Goal: Task Accomplishment & Management: Complete application form

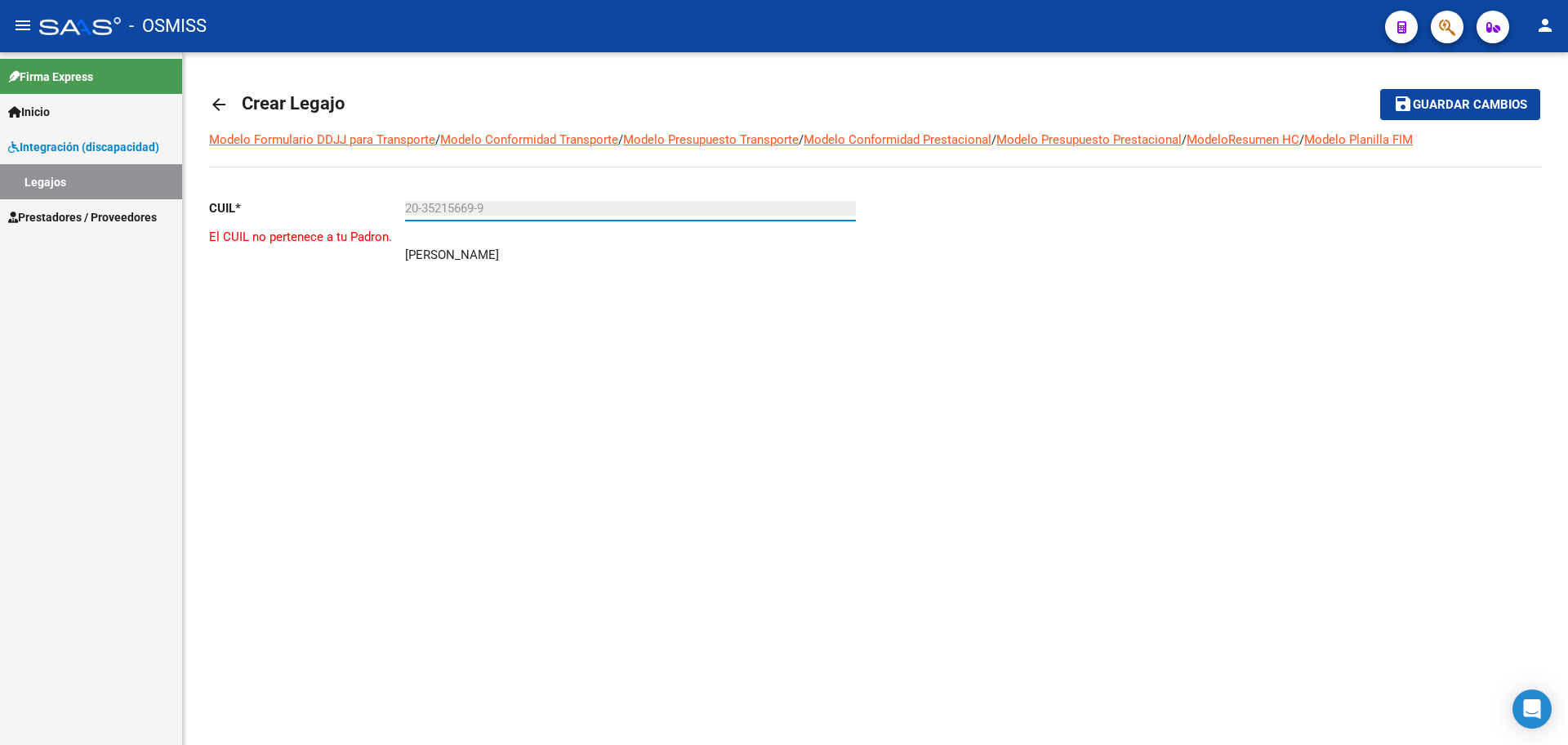
click at [1545, 33] on mat-icon "person" at bounding box center [1545, 25] width 20 height 20
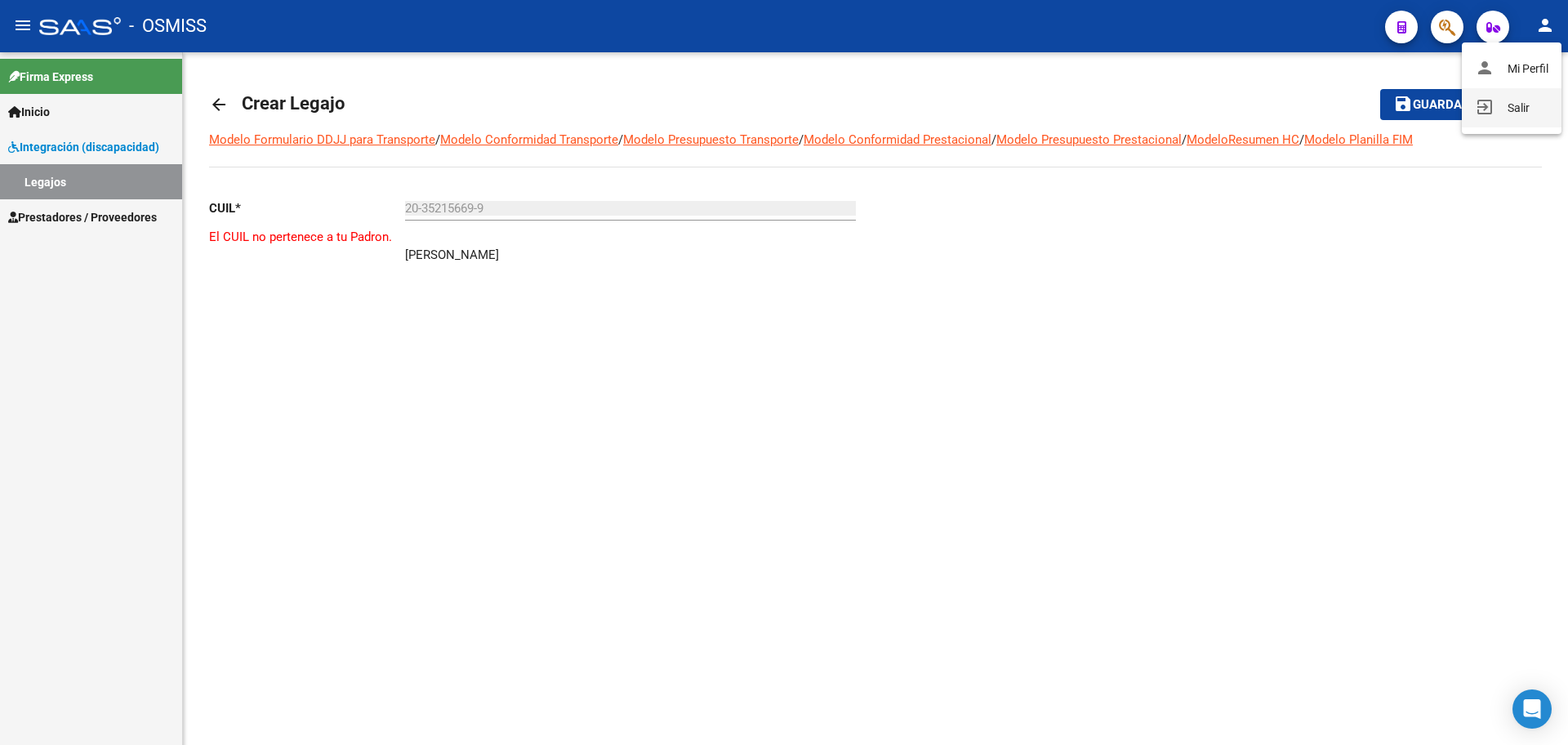
click at [1507, 115] on button "exit_to_app Salir" at bounding box center [1511, 108] width 99 height 39
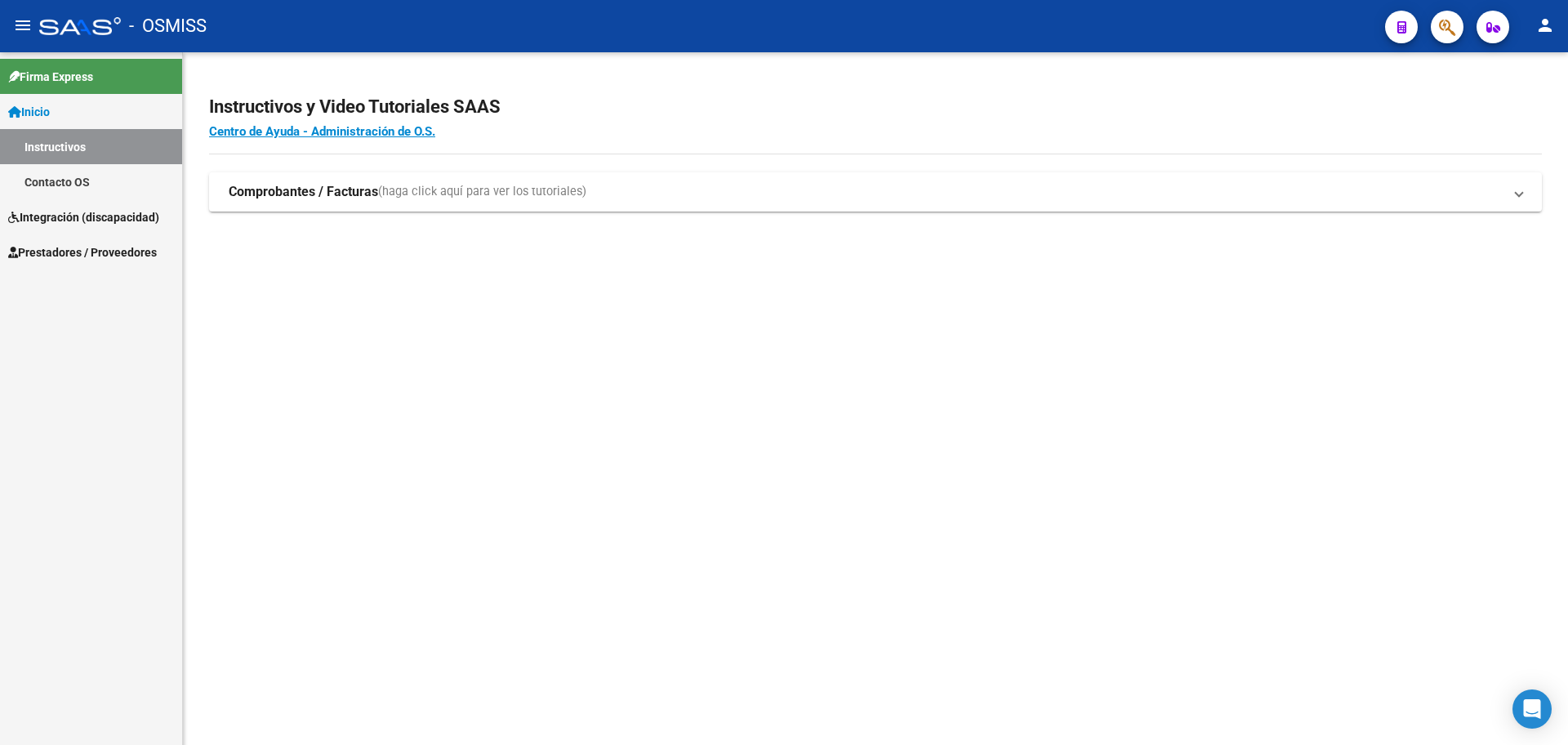
click at [59, 221] on span "Integración (discapacidad)" at bounding box center [84, 216] width 151 height 18
click at [58, 218] on span "Prestadores / Proveedores" at bounding box center [82, 216] width 148 height 18
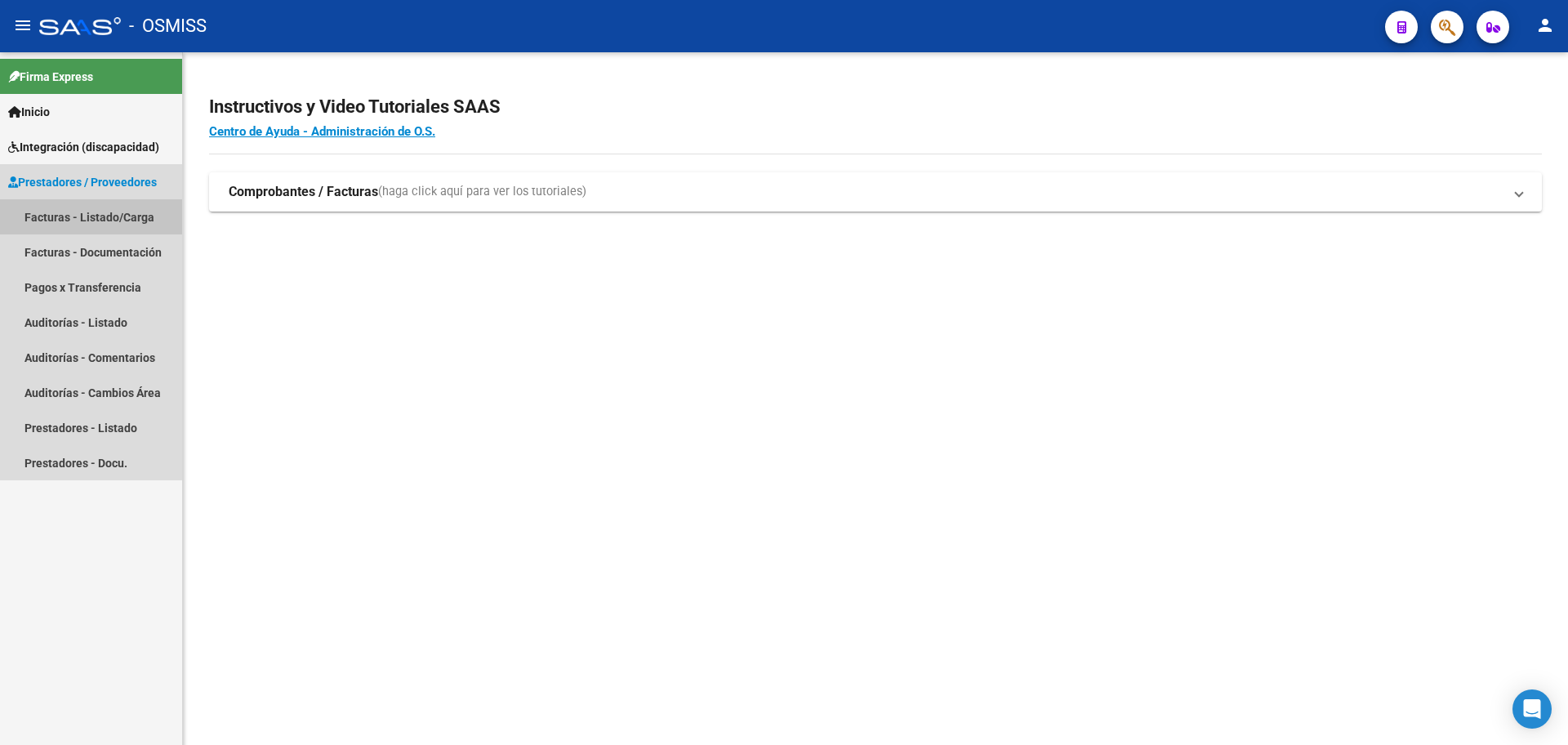
click at [59, 223] on link "Facturas - Listado/Carga" at bounding box center [91, 216] width 182 height 35
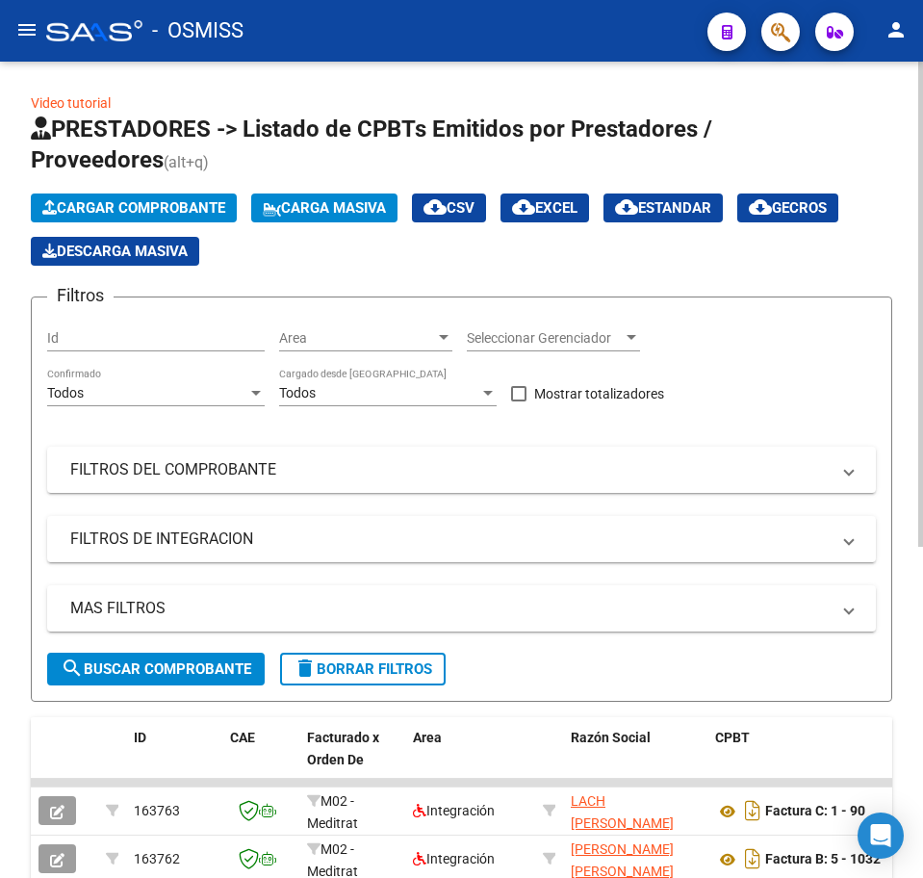
click at [96, 209] on span "Cargar Comprobante" at bounding box center [133, 207] width 183 height 17
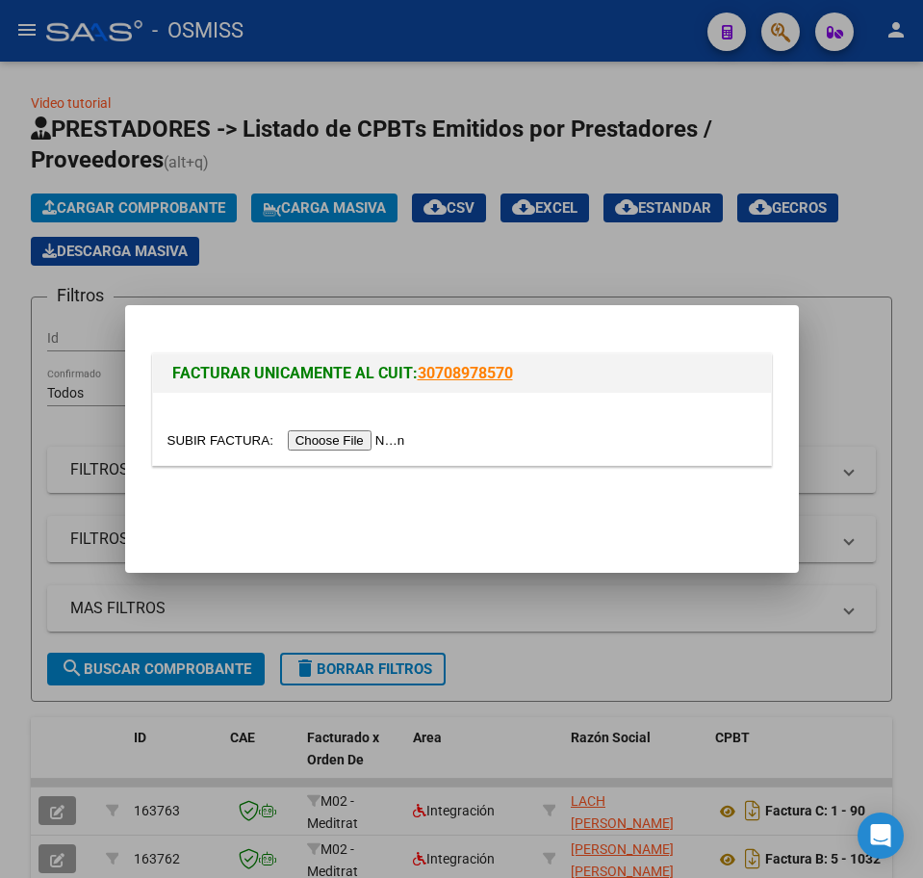
click at [328, 446] on input "file" at bounding box center [289, 440] width 244 height 20
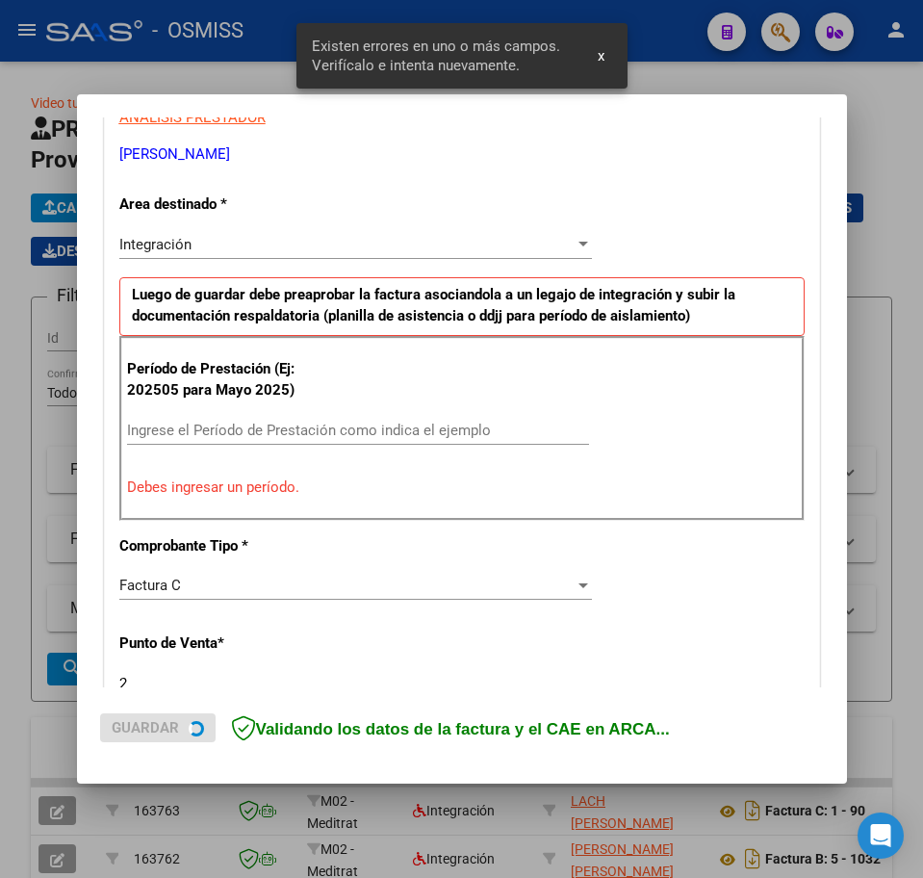
scroll to position [385, 0]
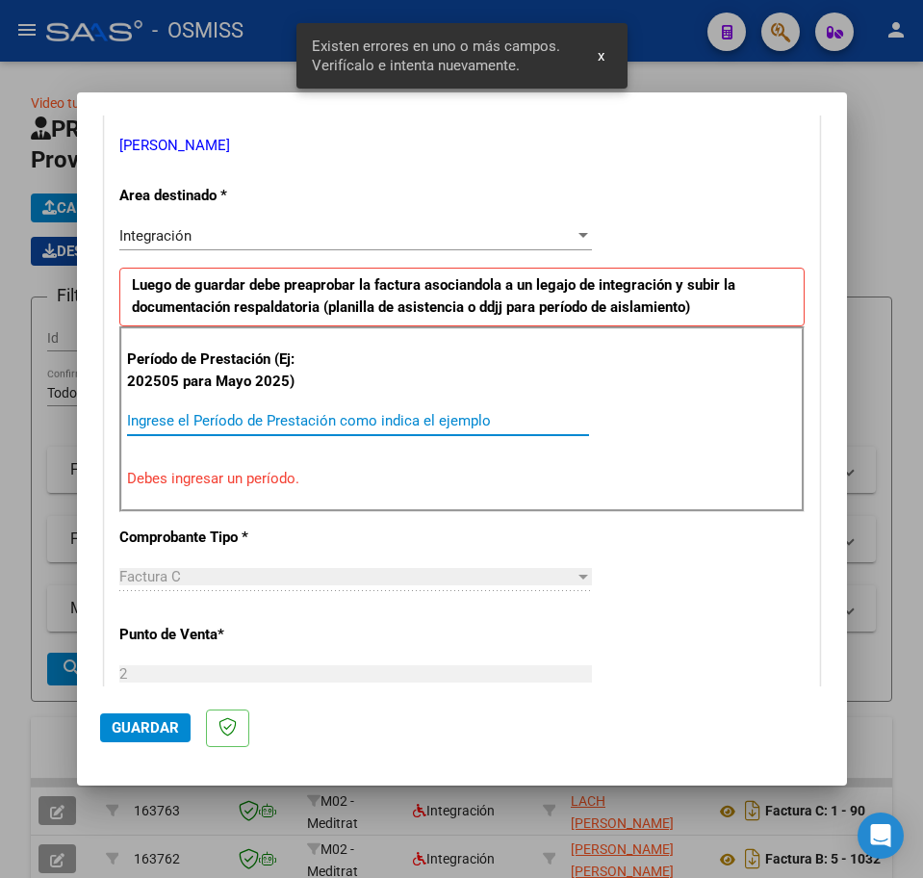
click at [218, 419] on input "Ingrese el Período de Prestación como indica el ejemplo" at bounding box center [358, 420] width 462 height 17
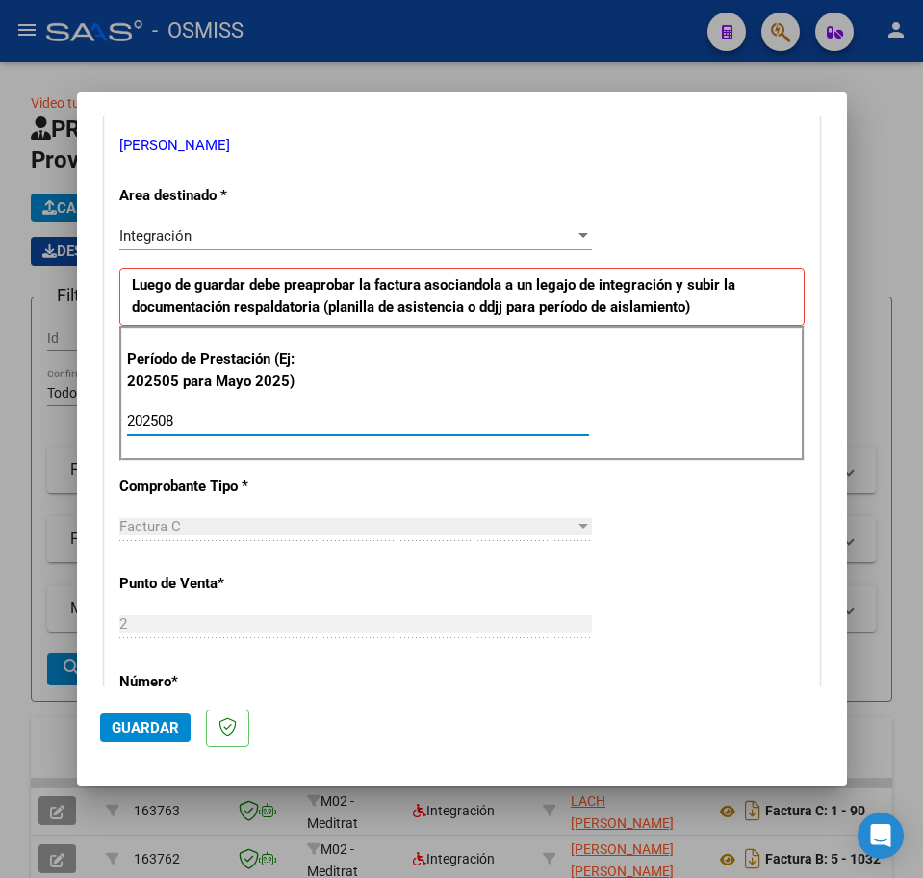
type input "202508"
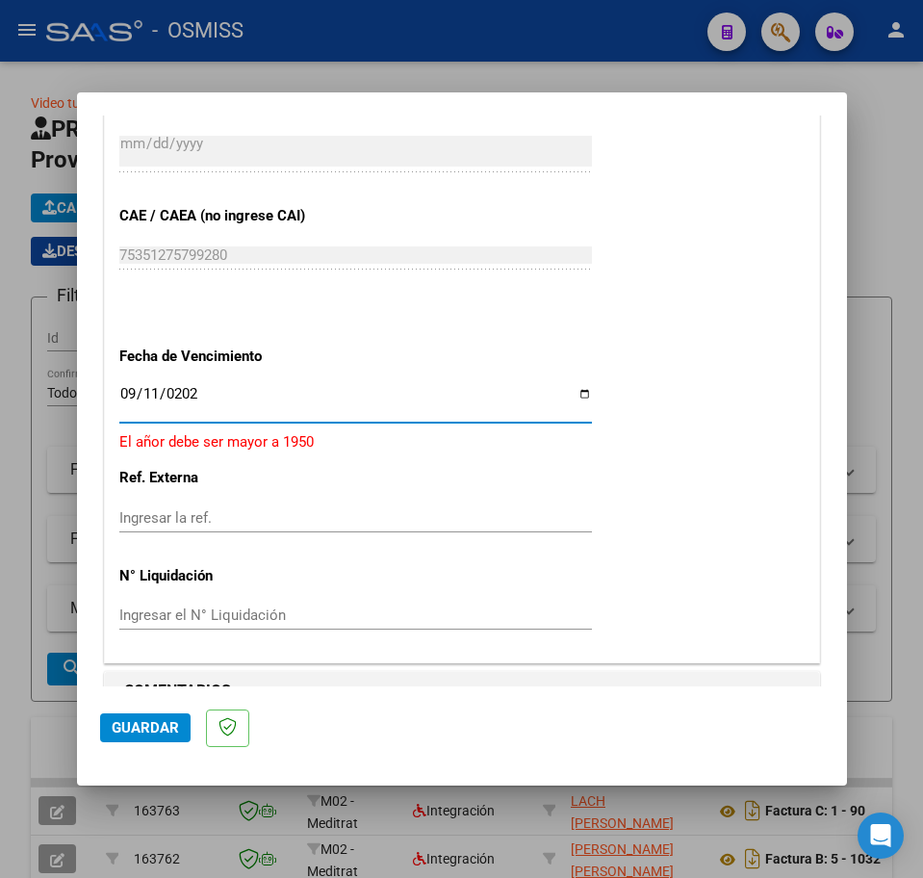
type input "[DATE]"
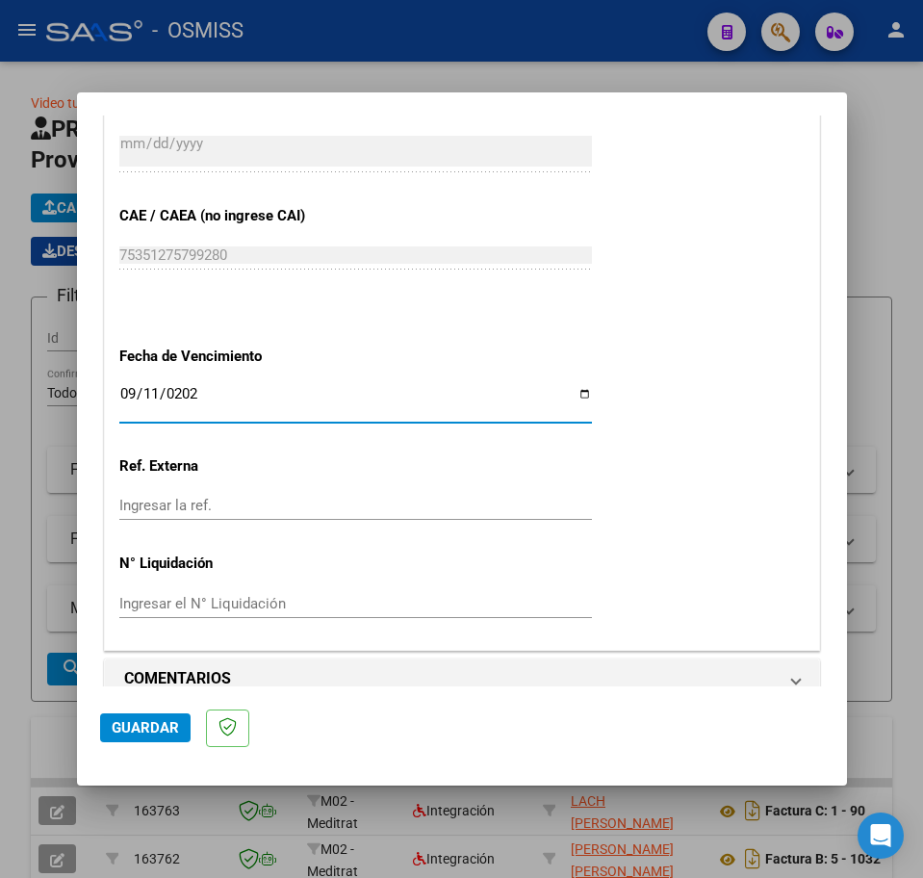
scroll to position [1182, 0]
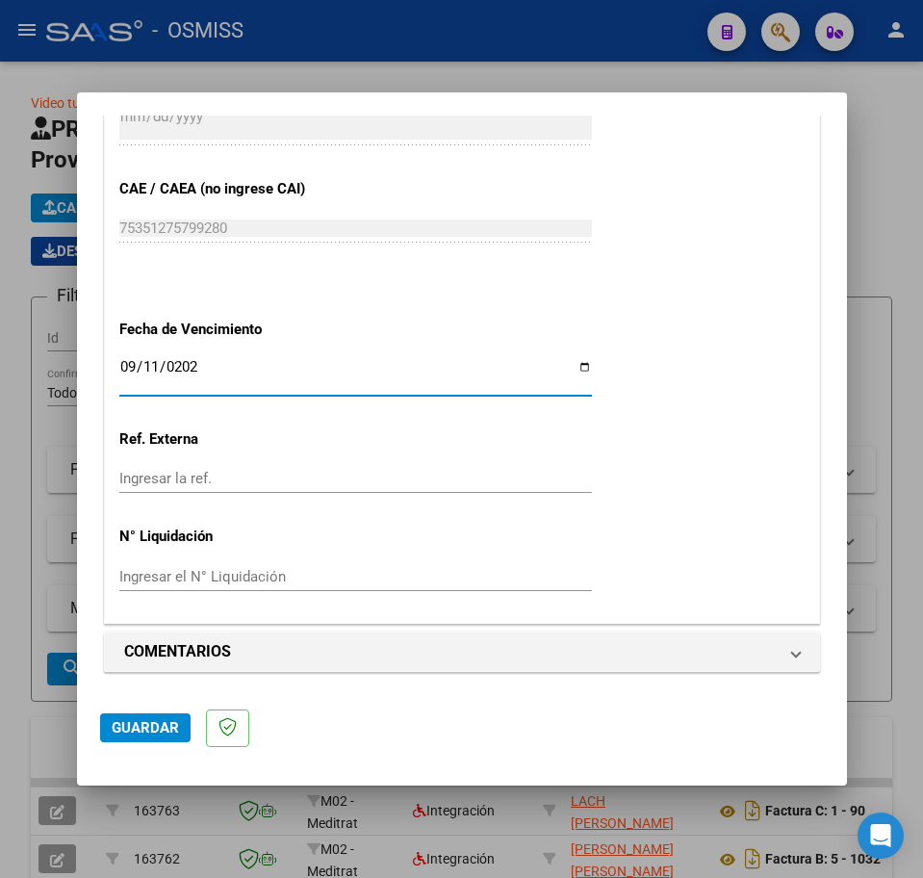
click at [133, 728] on span "Guardar" at bounding box center [145, 727] width 67 height 17
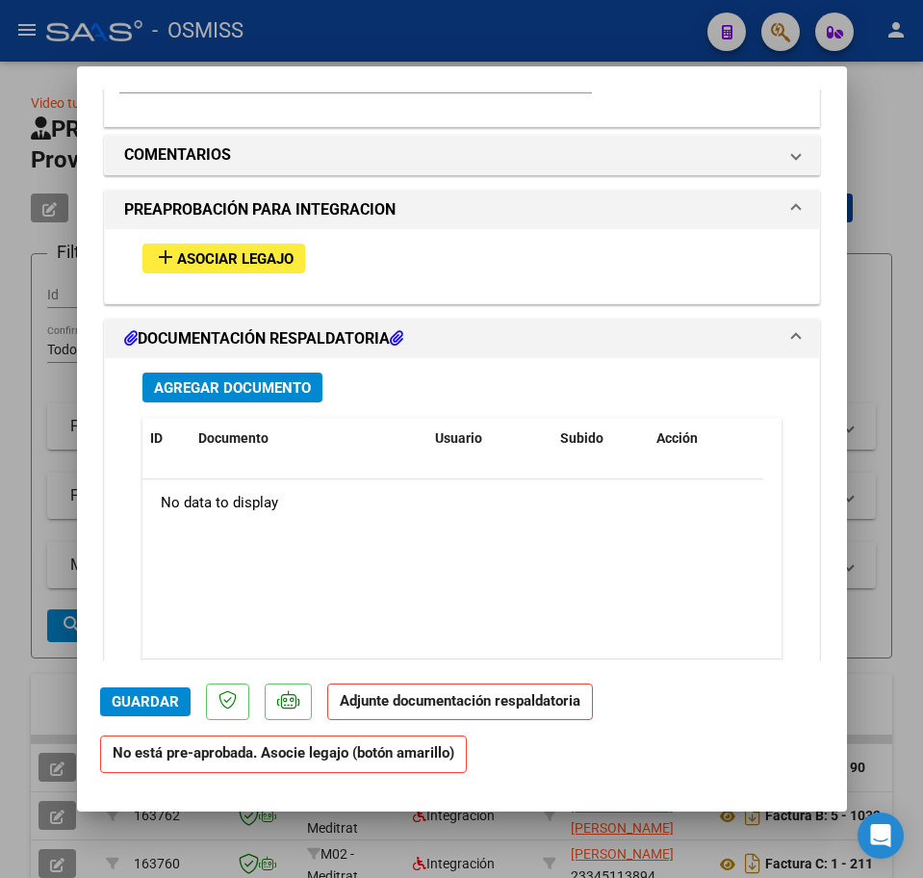
scroll to position [1529, 0]
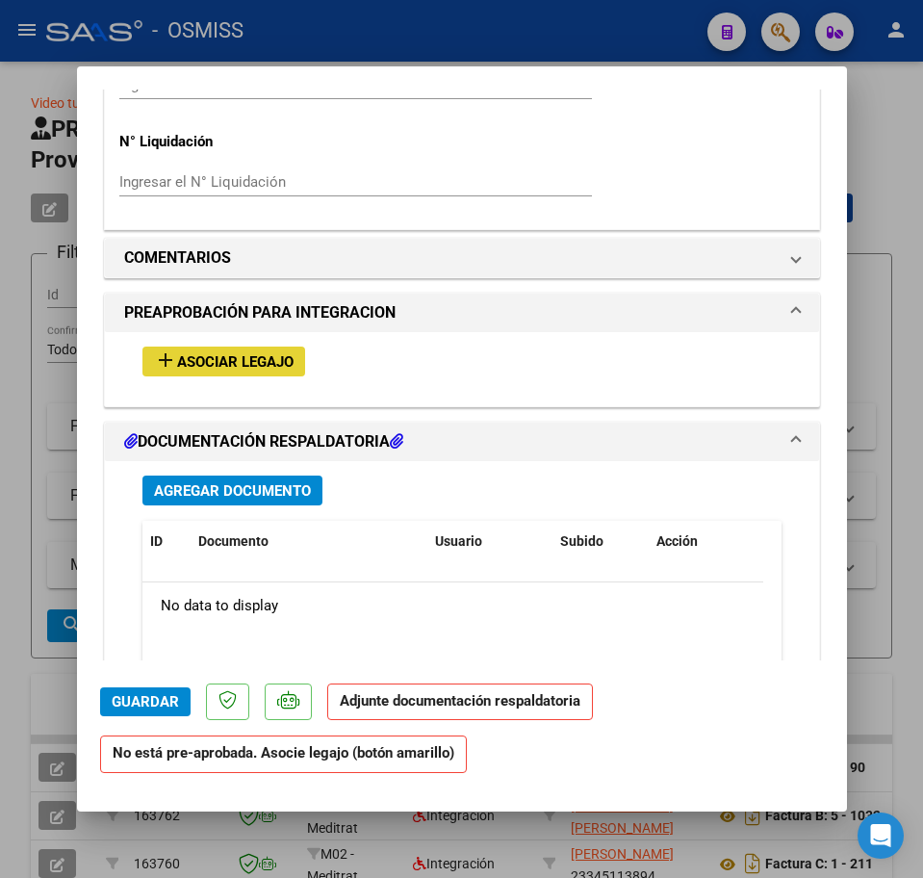
click at [266, 357] on span "Asociar Legajo" at bounding box center [235, 361] width 116 height 17
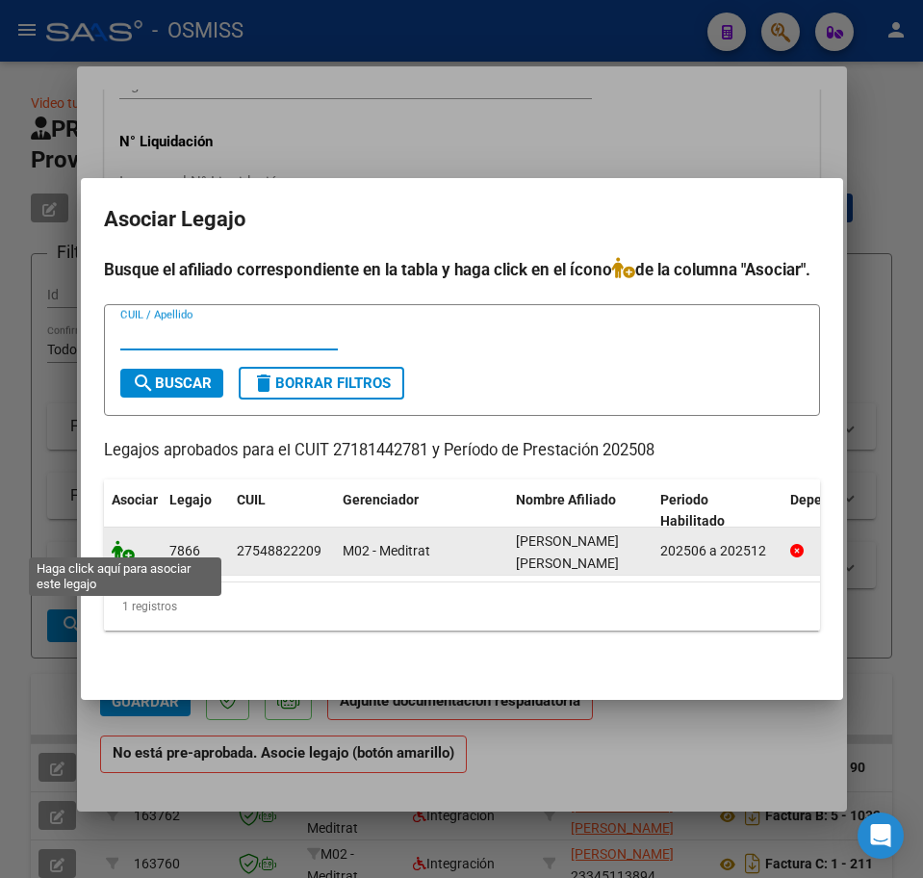
click at [127, 540] on icon at bounding box center [123, 550] width 23 height 21
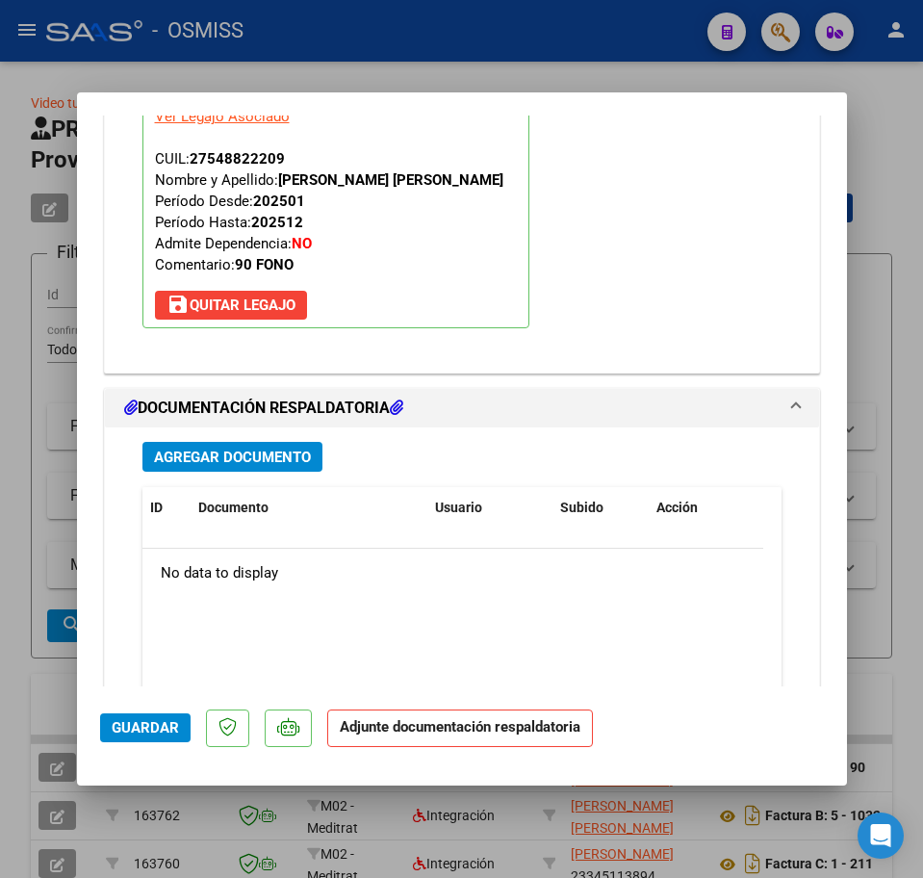
scroll to position [1819, 0]
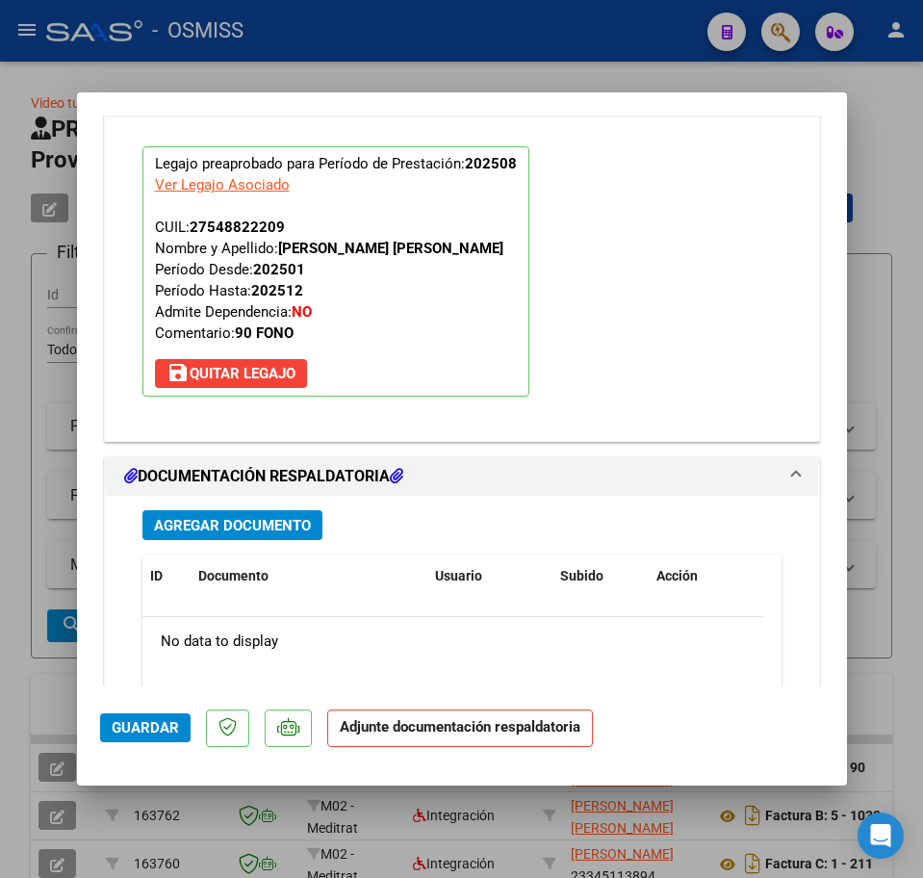
click at [239, 525] on span "Agregar Documento" at bounding box center [232, 525] width 157 height 17
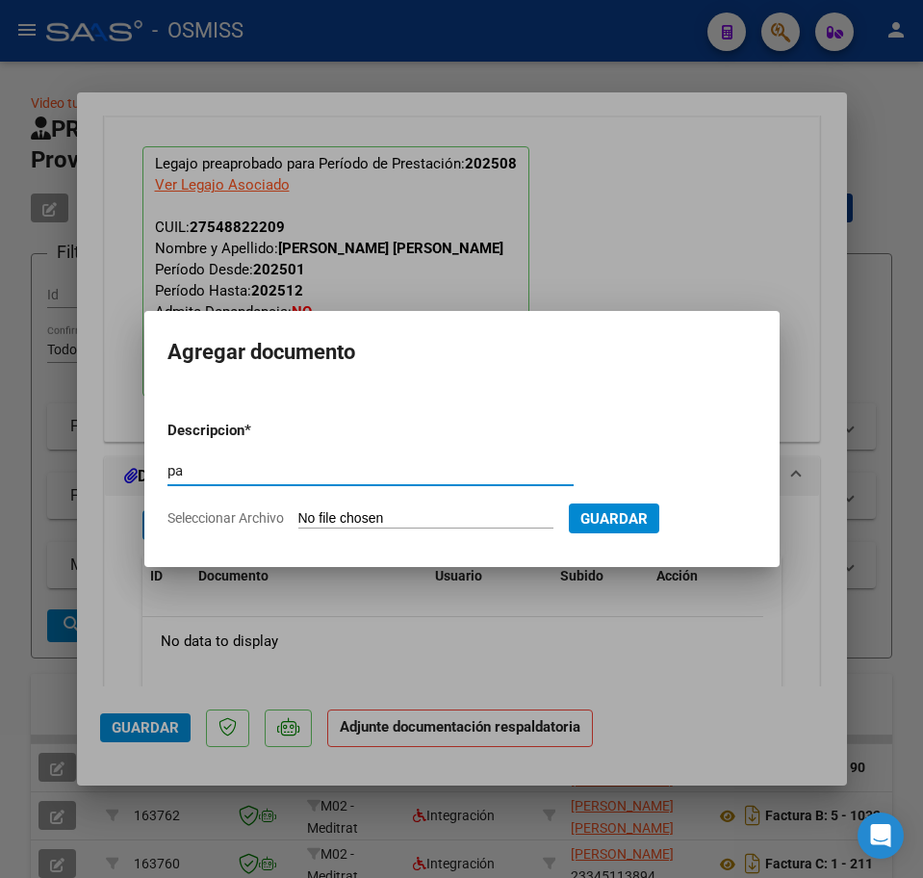
type input "p"
type input "PA"
click at [413, 506] on form "Descripcion * PA Escriba aquí una descripcion Seleccionar Archivo Guardar" at bounding box center [461, 474] width 589 height 138
click at [413, 513] on input "Seleccionar Archivo" at bounding box center [425, 519] width 255 height 18
type input "C:\fakepath\pl - [PERSON_NAME] [PERSON_NAME].pdf"
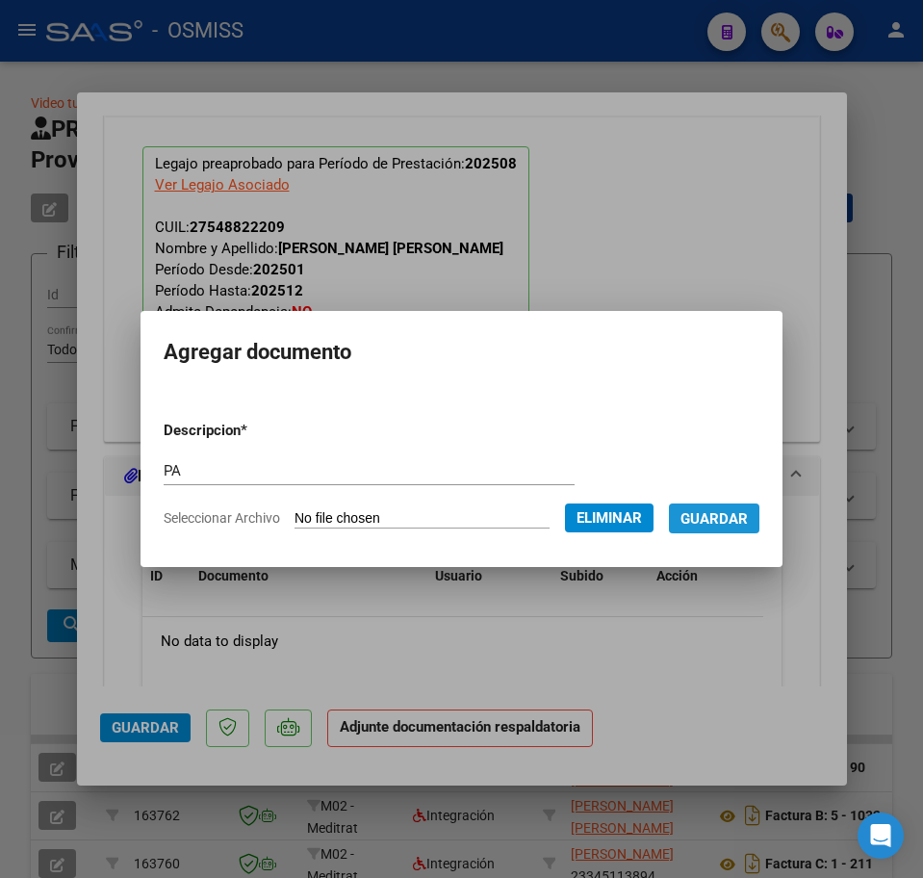
click at [734, 520] on span "Guardar" at bounding box center [714, 518] width 67 height 17
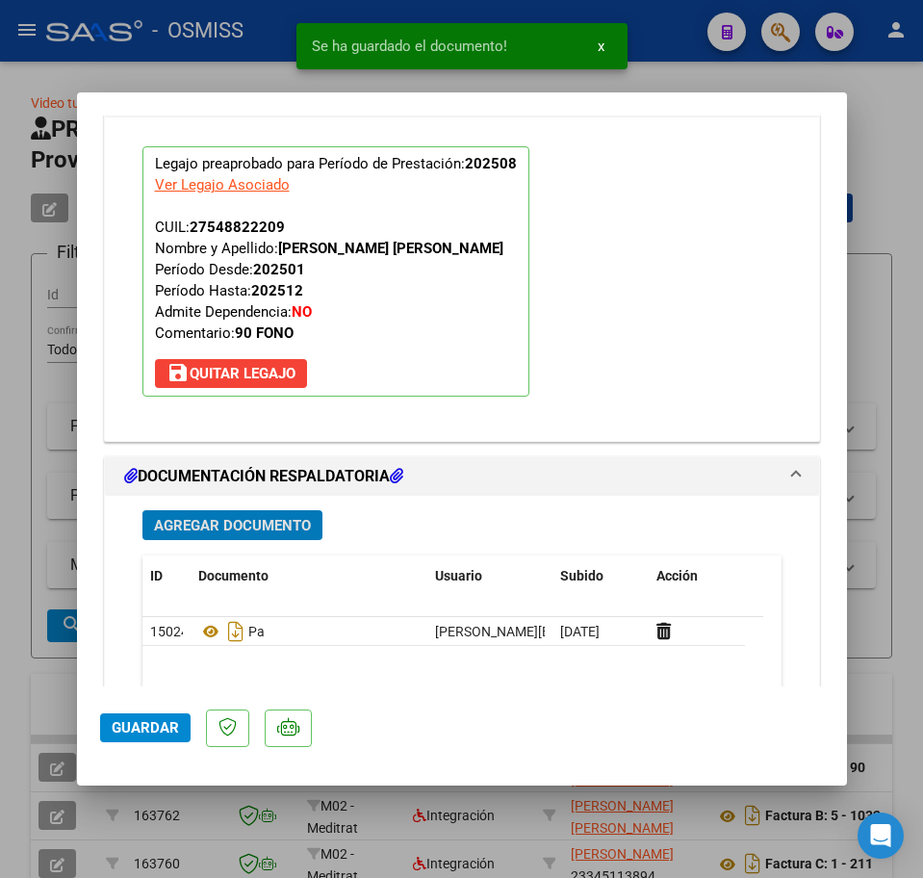
type input "$ 0,00"
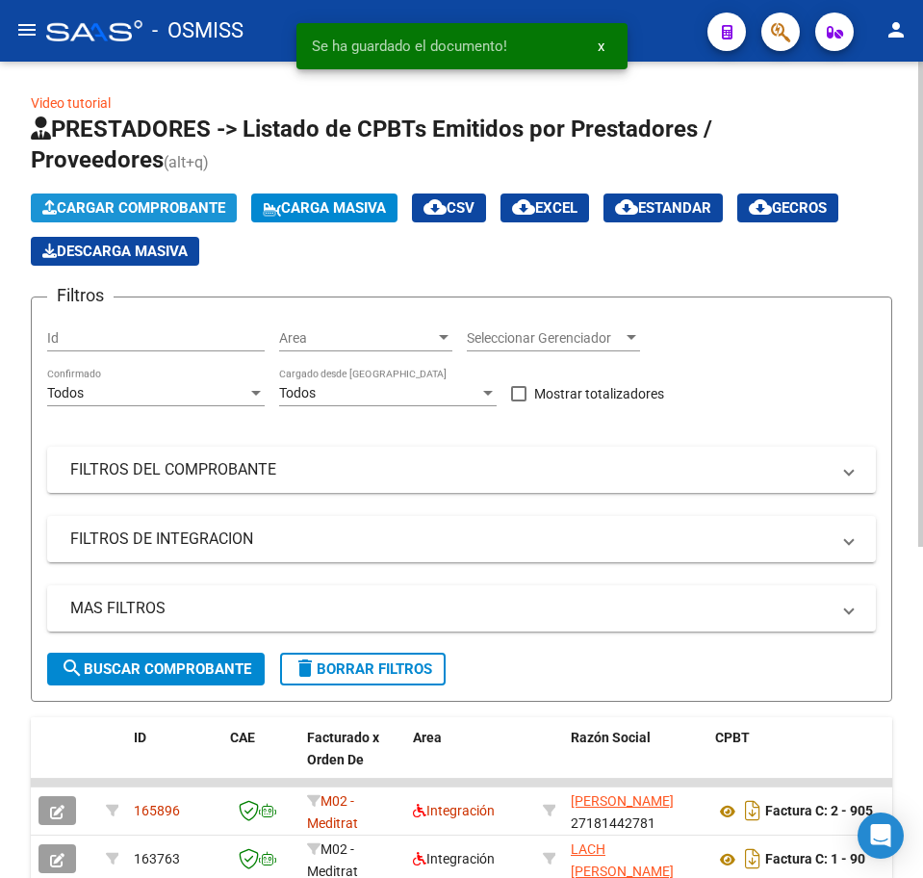
click at [205, 215] on span "Cargar Comprobante" at bounding box center [133, 207] width 183 height 17
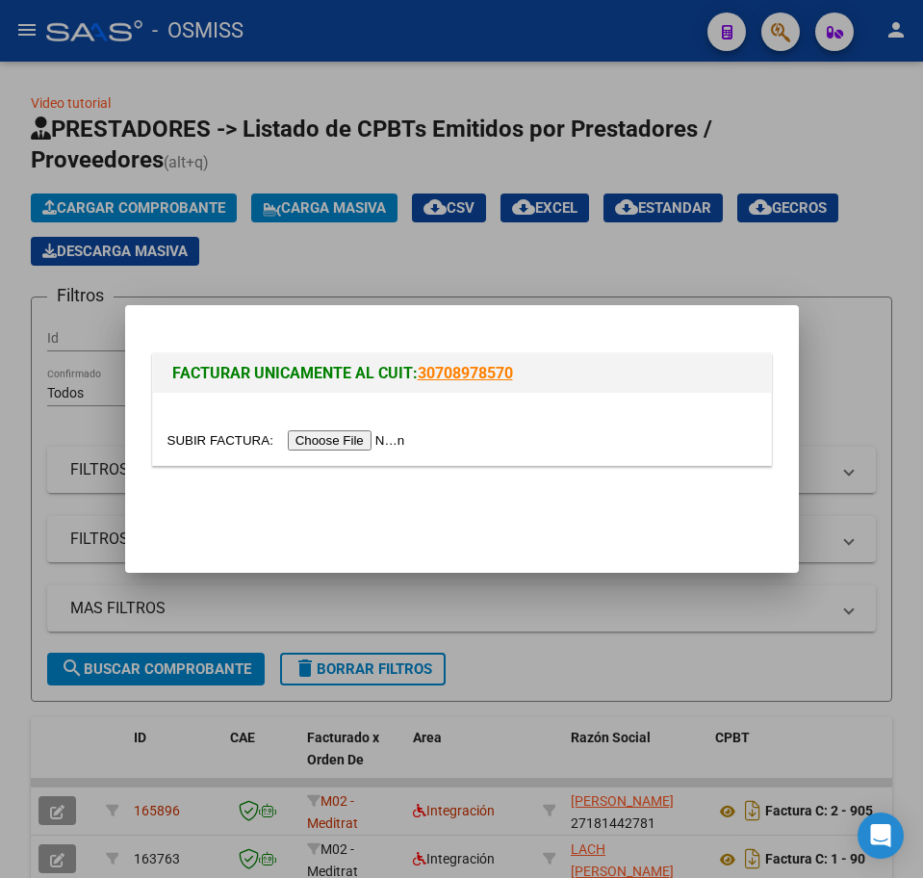
click at [313, 434] on input "file" at bounding box center [289, 440] width 244 height 20
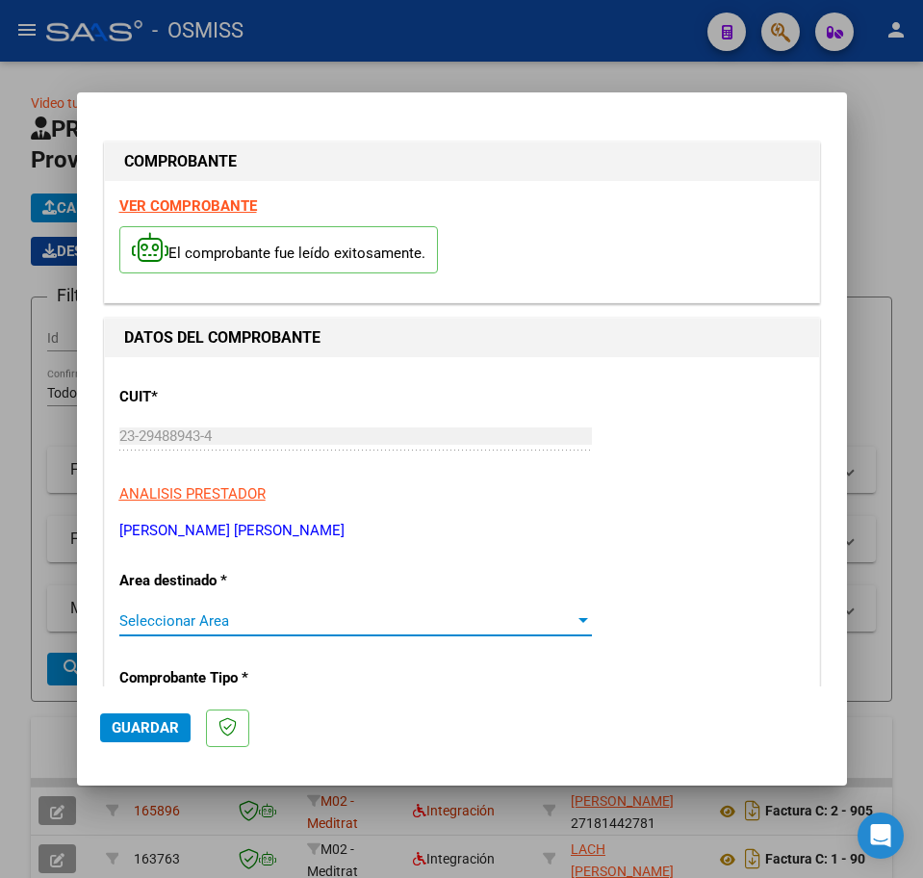
click at [233, 617] on span "Seleccionar Area" at bounding box center [346, 620] width 455 height 17
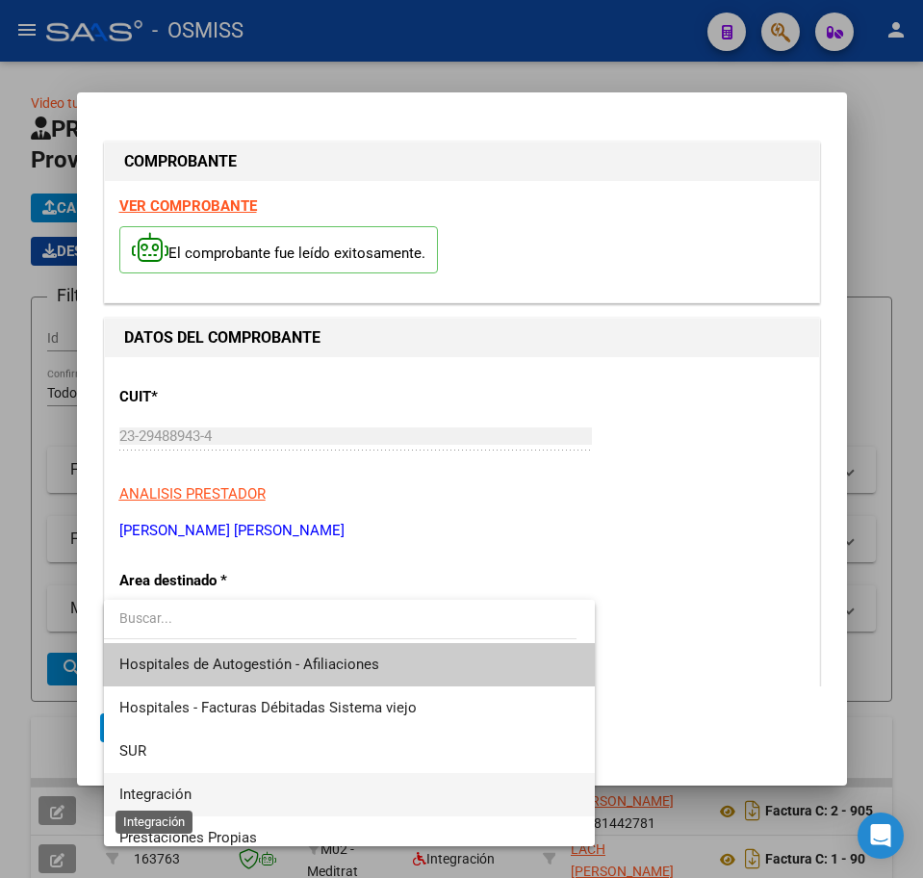
click at [146, 797] on span "Integración" at bounding box center [155, 793] width 72 height 17
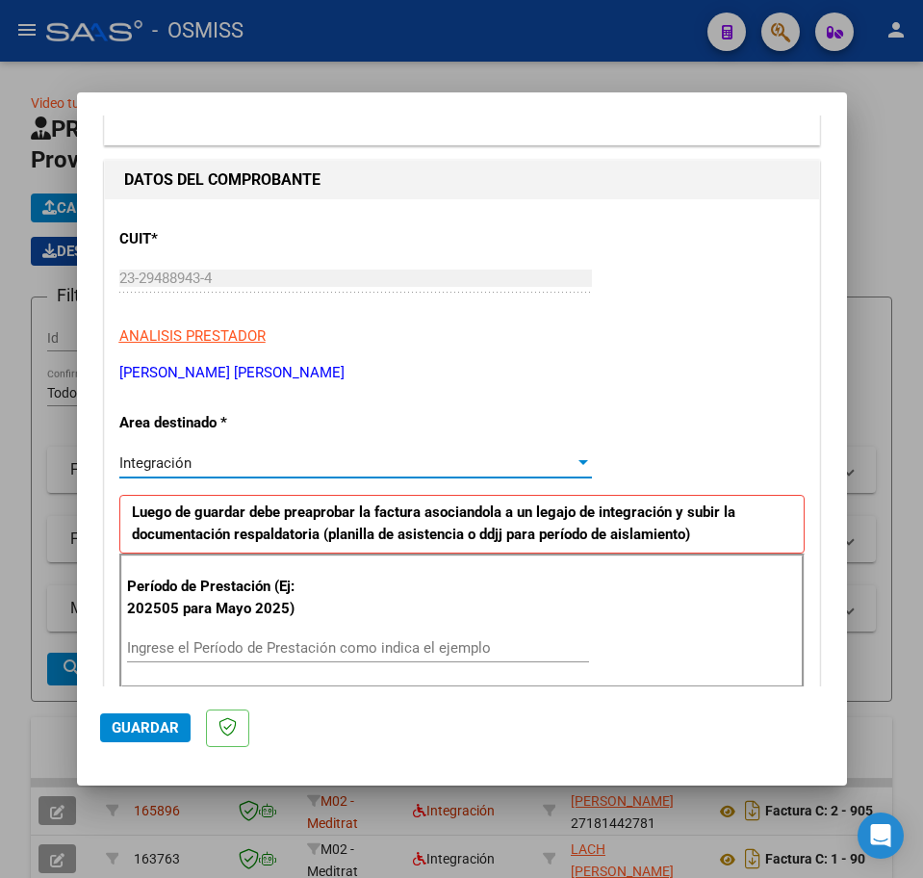
scroll to position [241, 0]
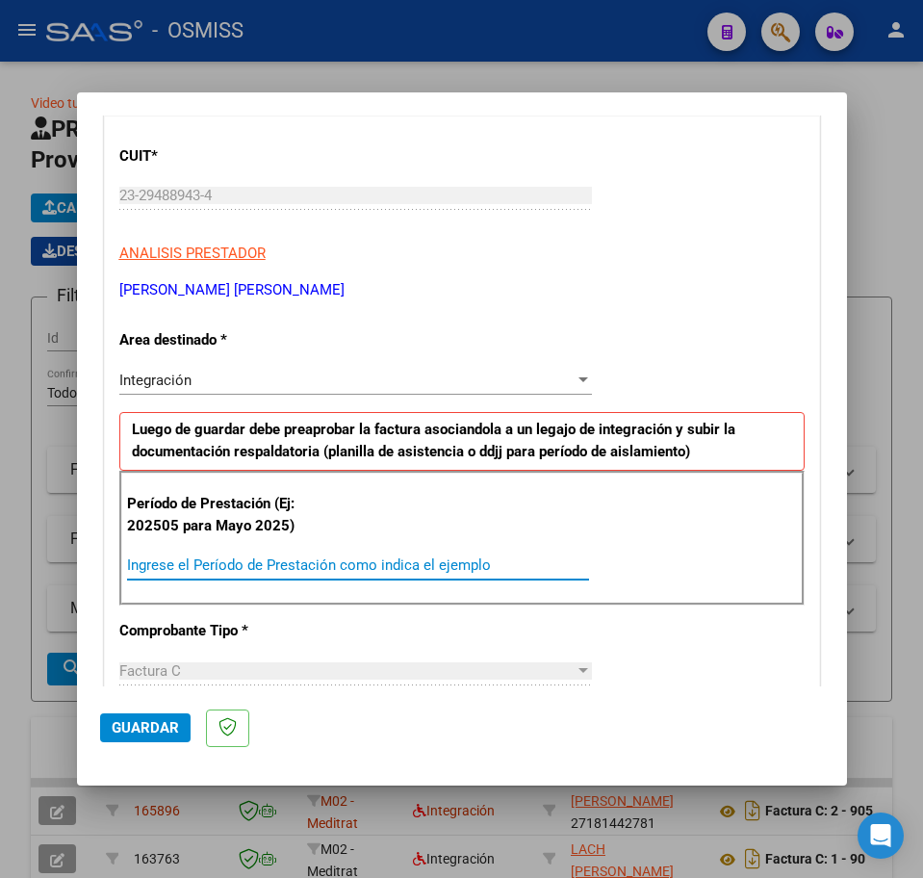
click at [234, 566] on input "Ingrese el Período de Prestación como indica el ejemplo" at bounding box center [358, 564] width 462 height 17
type input "202508"
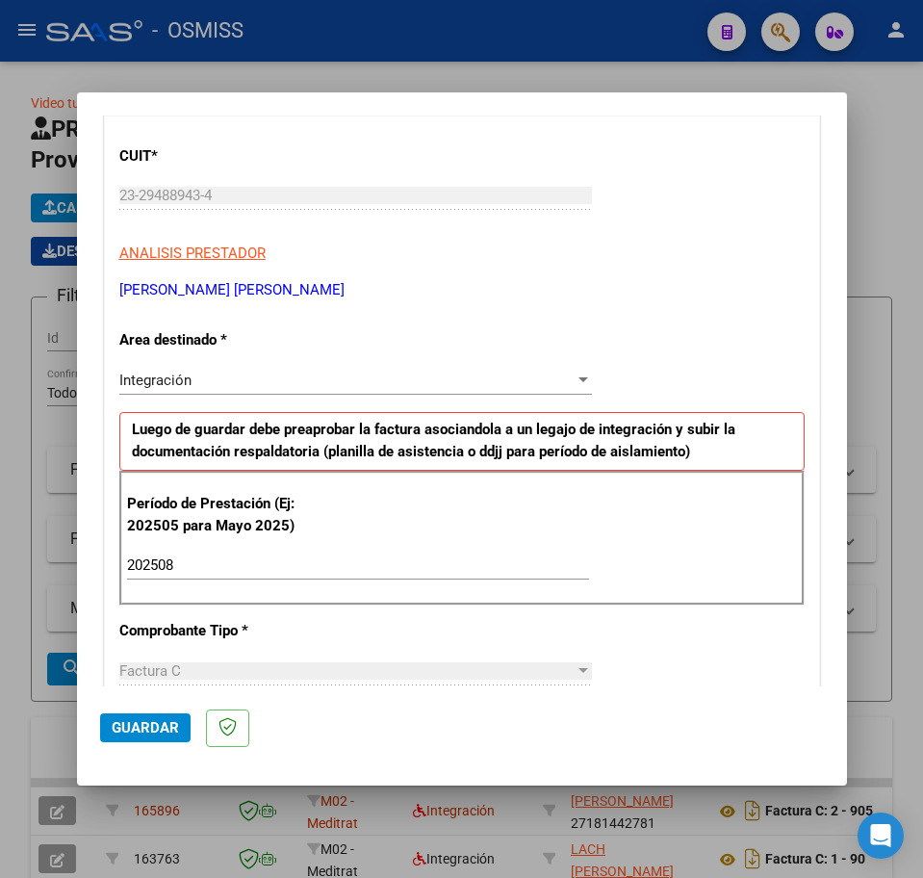
scroll to position [1155, 0]
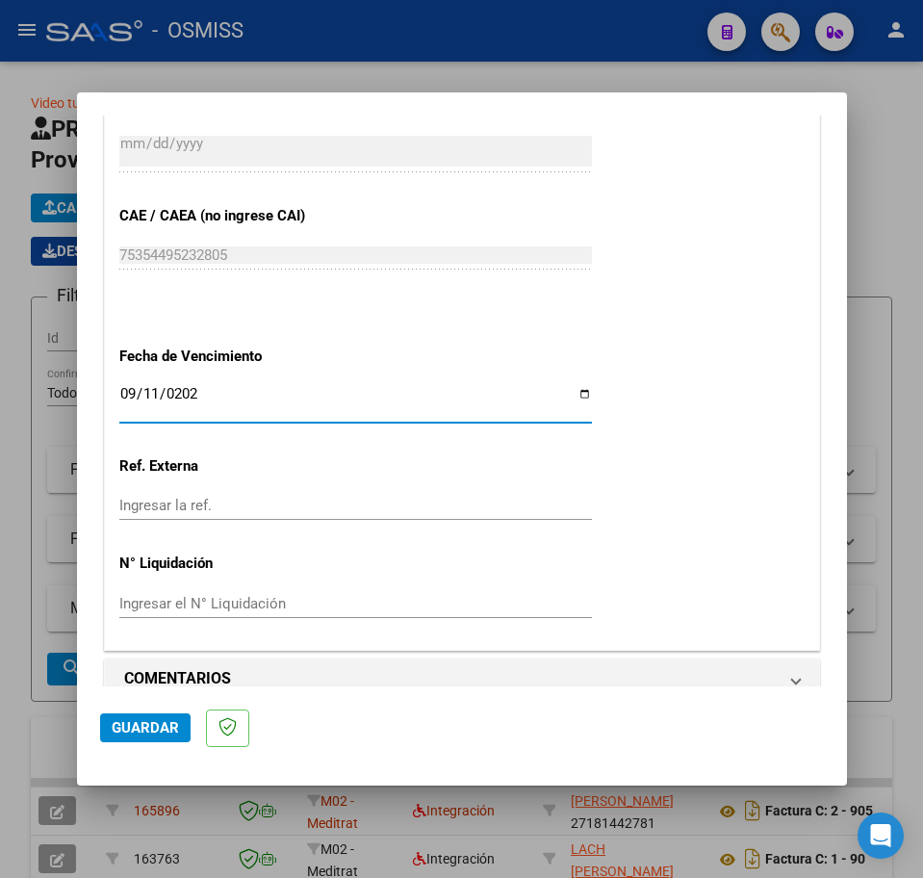
type input "[DATE]"
click at [147, 741] on button "Guardar" at bounding box center [145, 727] width 90 height 29
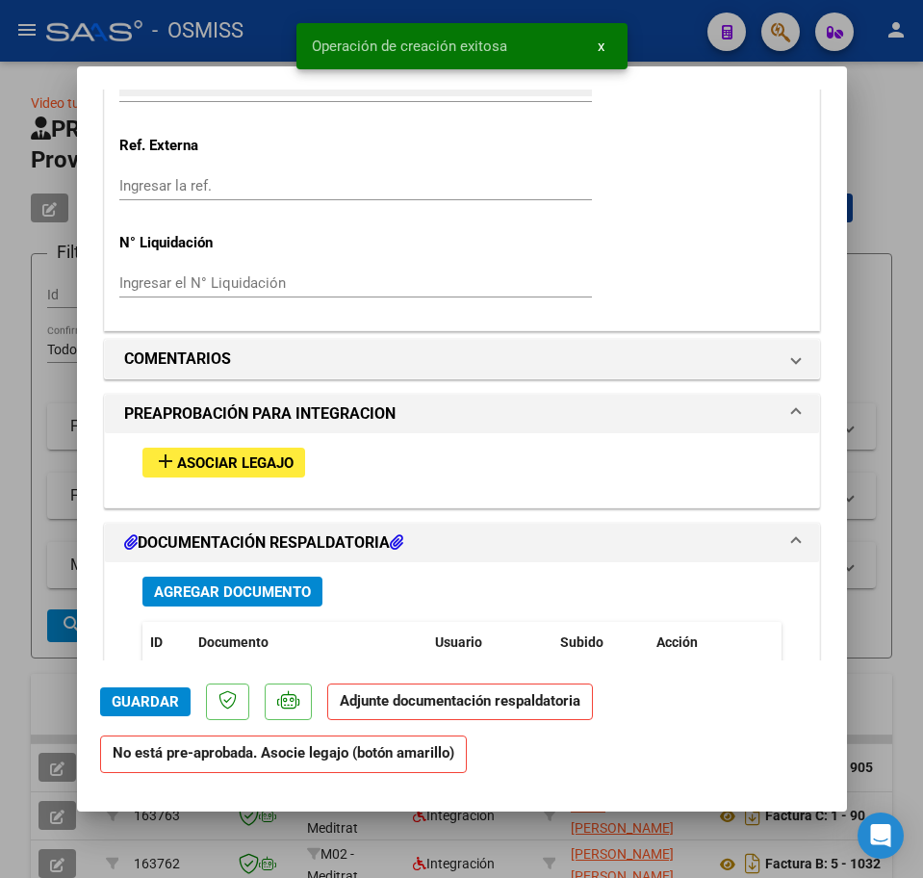
scroll to position [1444, 0]
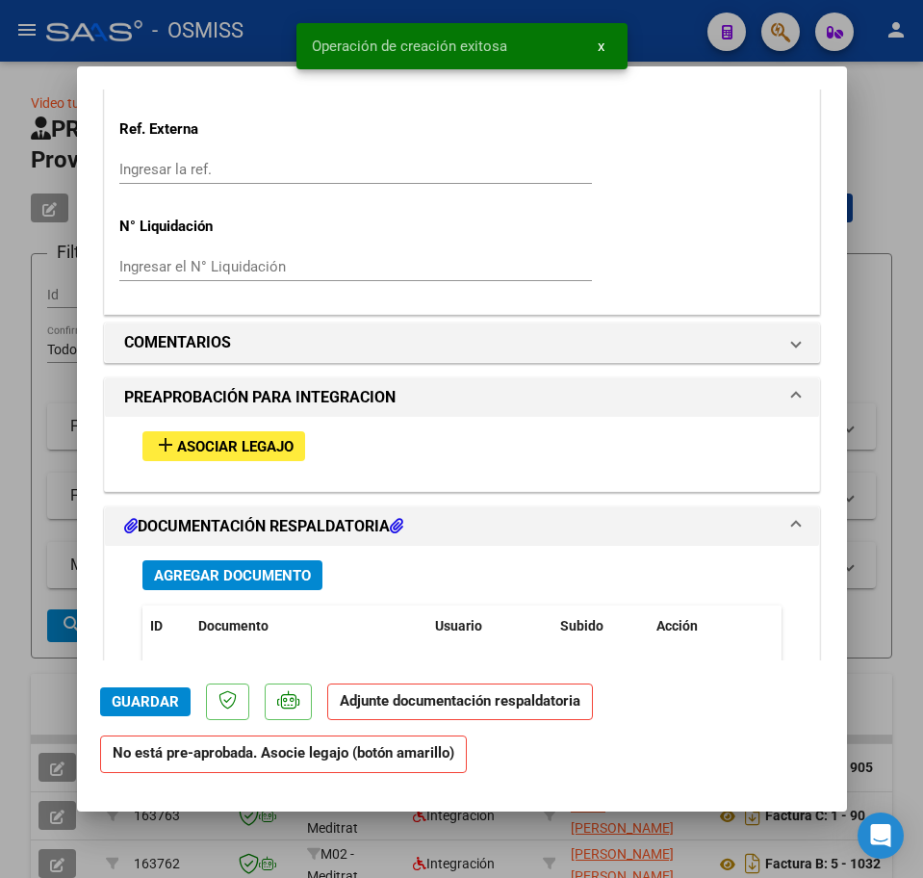
click at [219, 449] on span "Asociar Legajo" at bounding box center [235, 446] width 116 height 17
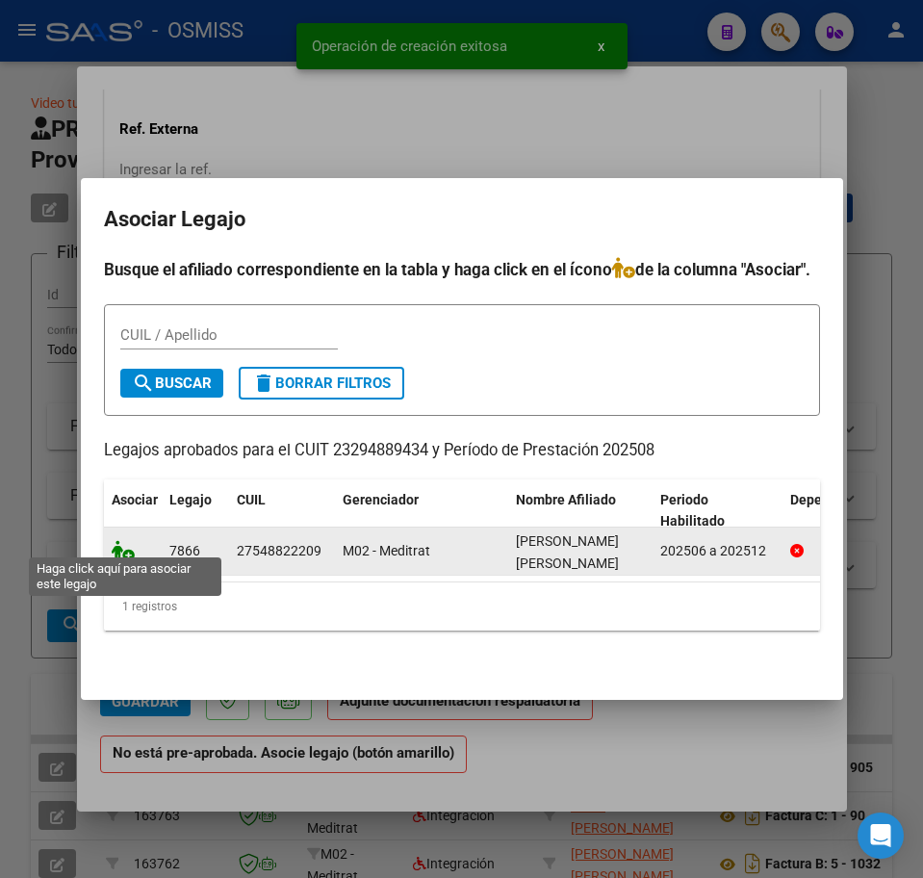
click at [118, 540] on icon at bounding box center [123, 550] width 23 height 21
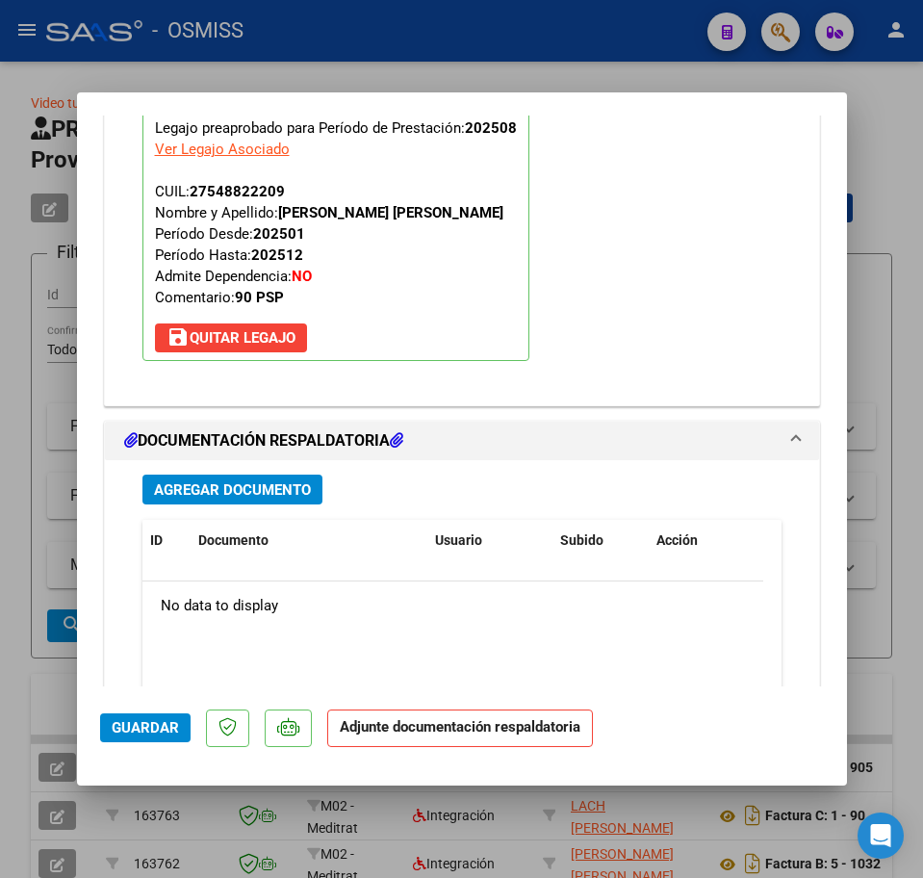
scroll to position [2068, 0]
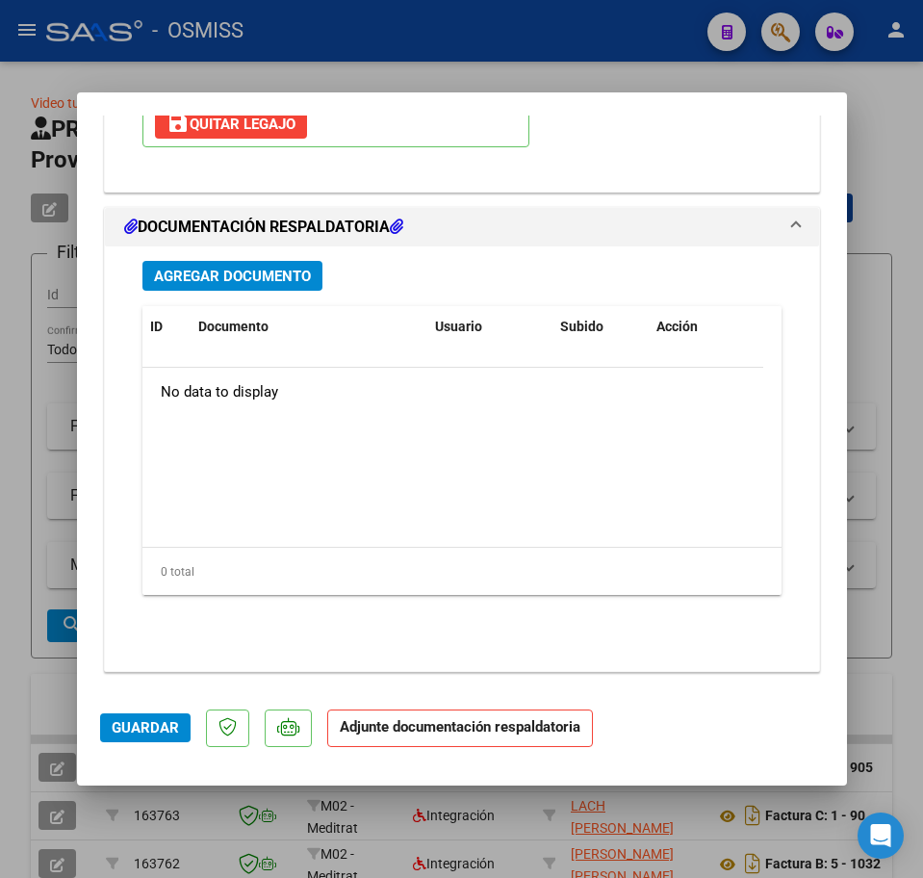
click at [267, 271] on span "Agregar Documento" at bounding box center [232, 276] width 157 height 17
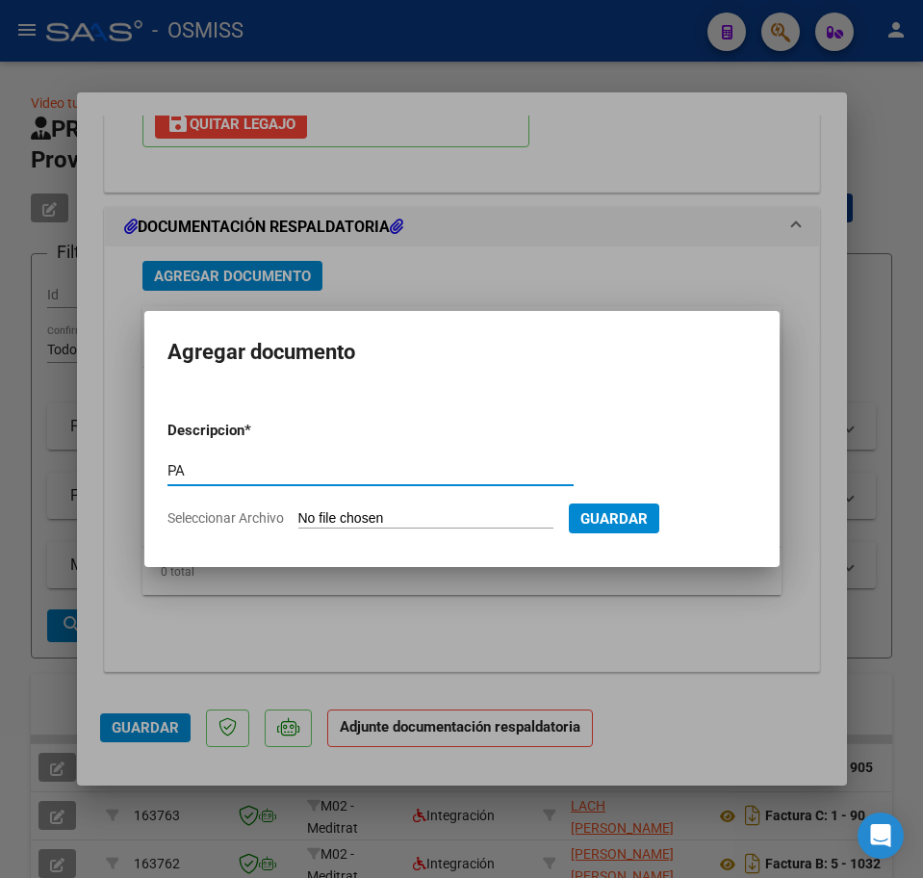
type input "PA"
click at [373, 518] on input "Seleccionar Archivo" at bounding box center [425, 519] width 255 height 18
type input "C:\fakepath\PL - [PERSON_NAME] [PERSON_NAME].pdf"
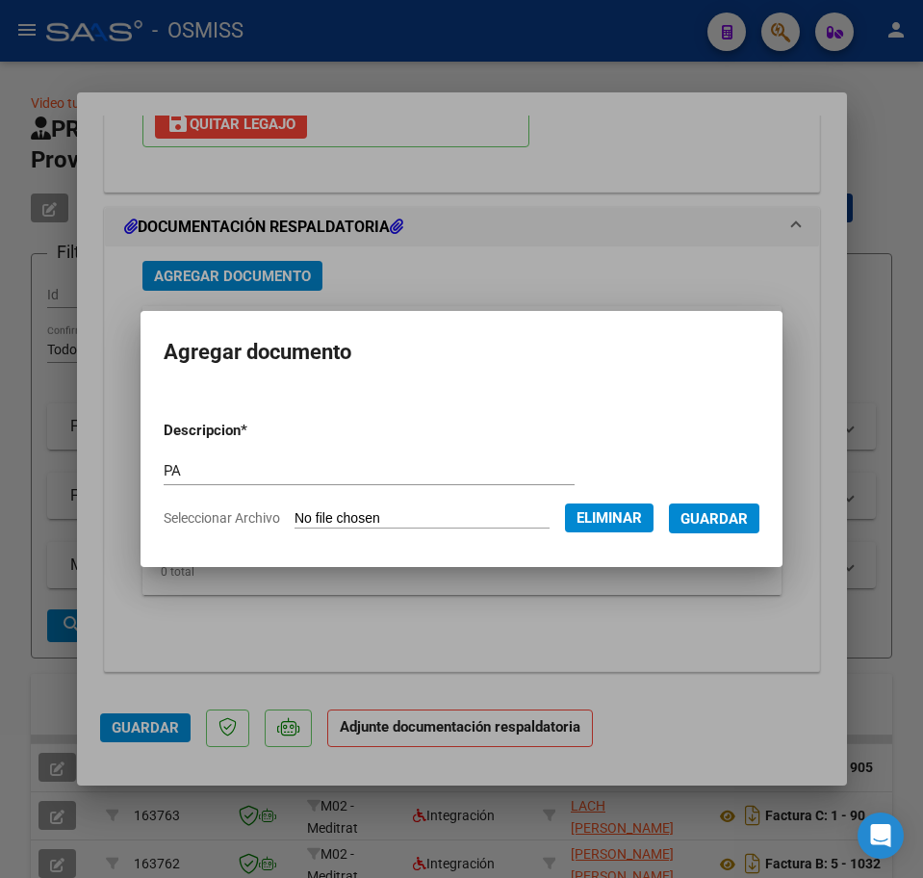
click at [737, 524] on span "Guardar" at bounding box center [714, 518] width 67 height 17
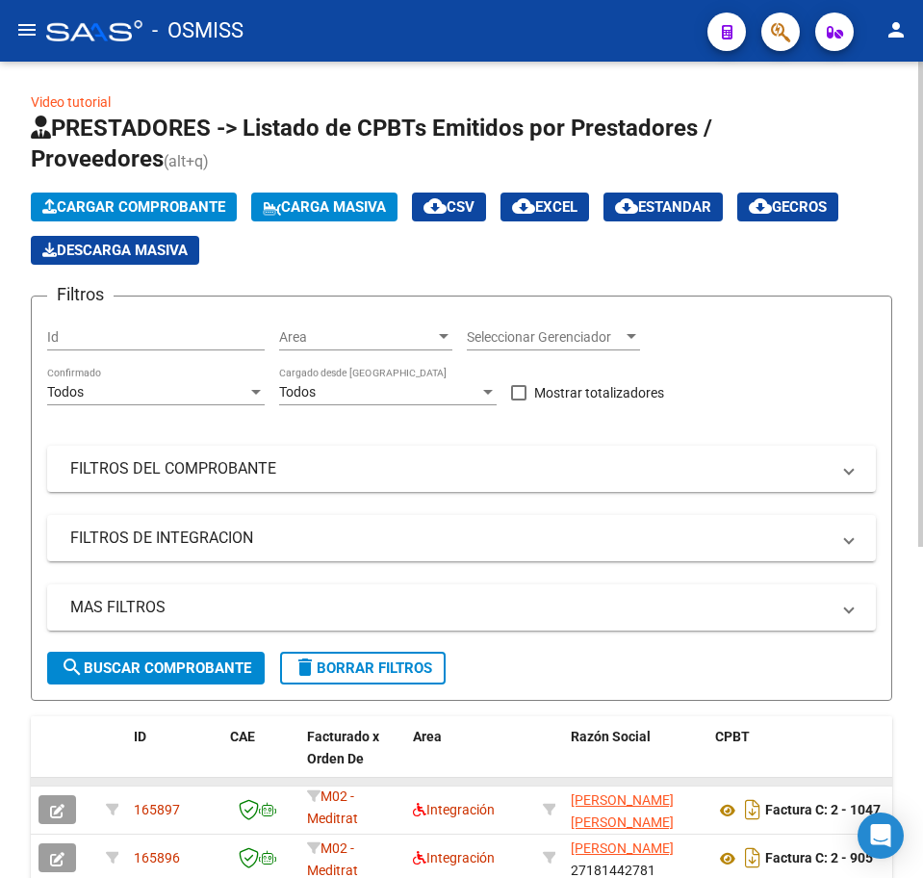
scroll to position [0, 0]
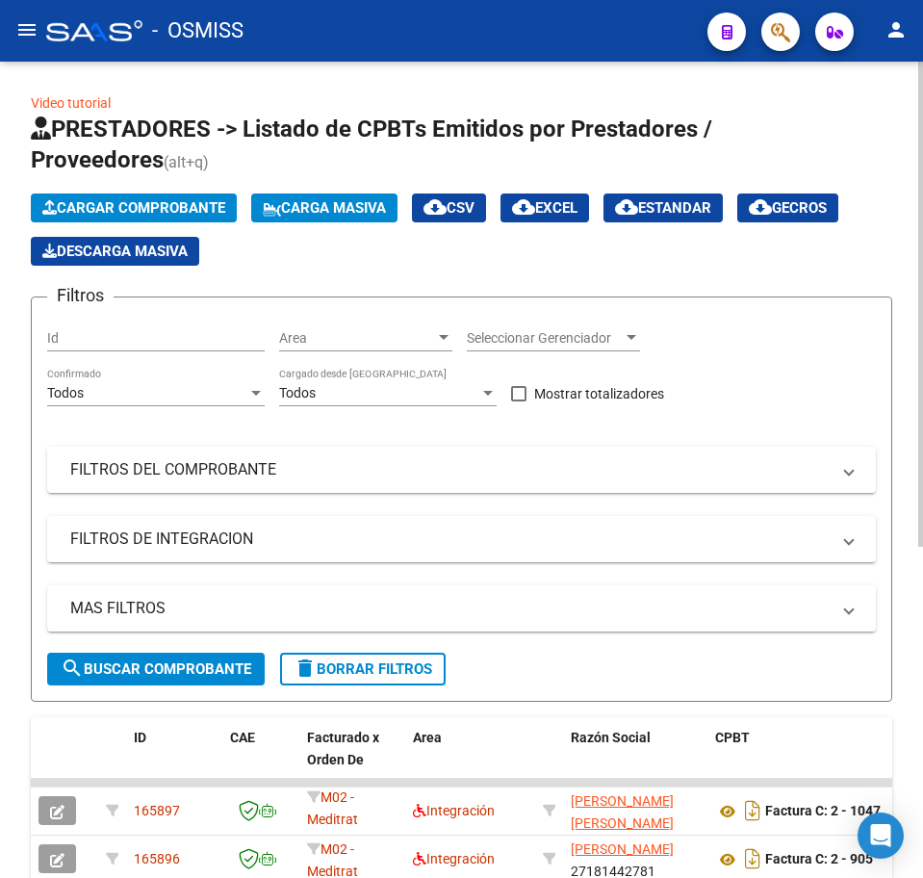
click at [147, 207] on span "Cargar Comprobante" at bounding box center [133, 207] width 183 height 17
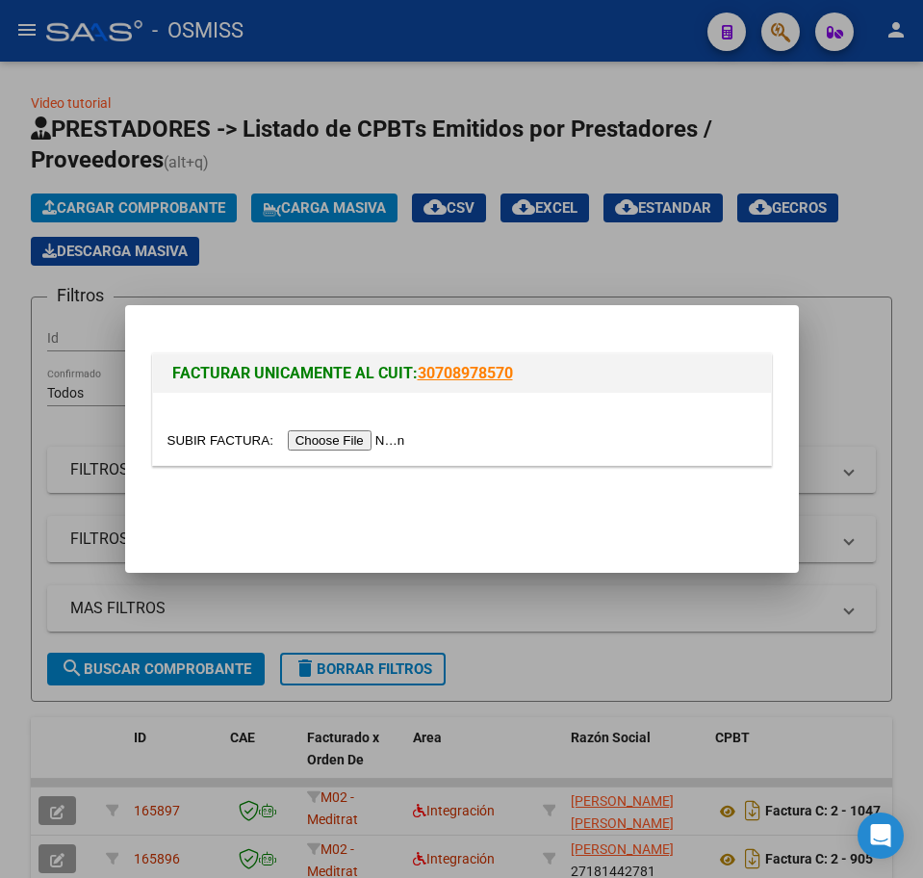
click at [359, 446] on input "file" at bounding box center [289, 440] width 244 height 20
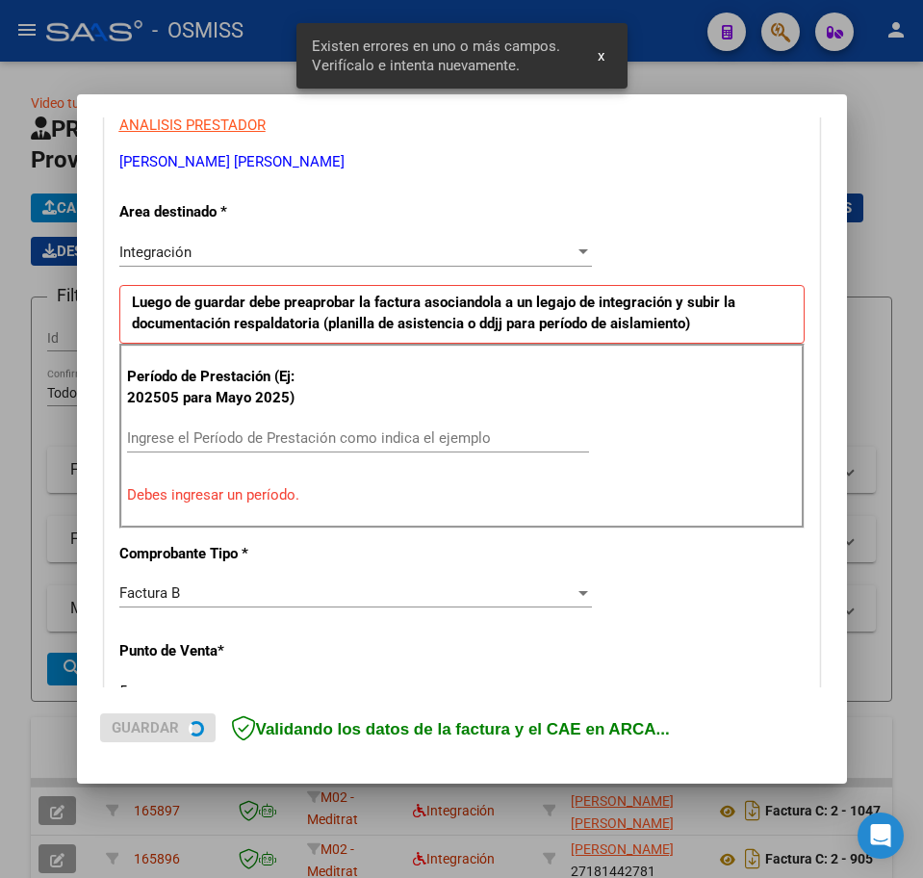
scroll to position [385, 0]
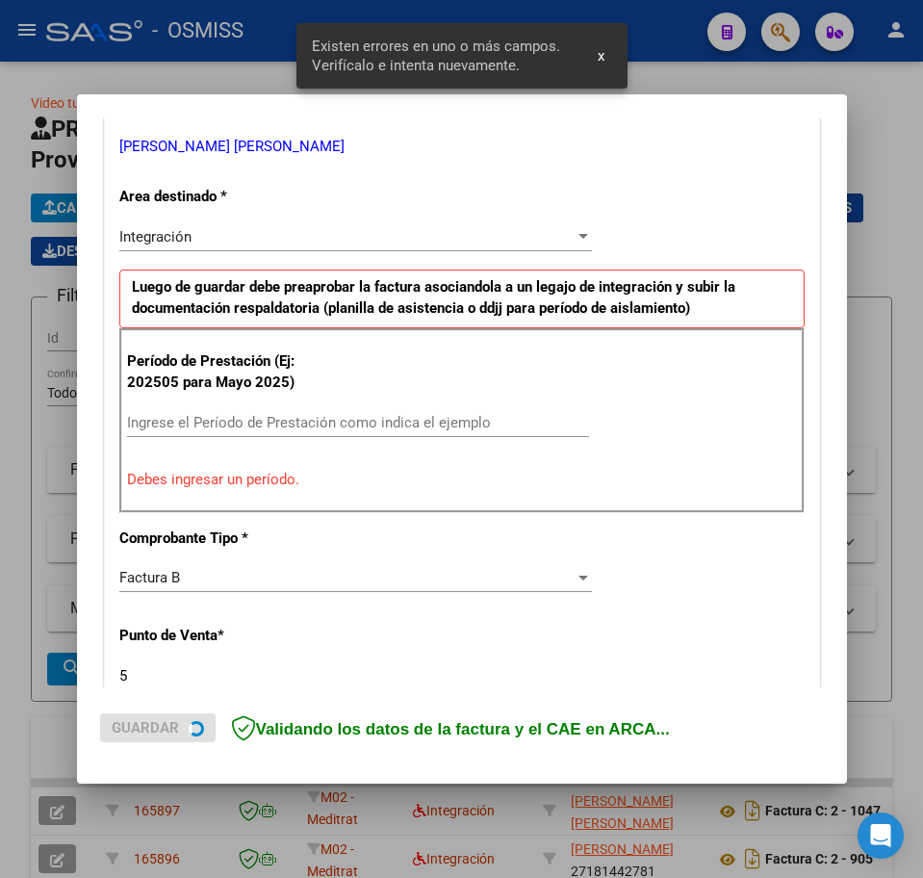
click at [225, 416] on input "Ingrese el Período de Prestación como indica el ejemplo" at bounding box center [358, 422] width 462 height 17
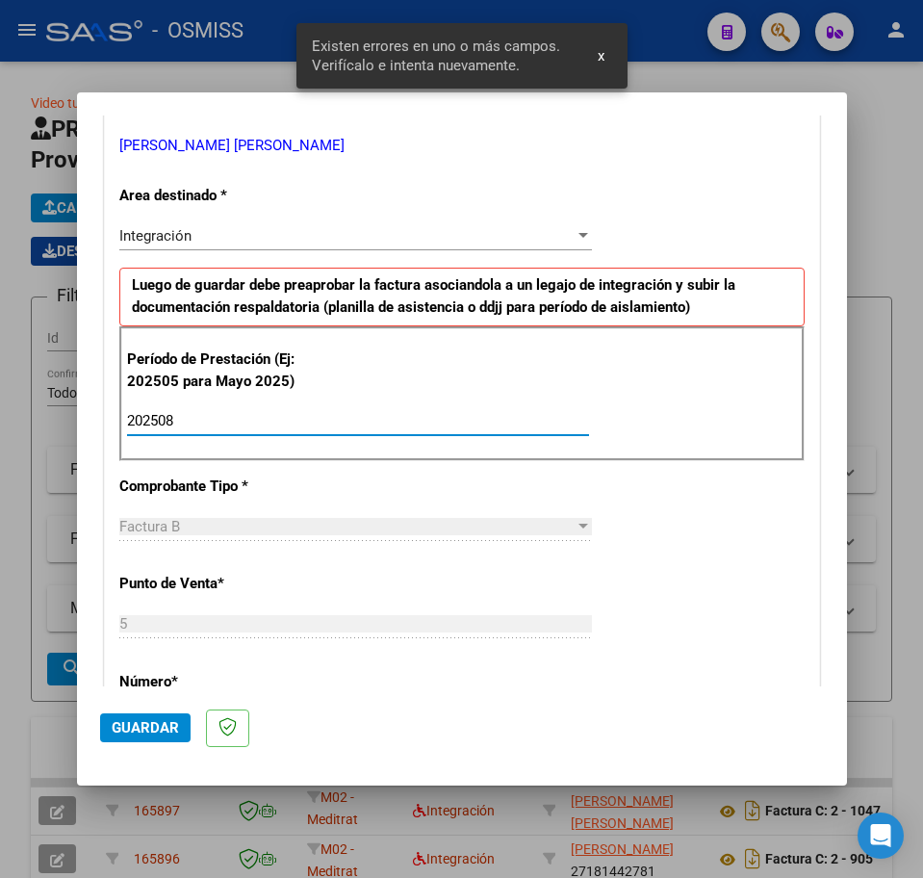
type input "202508"
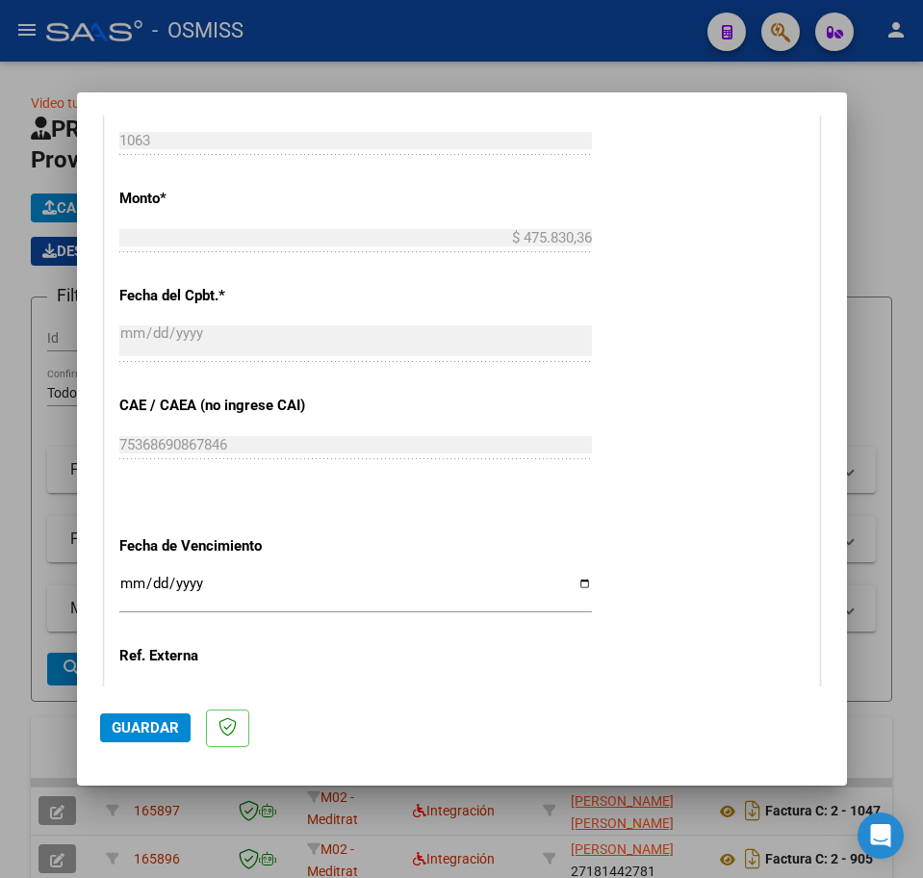
scroll to position [1107, 0]
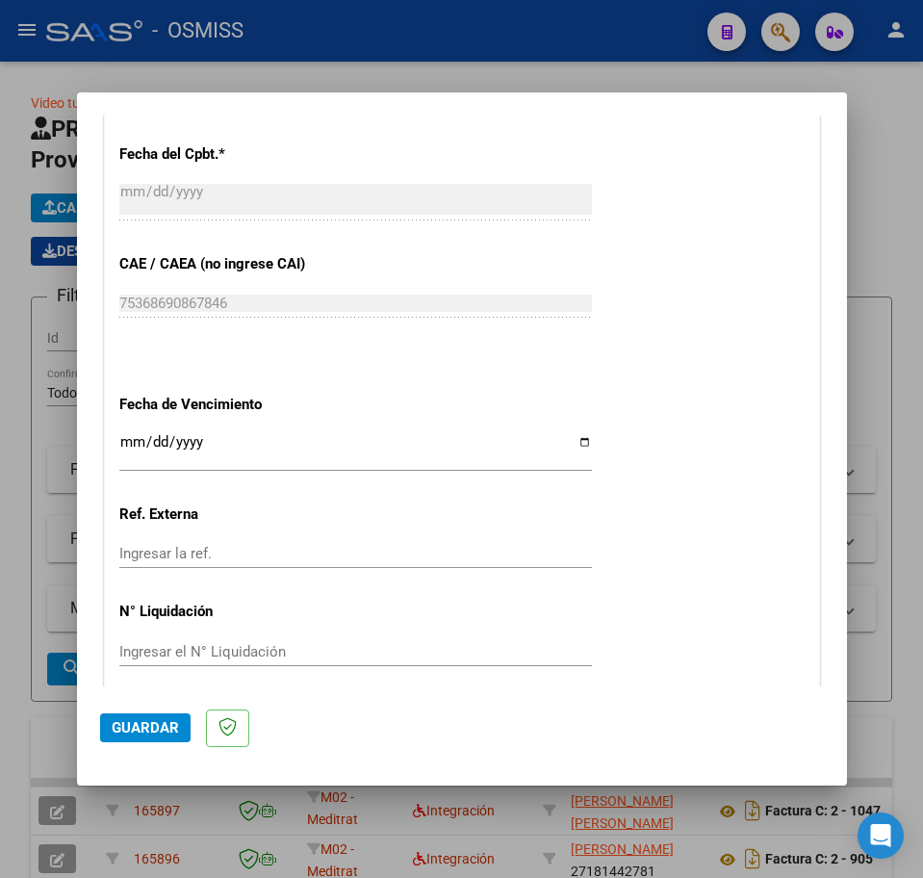
click at [132, 439] on input "Ingresar la fecha" at bounding box center [355, 449] width 473 height 31
click at [157, 445] on input "Ingresar la fecha" at bounding box center [355, 449] width 473 height 31
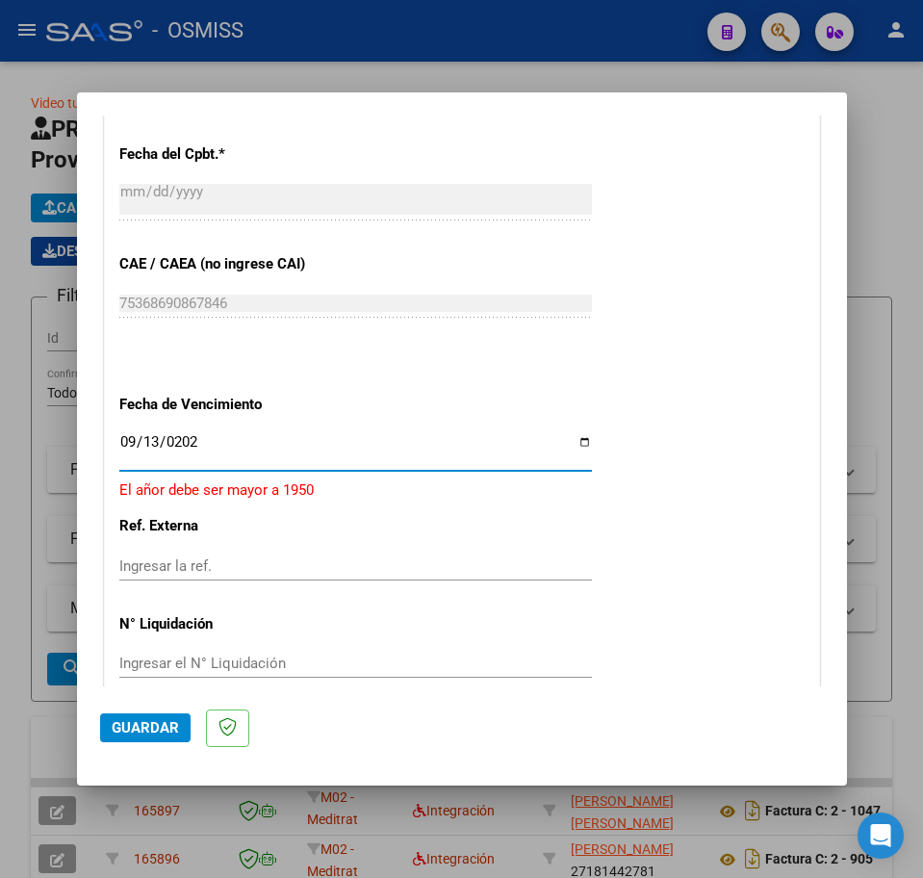
type input "[DATE]"
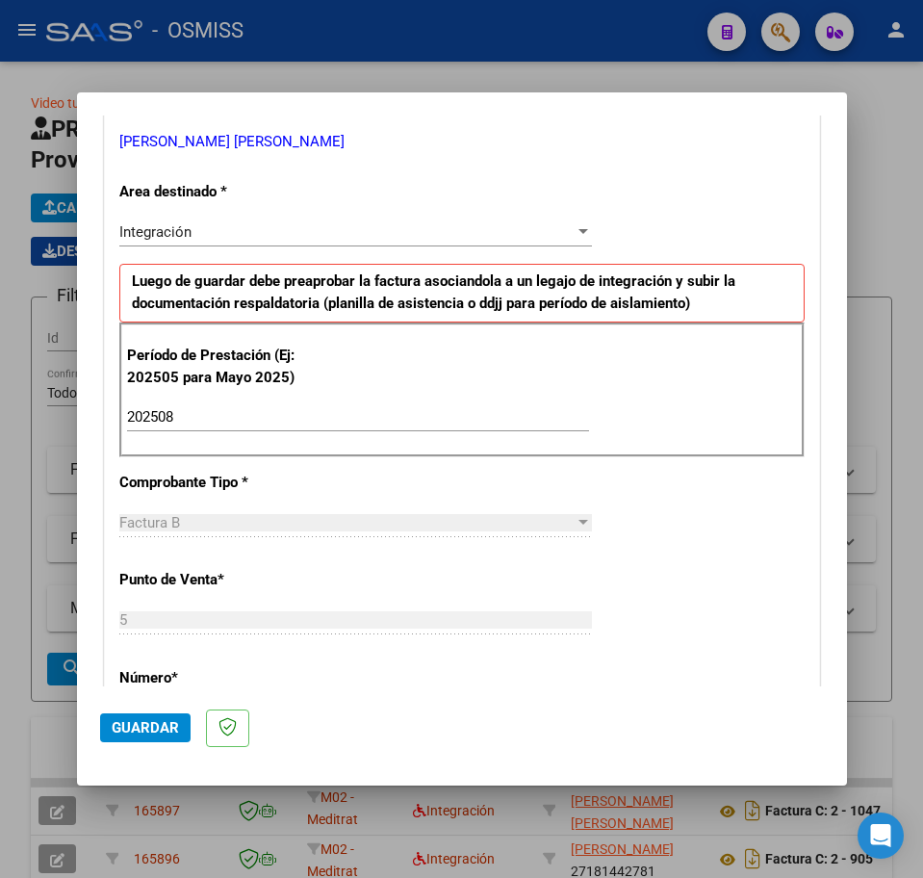
scroll to position [385, 0]
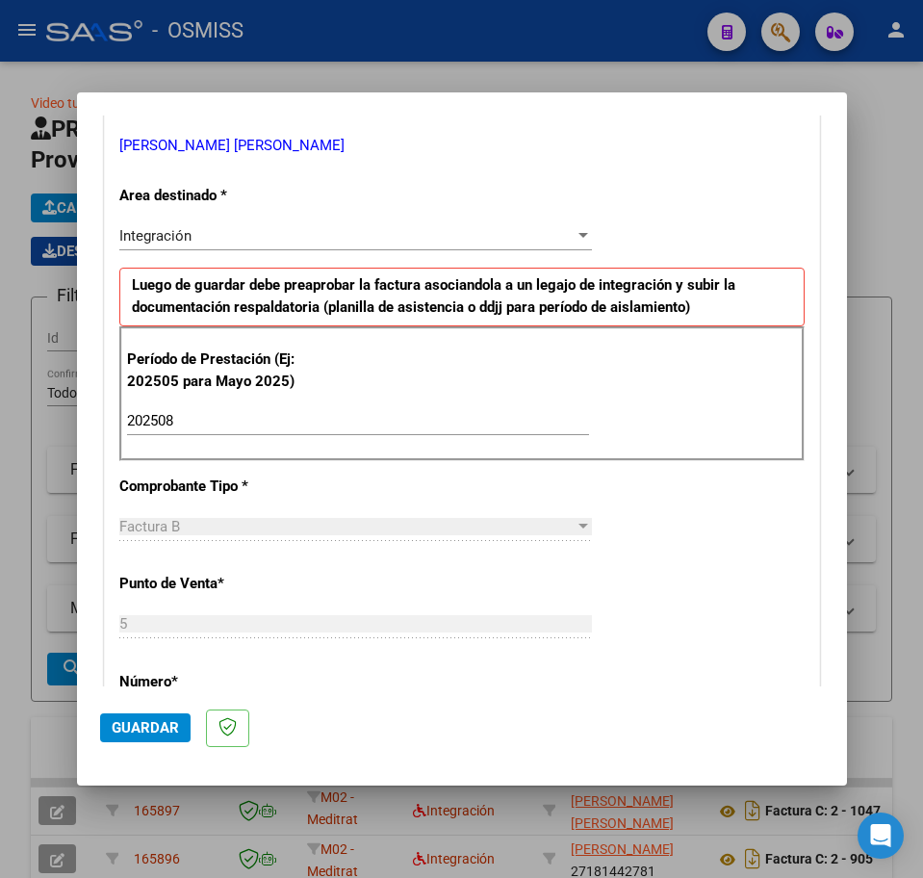
click at [146, 721] on span "Guardar" at bounding box center [145, 727] width 67 height 17
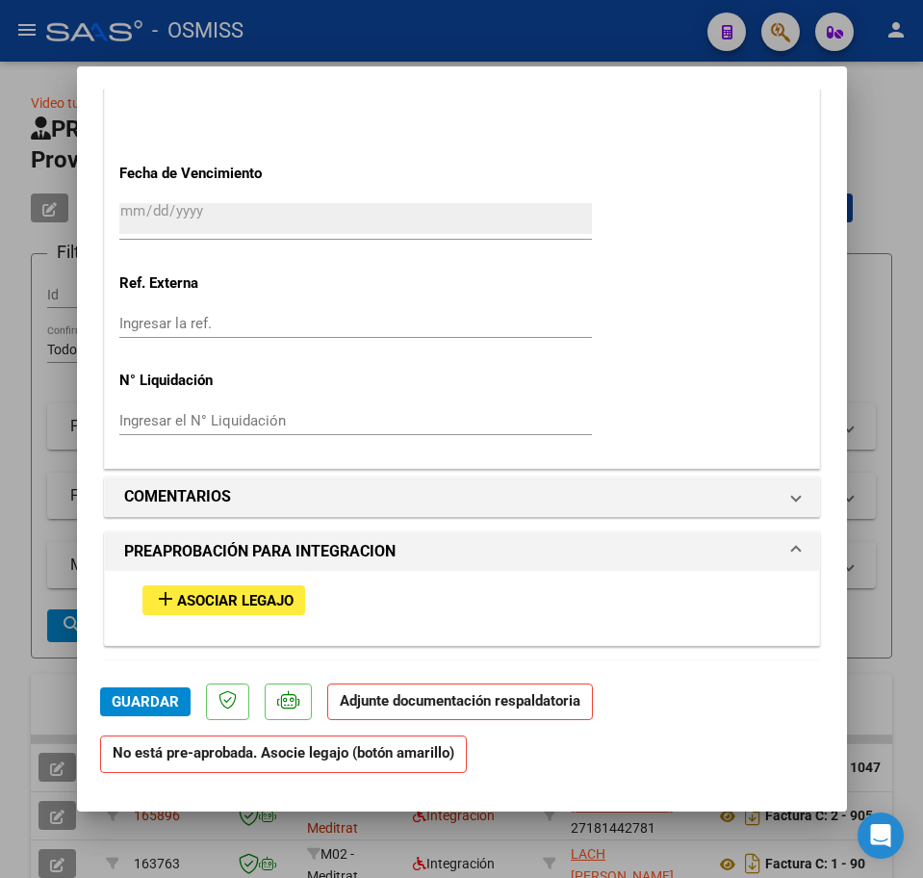
scroll to position [1444, 0]
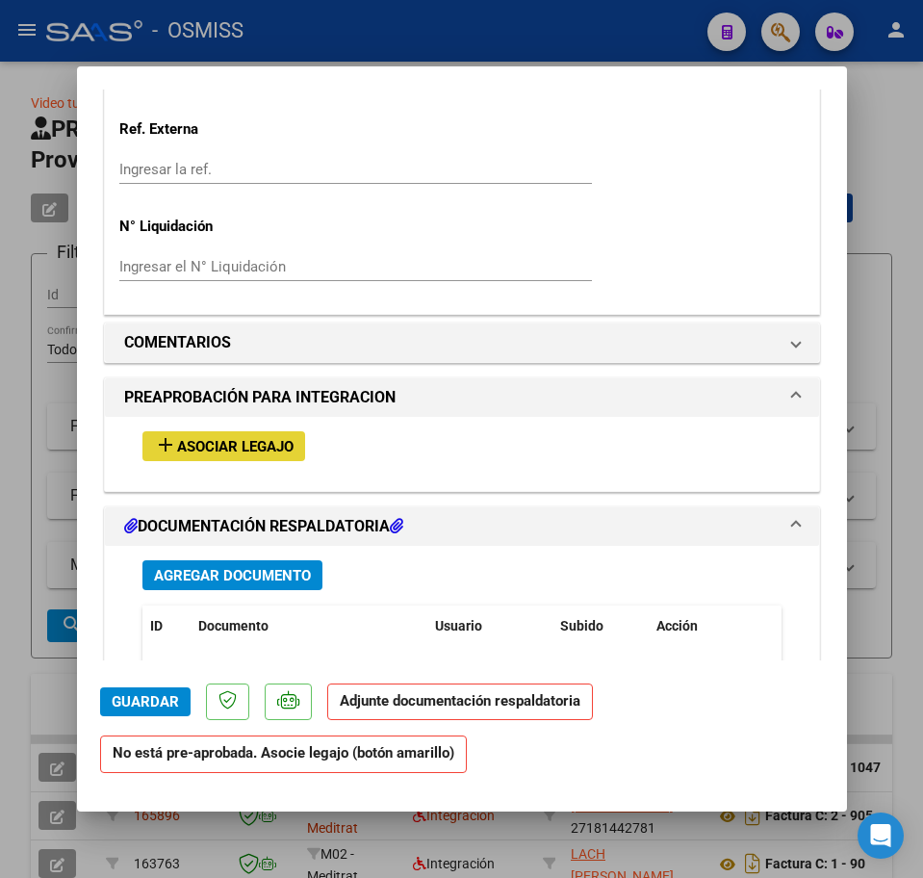
click at [259, 442] on span "Asociar Legajo" at bounding box center [235, 446] width 116 height 17
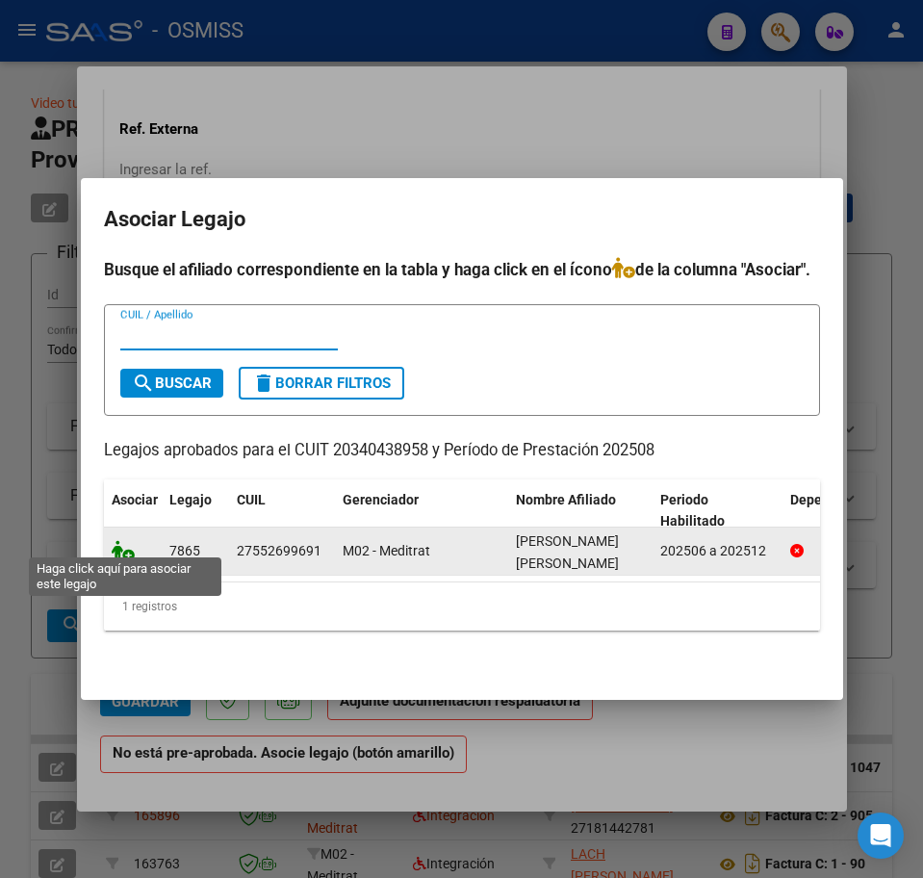
click at [122, 540] on icon at bounding box center [123, 550] width 23 height 21
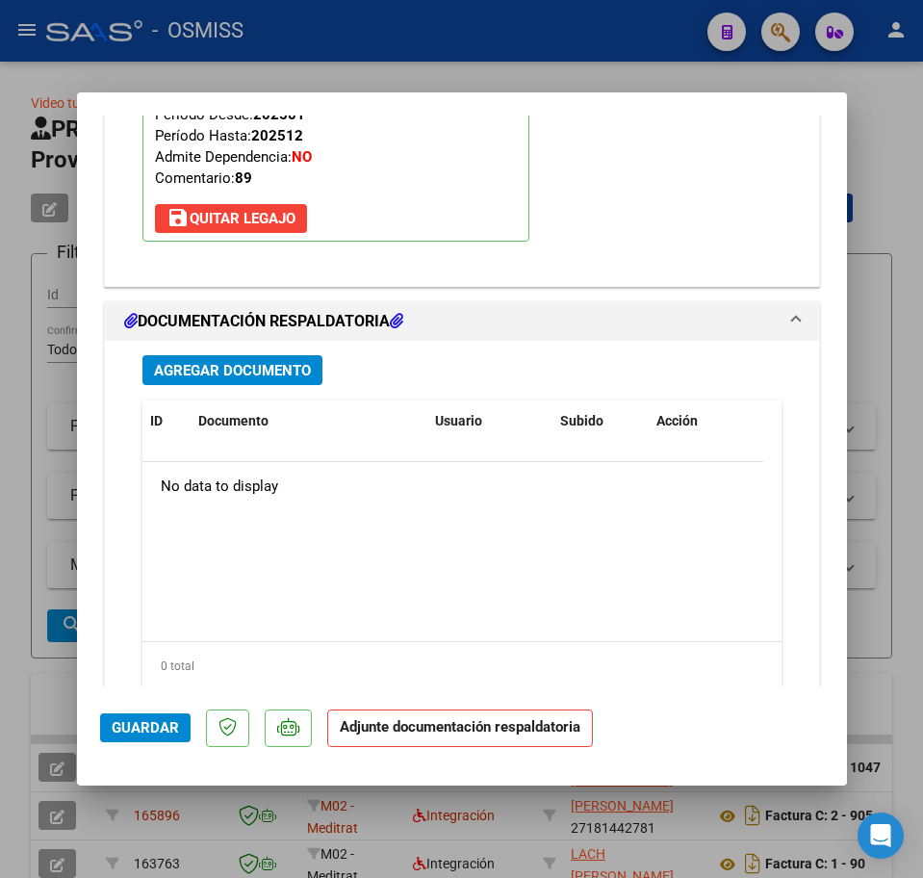
scroll to position [1975, 0]
click at [203, 376] on span "Agregar Documento" at bounding box center [232, 369] width 157 height 17
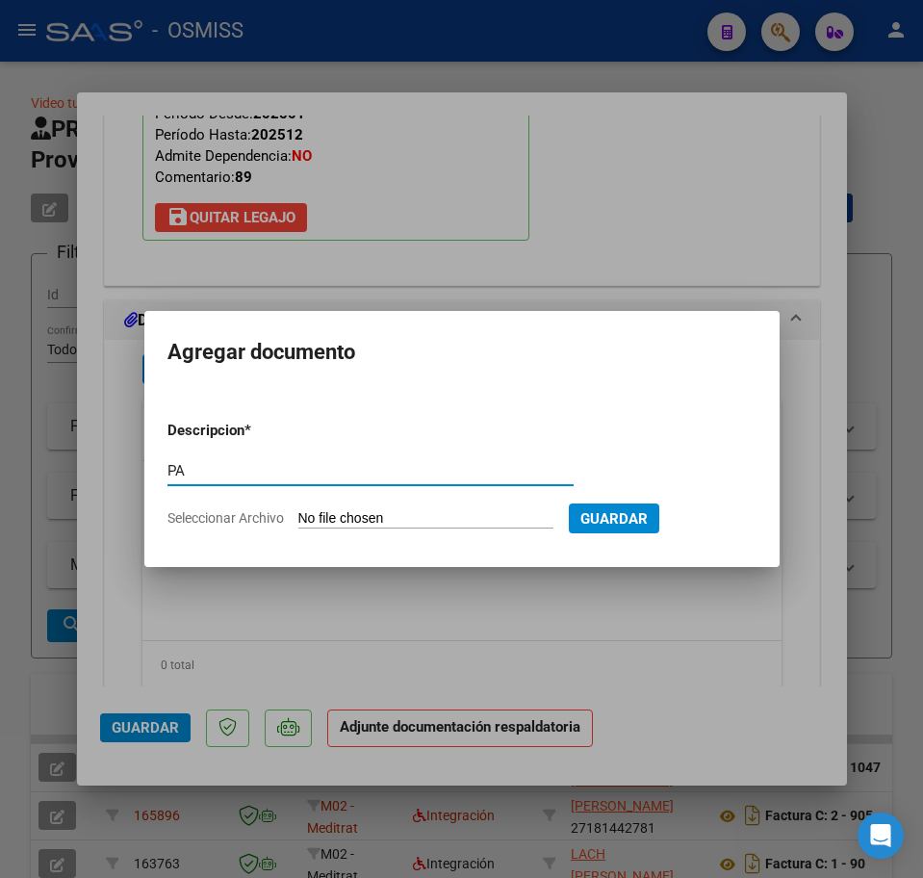
type input "PA"
click at [372, 519] on input "Seleccionar Archivo" at bounding box center [425, 519] width 255 height 18
type input "C:\fakepath\[PERSON_NAME] [PERSON_NAME].pdf"
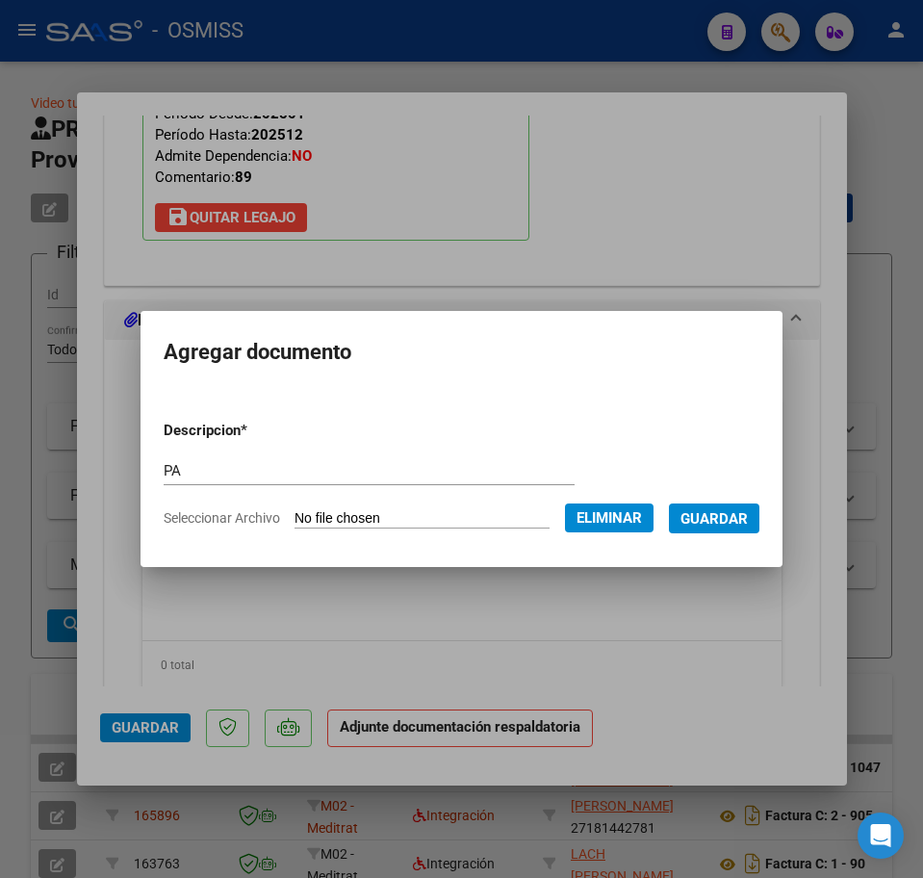
click at [703, 527] on button "Guardar" at bounding box center [714, 518] width 90 height 30
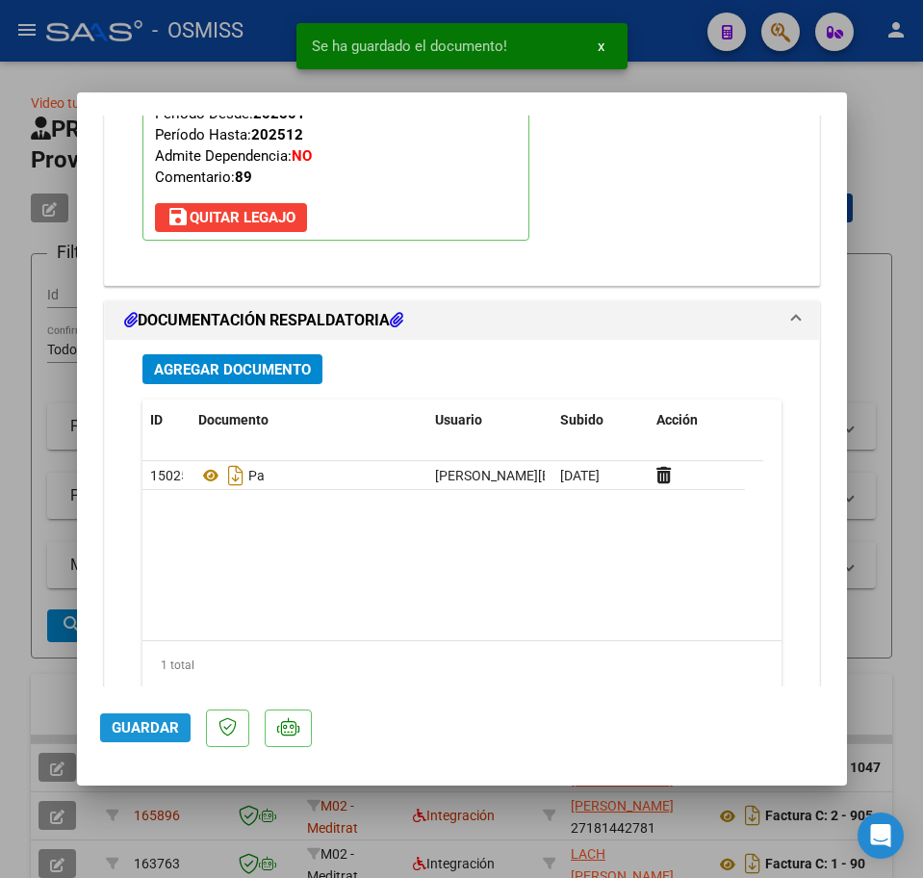
click at [170, 721] on span "Guardar" at bounding box center [145, 727] width 67 height 17
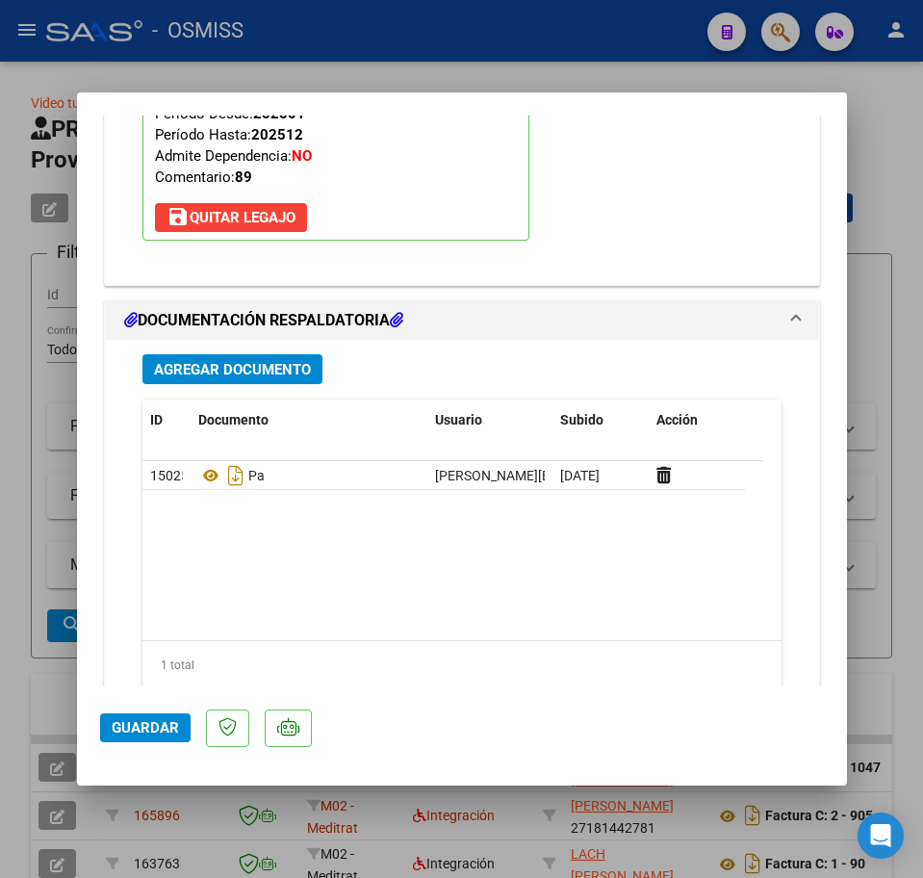
click at [609, 195] on div "Legajo preaprobado para Período de Prestación: 202508 Ver Legajo Asociado CUIL:…" at bounding box center [462, 115] width 668 height 308
type input "$ 0,00"
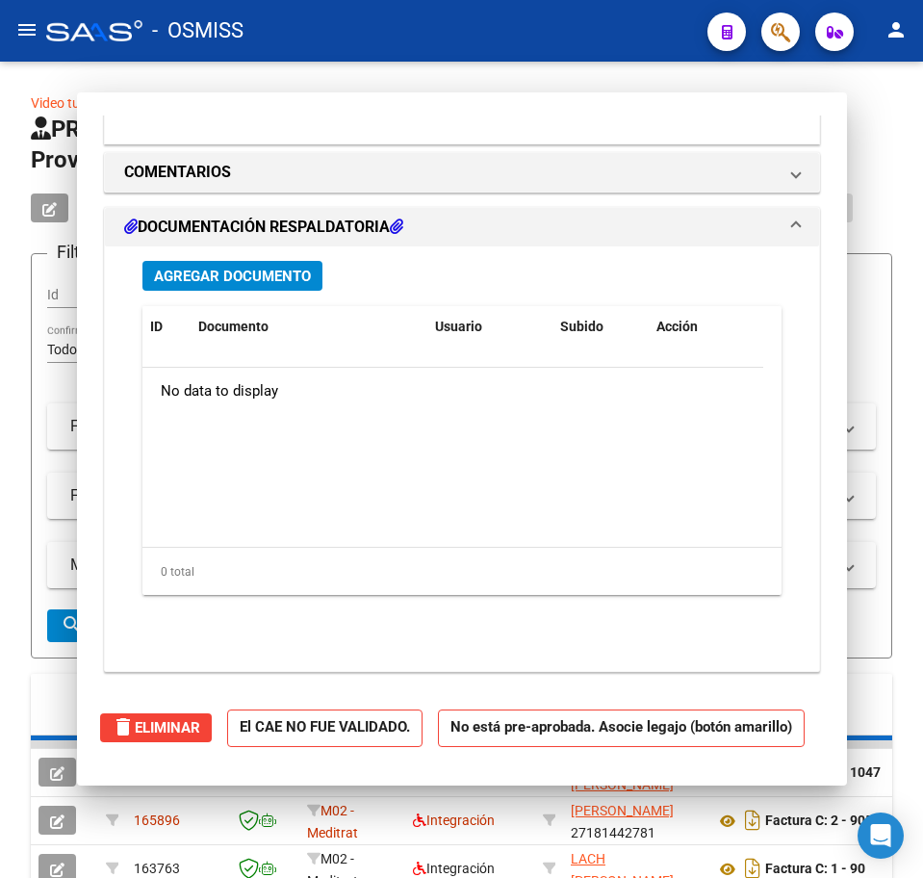
scroll to position [1743, 0]
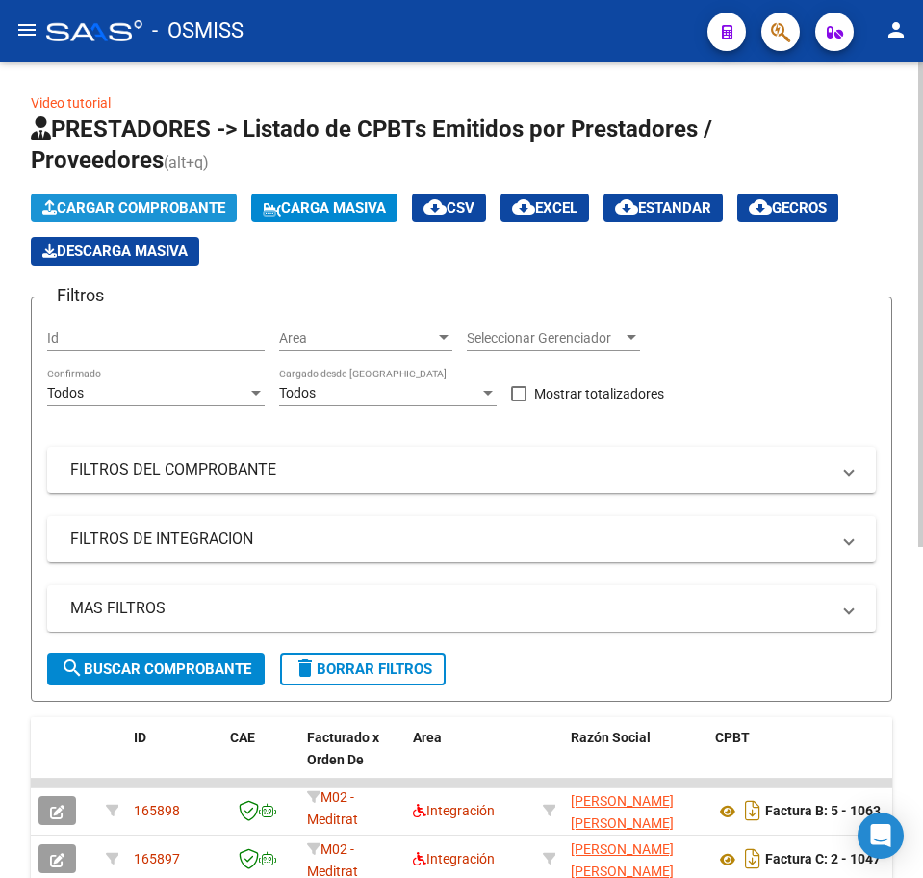
click at [118, 200] on span "Cargar Comprobante" at bounding box center [133, 207] width 183 height 17
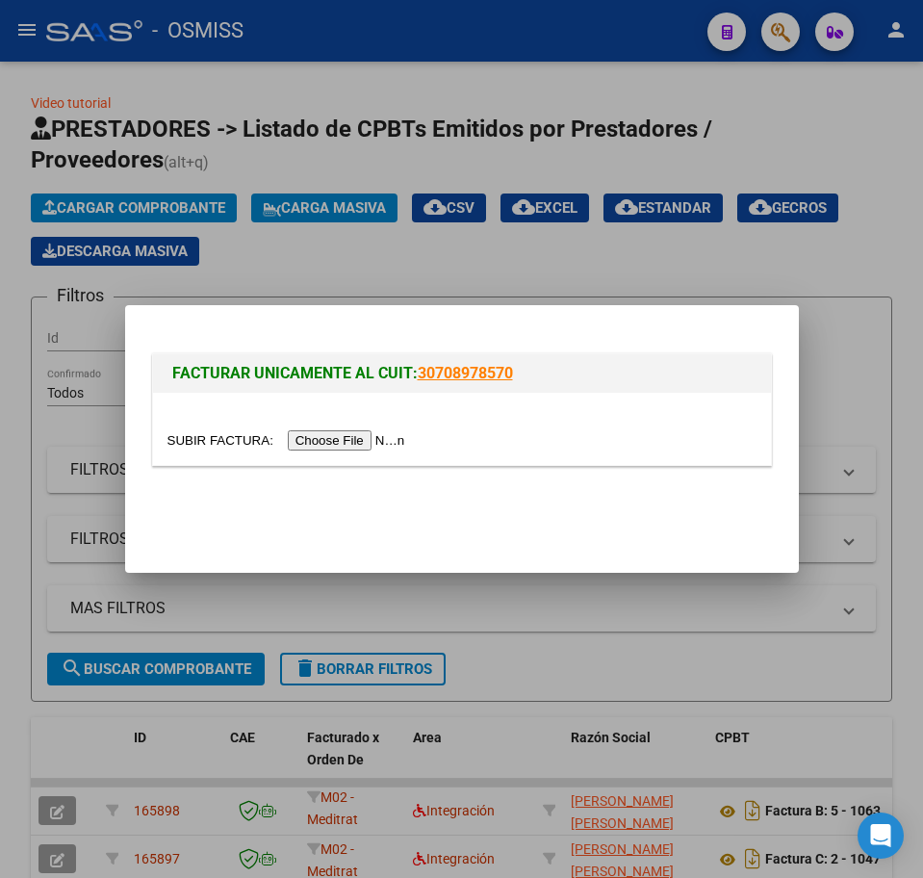
click at [326, 440] on input "file" at bounding box center [289, 440] width 244 height 20
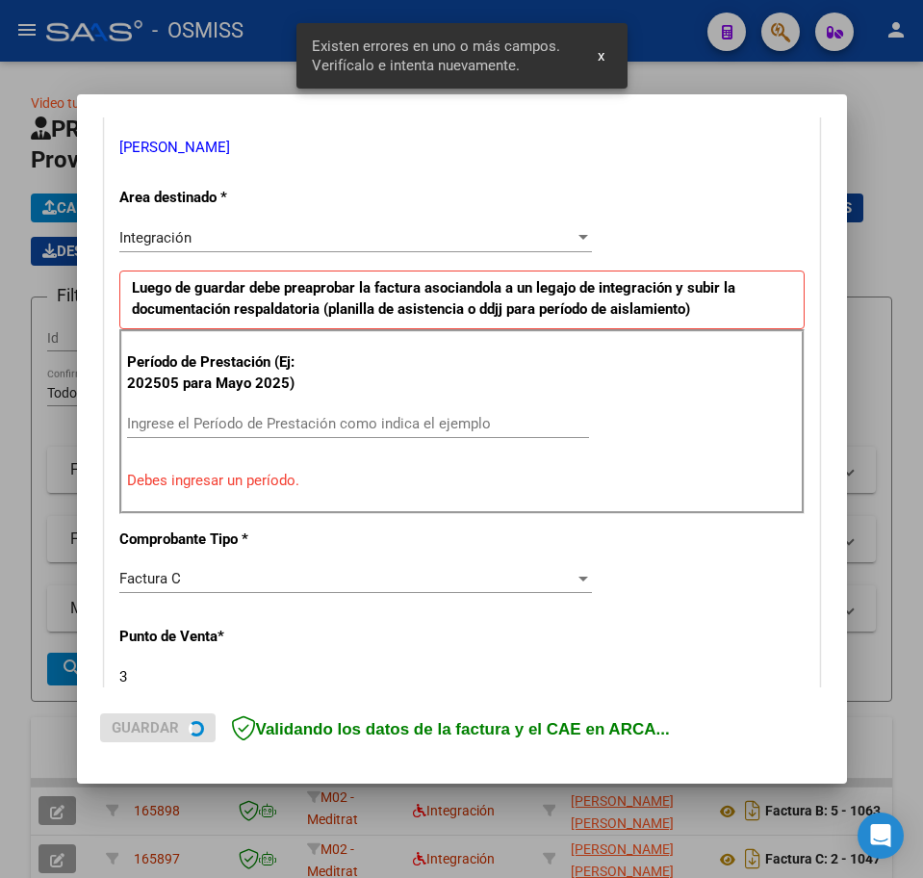
scroll to position [385, 0]
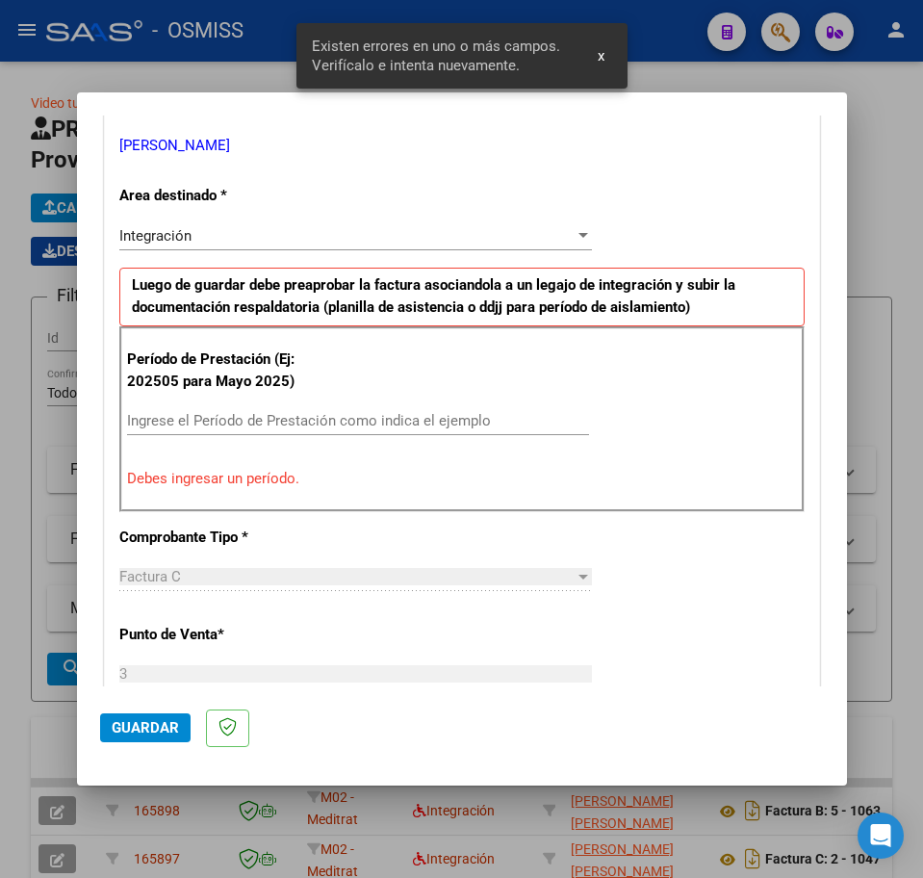
click at [224, 422] on input "Ingrese el Período de Prestación como indica el ejemplo" at bounding box center [358, 420] width 462 height 17
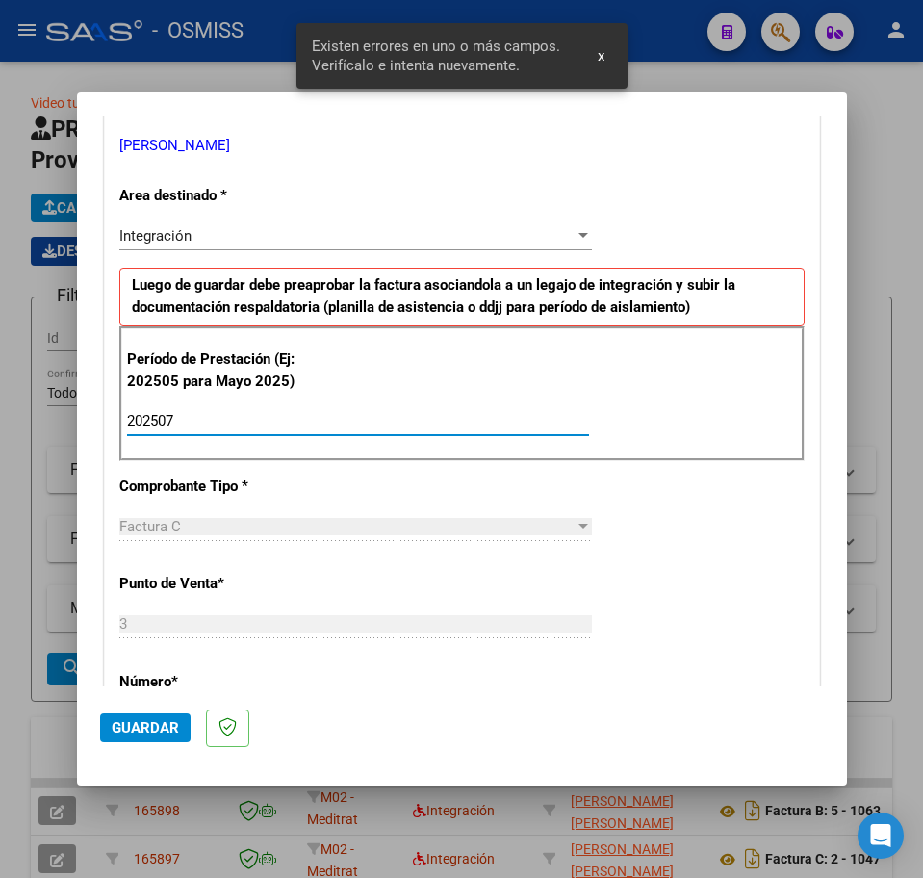
type input "202507"
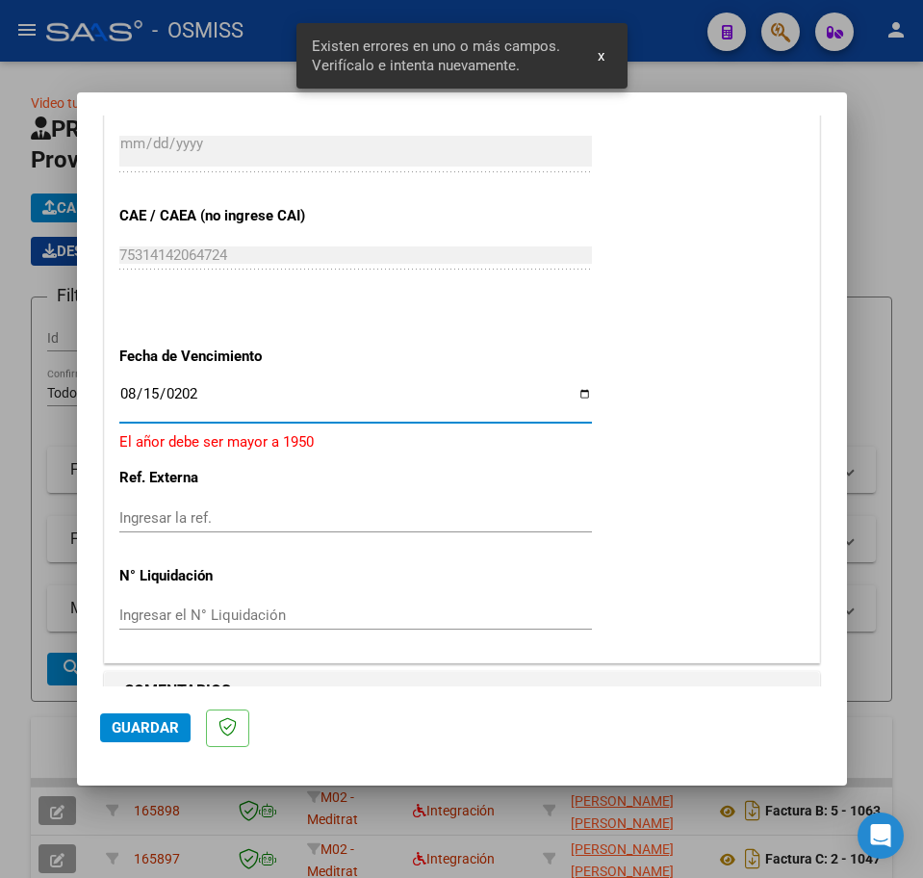
type input "[DATE]"
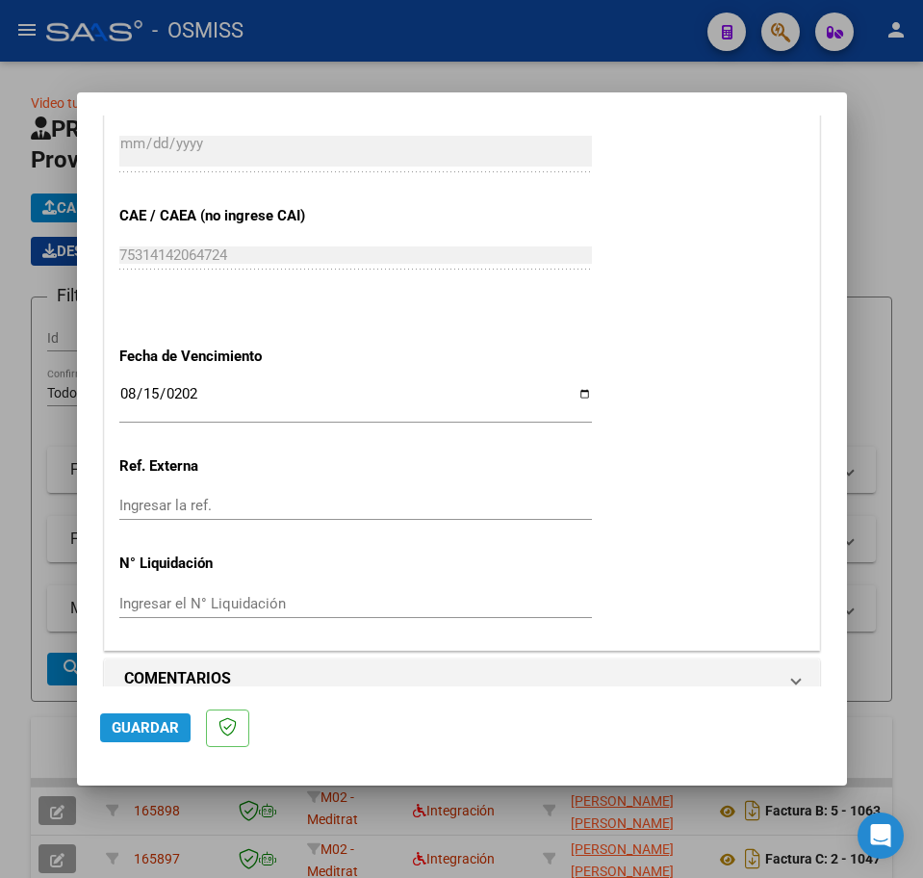
click at [174, 715] on button "Guardar" at bounding box center [145, 727] width 90 height 29
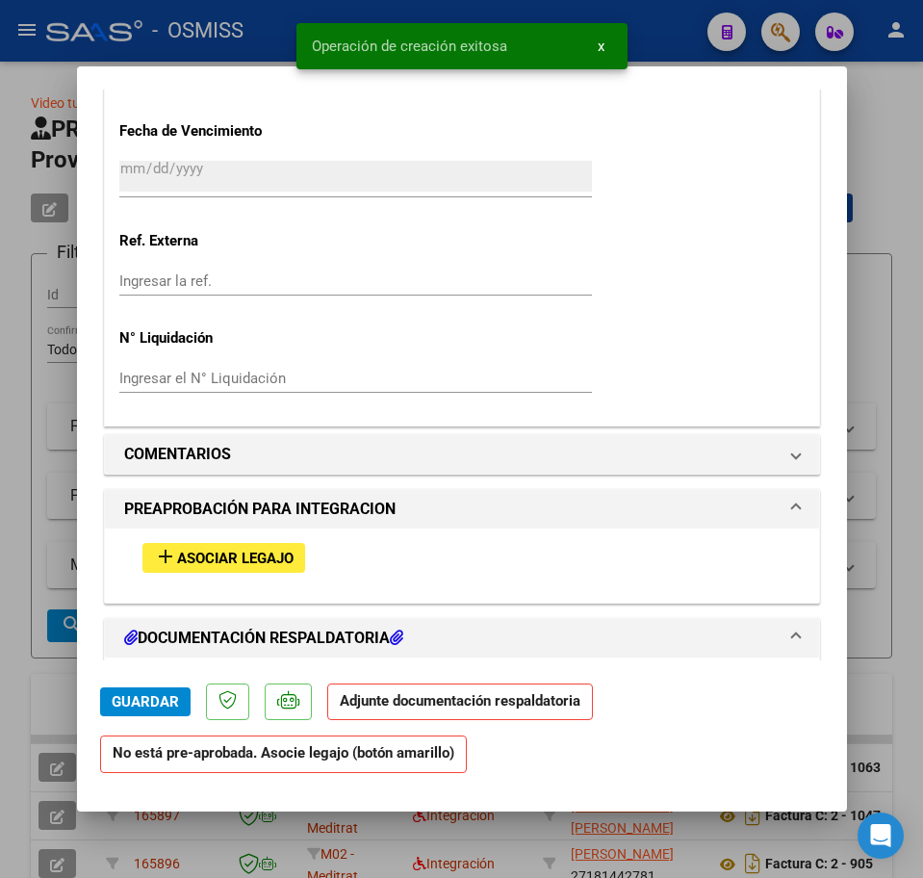
scroll to position [1444, 0]
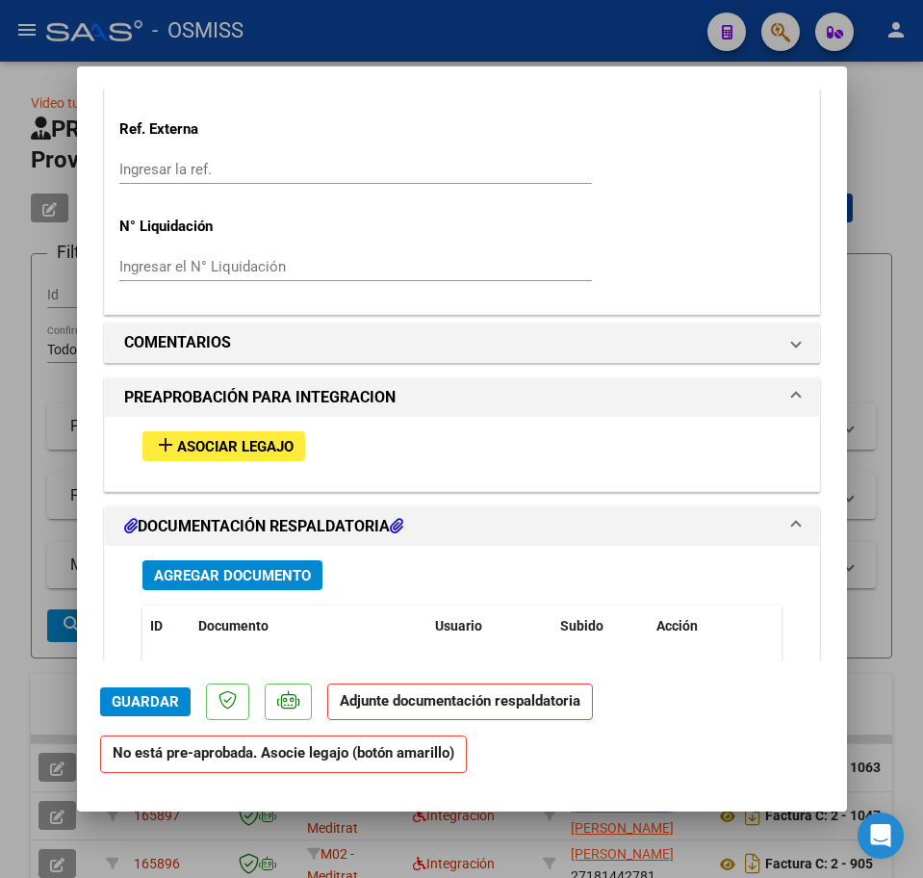
click at [193, 454] on span "Asociar Legajo" at bounding box center [235, 446] width 116 height 17
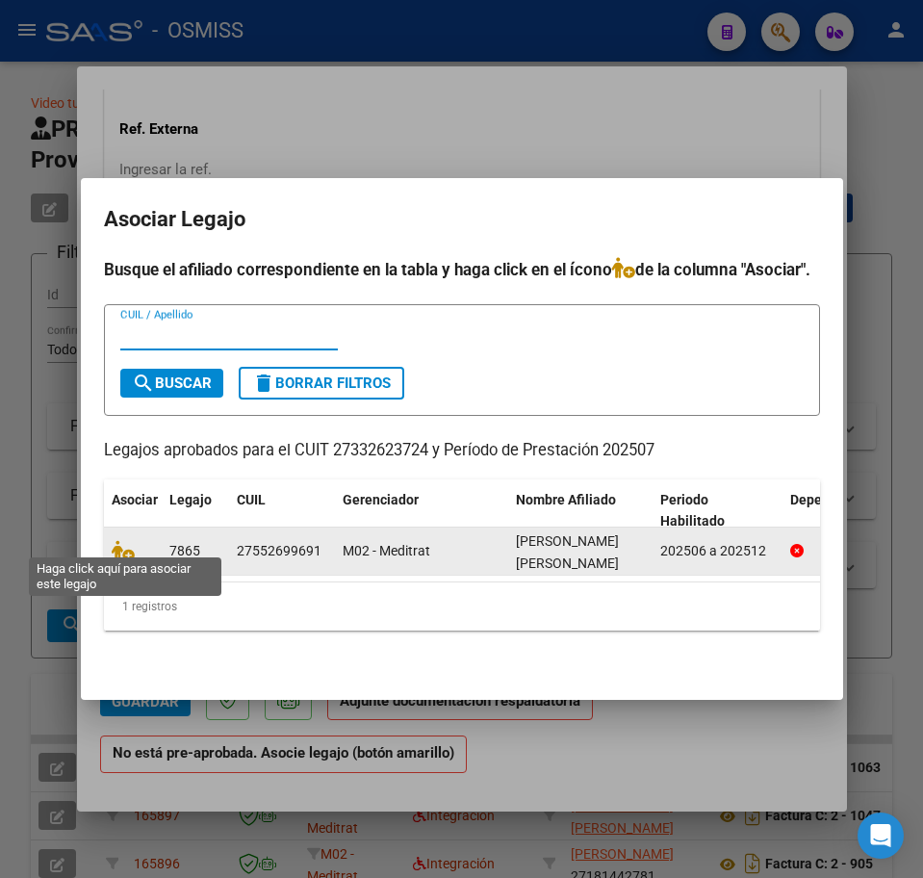
click at [127, 540] on icon at bounding box center [123, 550] width 23 height 21
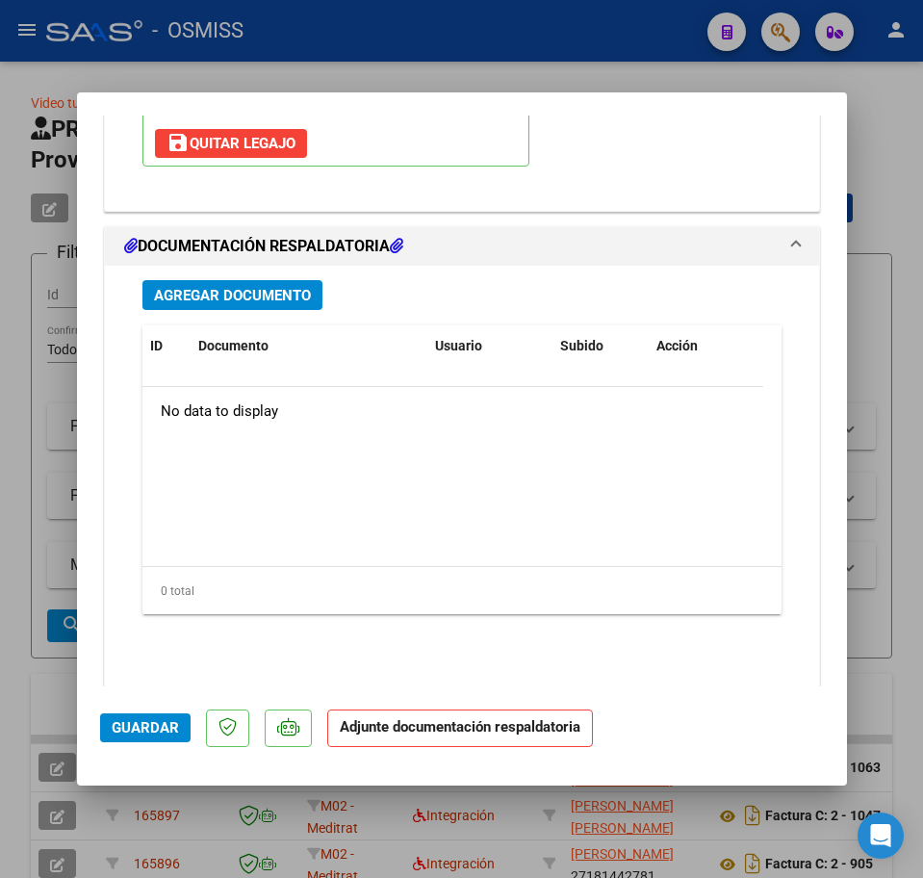
scroll to position [2068, 0]
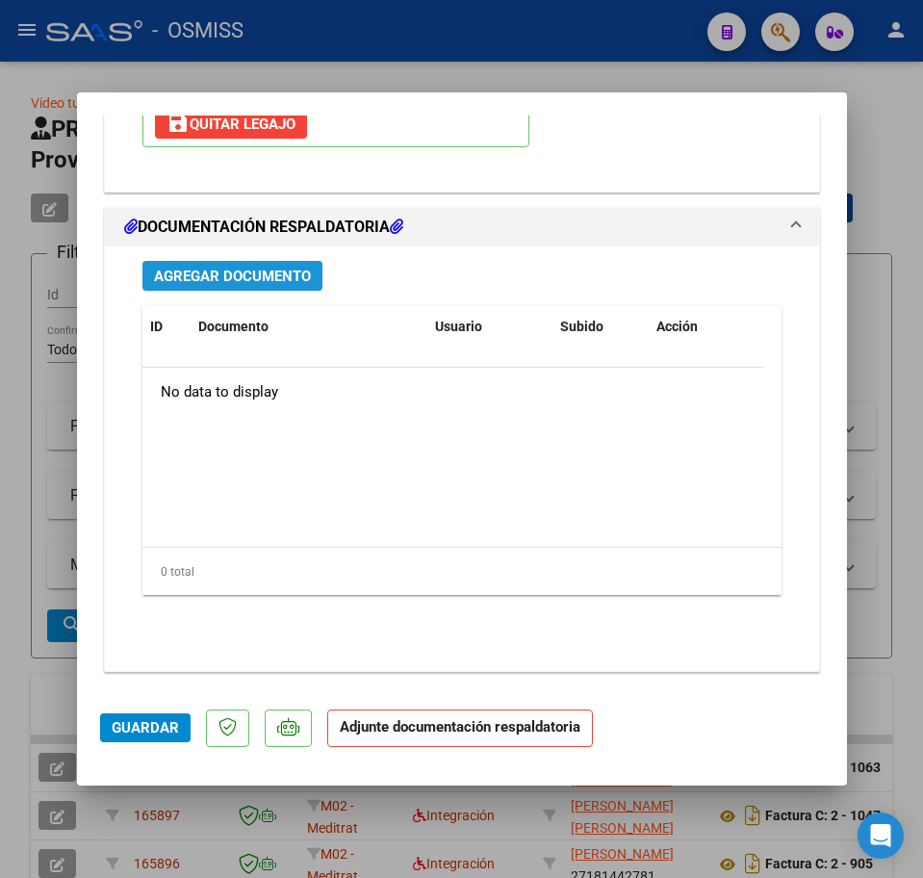
click at [208, 276] on span "Agregar Documento" at bounding box center [232, 276] width 157 height 17
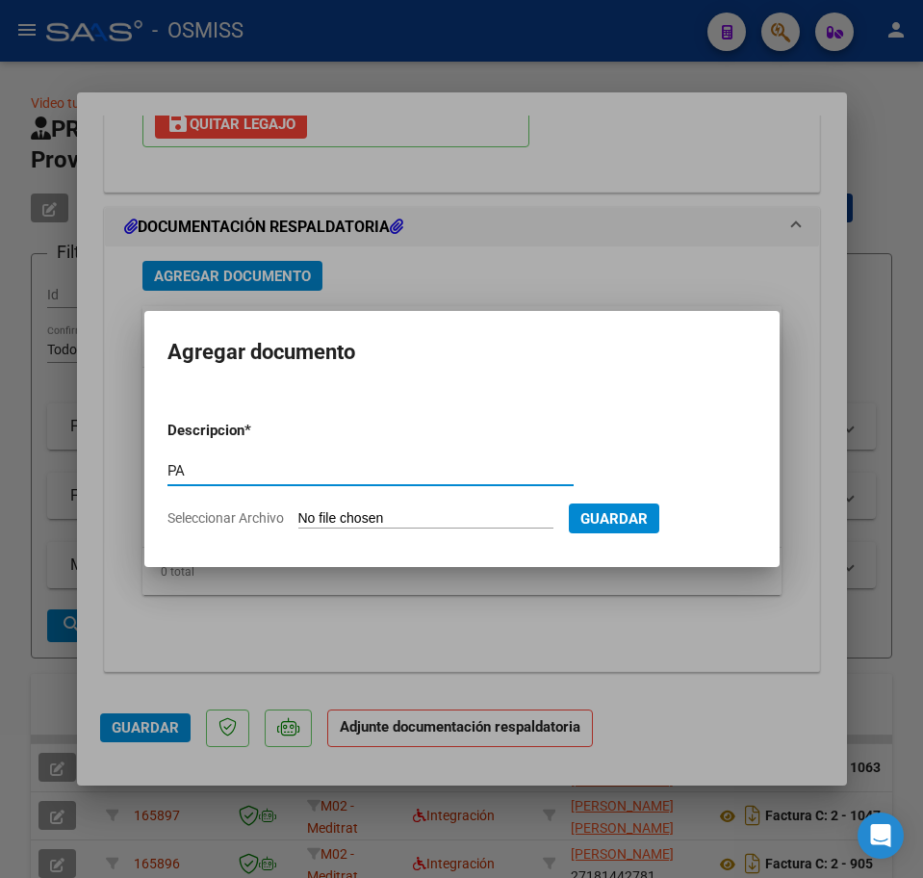
type input "PA"
click at [358, 519] on input "Seleccionar Archivo" at bounding box center [425, 519] width 255 height 18
type input "C:\fakepath\[PERSON_NAME] [PERSON_NAME].pdf"
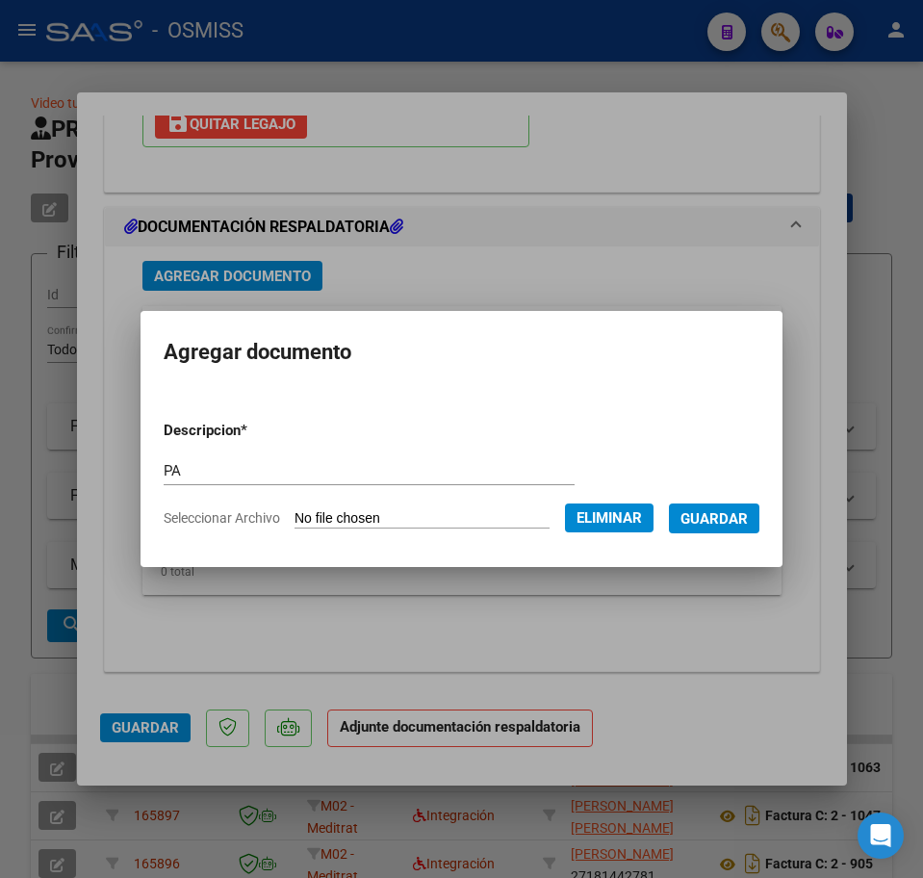
click at [729, 521] on span "Guardar" at bounding box center [714, 518] width 67 height 17
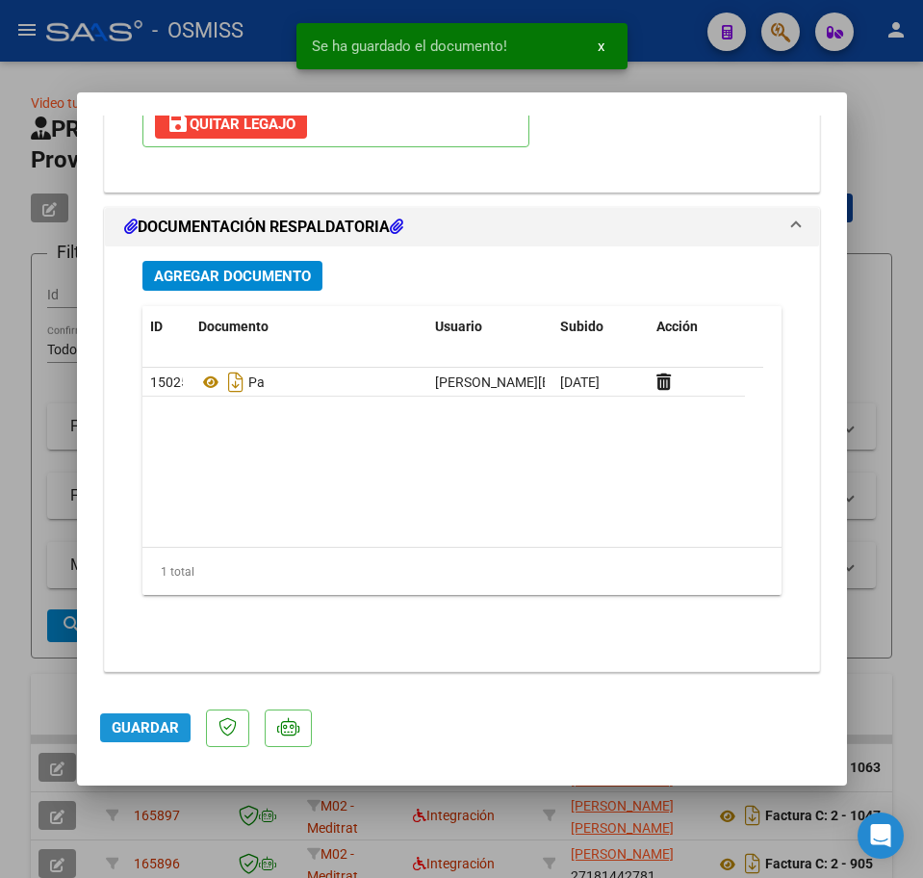
click at [158, 733] on span "Guardar" at bounding box center [145, 727] width 67 height 17
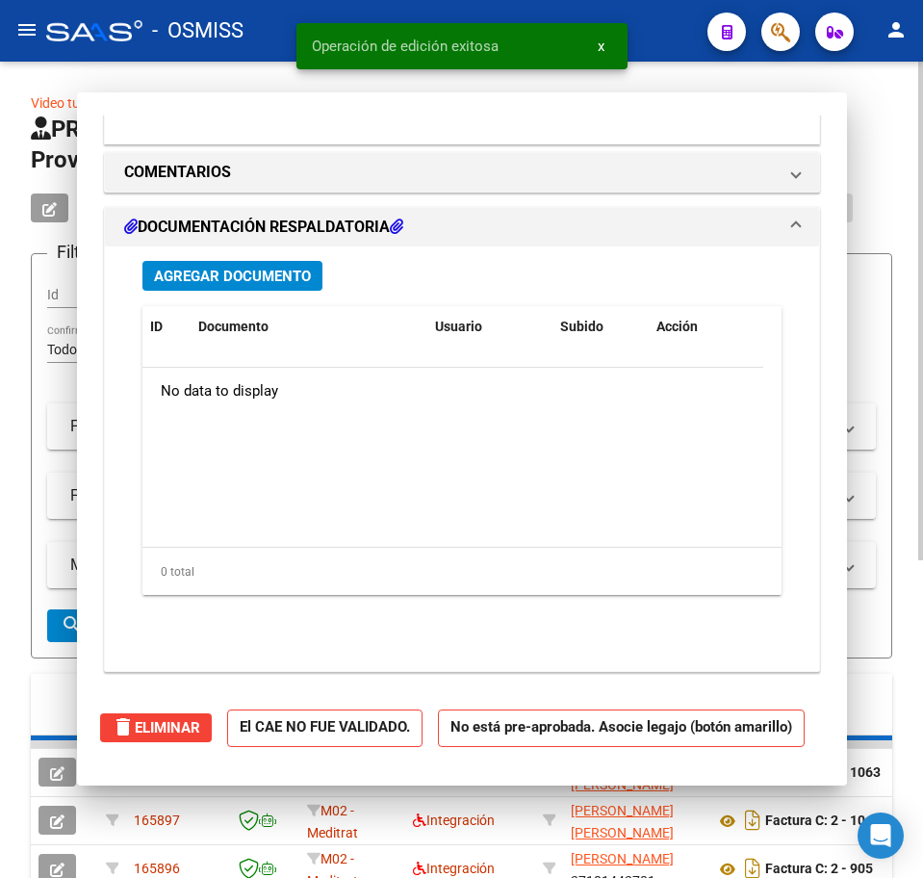
scroll to position [0, 0]
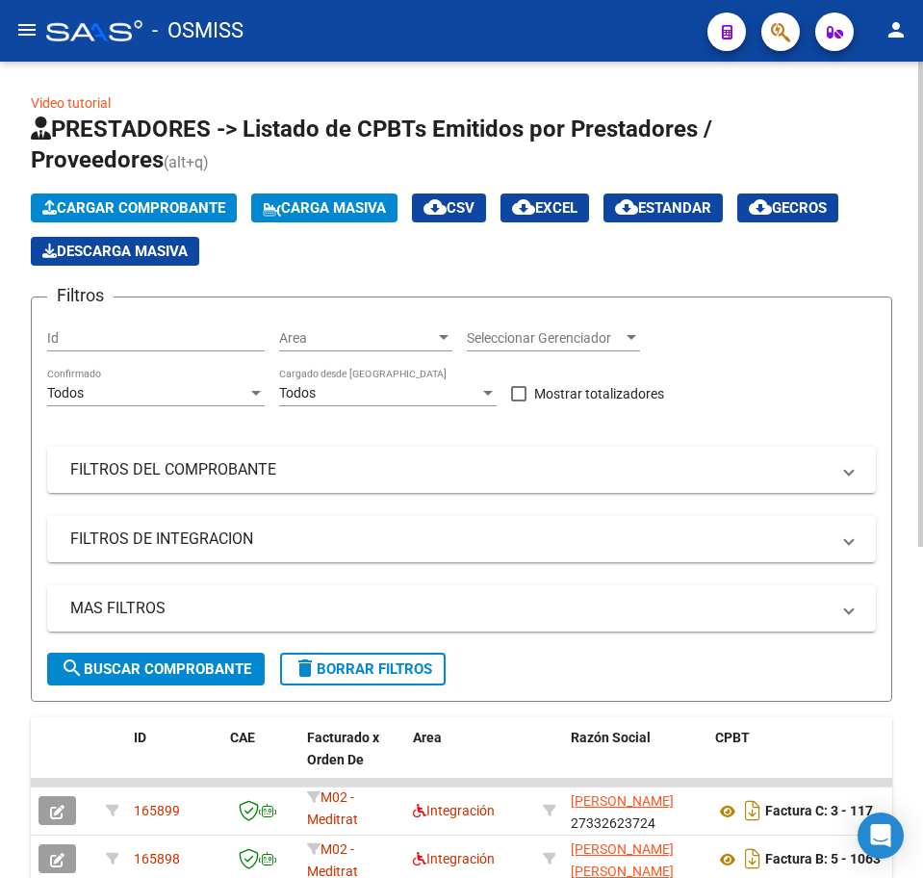
click at [157, 205] on span "Cargar Comprobante" at bounding box center [133, 207] width 183 height 17
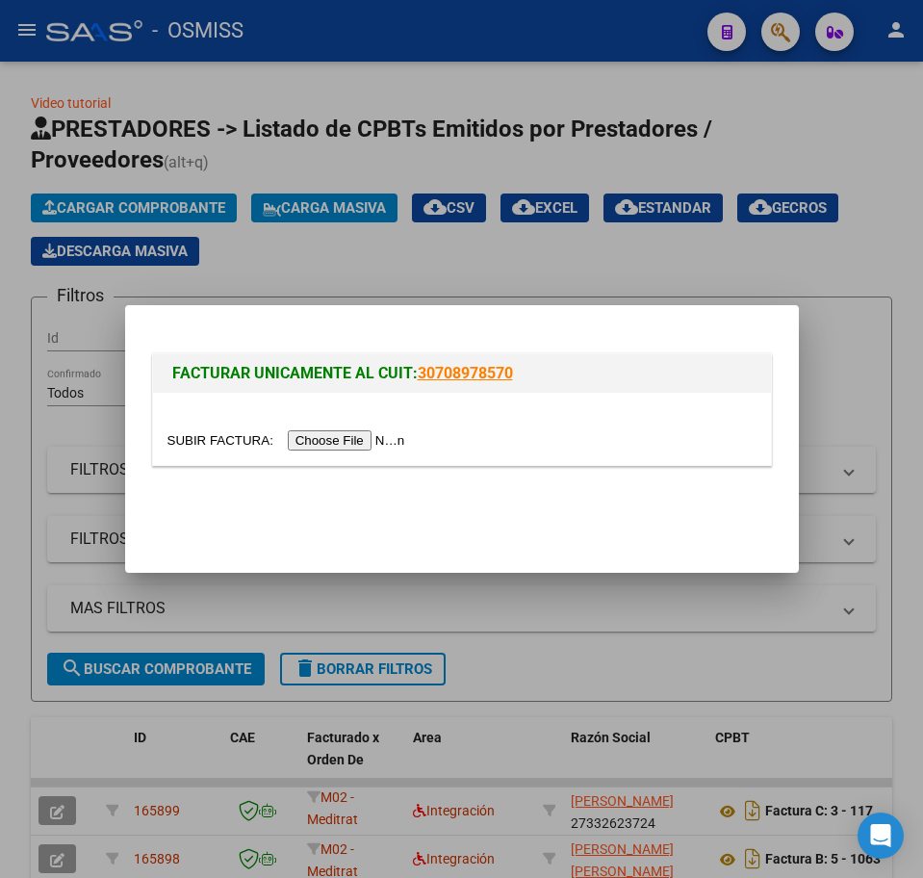
click at [329, 446] on input "file" at bounding box center [289, 440] width 244 height 20
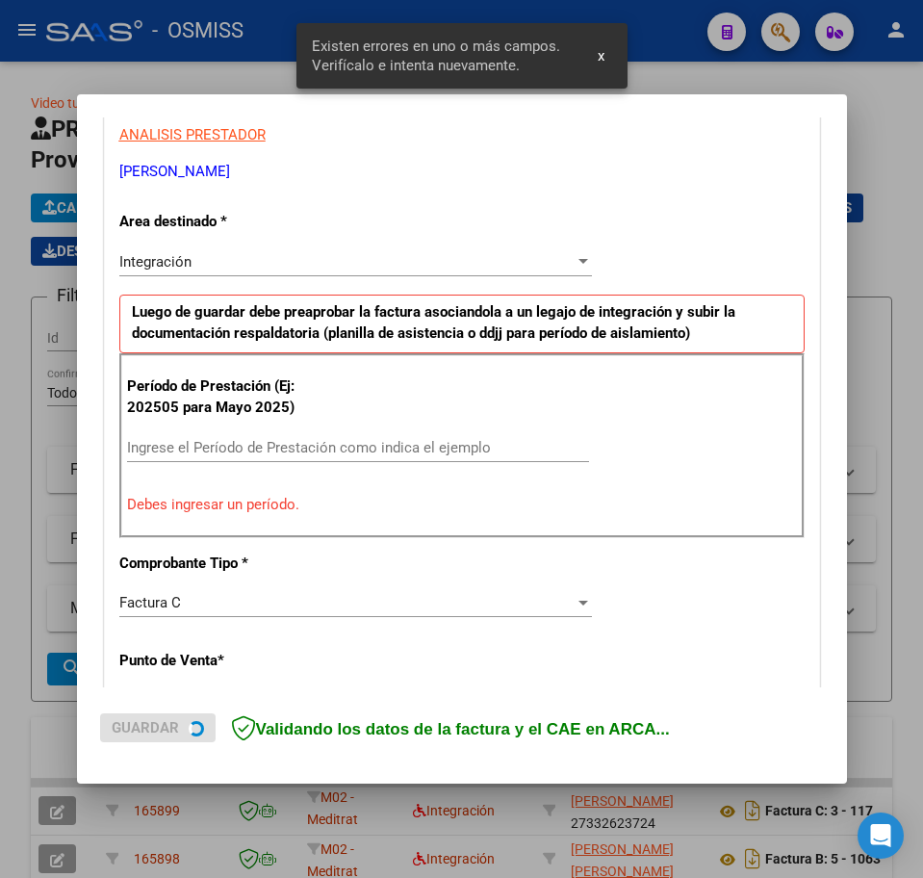
scroll to position [385, 0]
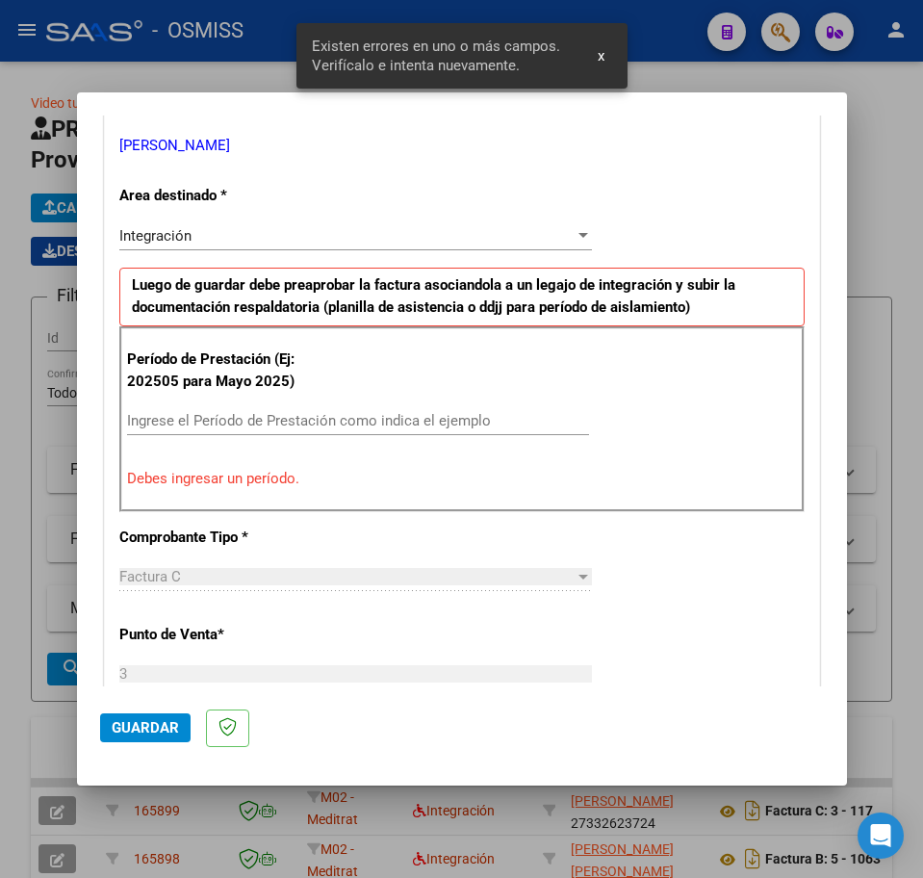
click at [166, 420] on input "Ingrese el Período de Prestación como indica el ejemplo" at bounding box center [358, 420] width 462 height 17
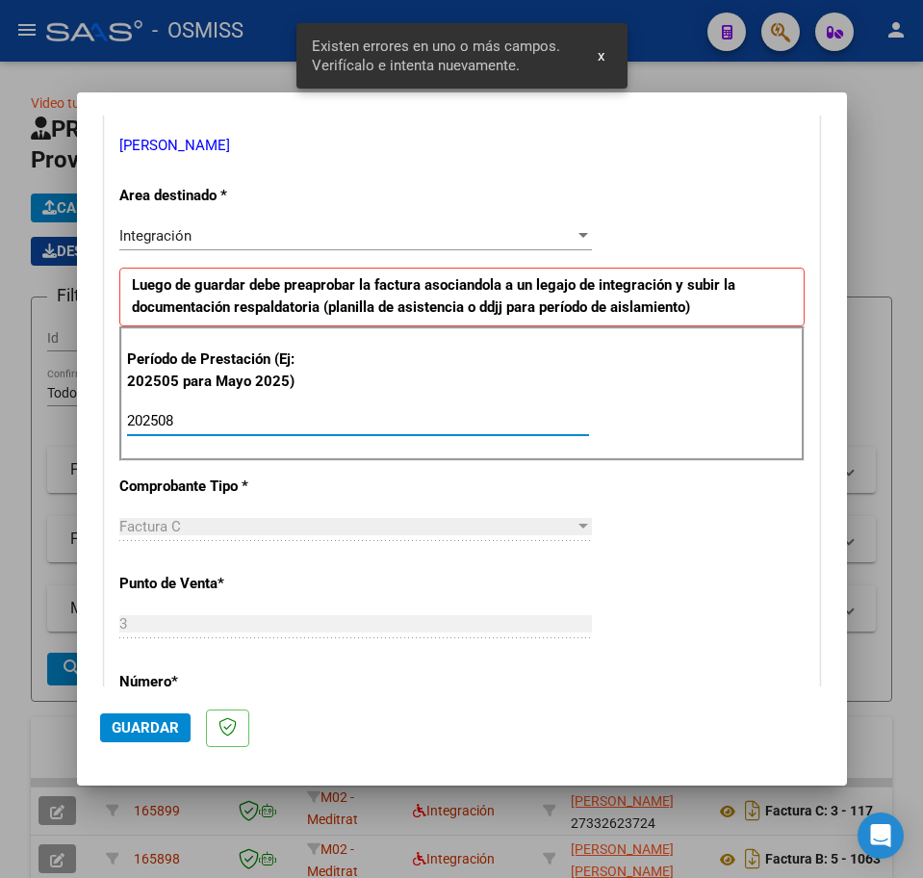
type input "202508"
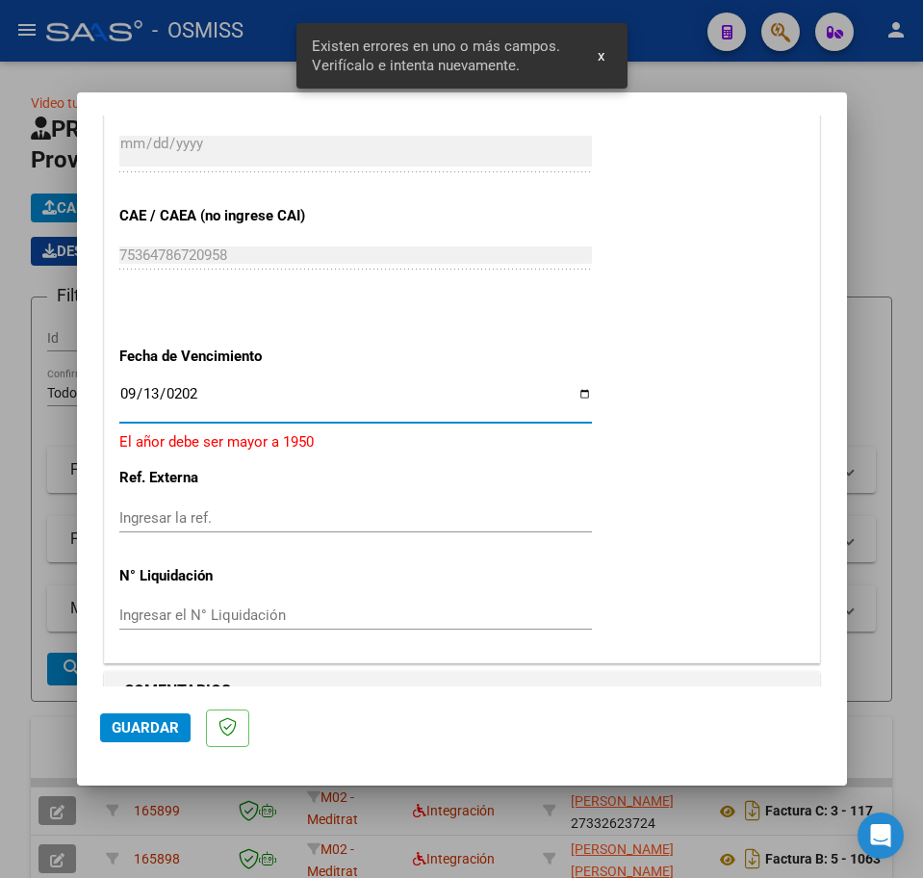
type input "[DATE]"
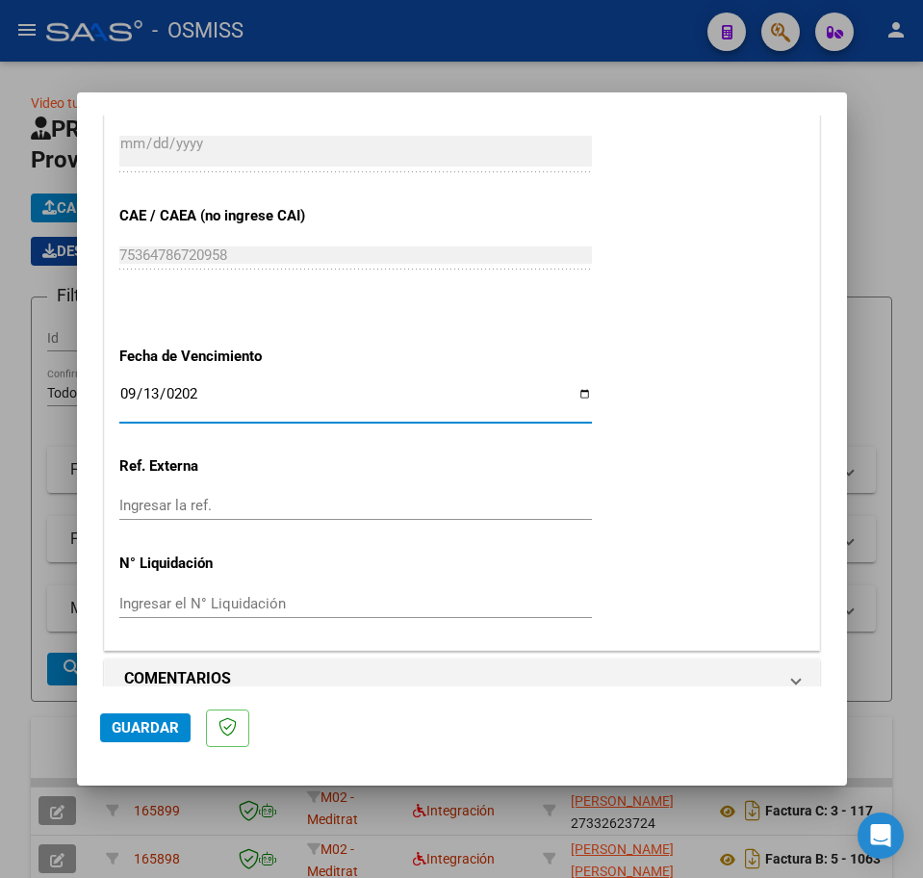
click at [155, 726] on span "Guardar" at bounding box center [145, 727] width 67 height 17
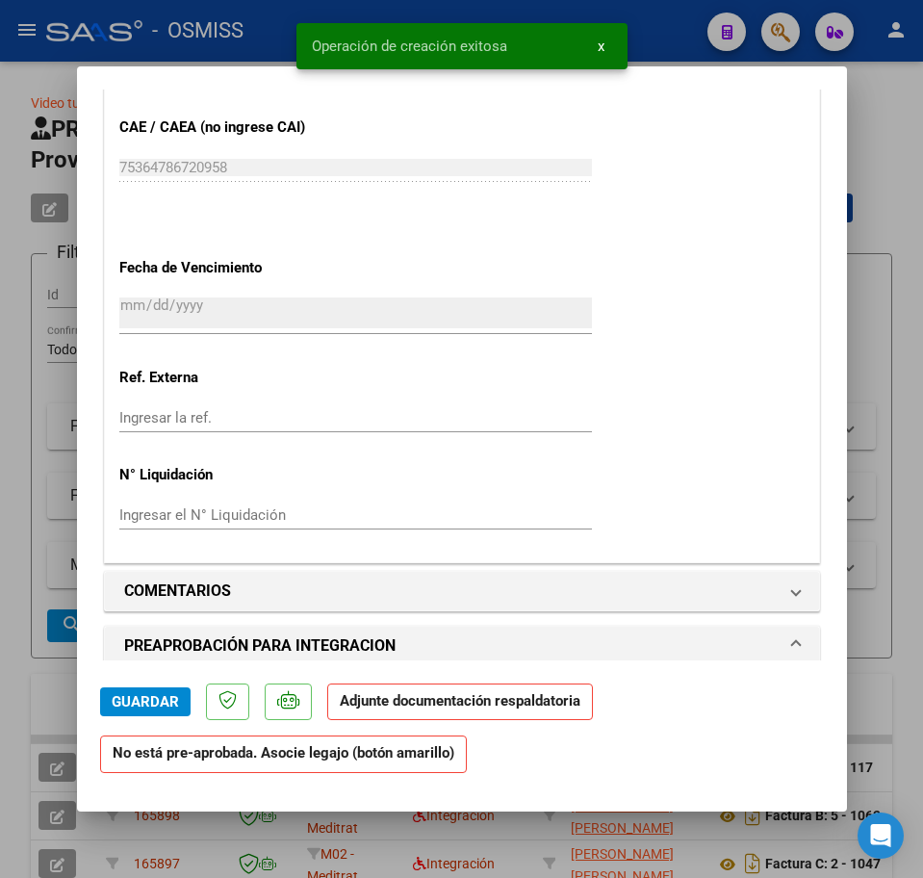
scroll to position [1323, 0]
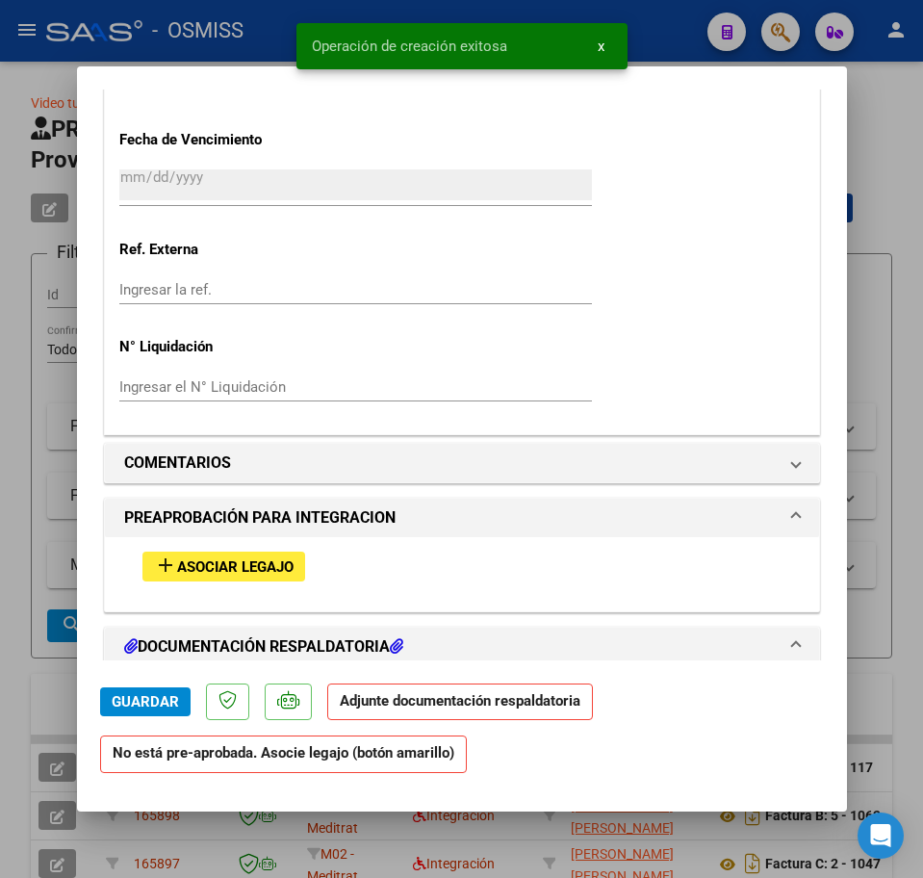
click at [224, 563] on span "Asociar Legajo" at bounding box center [235, 566] width 116 height 17
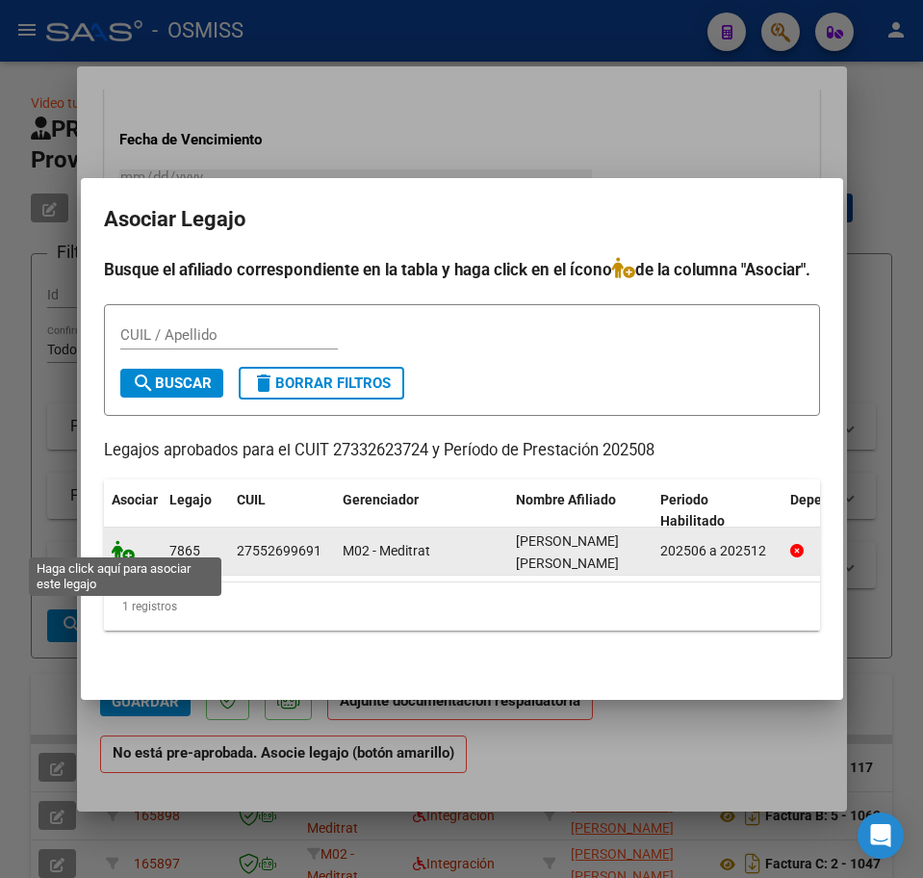
click at [121, 540] on icon at bounding box center [123, 550] width 23 height 21
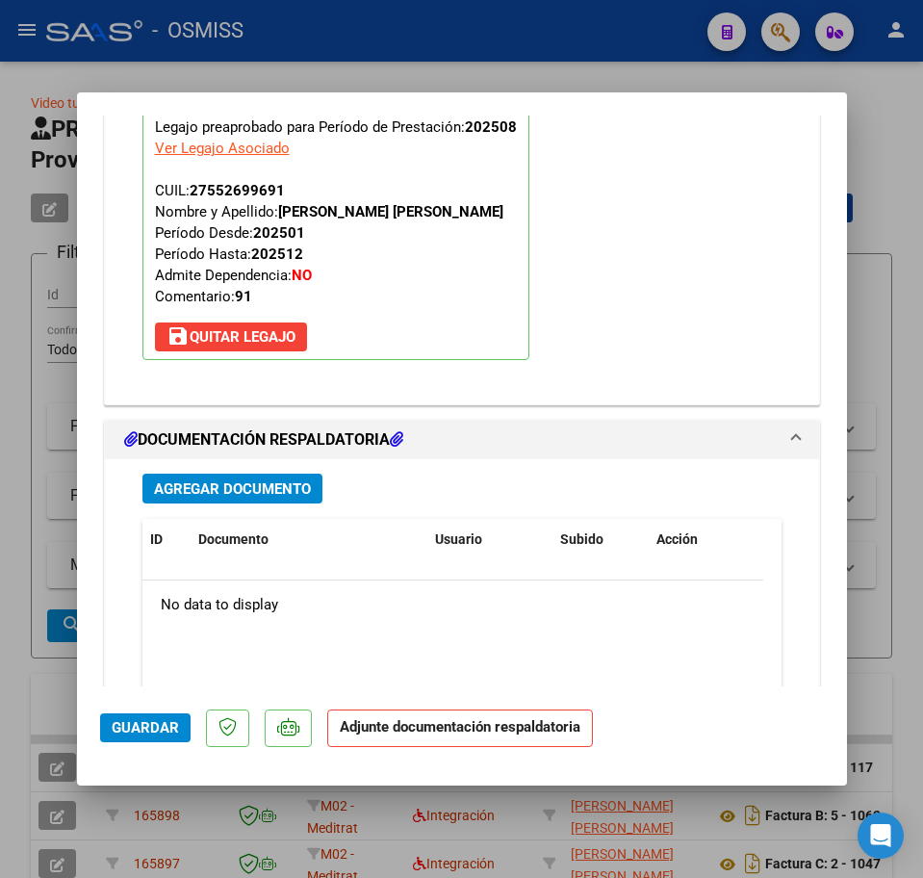
scroll to position [2068, 0]
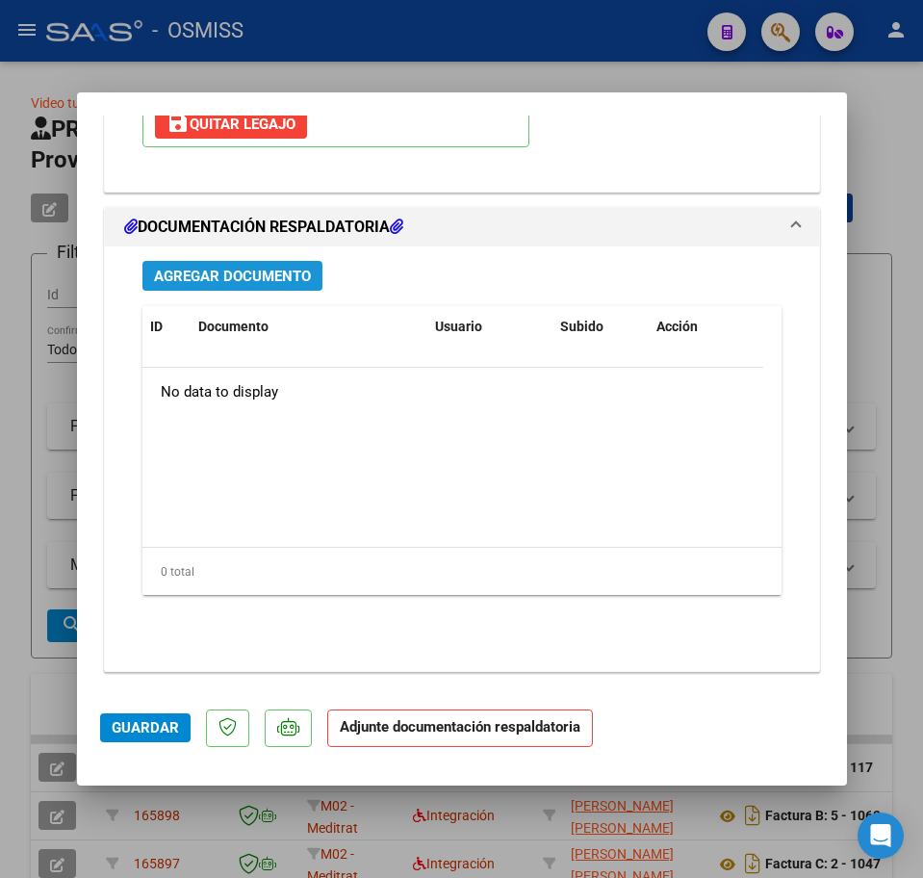
click at [266, 283] on span "Agregar Documento" at bounding box center [232, 276] width 157 height 17
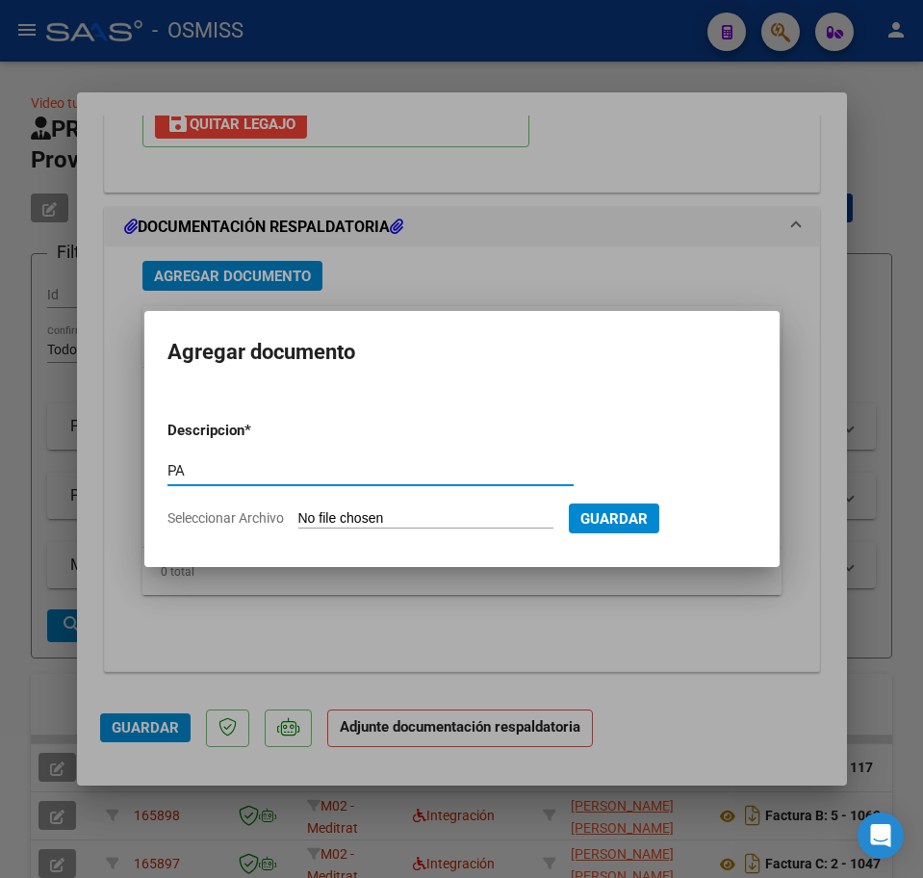
type input "PA"
click at [364, 518] on input "Seleccionar Archivo" at bounding box center [425, 519] width 255 height 18
type input "C:\fakepath\[PERSON_NAME] [PERSON_NAME].pdf"
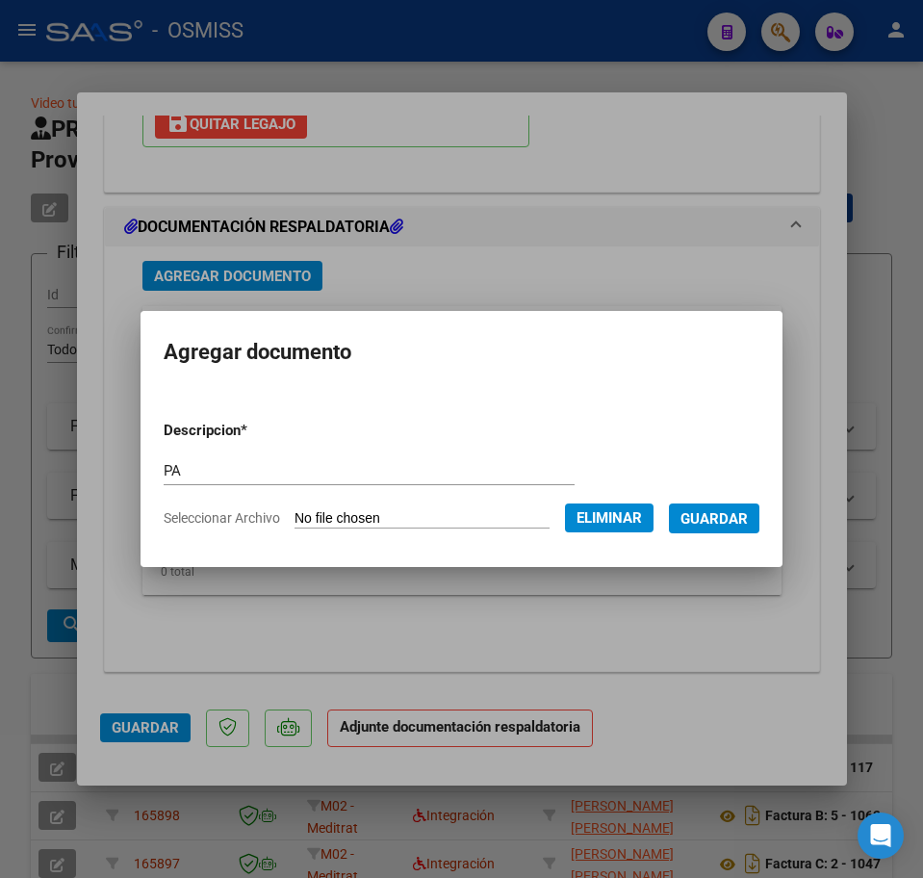
click at [721, 526] on span "Guardar" at bounding box center [714, 518] width 67 height 17
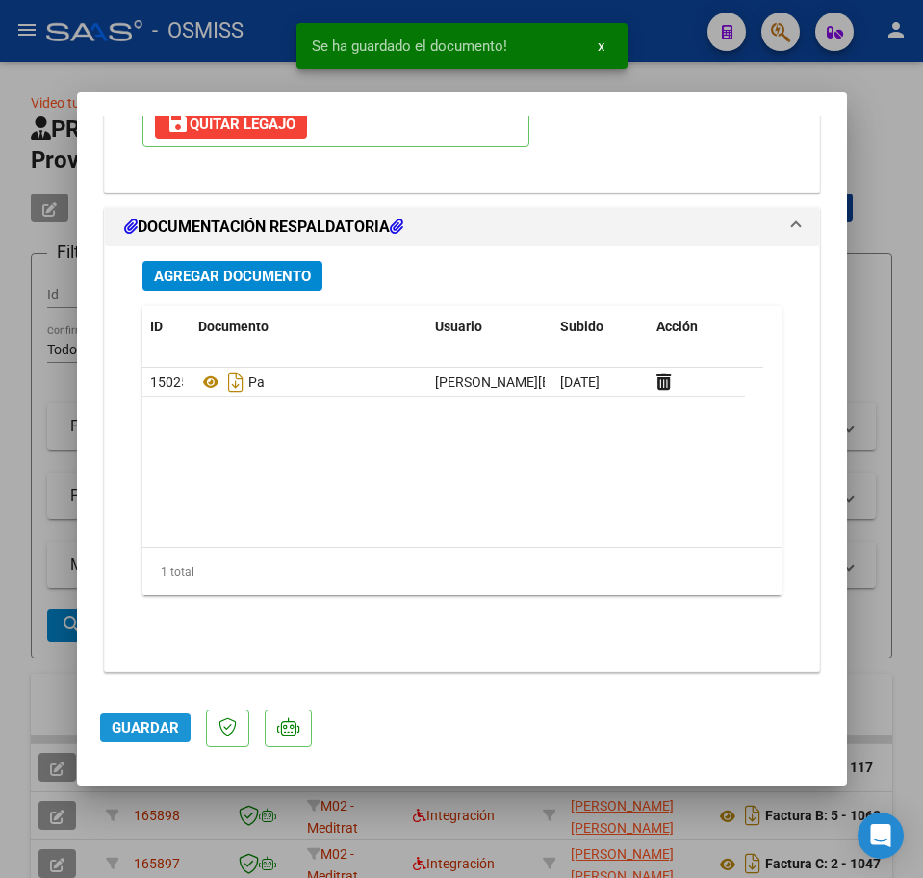
click at [133, 732] on span "Guardar" at bounding box center [145, 727] width 67 height 17
type input "$ 0,00"
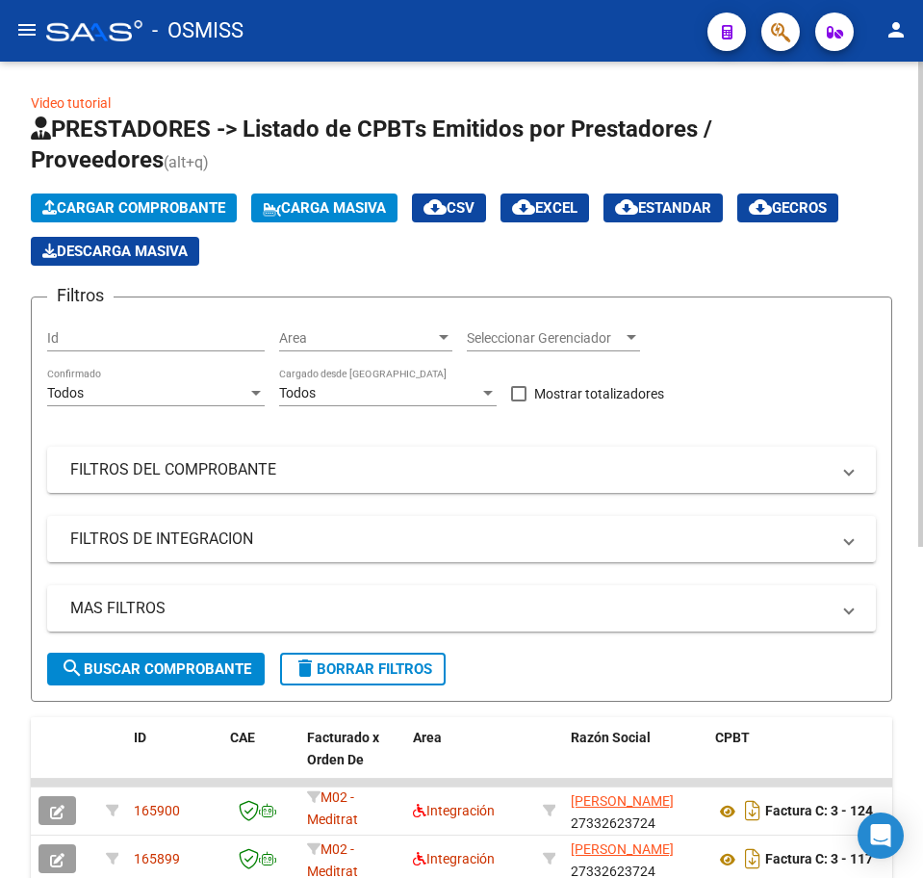
click at [217, 218] on button "Cargar Comprobante" at bounding box center [134, 207] width 206 height 29
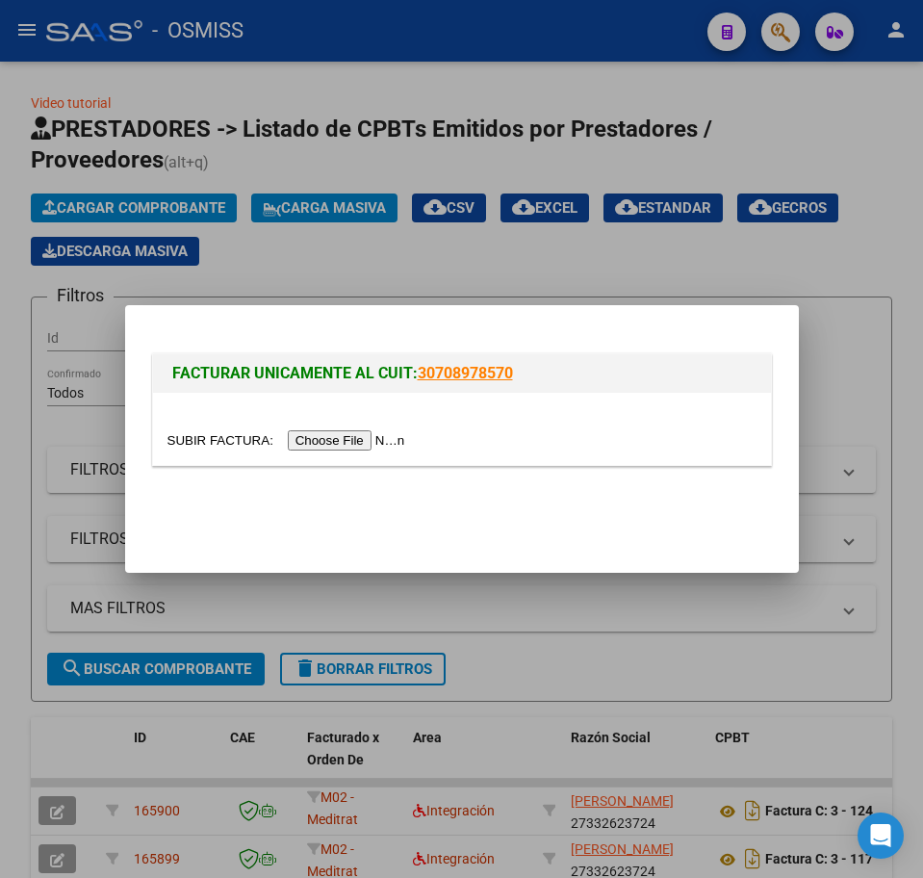
click at [375, 437] on input "file" at bounding box center [289, 440] width 244 height 20
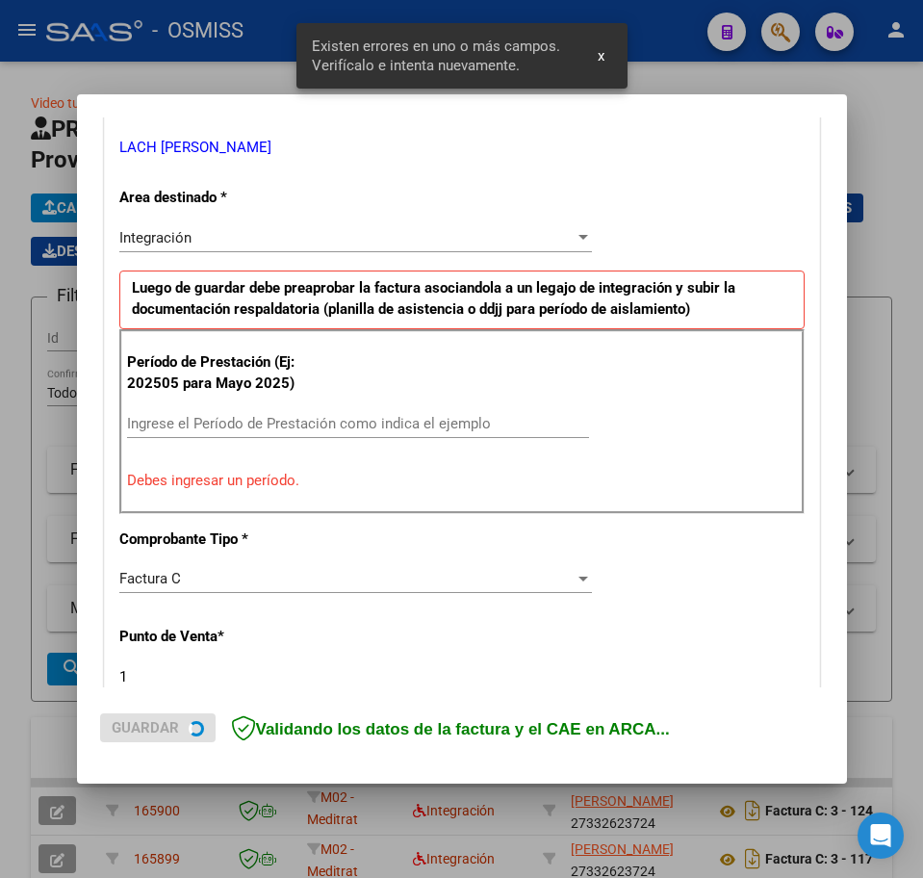
scroll to position [498, 0]
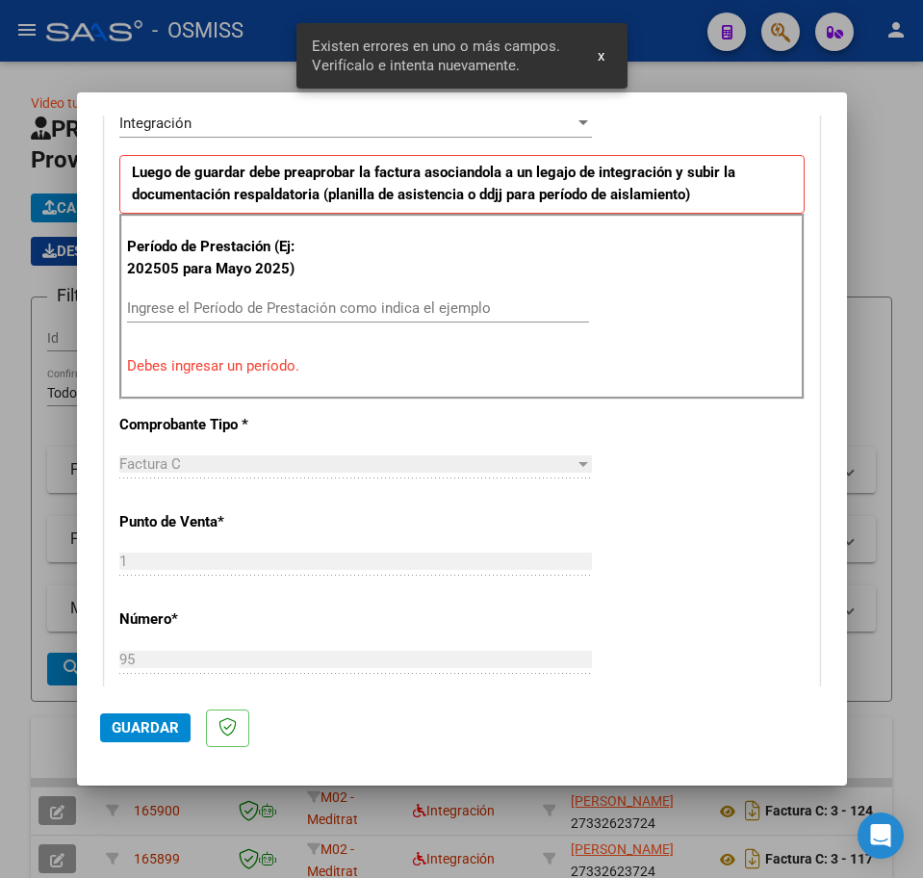
click at [201, 310] on input "Ingrese el Período de Prestación como indica el ejemplo" at bounding box center [358, 307] width 462 height 17
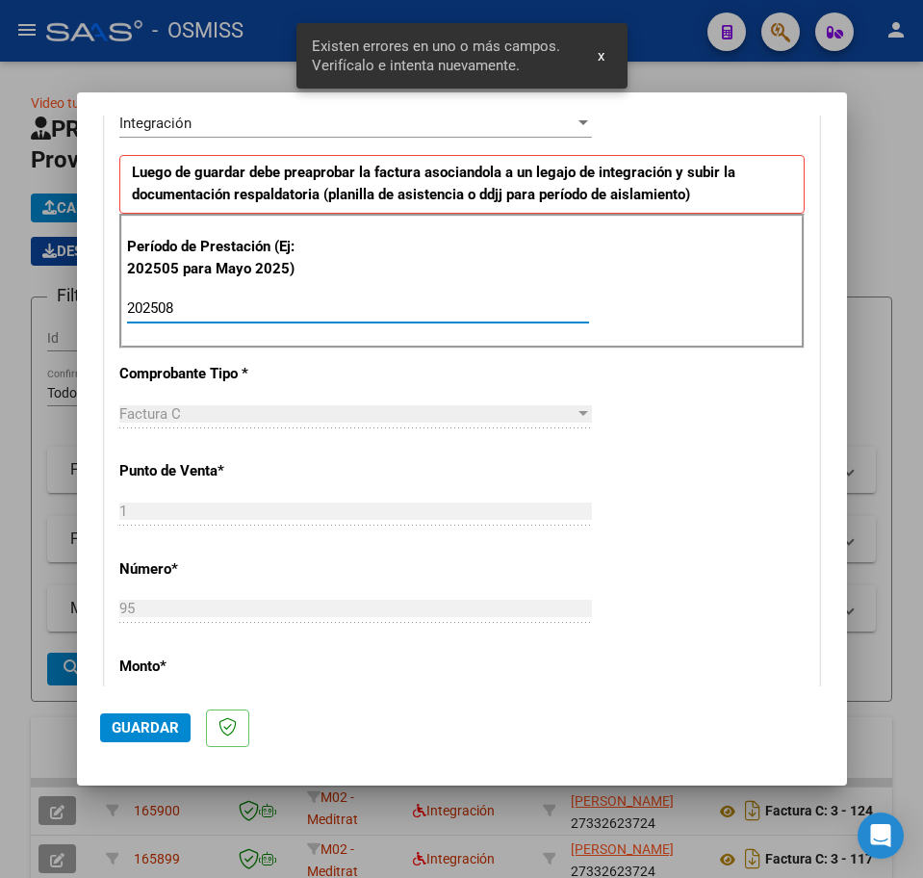
type input "202508"
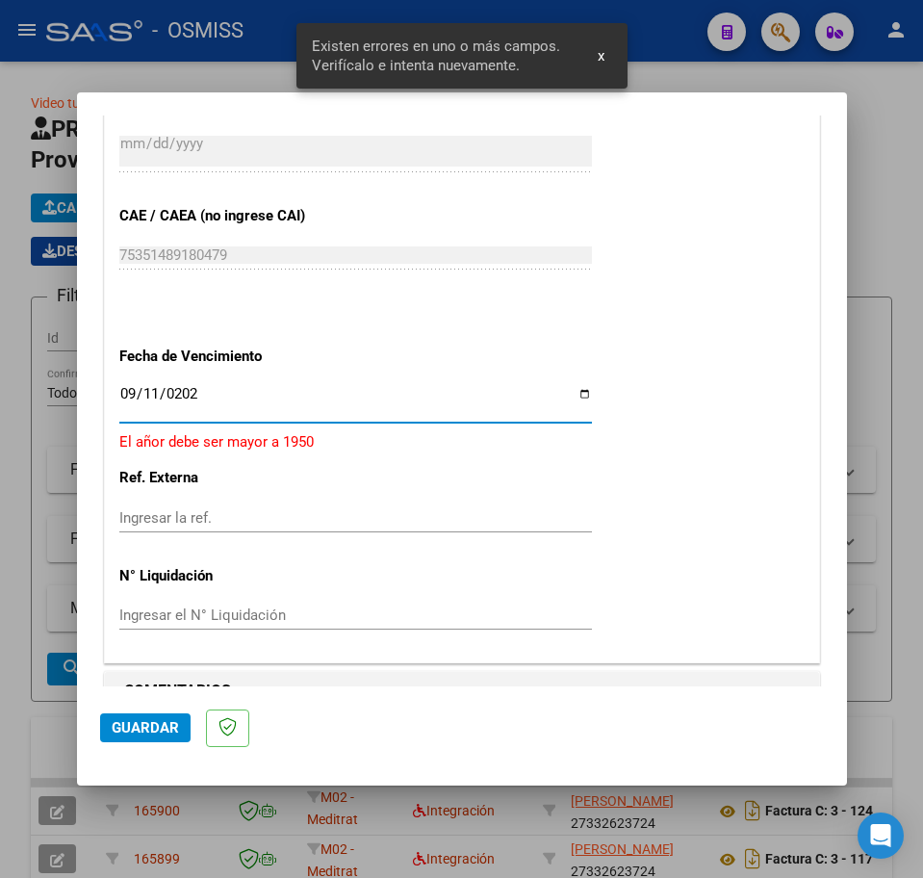
type input "[DATE]"
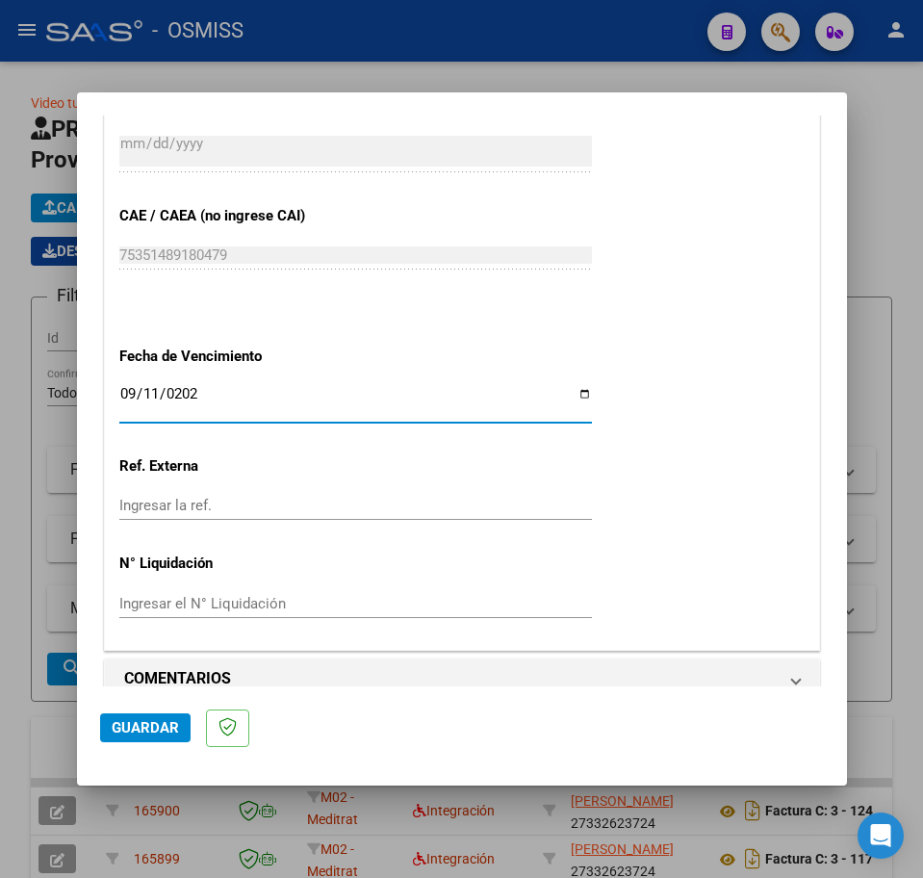
click at [147, 737] on button "Guardar" at bounding box center [145, 727] width 90 height 29
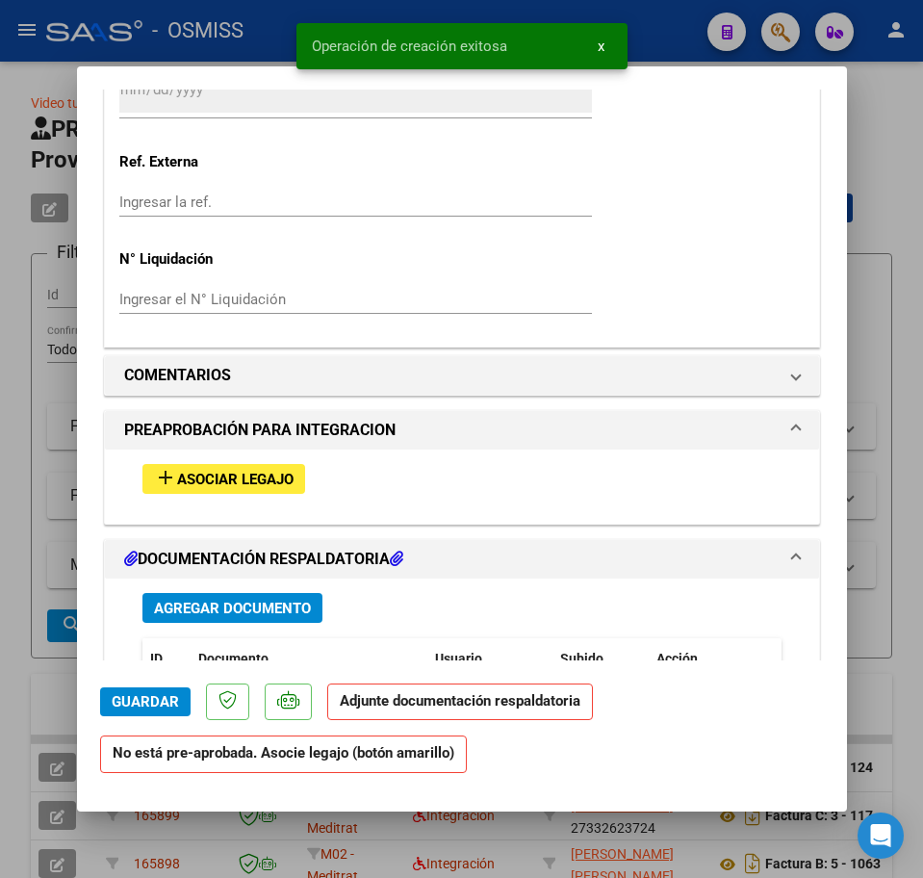
scroll to position [1444, 0]
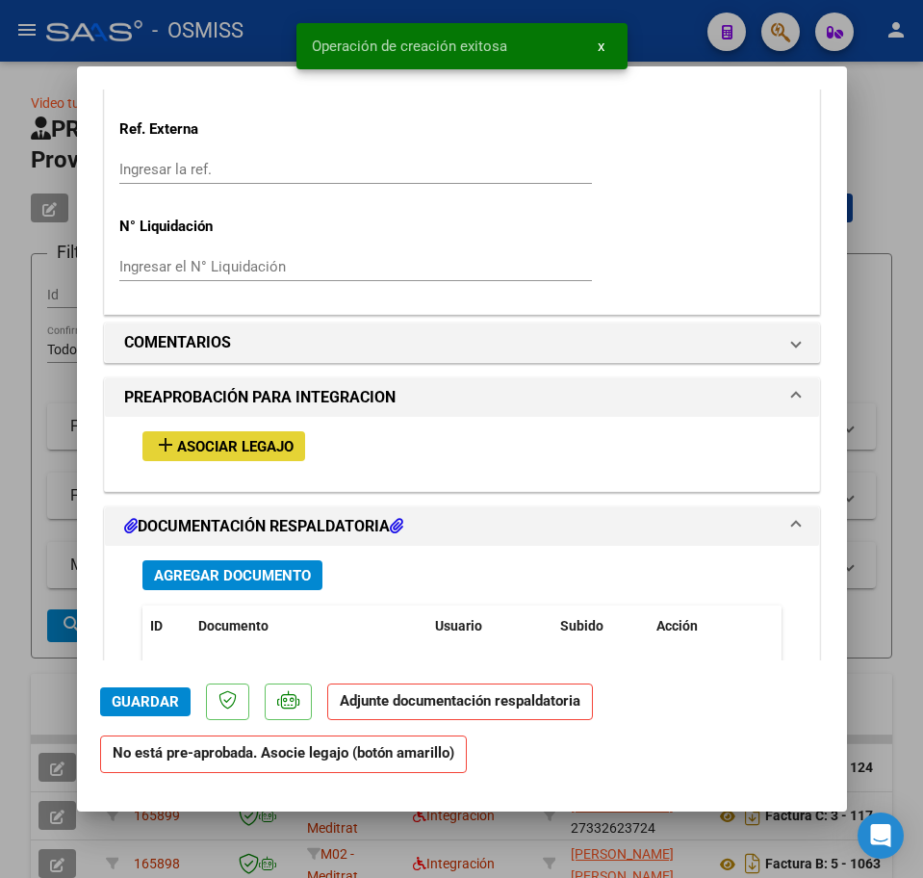
click at [252, 453] on span "Asociar Legajo" at bounding box center [235, 446] width 116 height 17
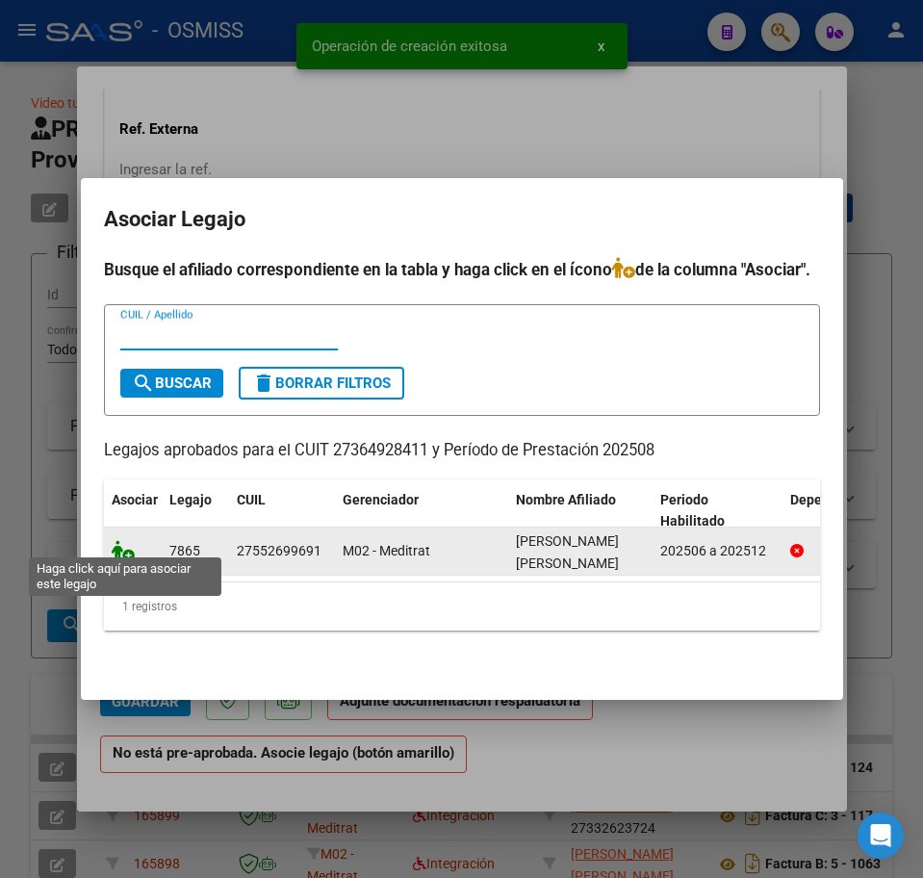
click at [124, 540] on icon at bounding box center [123, 550] width 23 height 21
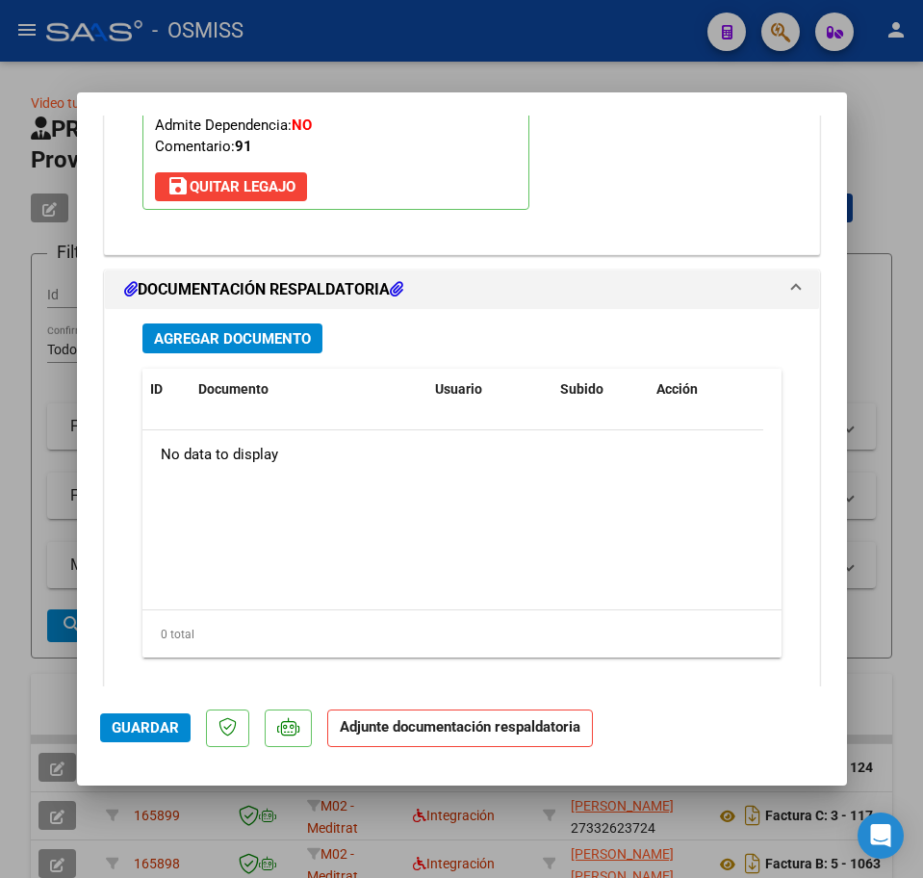
scroll to position [2068, 0]
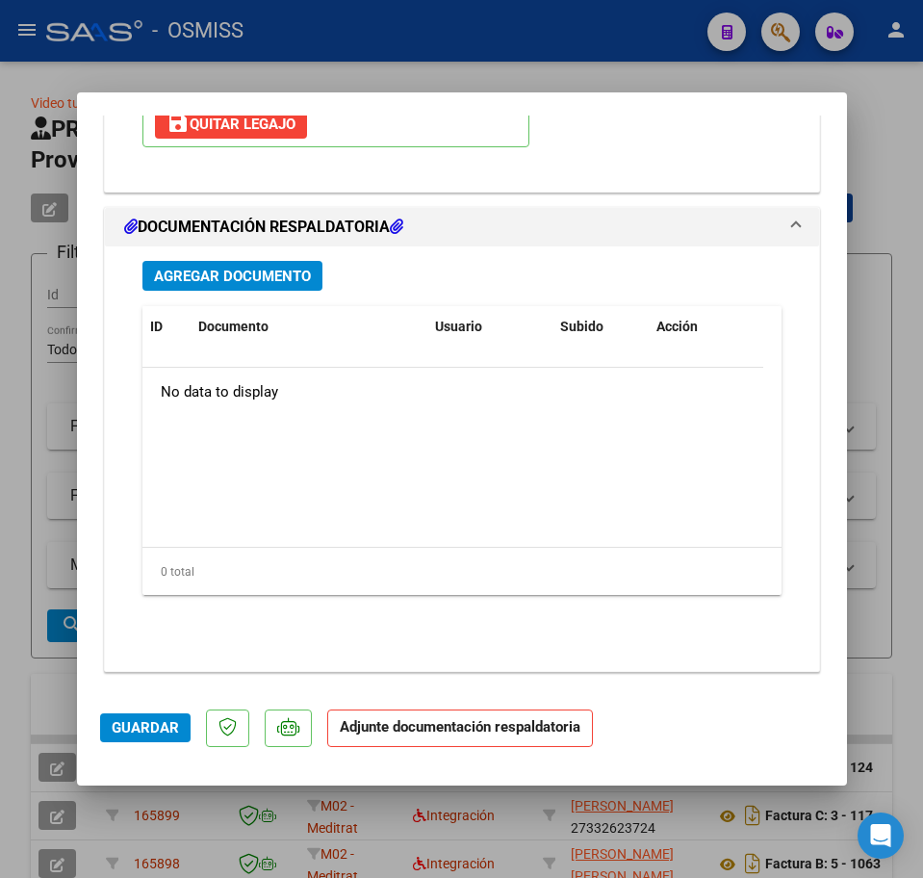
click at [231, 292] on div "Agregar Documento ID Documento Usuario Subido Acción No data to display 0 total…" at bounding box center [462, 450] width 668 height 409
click at [229, 283] on span "Agregar Documento" at bounding box center [232, 276] width 157 height 17
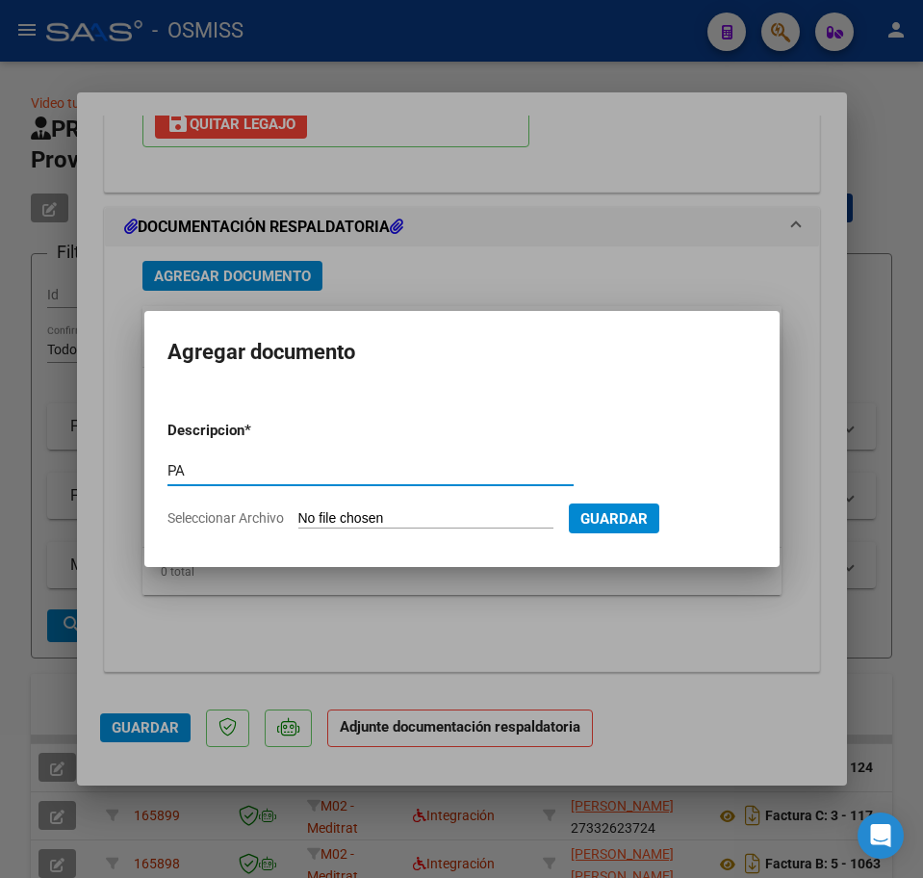
type input "PA"
click at [431, 524] on input "Seleccionar Archivo" at bounding box center [425, 519] width 255 height 18
type input "C:\fakepath\[PERSON_NAME] [PERSON_NAME].pdf"
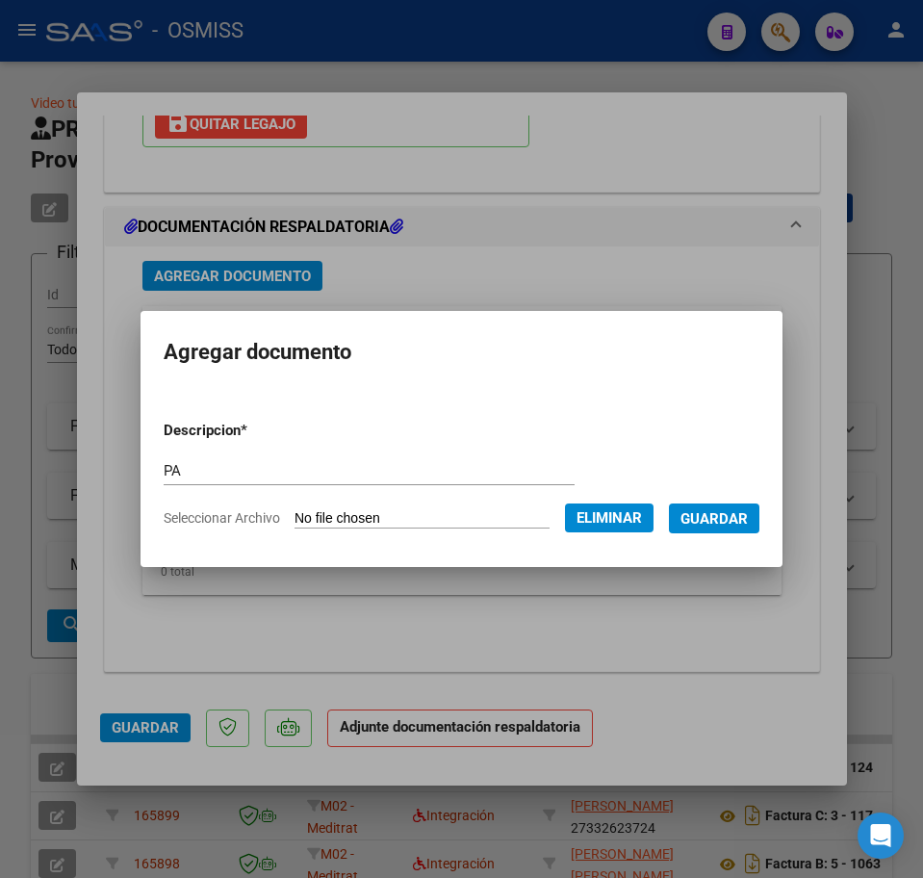
click at [733, 518] on span "Guardar" at bounding box center [714, 518] width 67 height 17
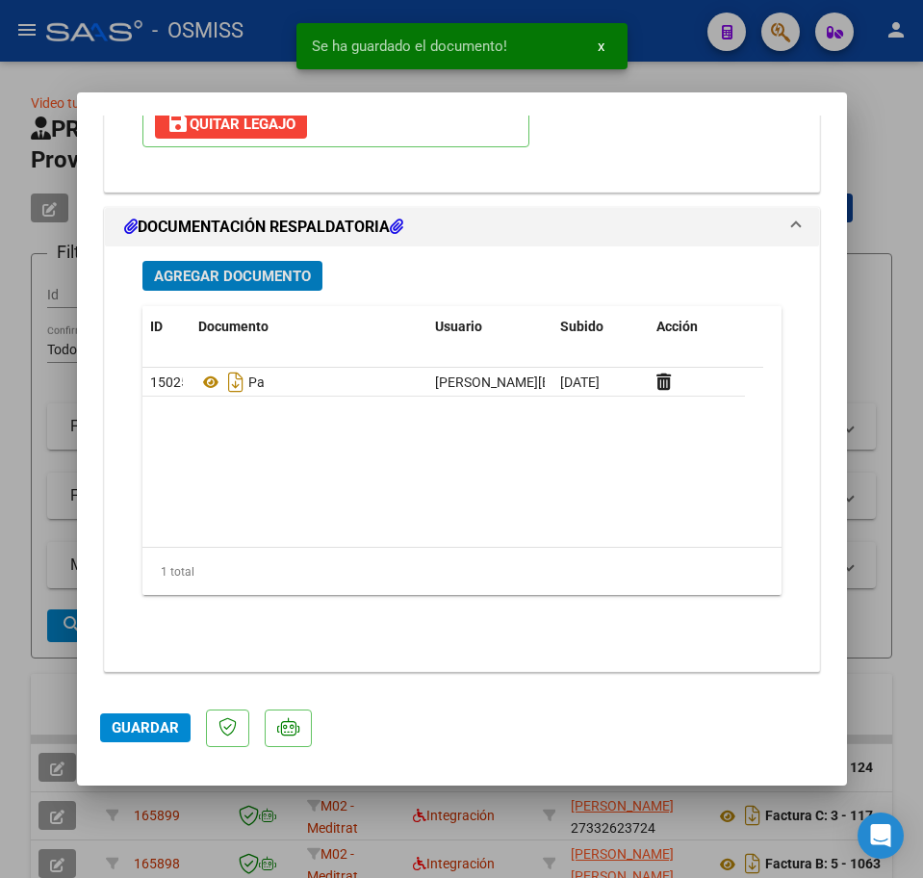
click at [153, 724] on span "Guardar" at bounding box center [145, 727] width 67 height 17
type input "$ 0,00"
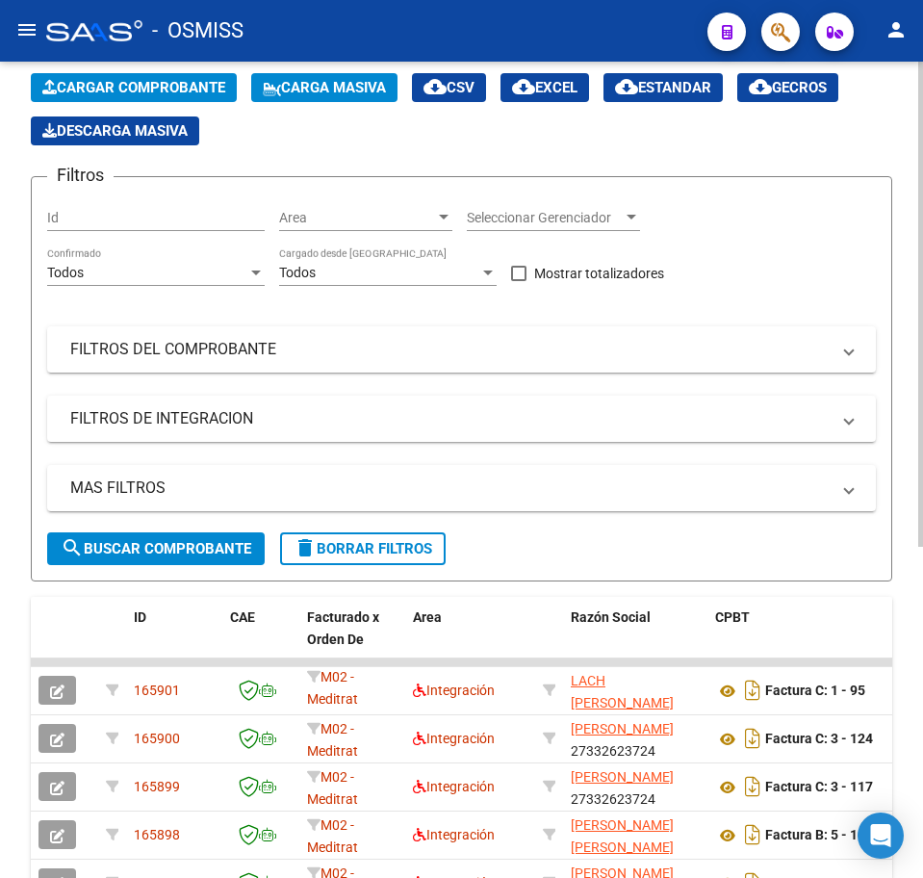
scroll to position [0, 0]
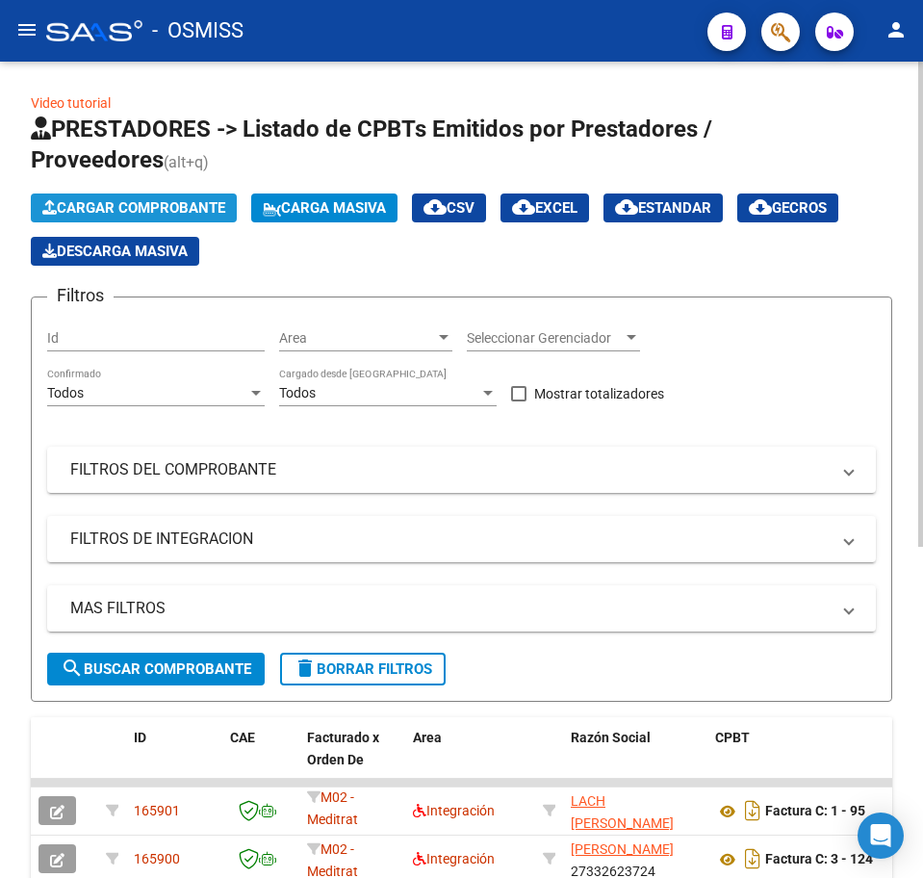
click at [141, 202] on span "Cargar Comprobante" at bounding box center [133, 207] width 183 height 17
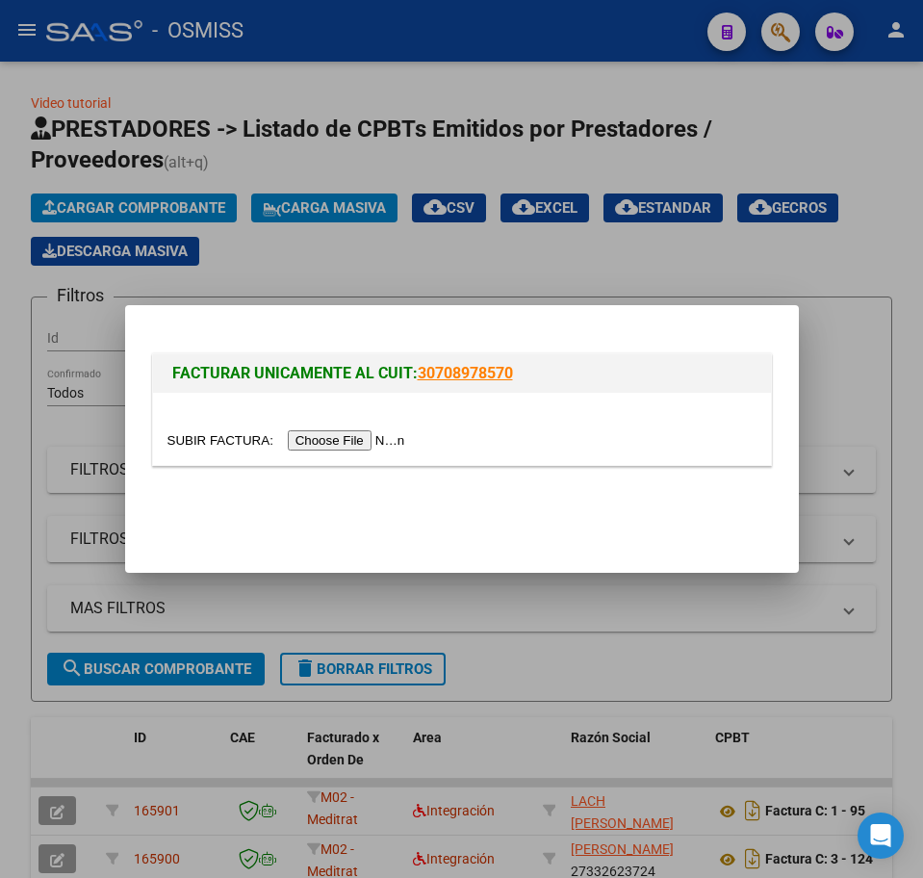
click at [353, 450] on input "file" at bounding box center [289, 440] width 244 height 20
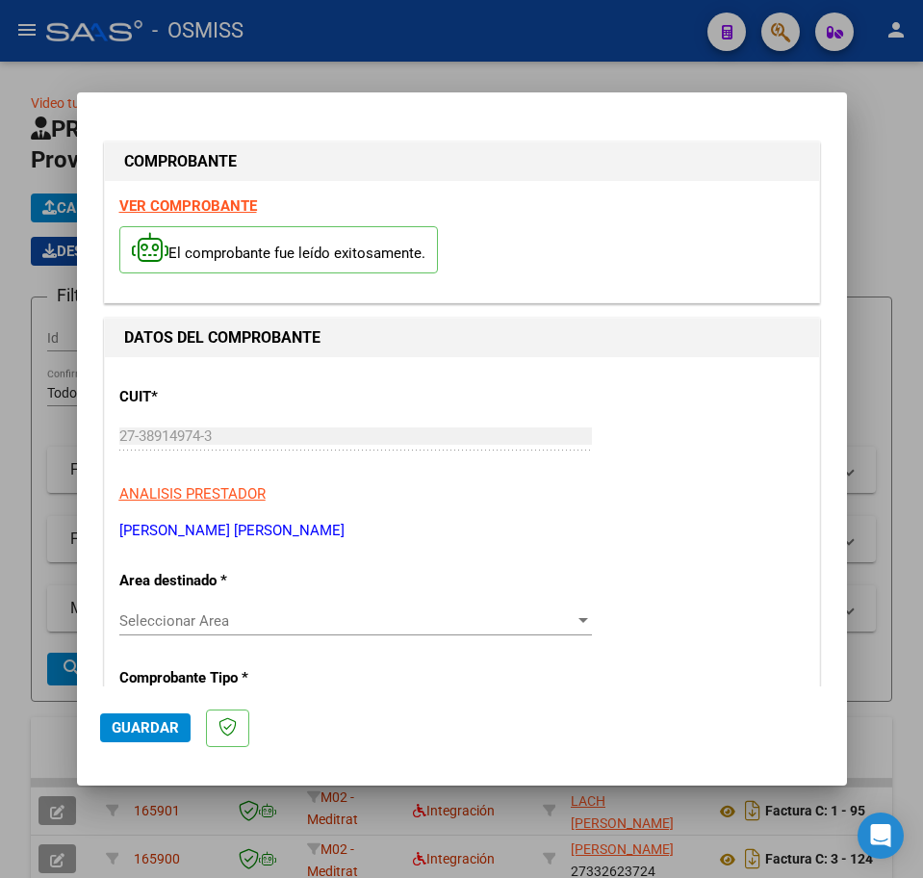
scroll to position [241, 0]
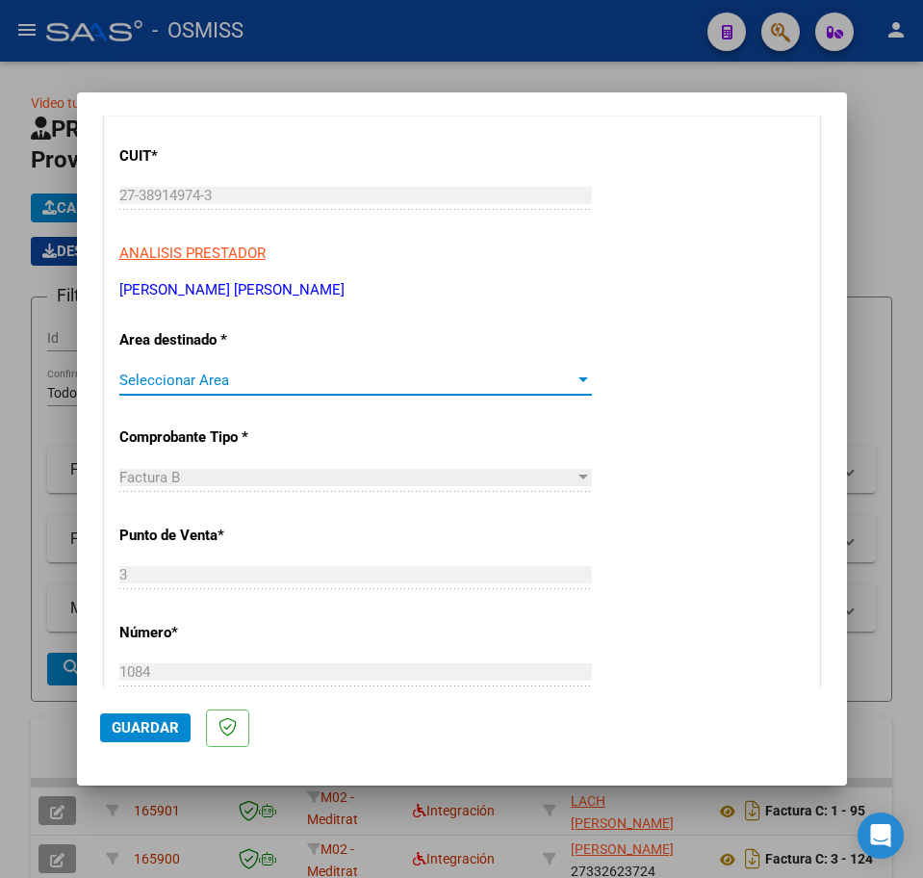
click at [174, 378] on span "Seleccionar Area" at bounding box center [346, 380] width 455 height 17
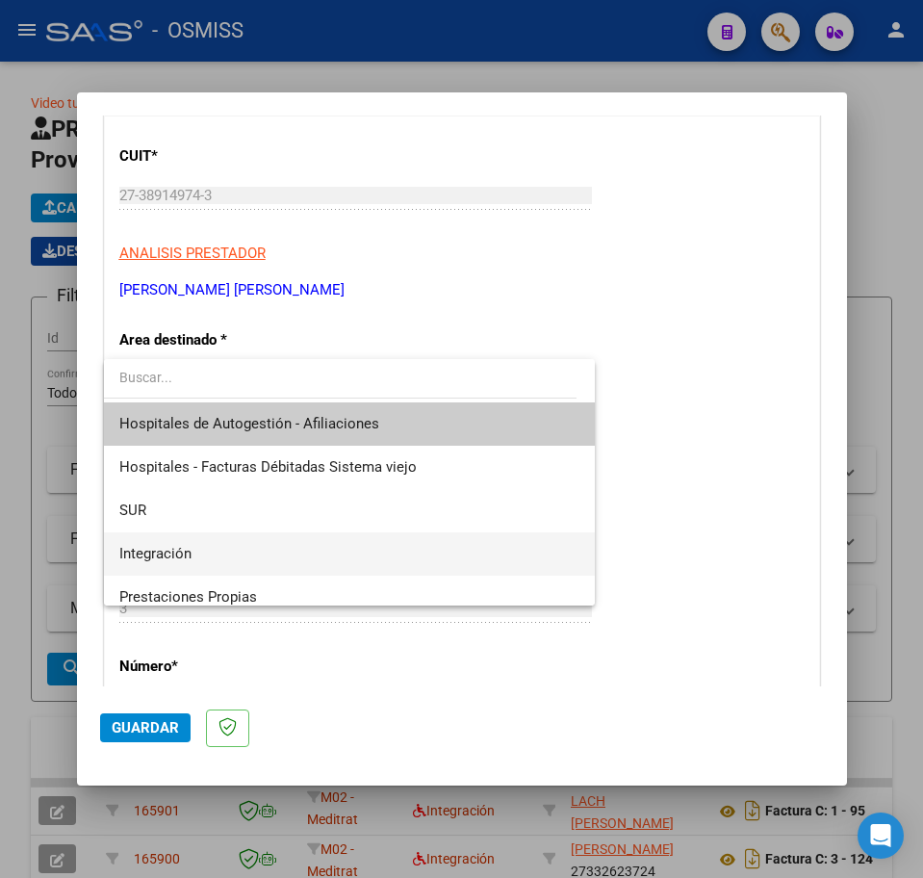
click at [167, 542] on span "Integración" at bounding box center [349, 553] width 460 height 43
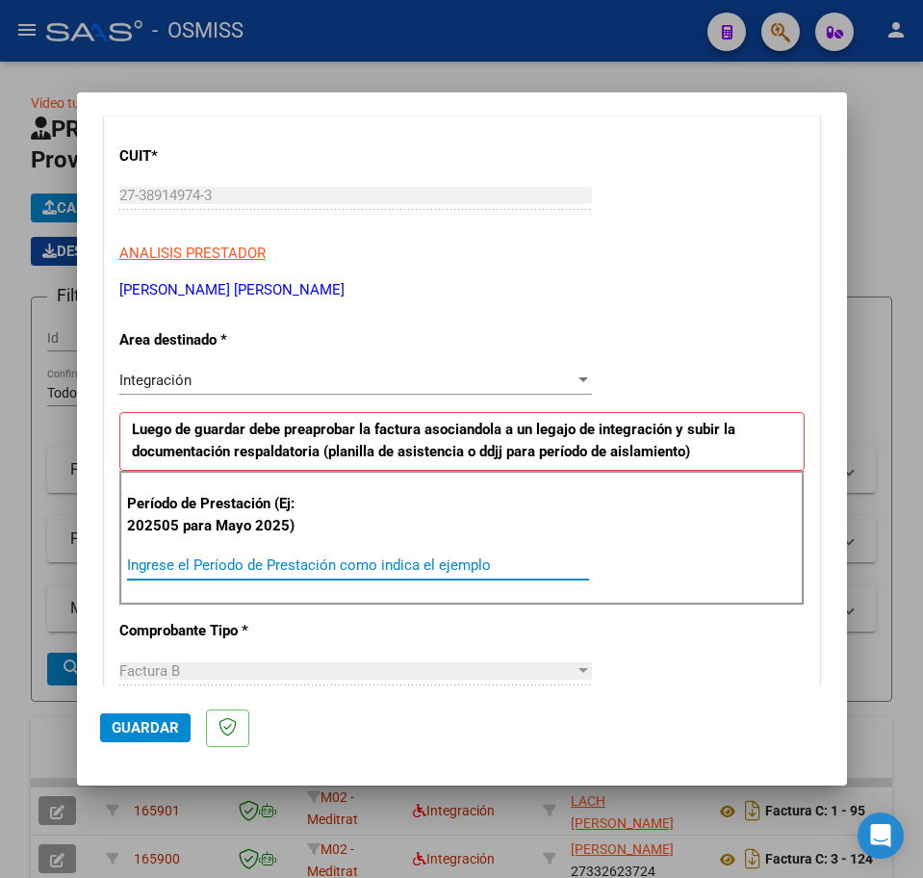
click at [167, 557] on input "Ingrese el Período de Prestación como indica el ejemplo" at bounding box center [358, 564] width 462 height 17
type input "202508"
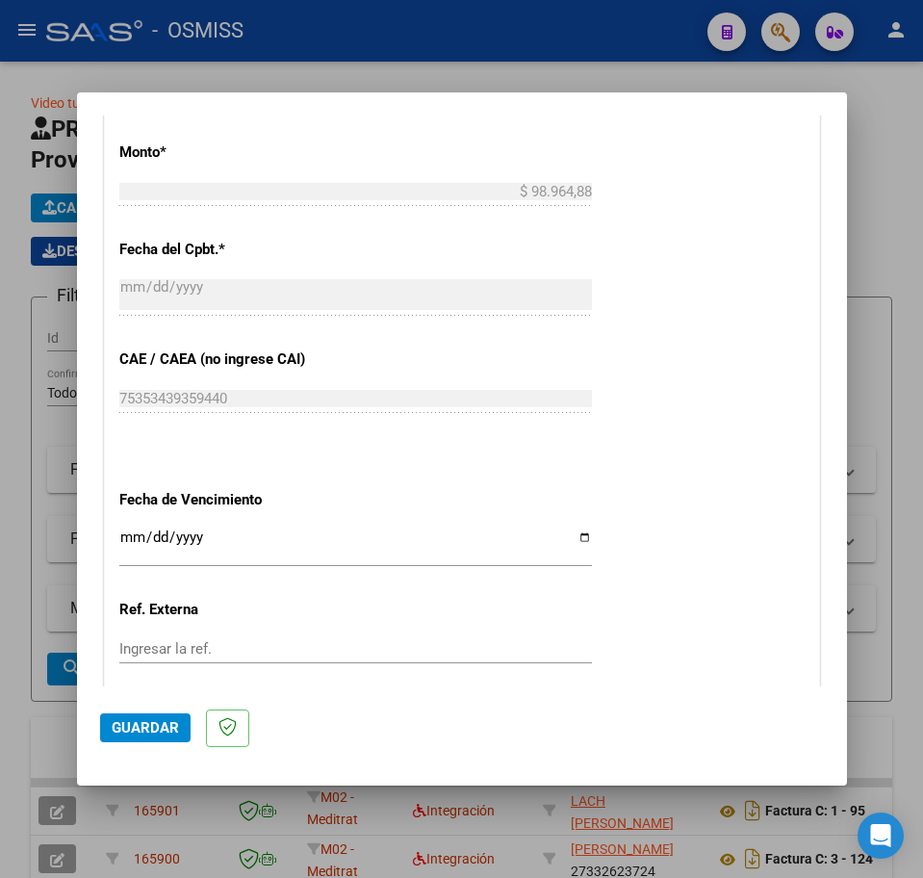
scroll to position [1182, 0]
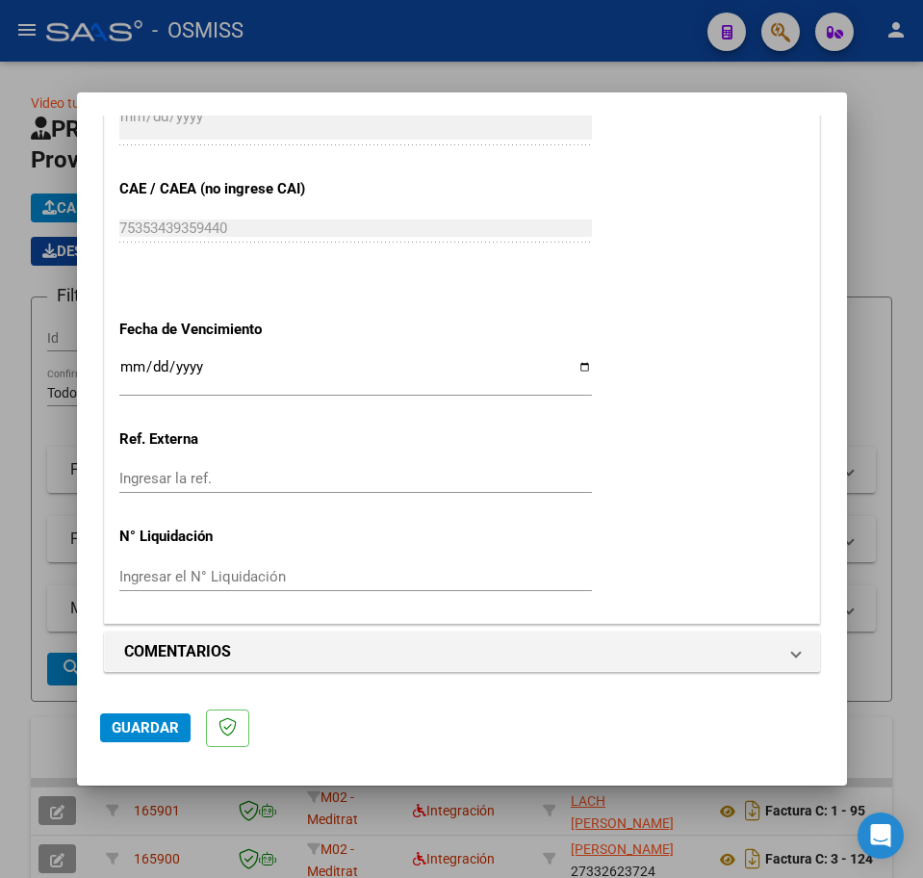
click at [123, 368] on input "Ingresar la fecha" at bounding box center [355, 374] width 473 height 31
type input "[DATE]"
click at [167, 720] on span "Guardar" at bounding box center [145, 727] width 67 height 17
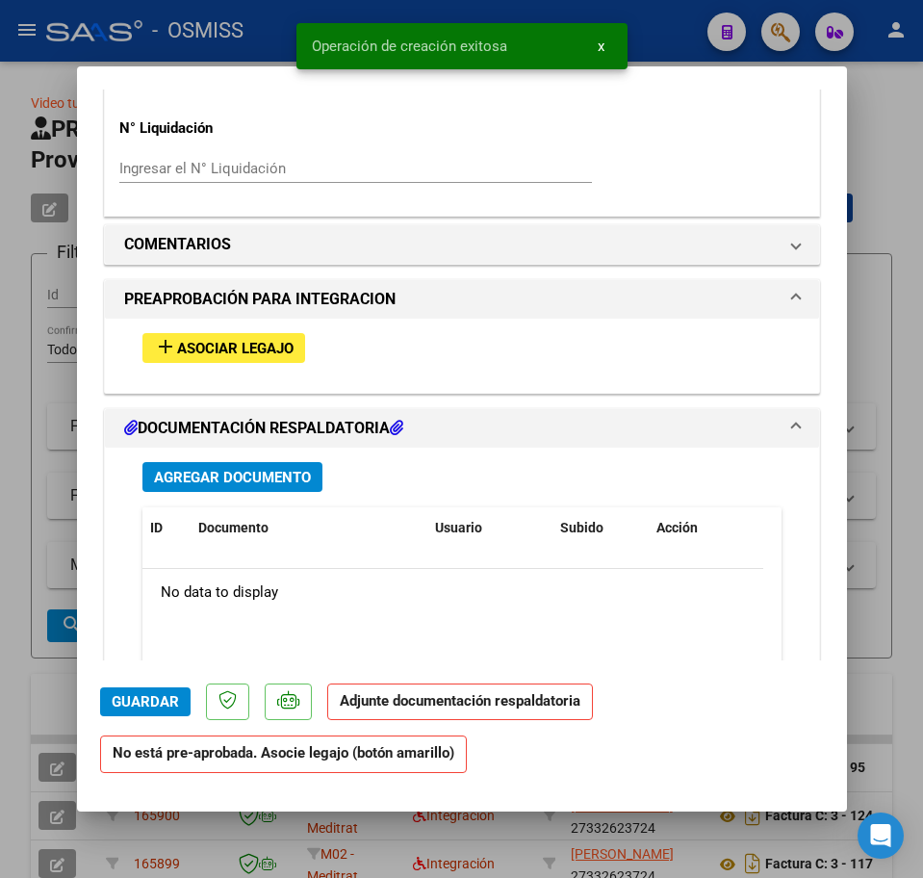
scroll to position [1564, 0]
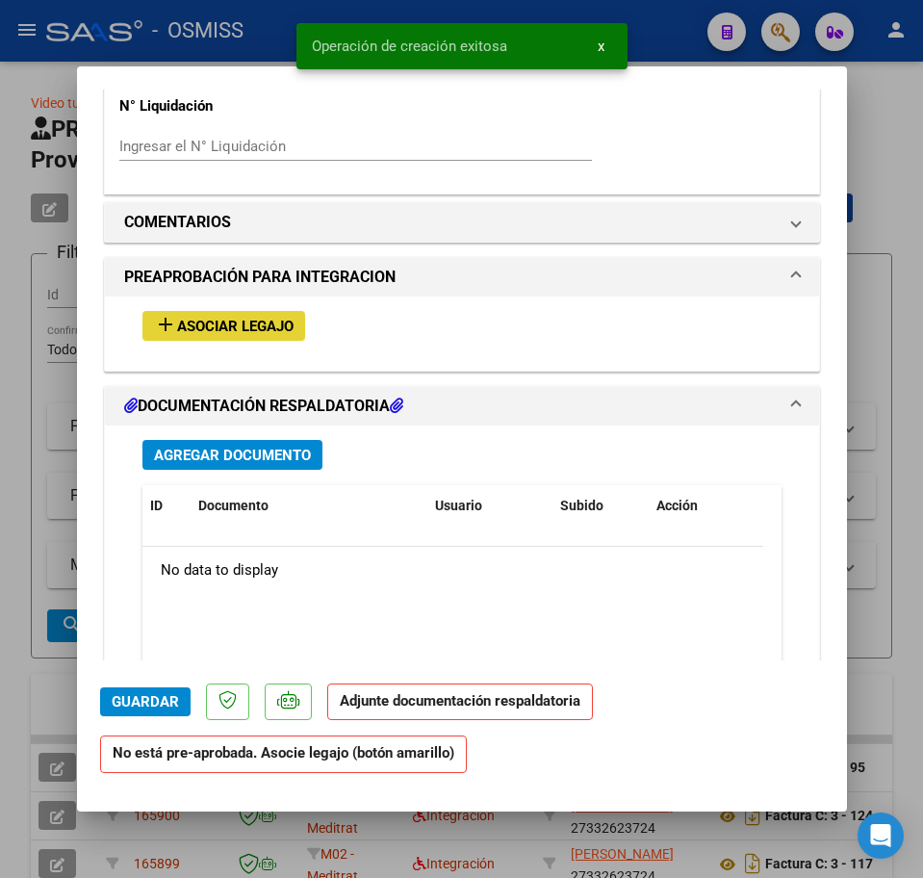
click at [199, 323] on span "Asociar Legajo" at bounding box center [235, 326] width 116 height 17
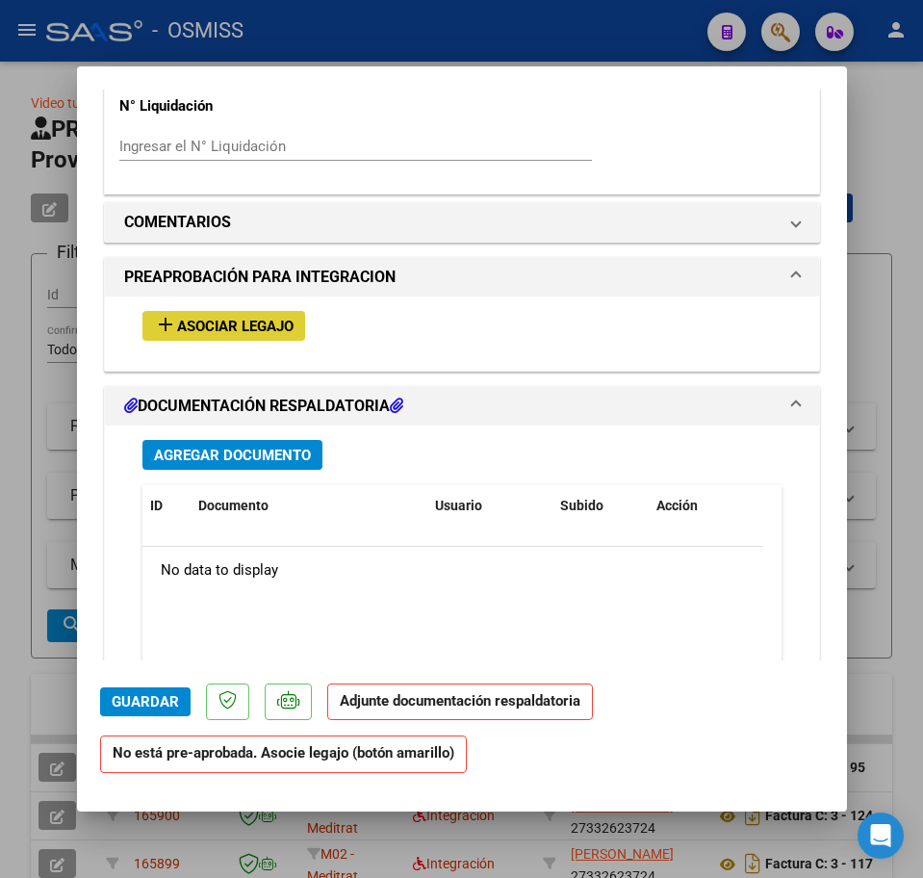
click at [252, 450] on span "Agregar Documento" at bounding box center [232, 455] width 157 height 17
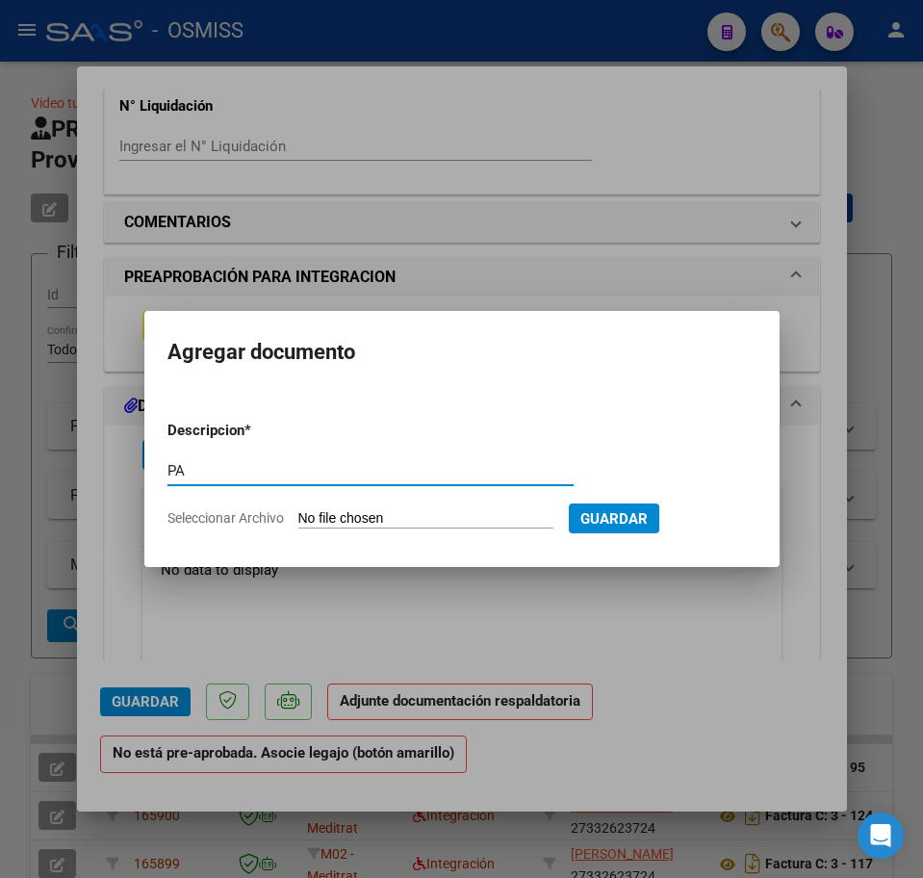
type input "PA"
click at [648, 521] on span "Guardar" at bounding box center [613, 518] width 67 height 17
click at [648, 519] on span "Guardar" at bounding box center [613, 518] width 67 height 17
click at [349, 522] on input "Seleccionar Archivo" at bounding box center [425, 519] width 255 height 18
type input "C:\fakepath\PL.jpeg"
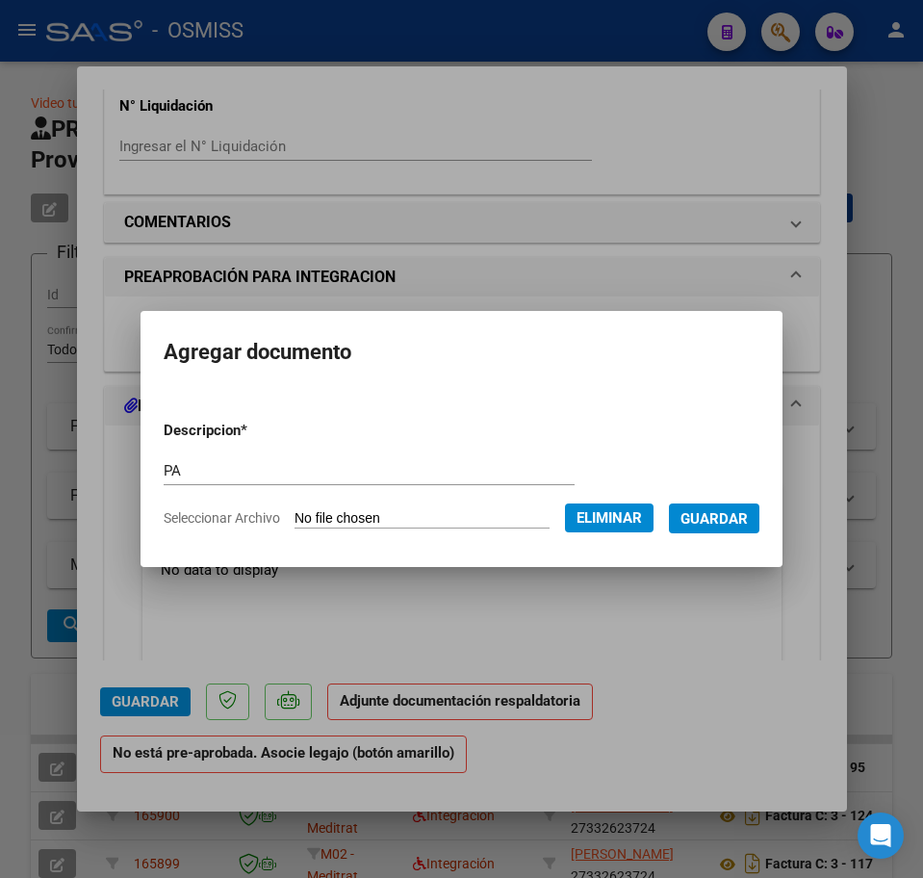
click at [732, 524] on span "Guardar" at bounding box center [714, 518] width 67 height 17
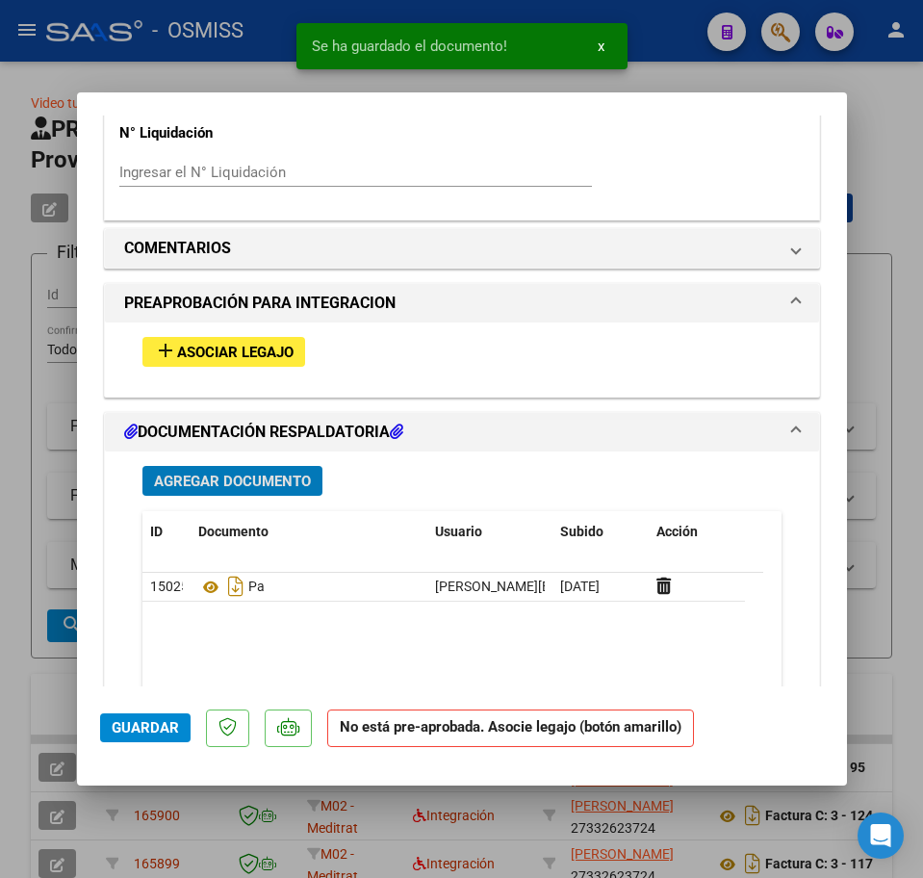
click at [134, 728] on span "Guardar" at bounding box center [145, 727] width 67 height 17
click at [13, 651] on div at bounding box center [461, 439] width 923 height 878
type input "$ 0,00"
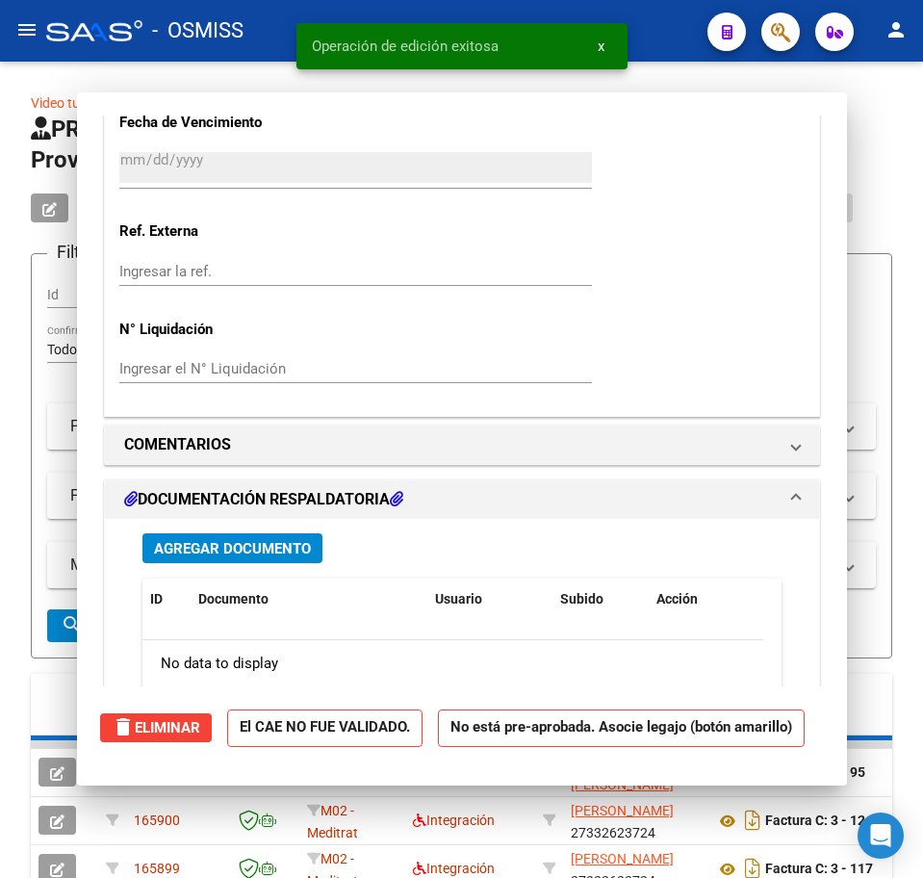
scroll to position [1505, 0]
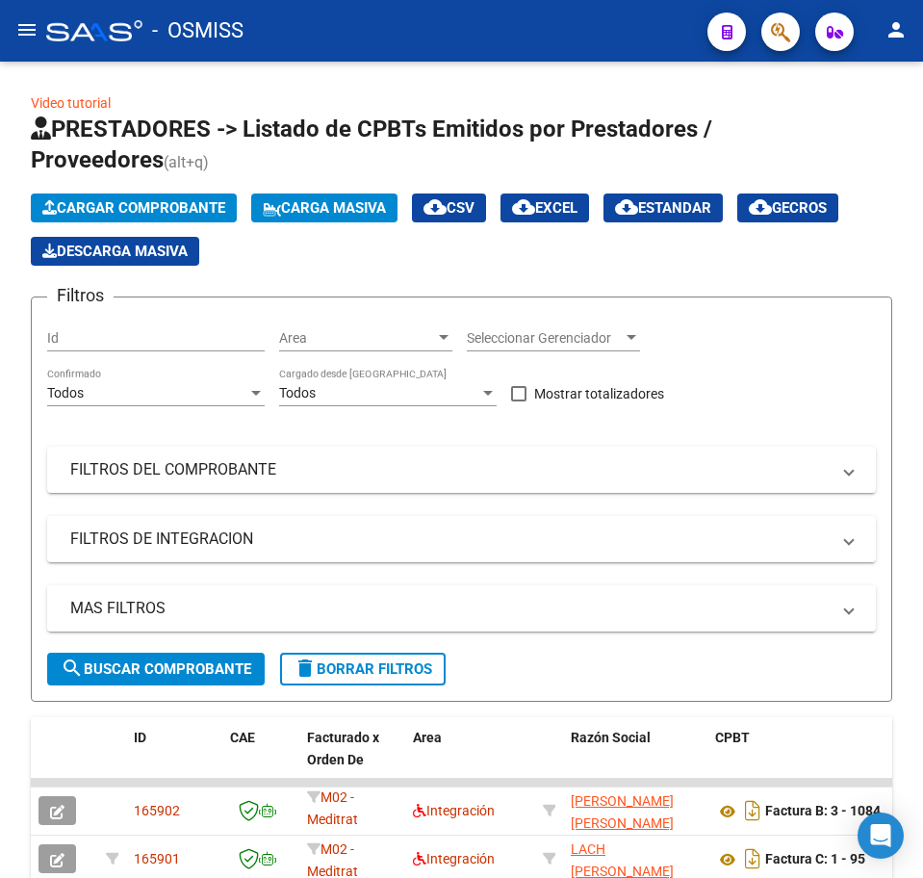
click at [25, 32] on mat-icon "menu" at bounding box center [26, 29] width 23 height 23
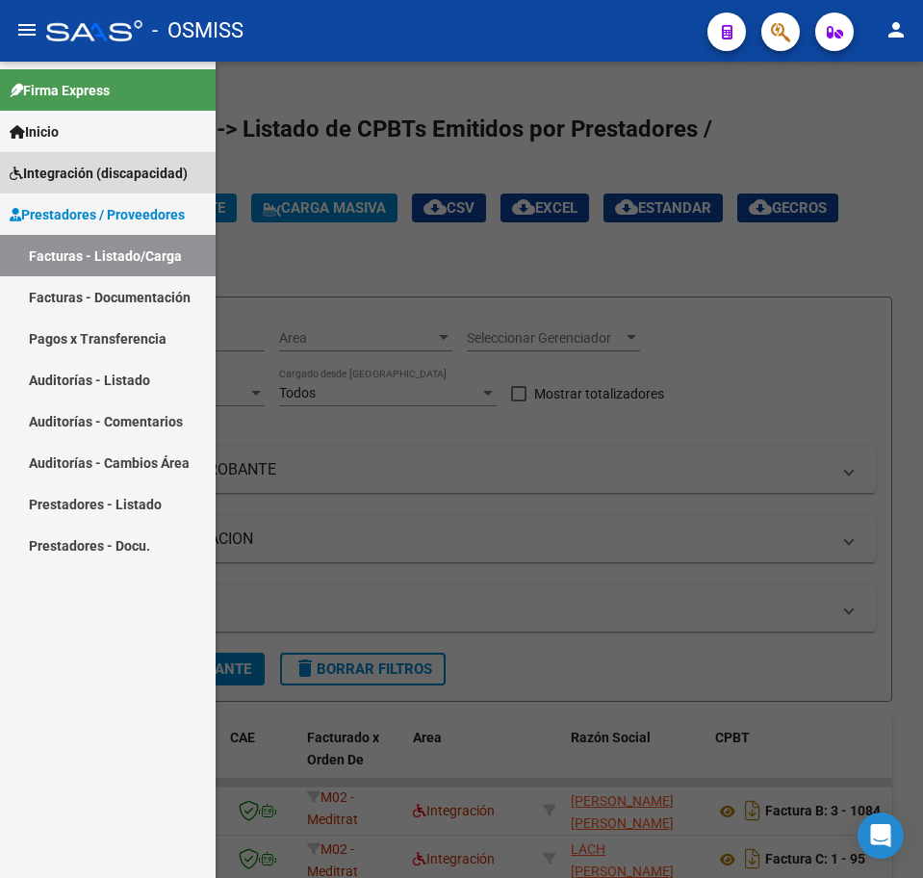
click at [115, 179] on span "Integración (discapacidad)" at bounding box center [99, 173] width 178 height 21
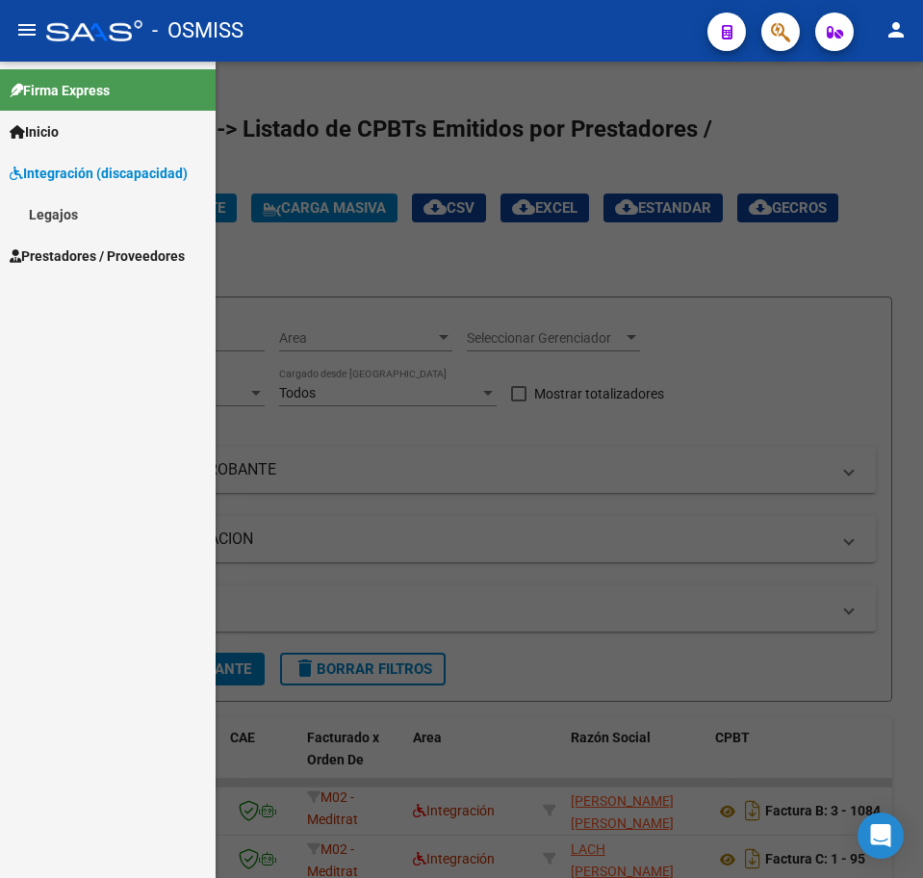
click at [71, 217] on link "Legajos" at bounding box center [108, 213] width 216 height 41
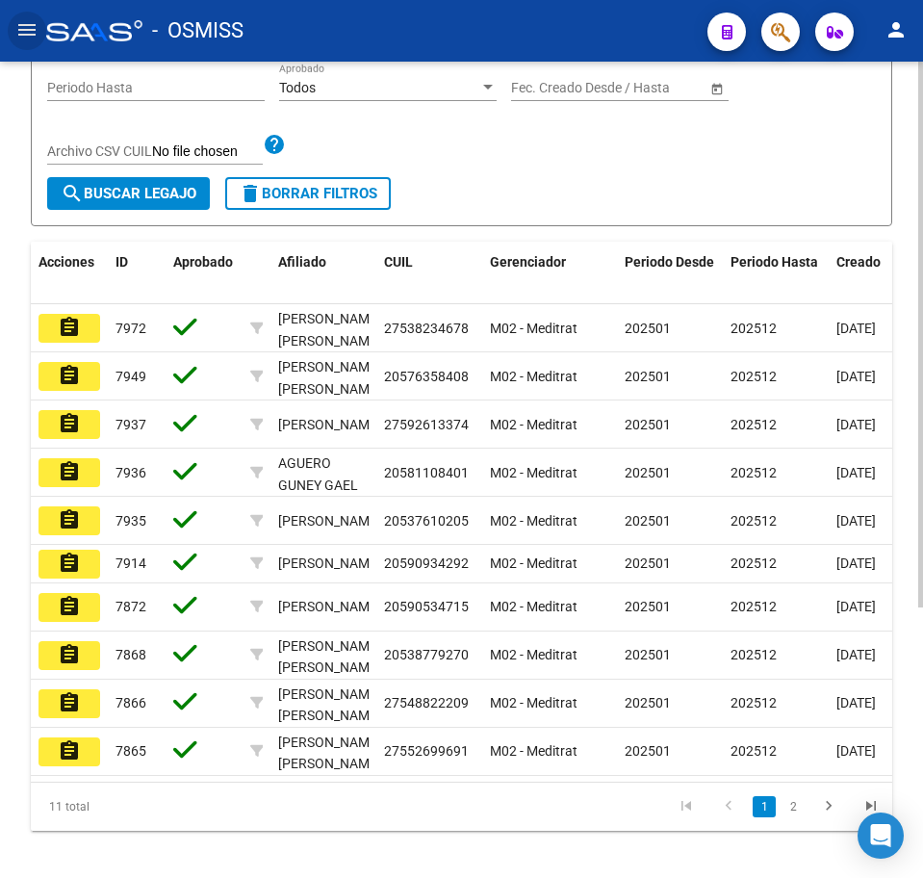
scroll to position [296, 0]
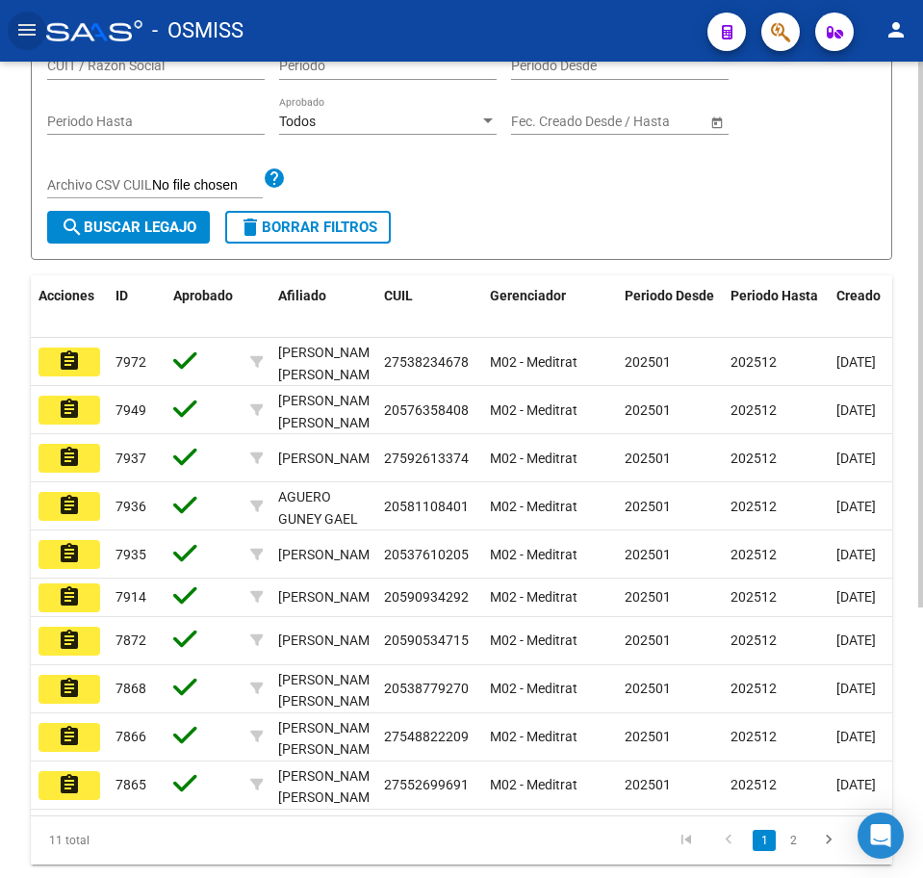
click at [922, 394] on div at bounding box center [920, 548] width 5 height 546
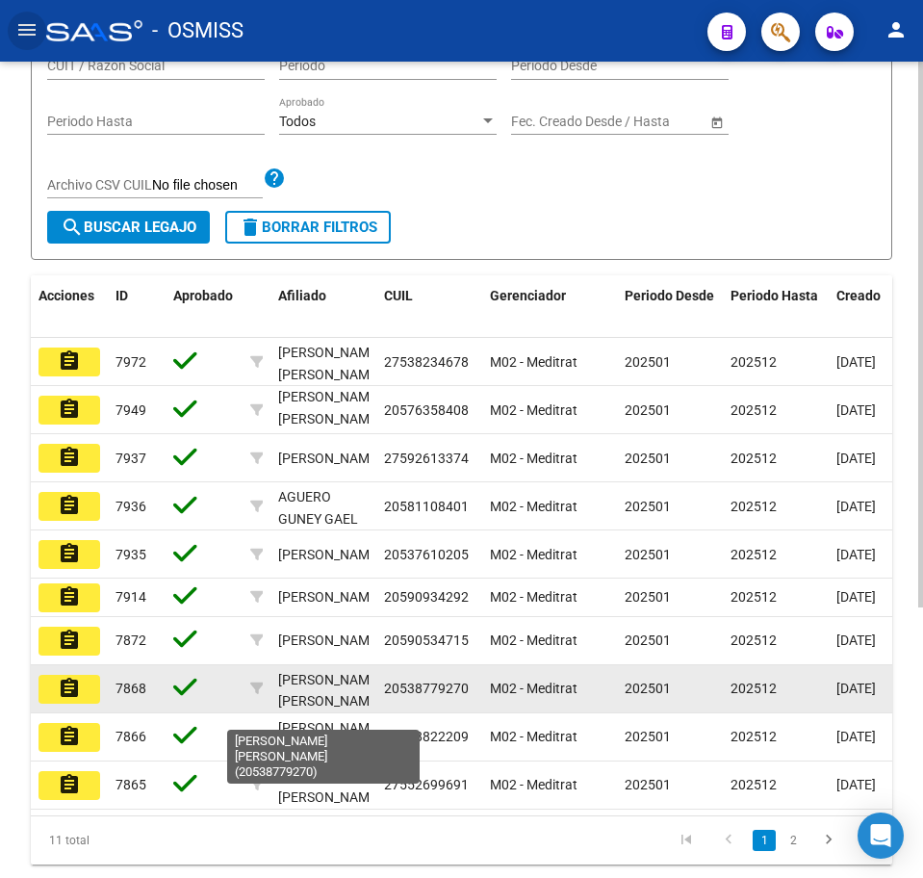
scroll to position [1, 0]
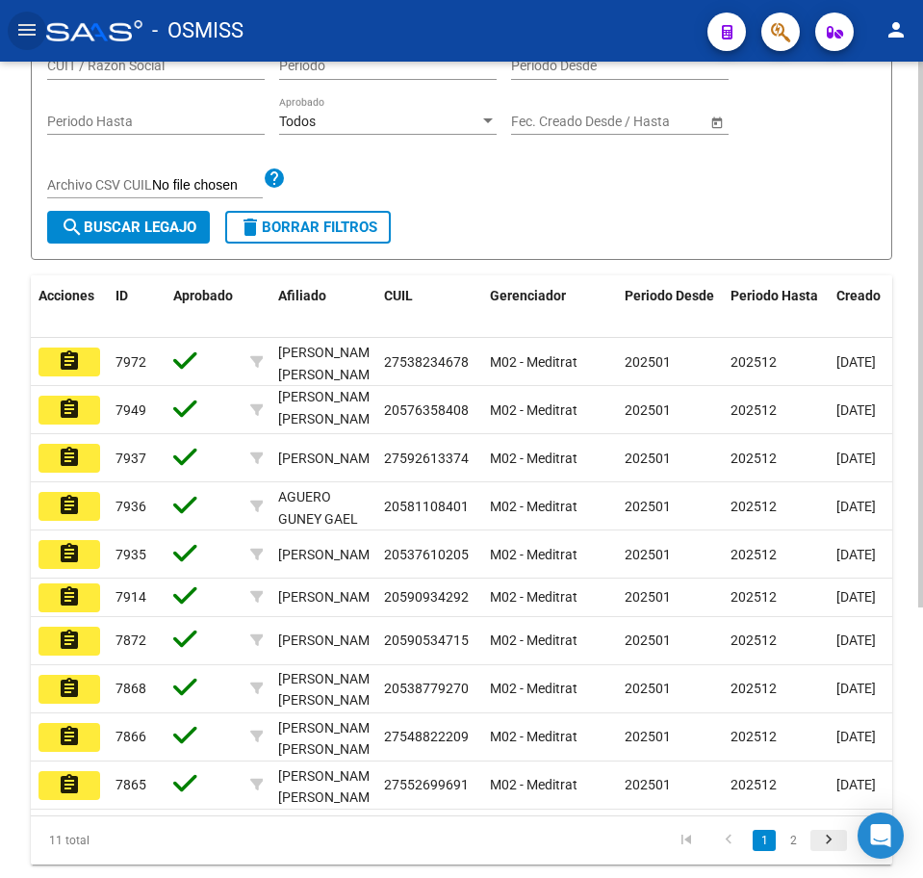
click at [827, 854] on icon "go to next page" at bounding box center [828, 842] width 25 height 23
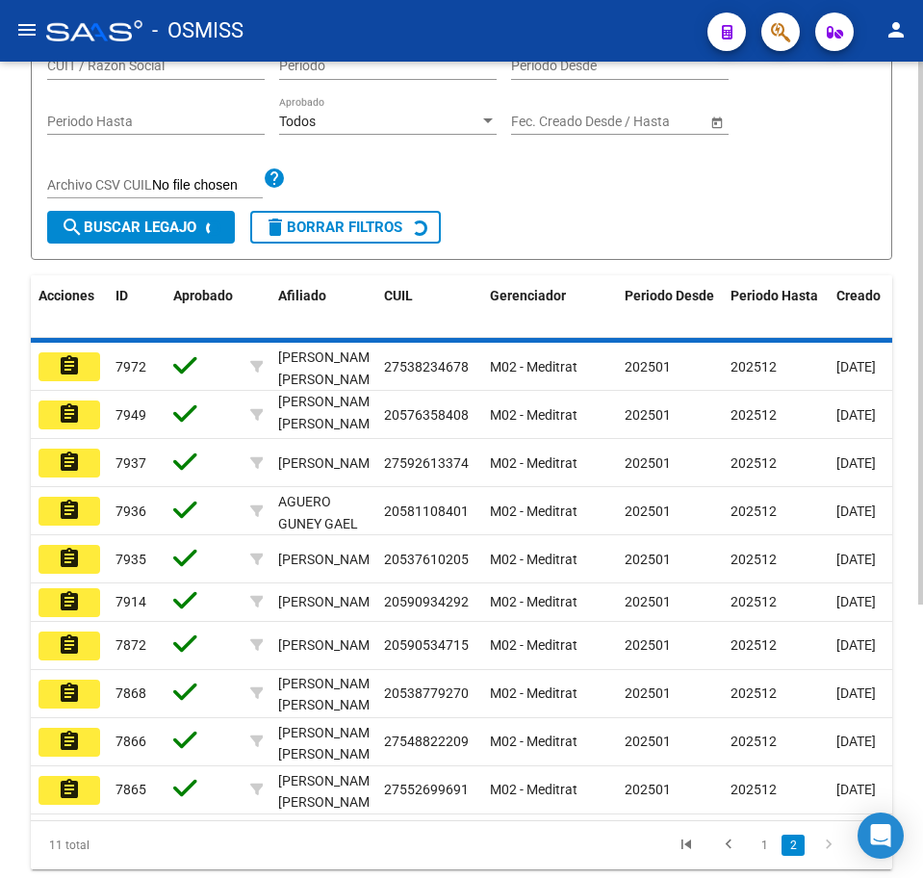
scroll to position [0, 0]
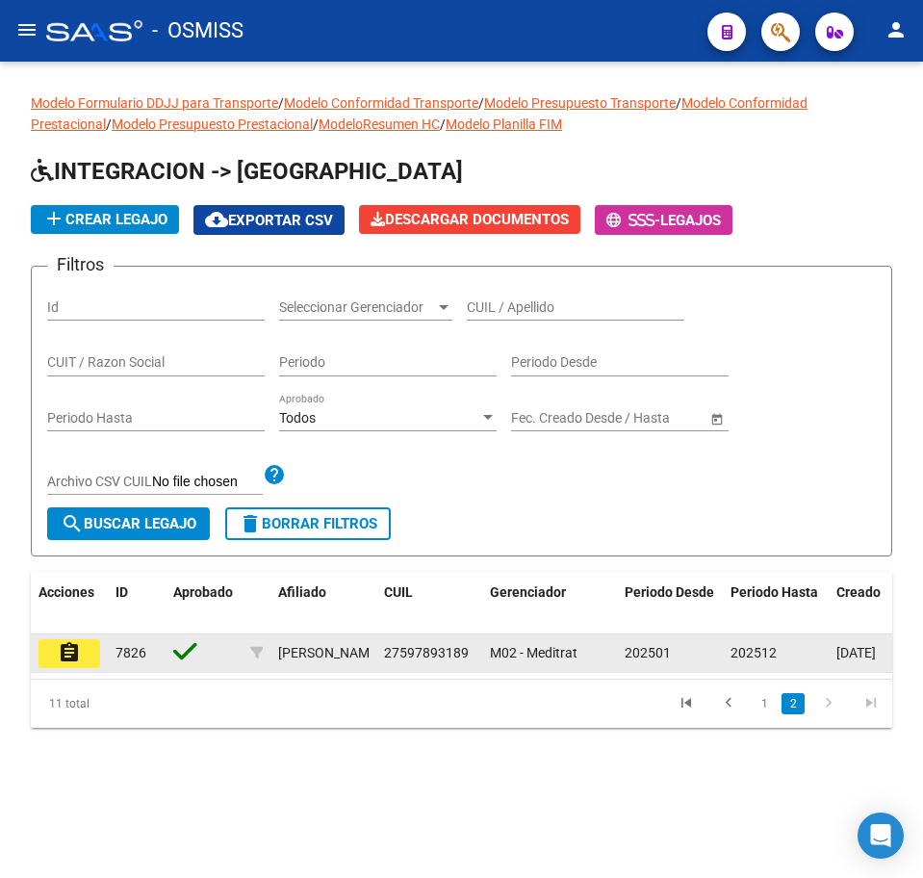
click at [62, 652] on mat-icon "assignment" at bounding box center [69, 652] width 23 height 23
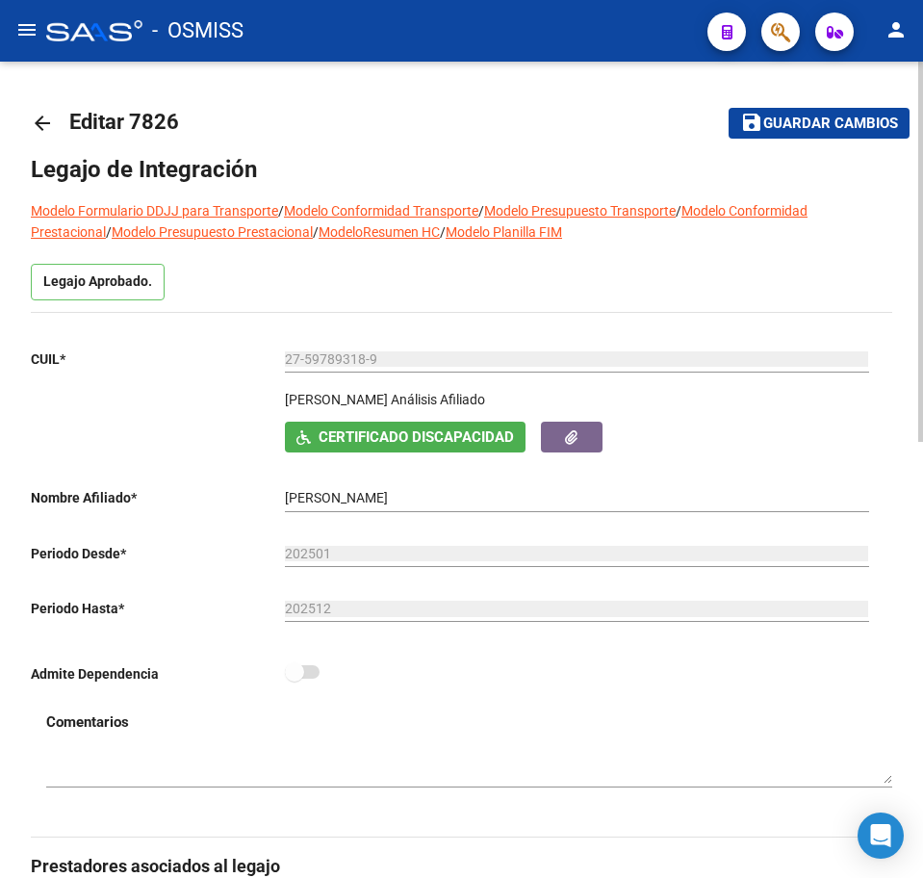
click at [15, 29] on mat-icon "menu" at bounding box center [26, 29] width 23 height 23
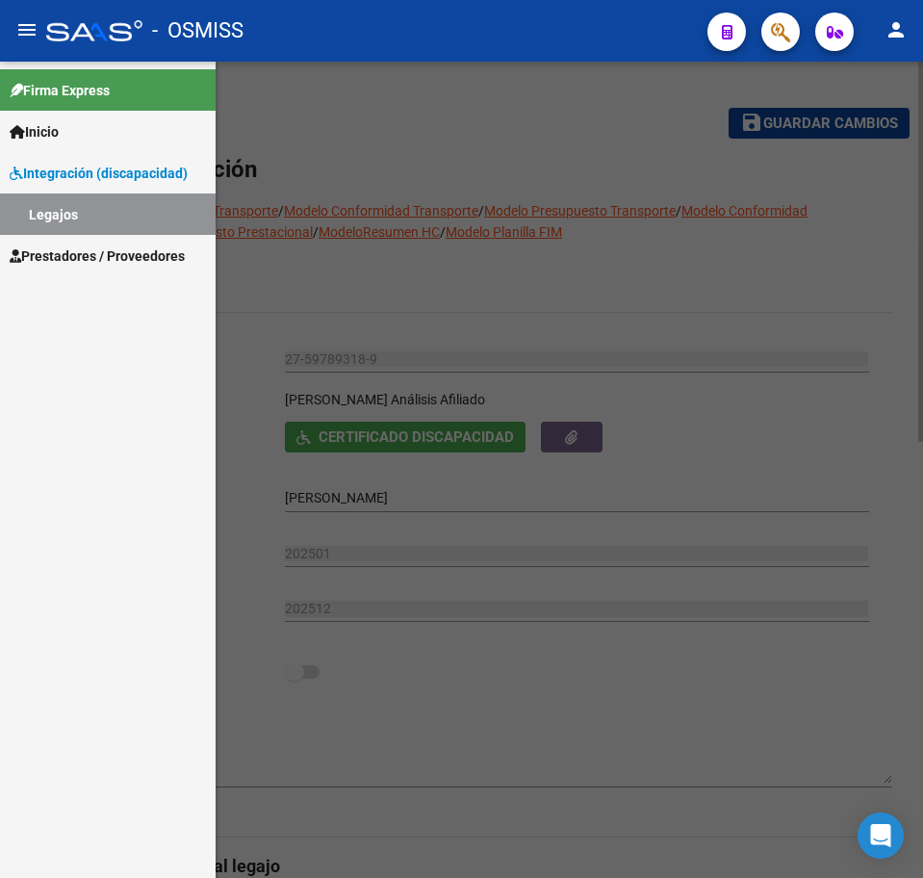
click at [67, 250] on span "Prestadores / Proveedores" at bounding box center [97, 255] width 175 height 21
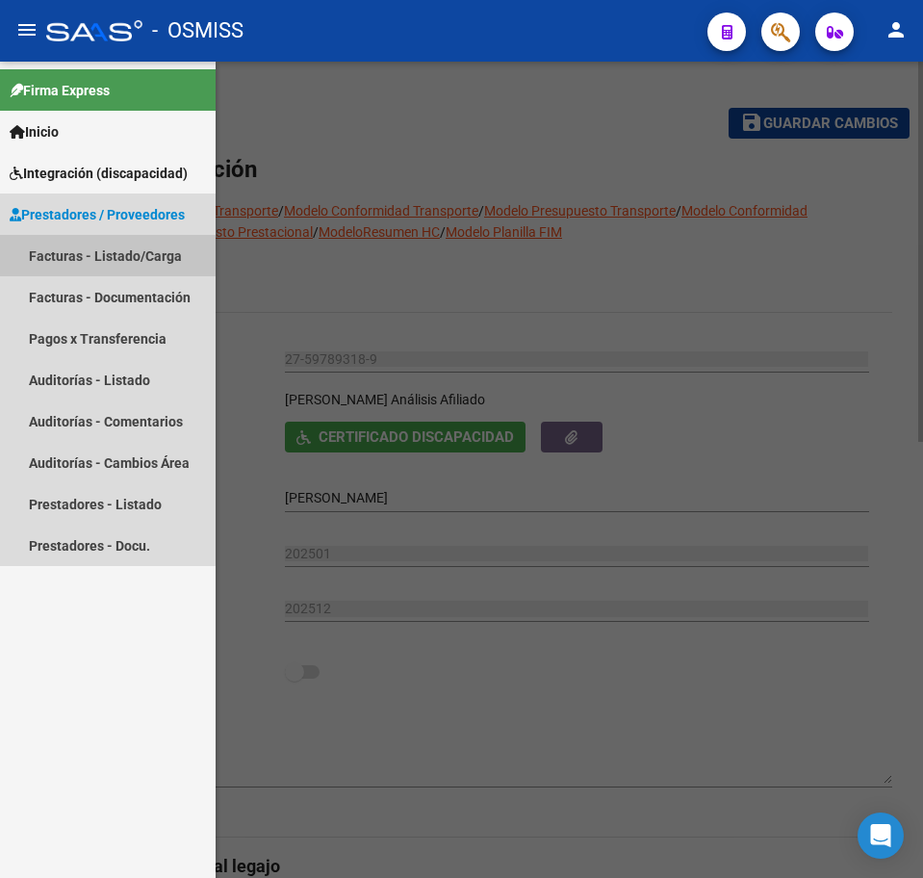
click at [61, 257] on link "Facturas - Listado/Carga" at bounding box center [108, 255] width 216 height 41
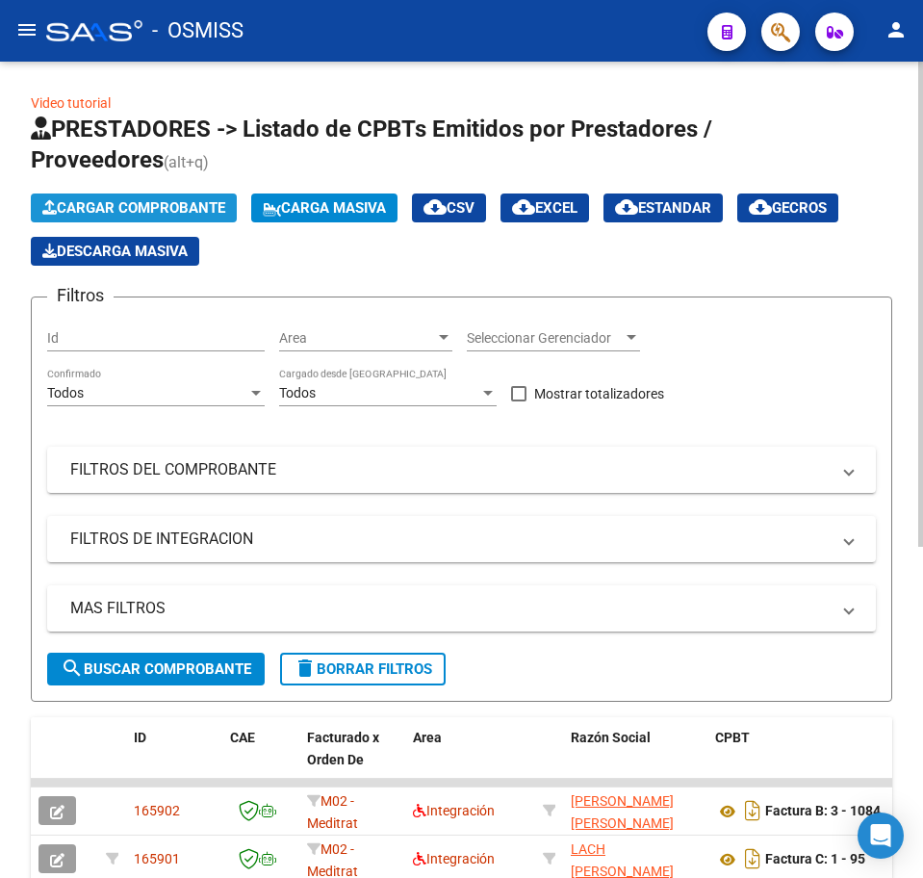
click at [193, 210] on span "Cargar Comprobante" at bounding box center [133, 207] width 183 height 17
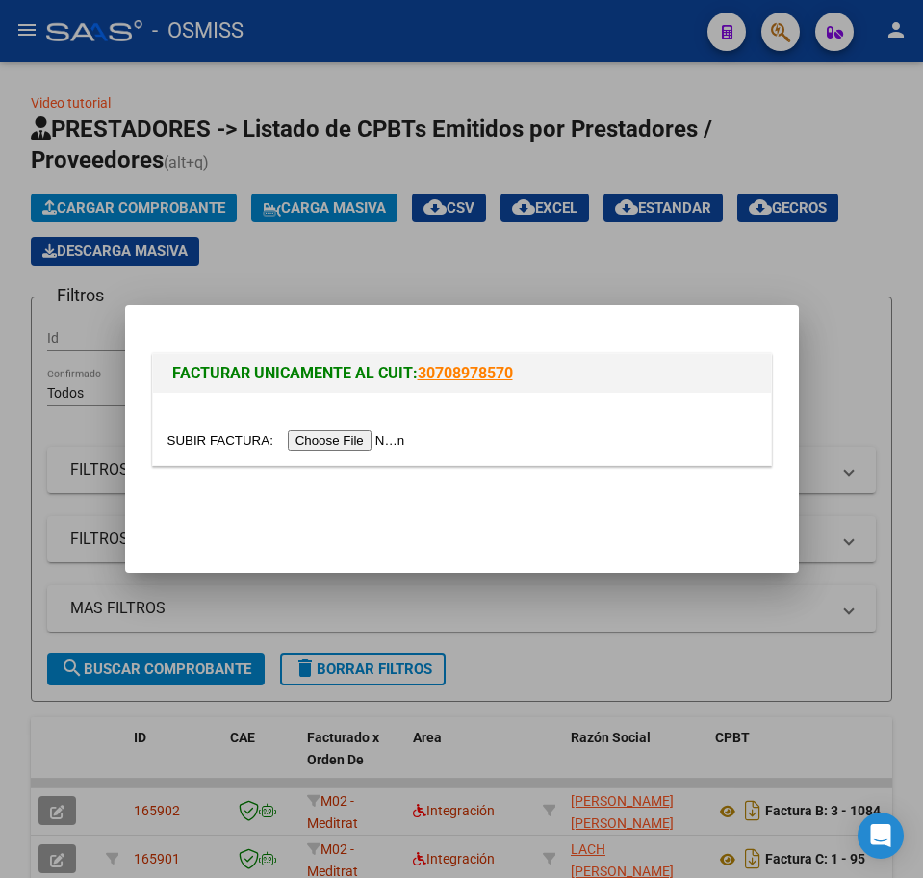
click at [328, 447] on input "file" at bounding box center [289, 440] width 244 height 20
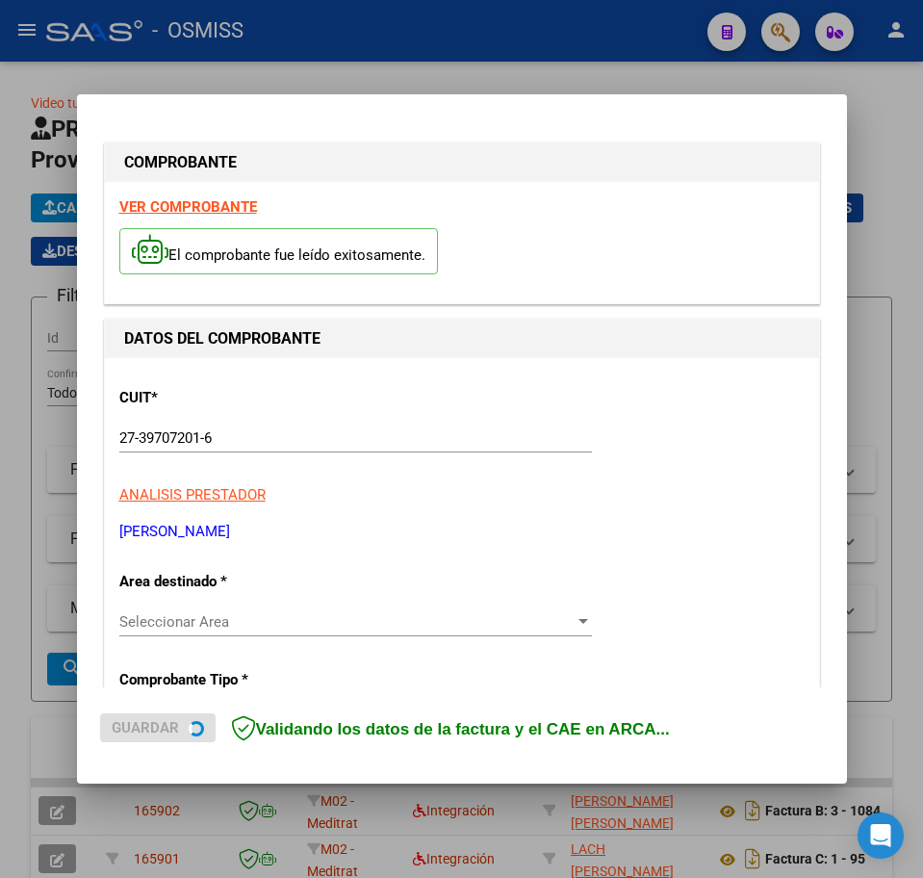
click at [188, 616] on span "Seleccionar Area" at bounding box center [346, 621] width 455 height 17
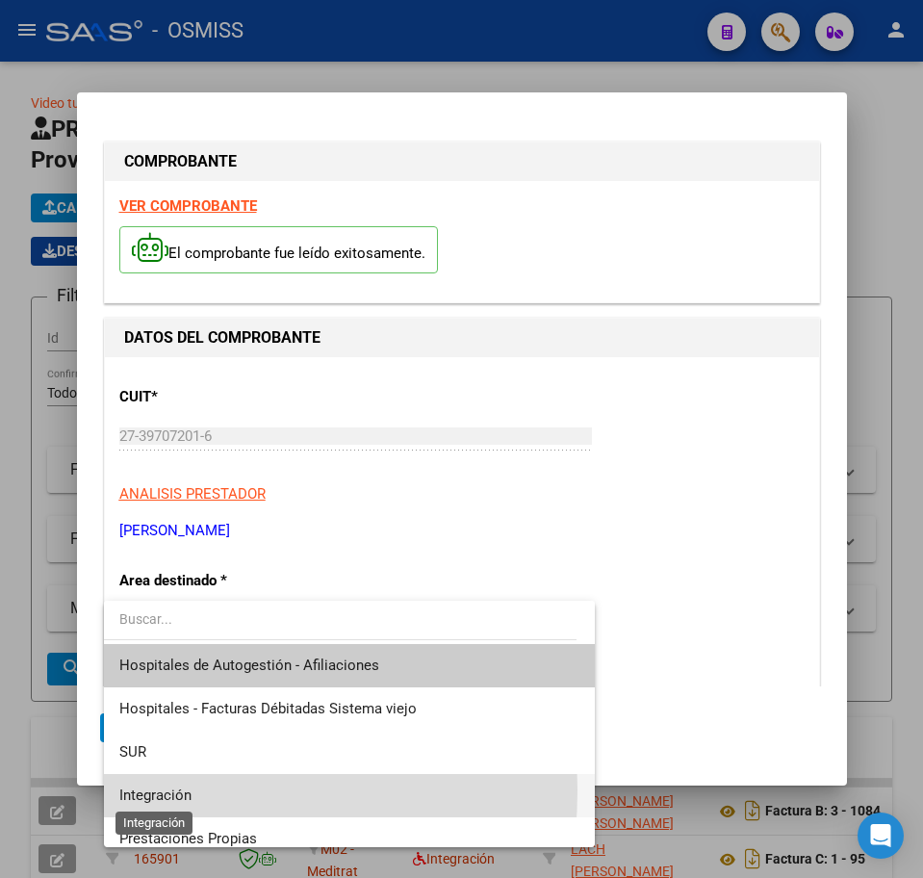
click at [147, 790] on span "Integración" at bounding box center [155, 794] width 72 height 17
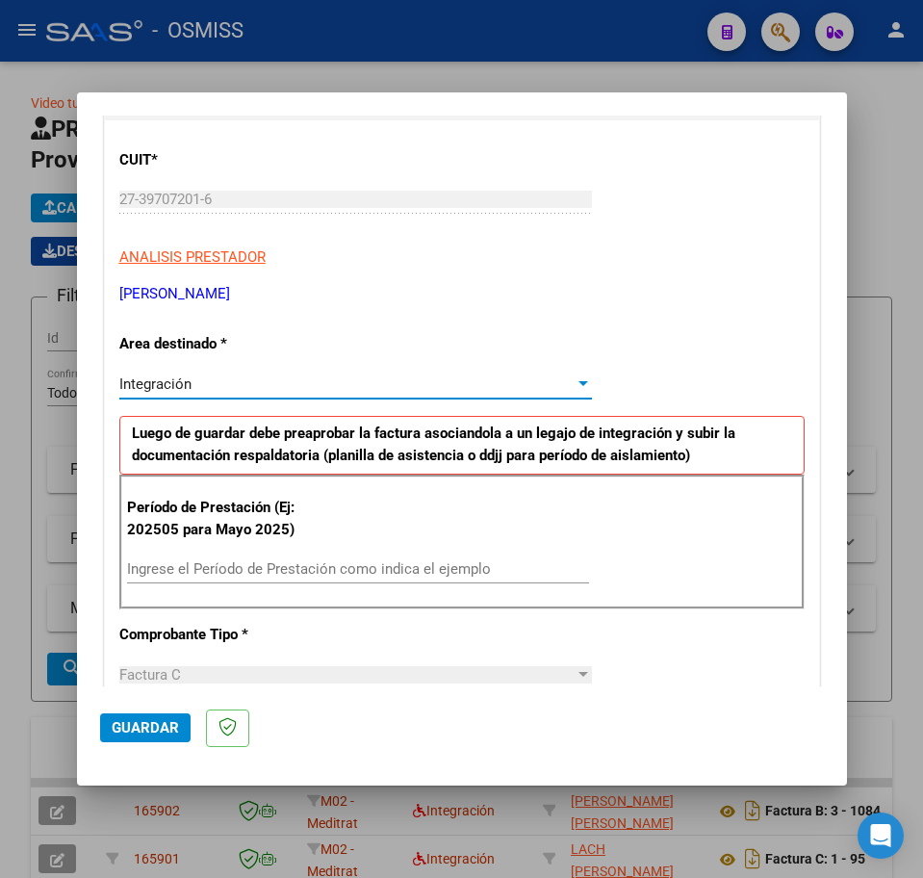
scroll to position [241, 0]
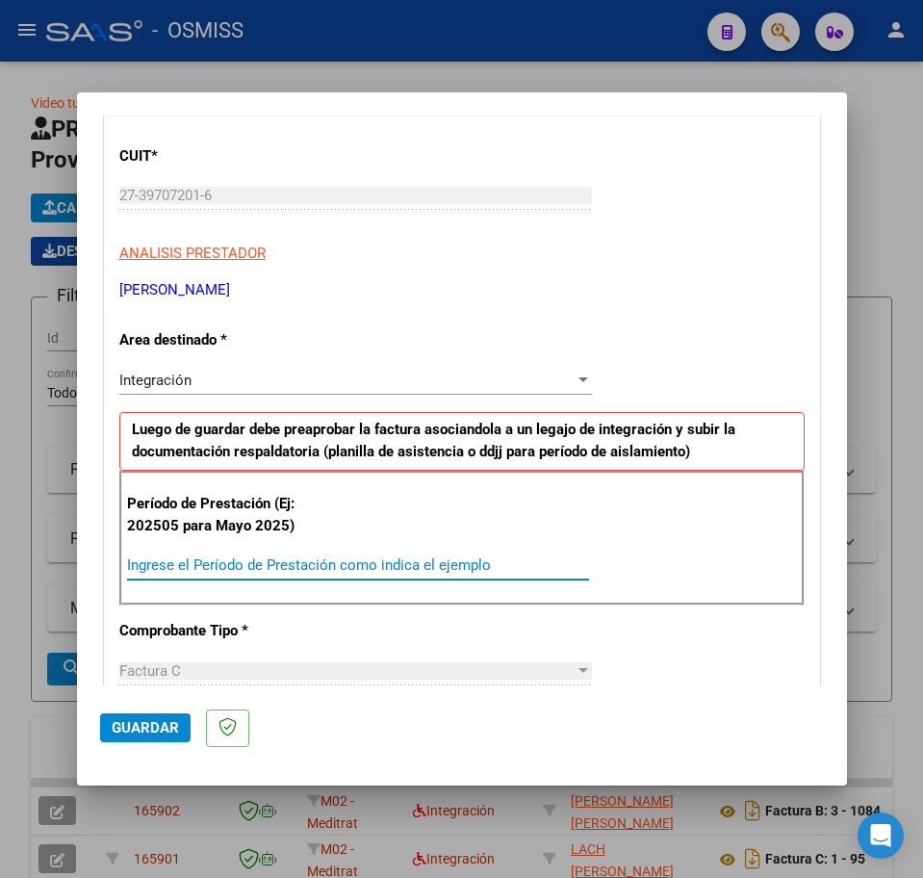
click at [192, 564] on input "Ingrese el Período de Prestación como indica el ejemplo" at bounding box center [358, 564] width 462 height 17
type input "202506"
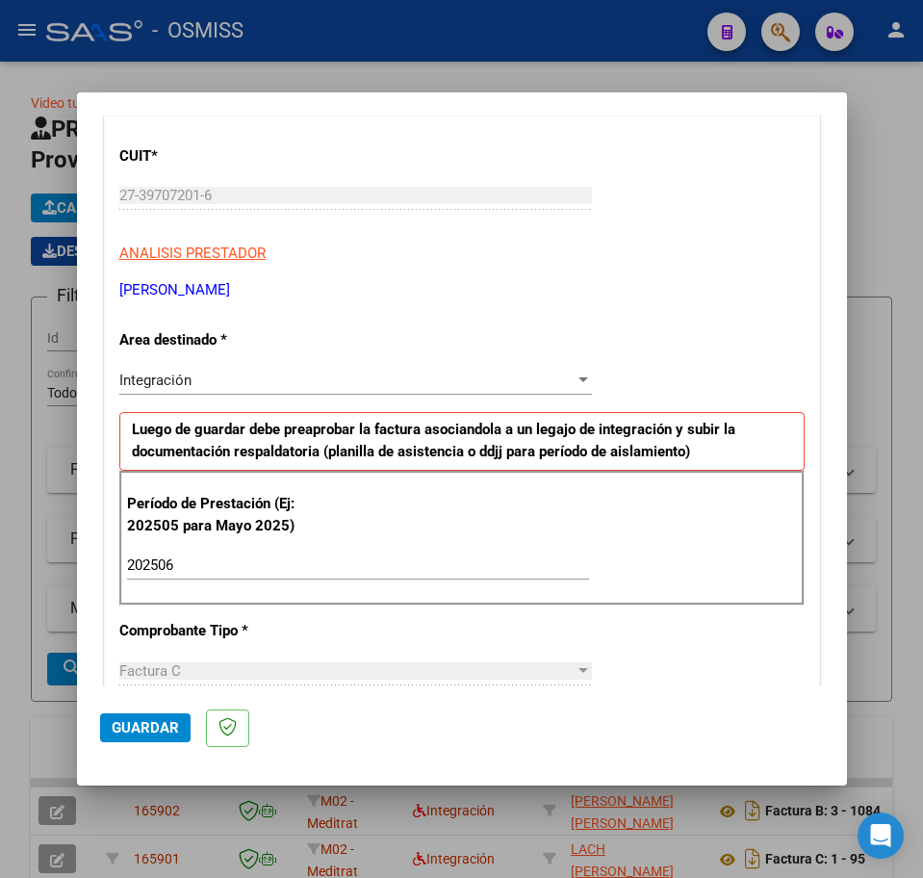
scroll to position [1155, 0]
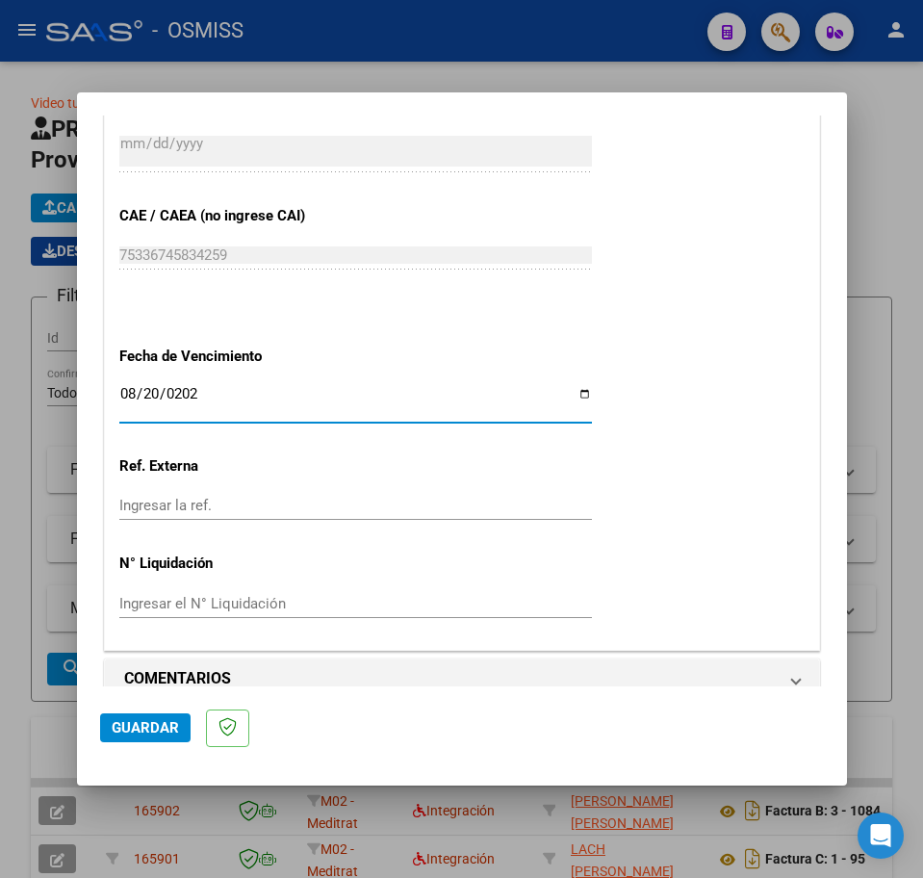
type input "[DATE]"
click at [150, 724] on span "Guardar" at bounding box center [145, 727] width 67 height 17
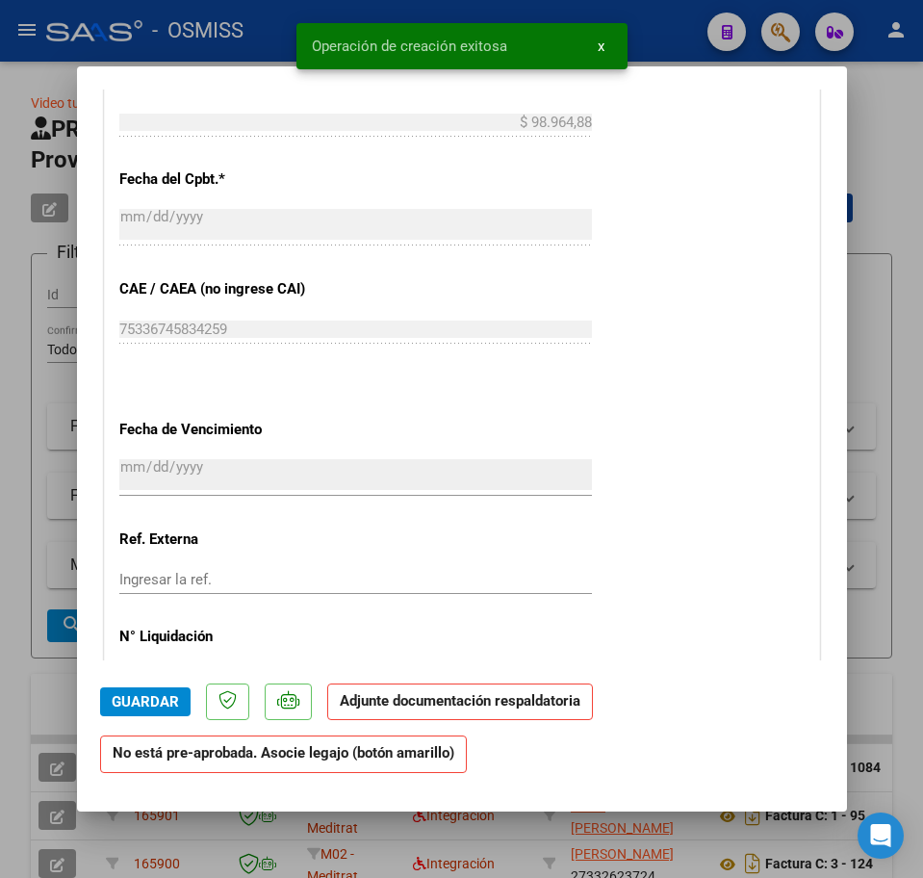
scroll to position [1323, 0]
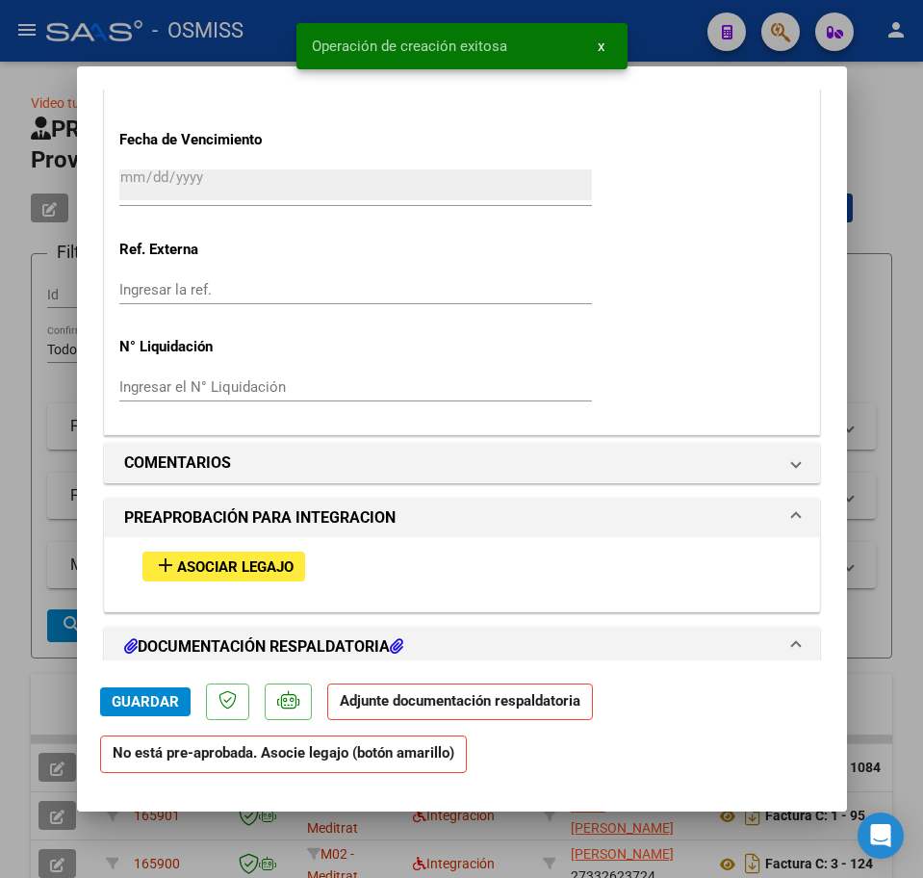
click at [222, 565] on span "Asociar Legajo" at bounding box center [235, 566] width 116 height 17
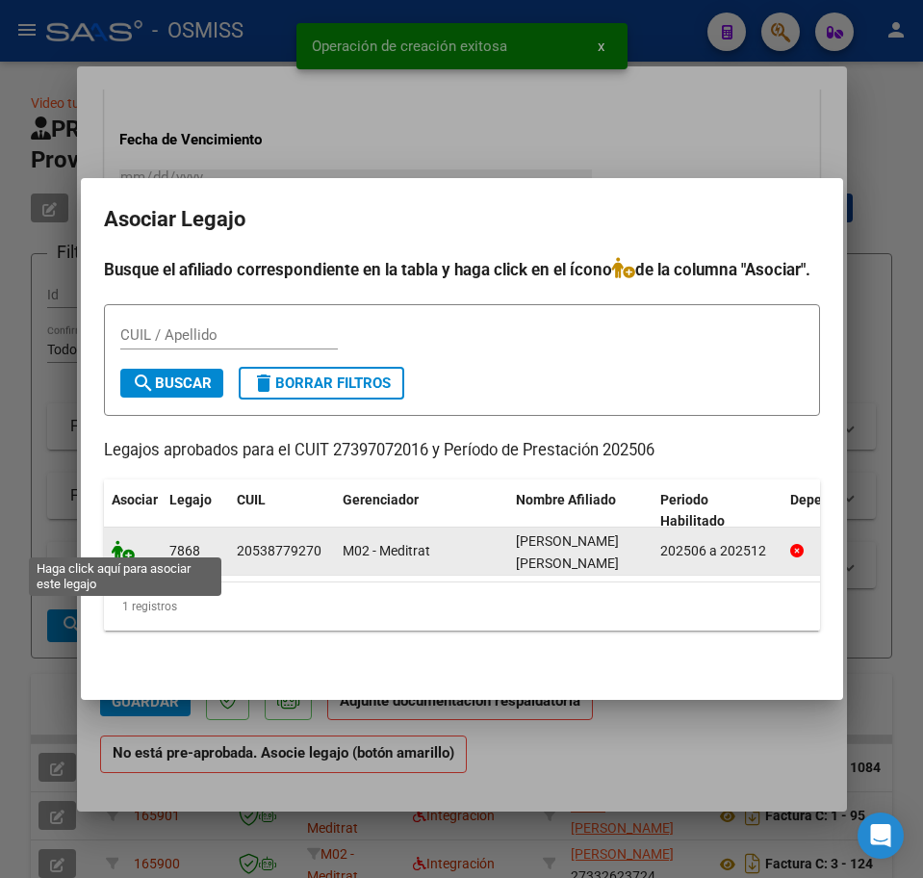
click at [123, 540] on icon at bounding box center [123, 550] width 23 height 21
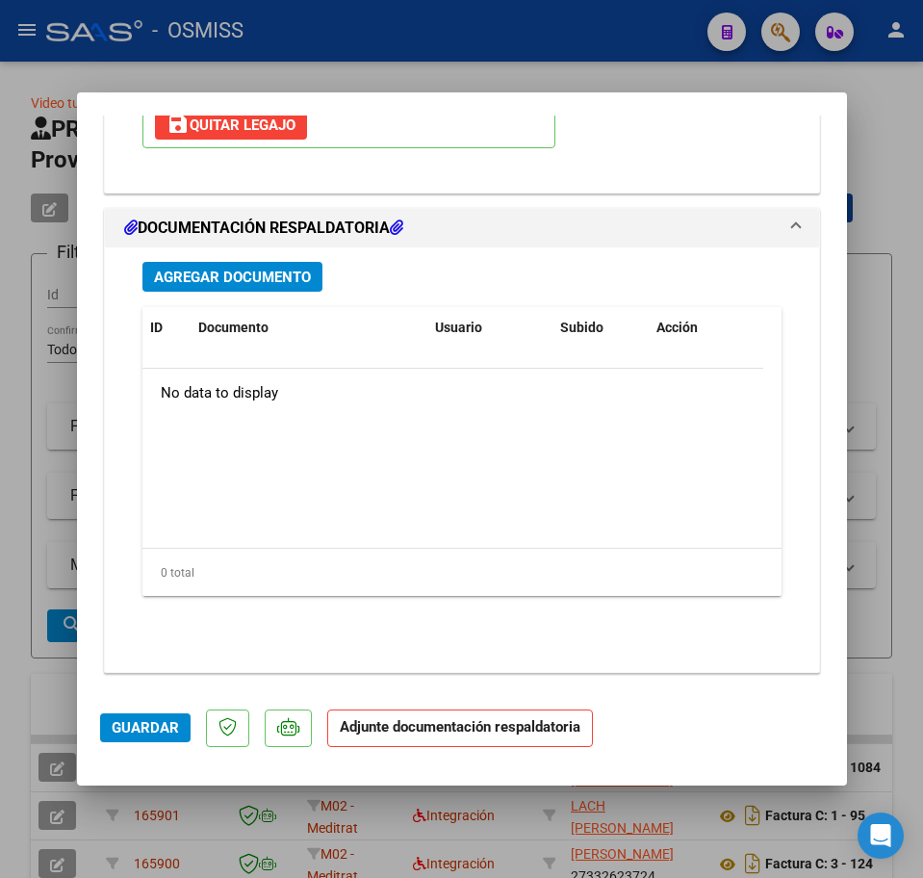
scroll to position [2068, 0]
click at [278, 269] on span "Agregar Documento" at bounding box center [232, 276] width 157 height 17
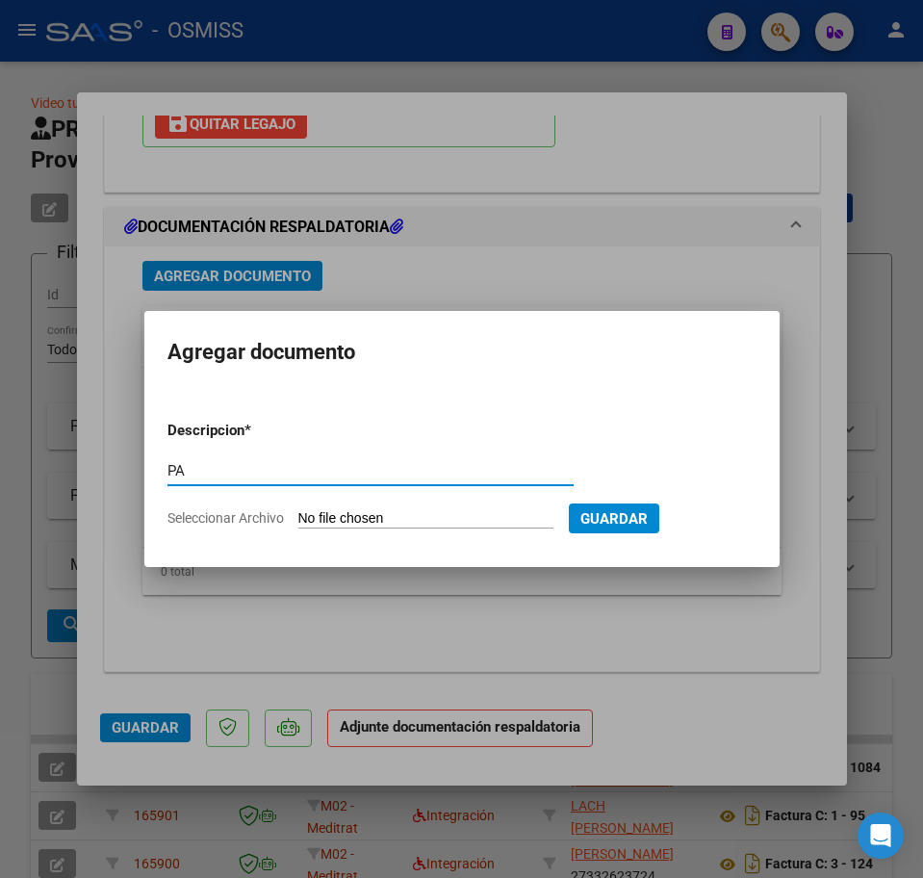
type input "PA"
click at [390, 512] on input "Seleccionar Archivo" at bounding box center [425, 519] width 255 height 18
type input "C:\fakepath\PL.pdf"
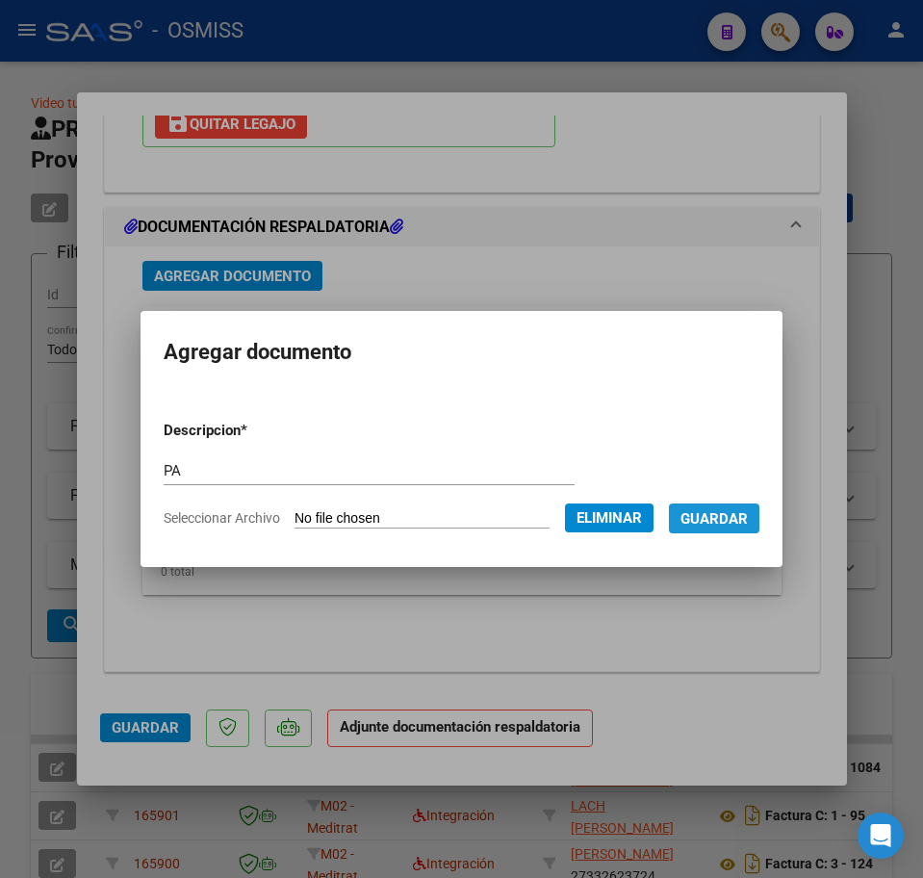
click at [732, 516] on span "Guardar" at bounding box center [714, 518] width 67 height 17
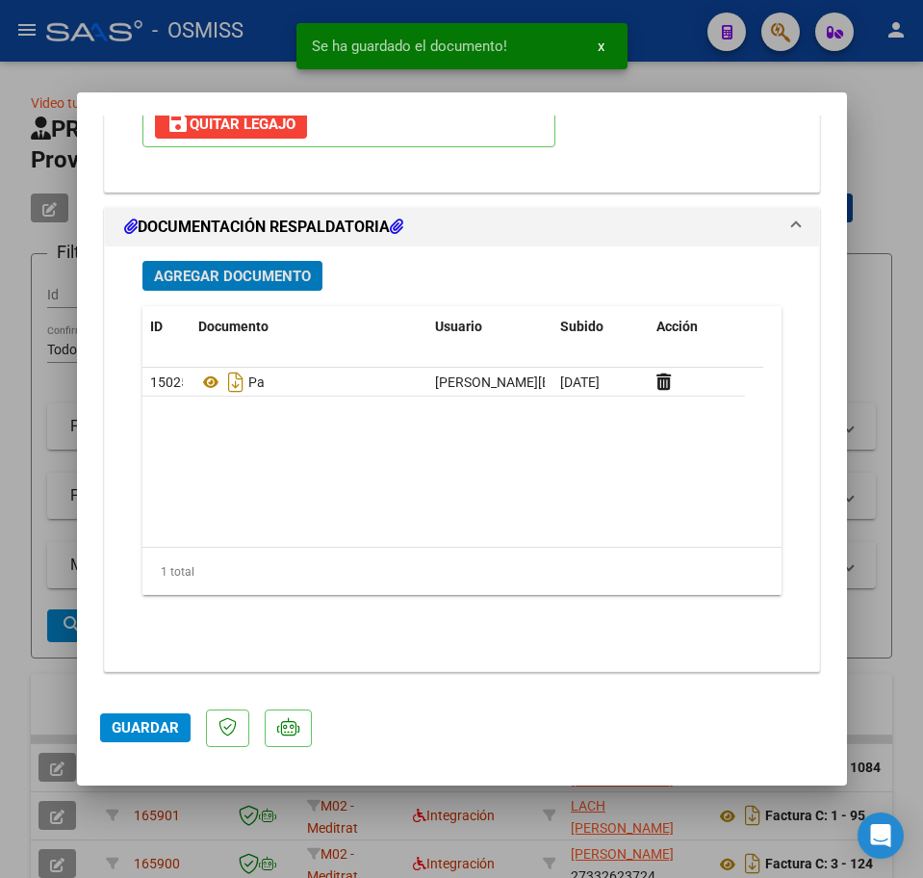
click at [167, 723] on span "Guardar" at bounding box center [145, 727] width 67 height 17
type input "$ 0,00"
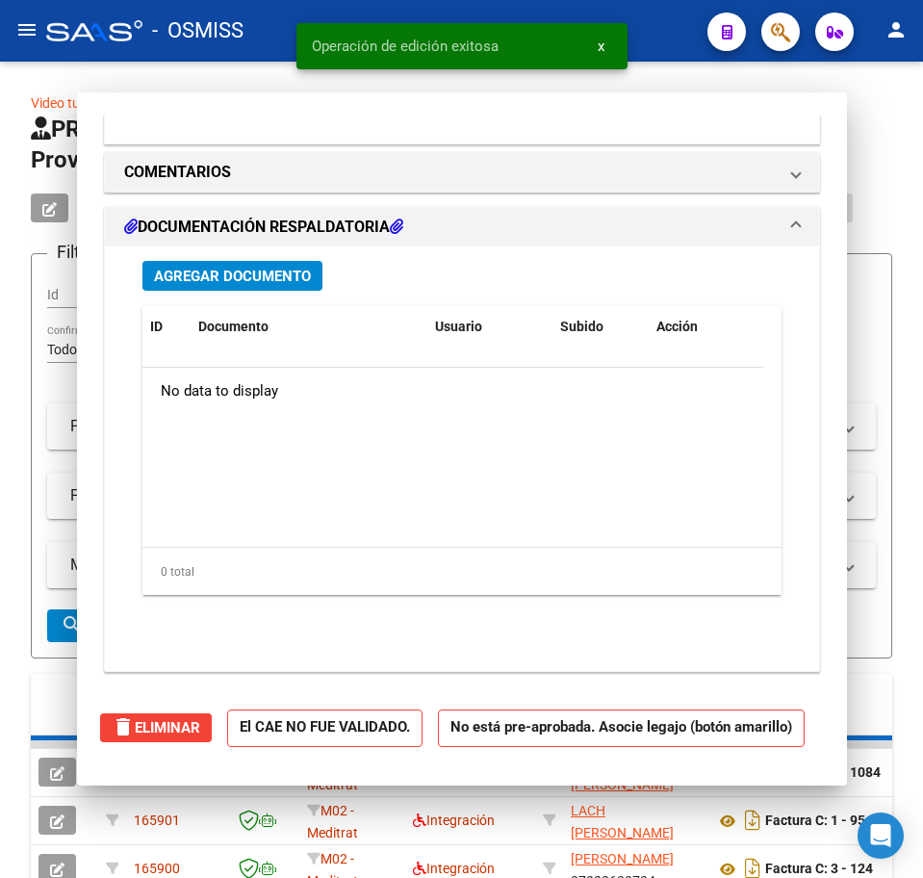
scroll to position [1837, 0]
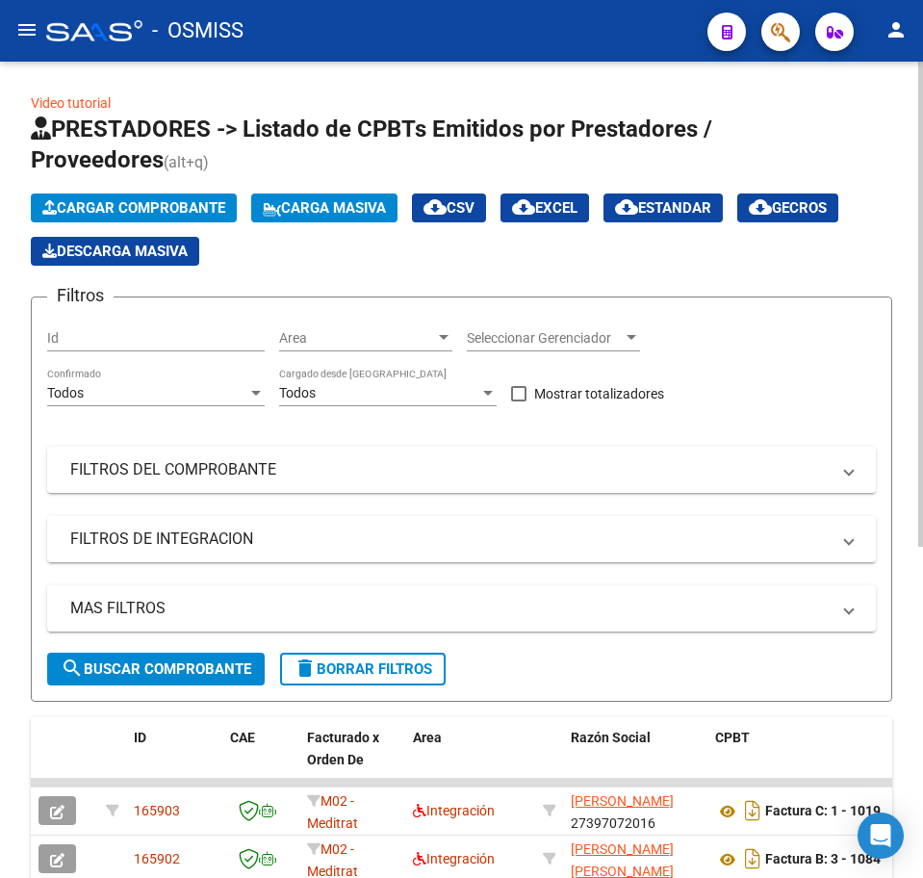
click at [109, 216] on button "Cargar Comprobante" at bounding box center [134, 207] width 206 height 29
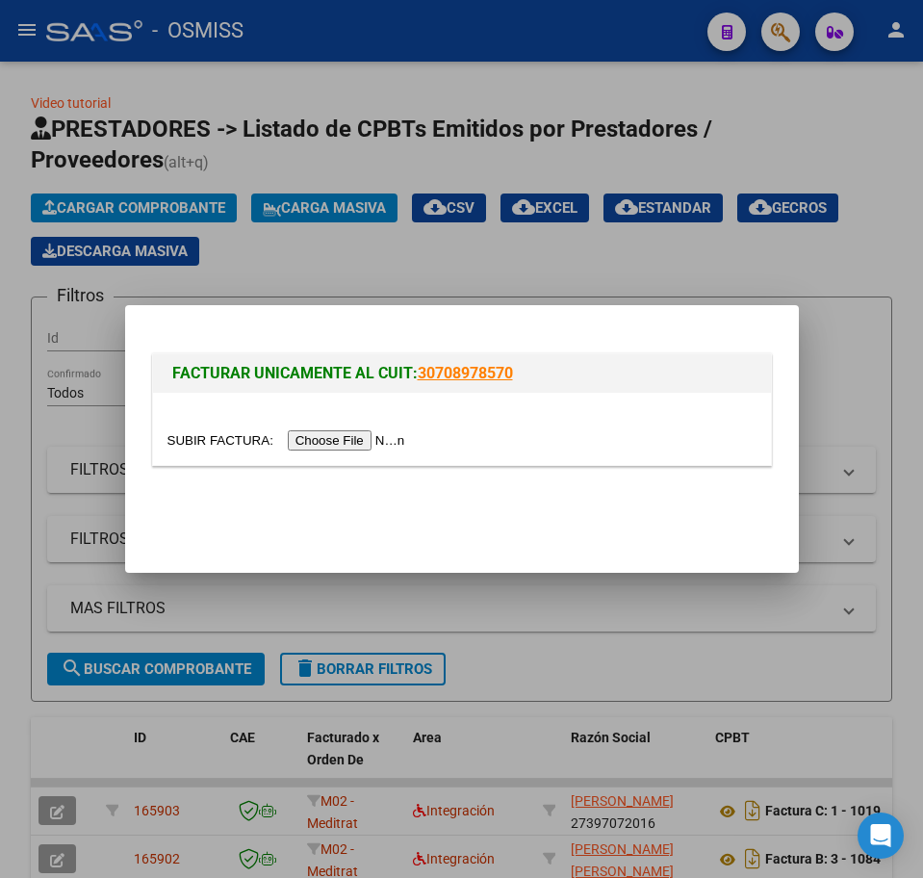
click at [344, 447] on input "file" at bounding box center [289, 440] width 244 height 20
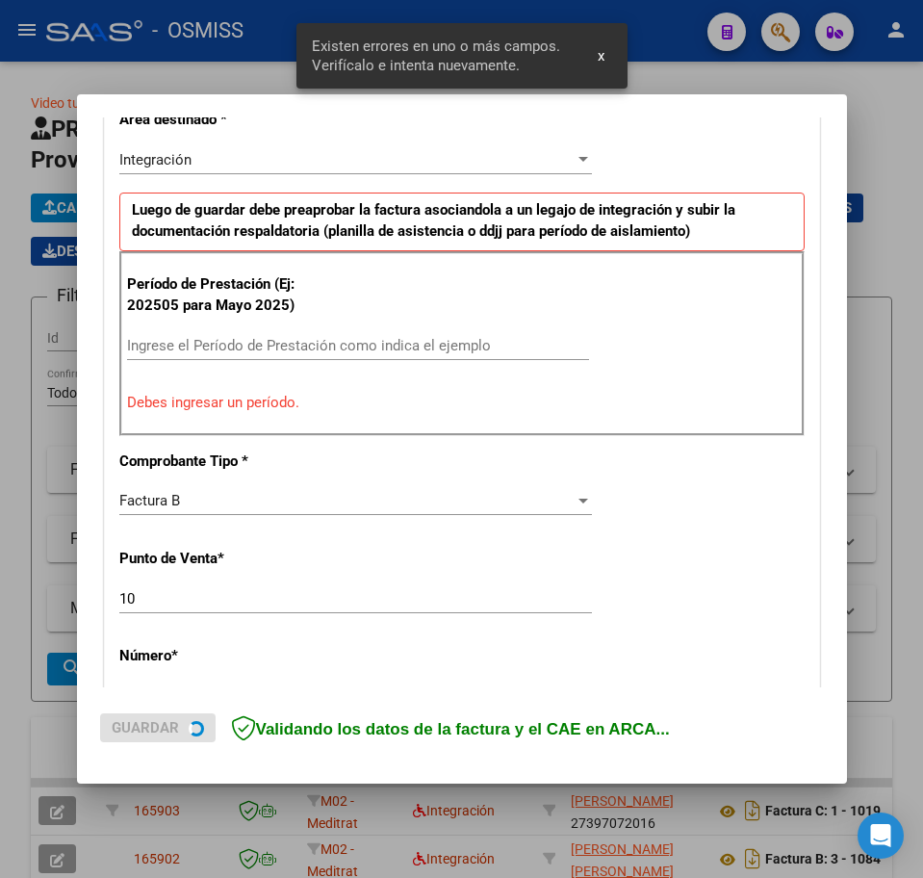
scroll to position [469, 0]
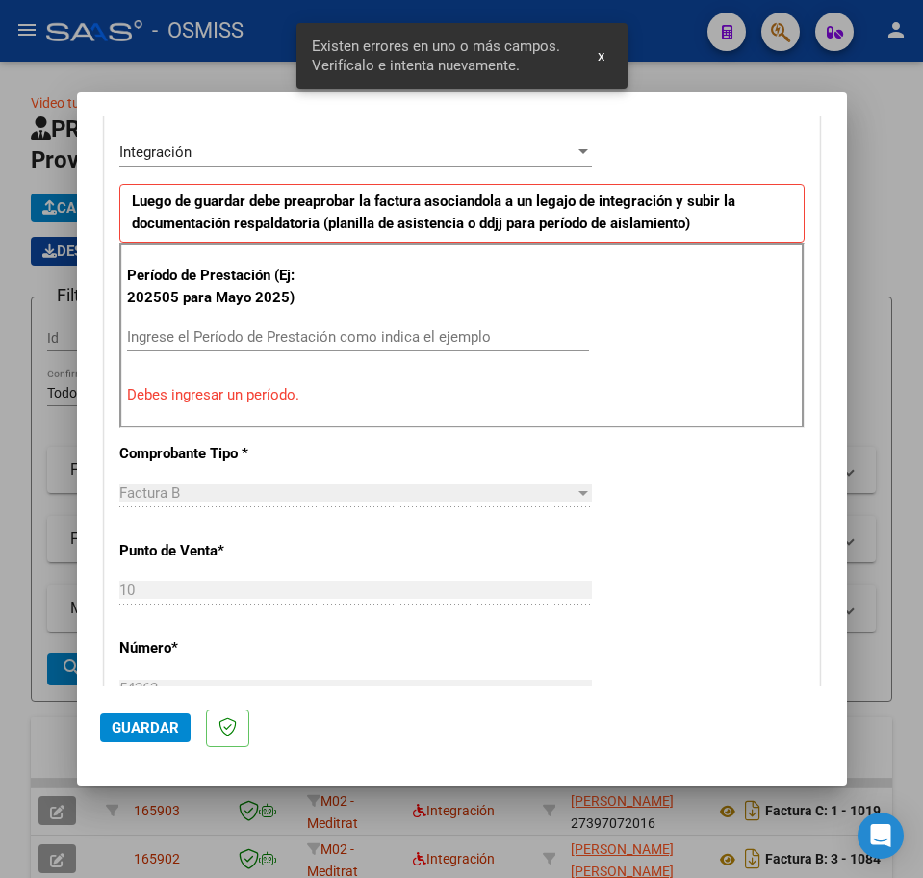
click at [239, 337] on input "Ingrese el Período de Prestación como indica el ejemplo" at bounding box center [358, 336] width 462 height 17
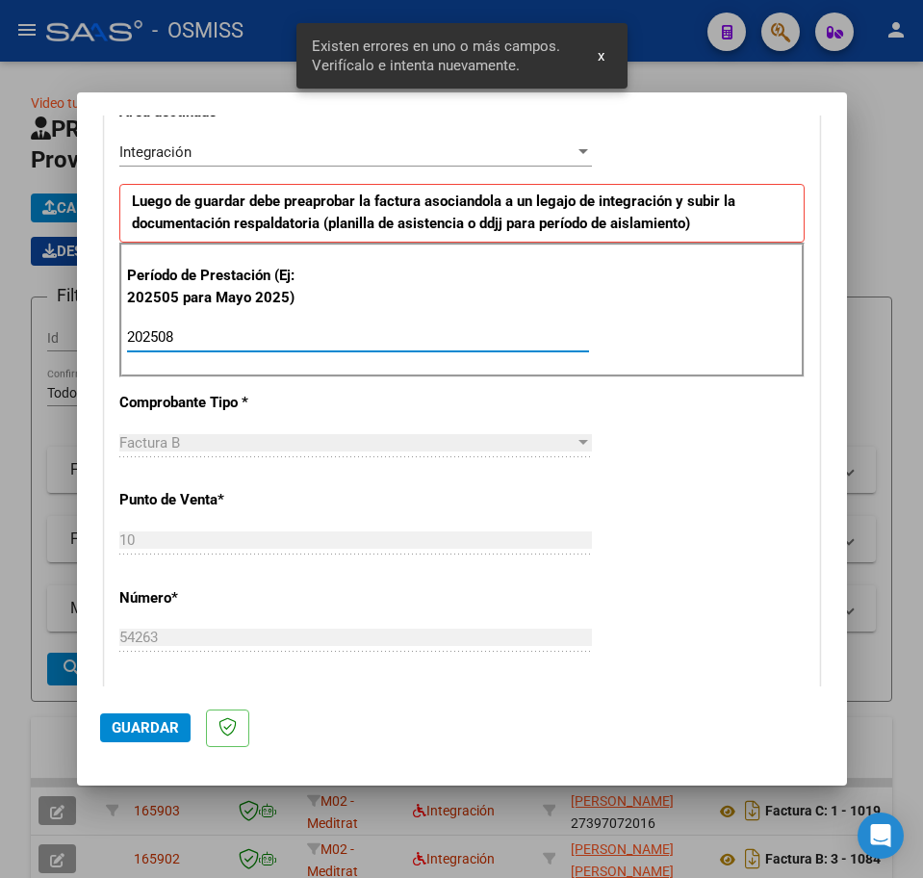
type input "202508"
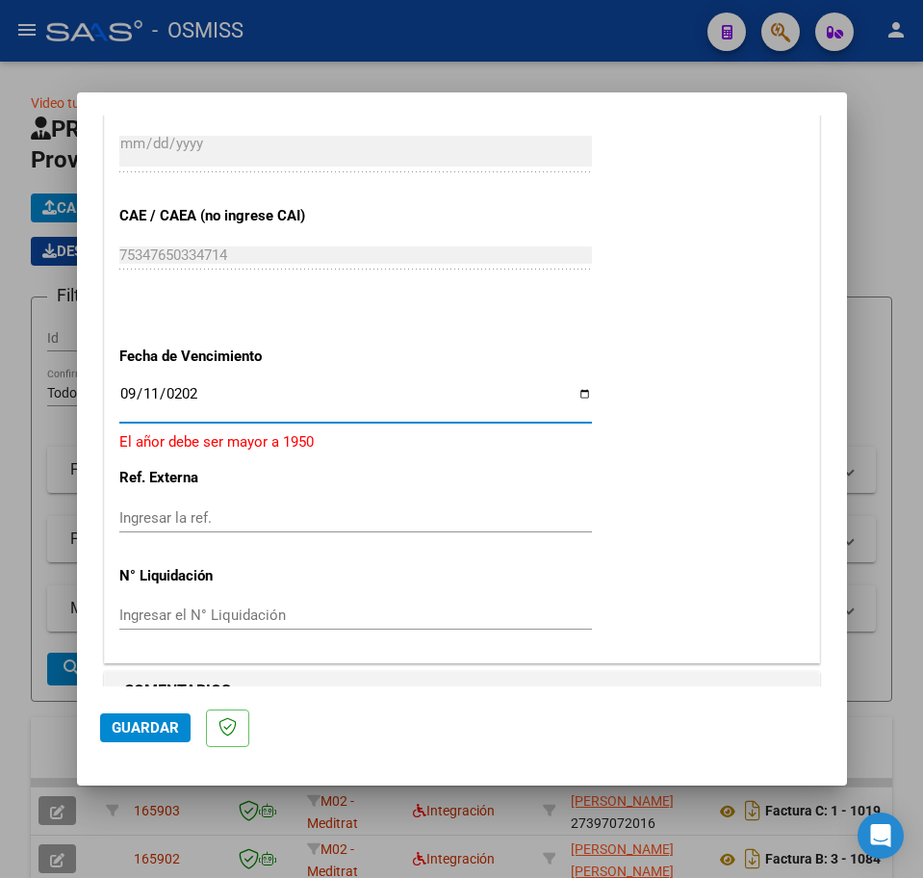
type input "[DATE]"
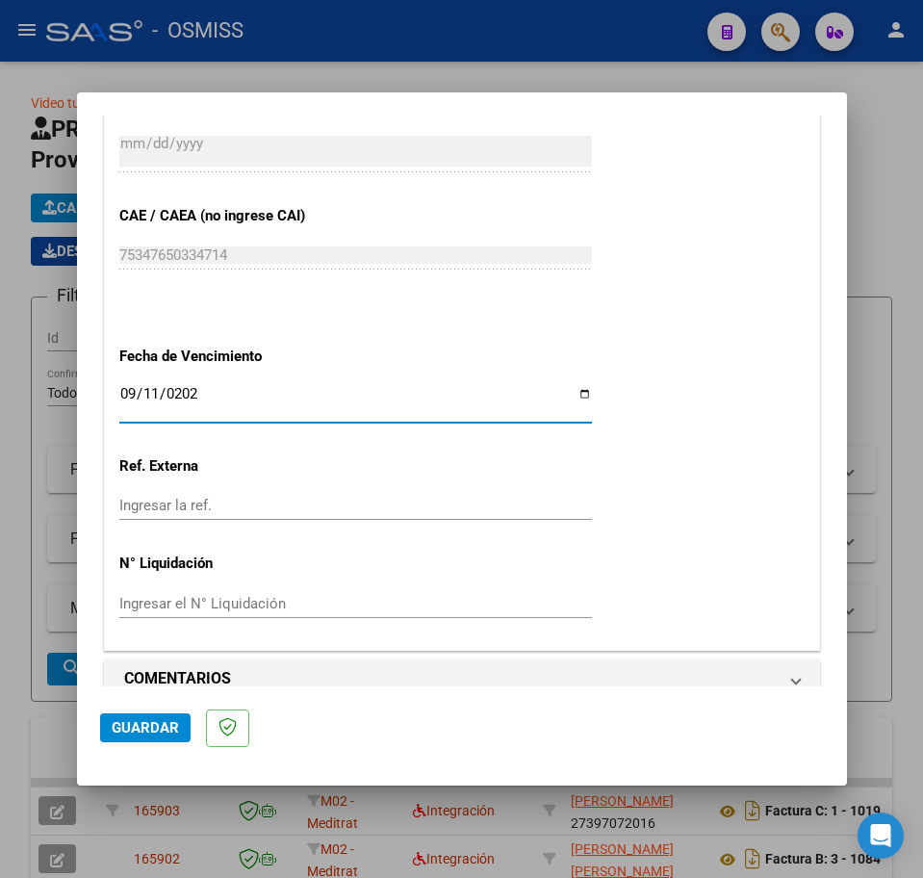
click at [131, 731] on span "Guardar" at bounding box center [145, 727] width 67 height 17
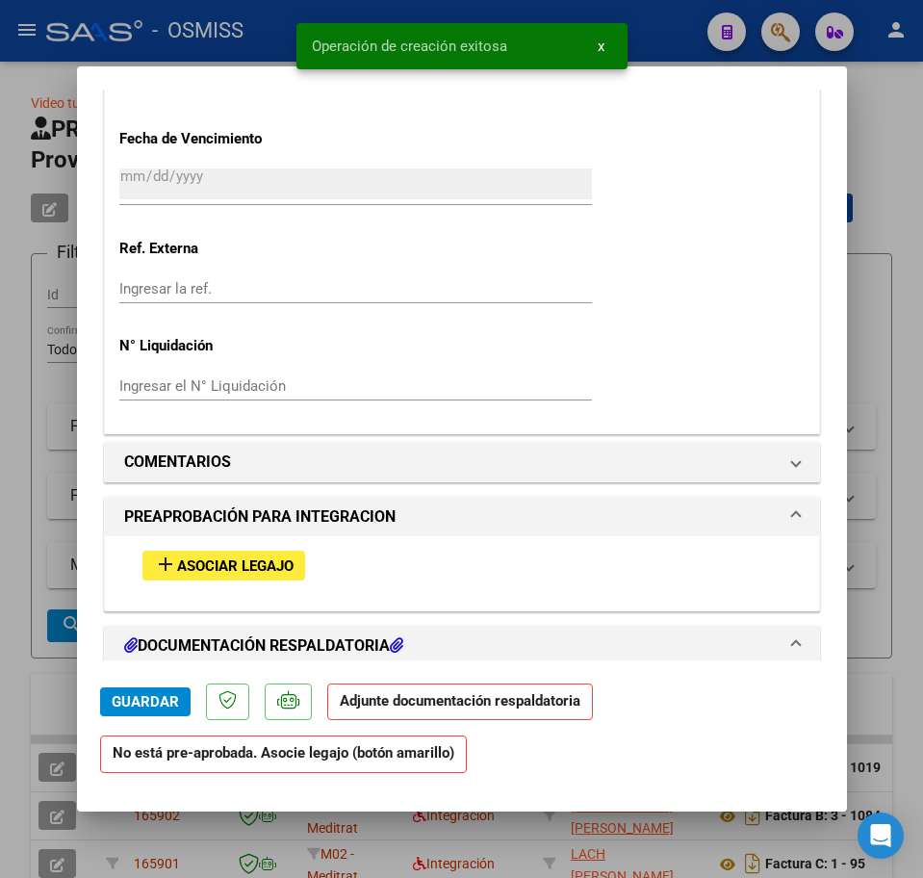
scroll to position [1444, 0]
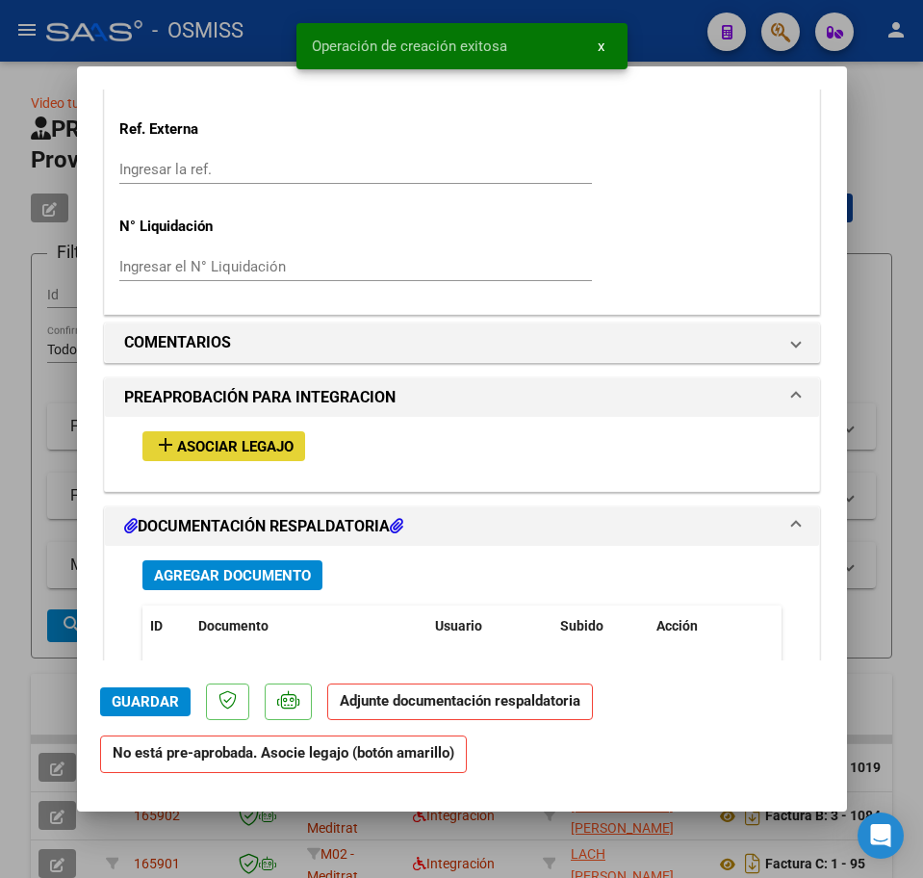
click at [291, 458] on button "add Asociar Legajo" at bounding box center [223, 446] width 163 height 30
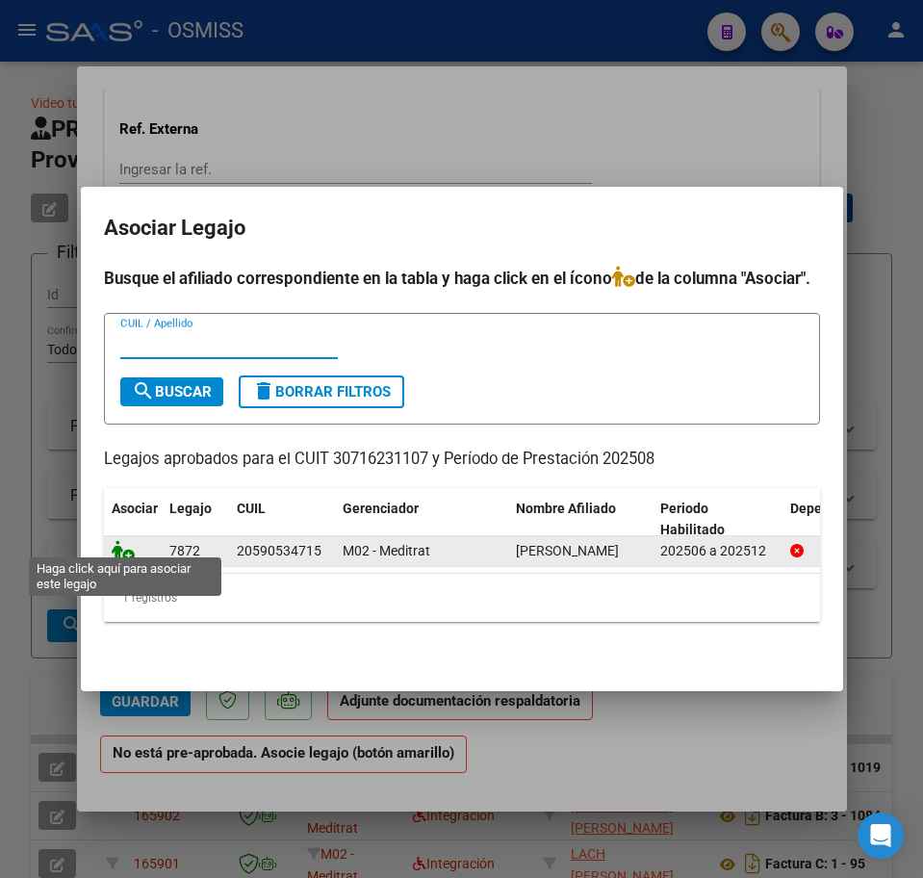
click at [127, 540] on icon at bounding box center [123, 550] width 23 height 21
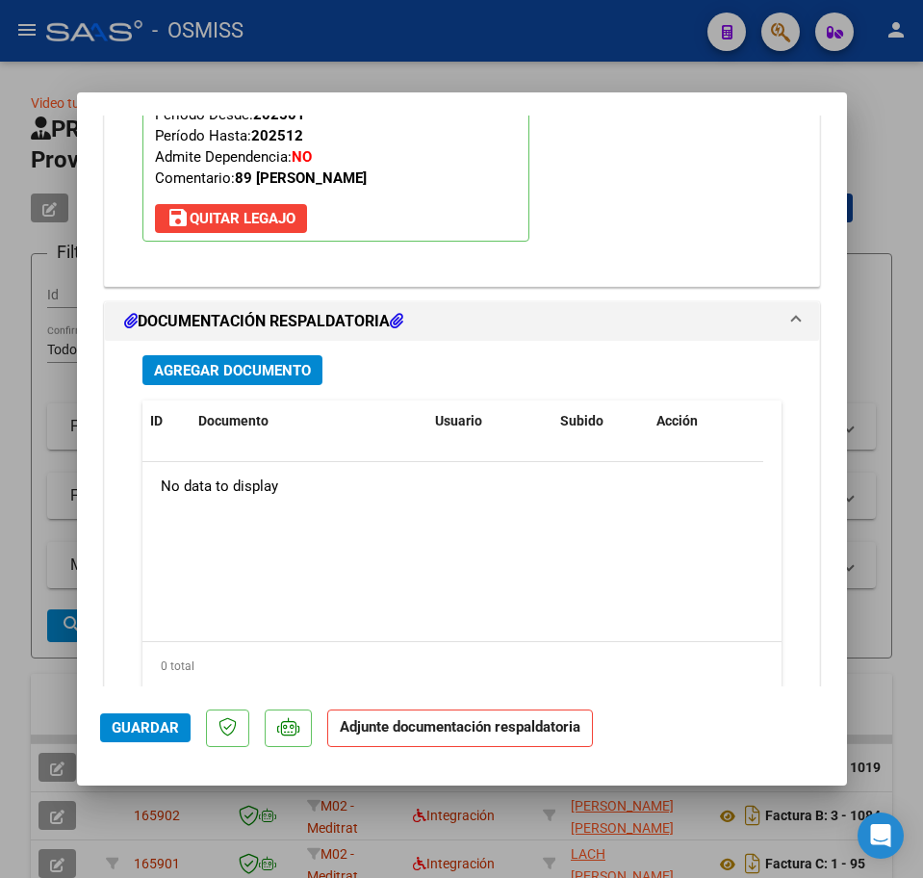
scroll to position [1975, 0]
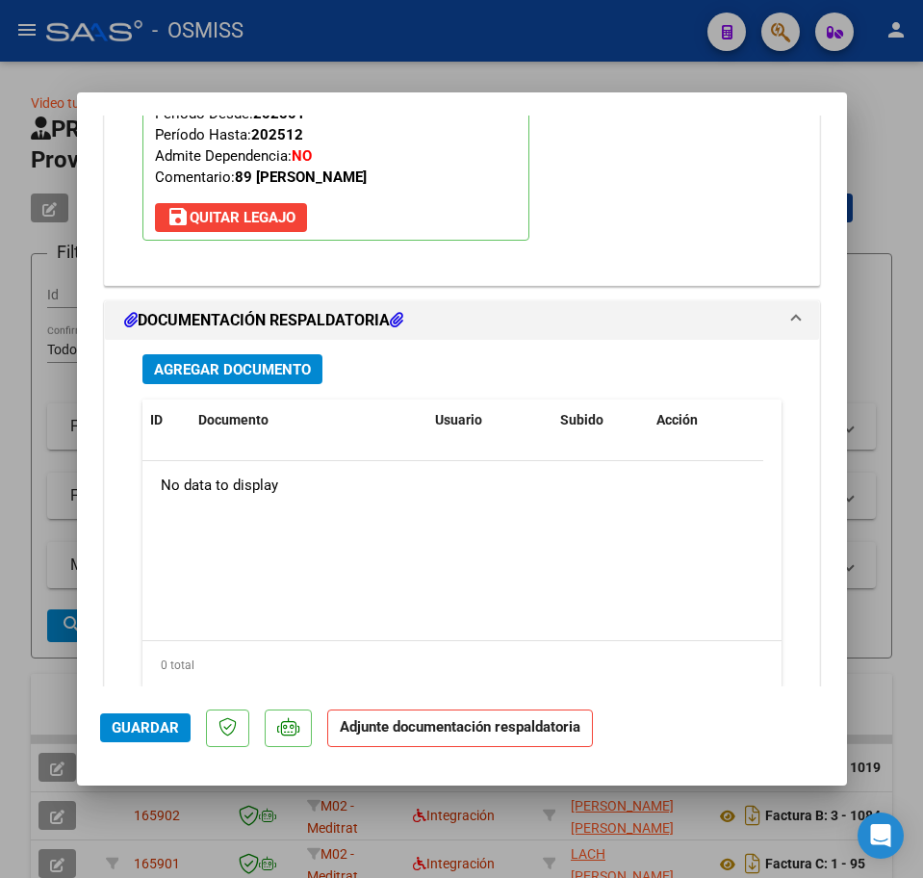
click at [240, 373] on span "Agregar Documento" at bounding box center [232, 369] width 157 height 17
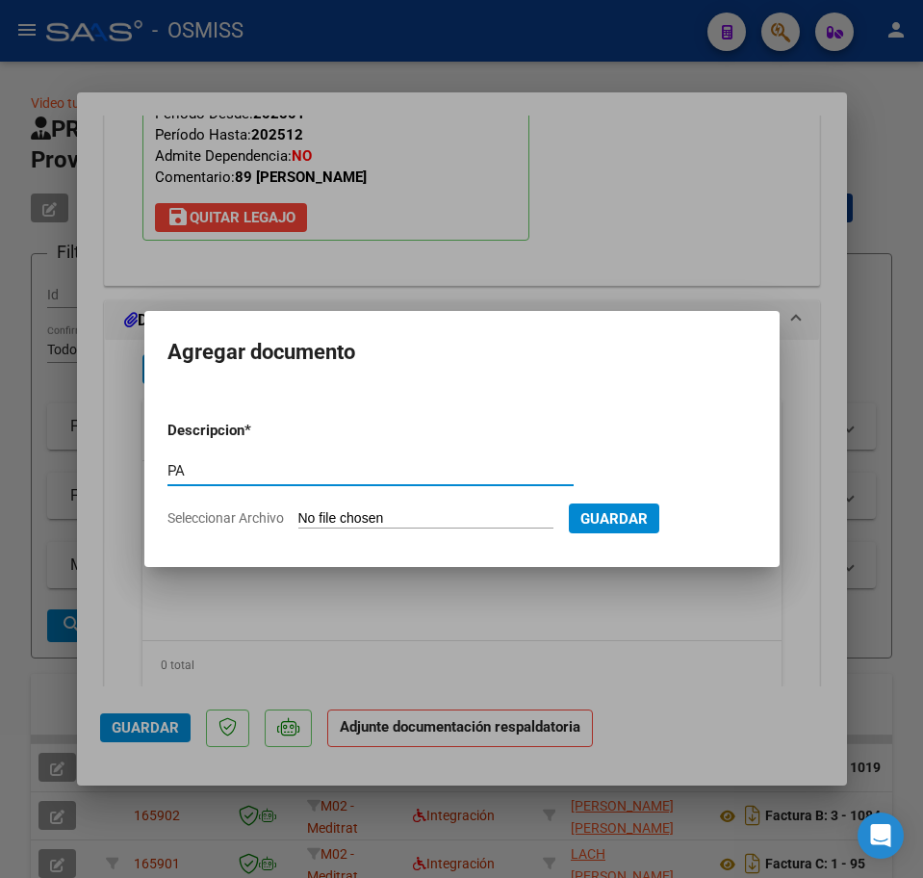
type input "PA"
click at [407, 522] on input "Seleccionar Archivo" at bounding box center [425, 519] width 255 height 18
type input "C:\fakepath\PL.pdf"
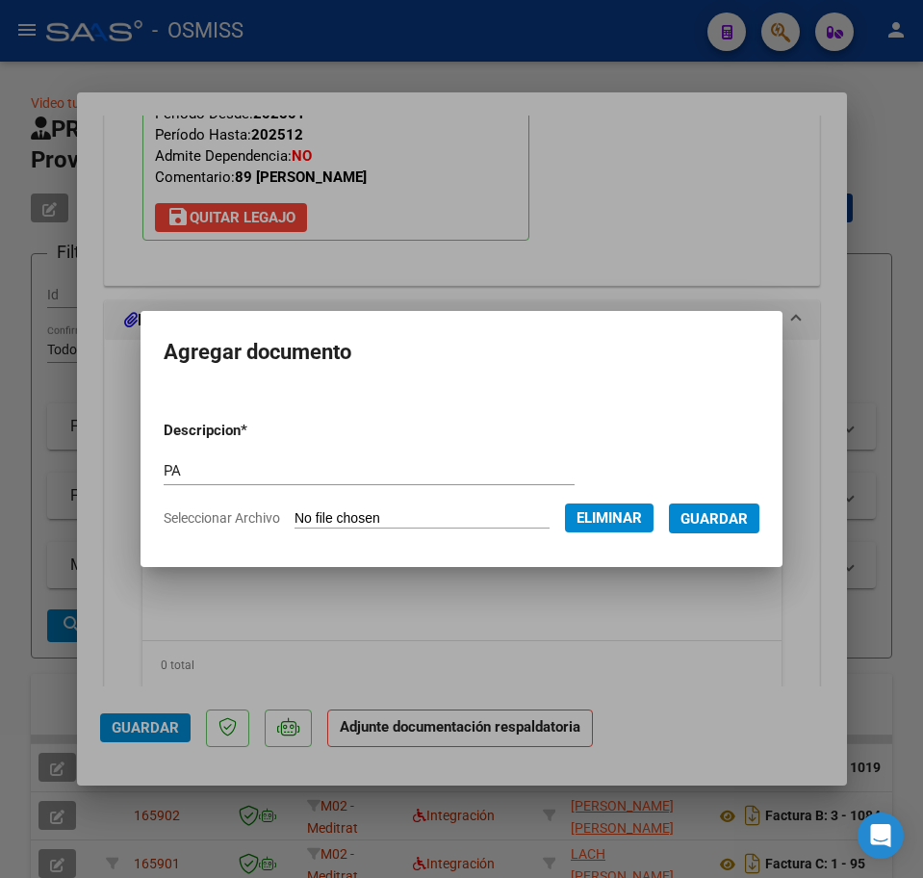
click at [737, 516] on span "Guardar" at bounding box center [714, 518] width 67 height 17
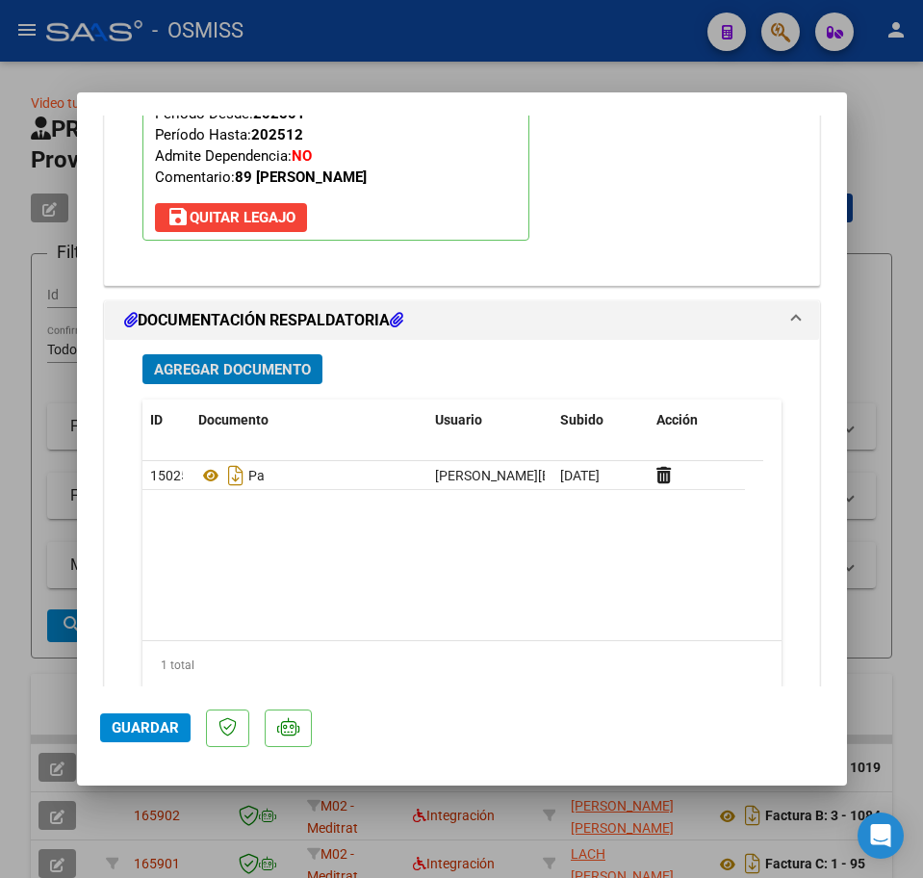
click at [132, 730] on span "Guardar" at bounding box center [145, 727] width 67 height 17
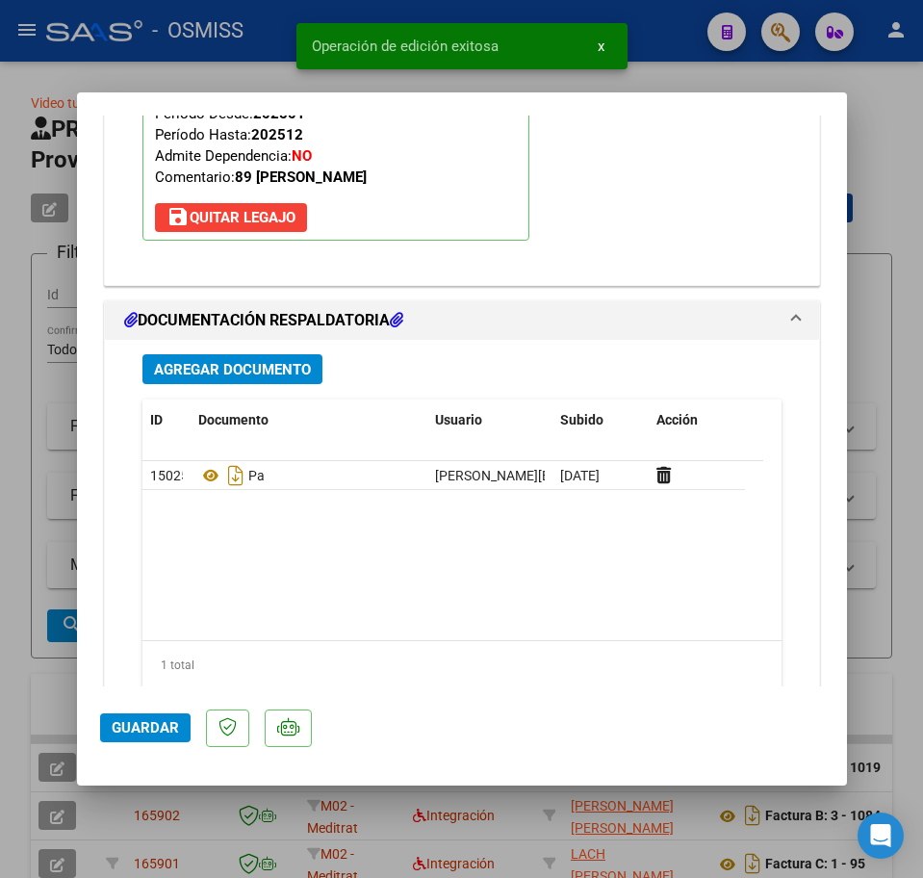
type input "$ 0,00"
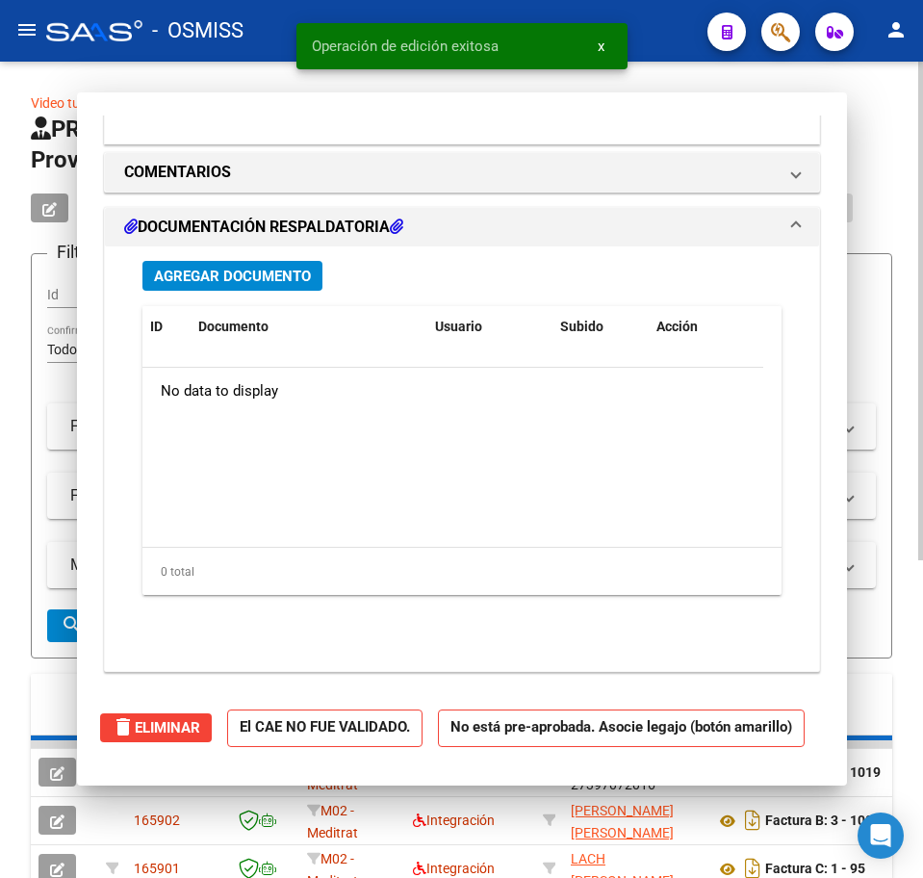
scroll to position [1743, 0]
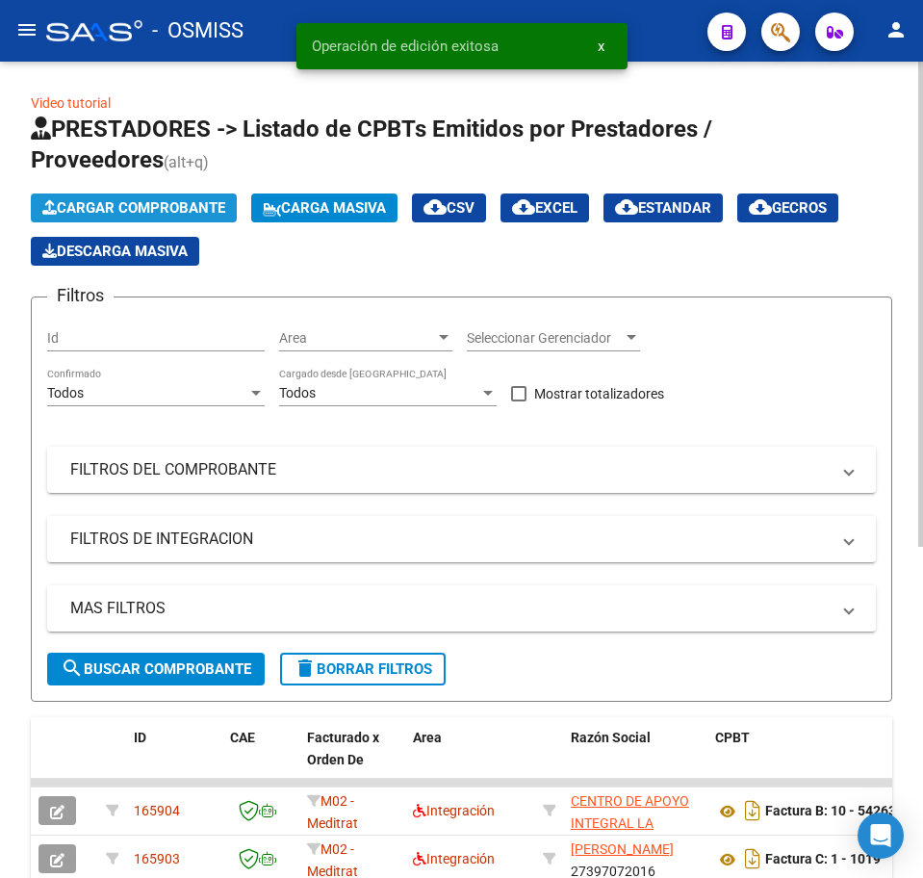
click at [91, 212] on span "Cargar Comprobante" at bounding box center [133, 207] width 183 height 17
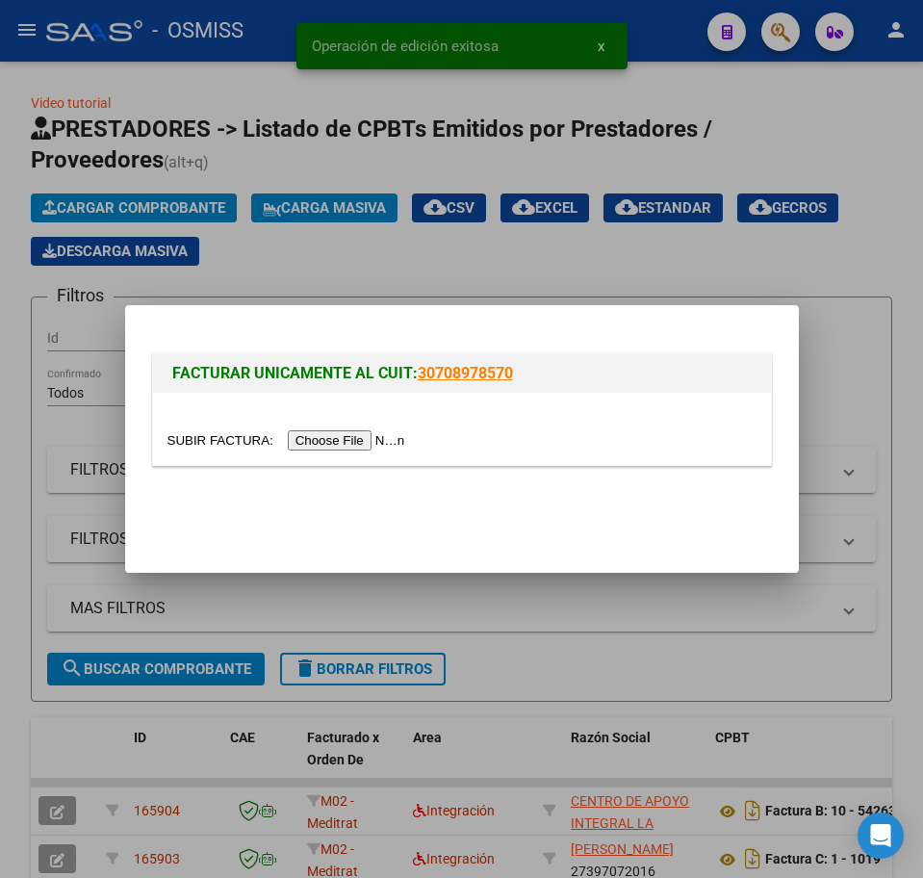
click at [366, 444] on input "file" at bounding box center [289, 440] width 244 height 20
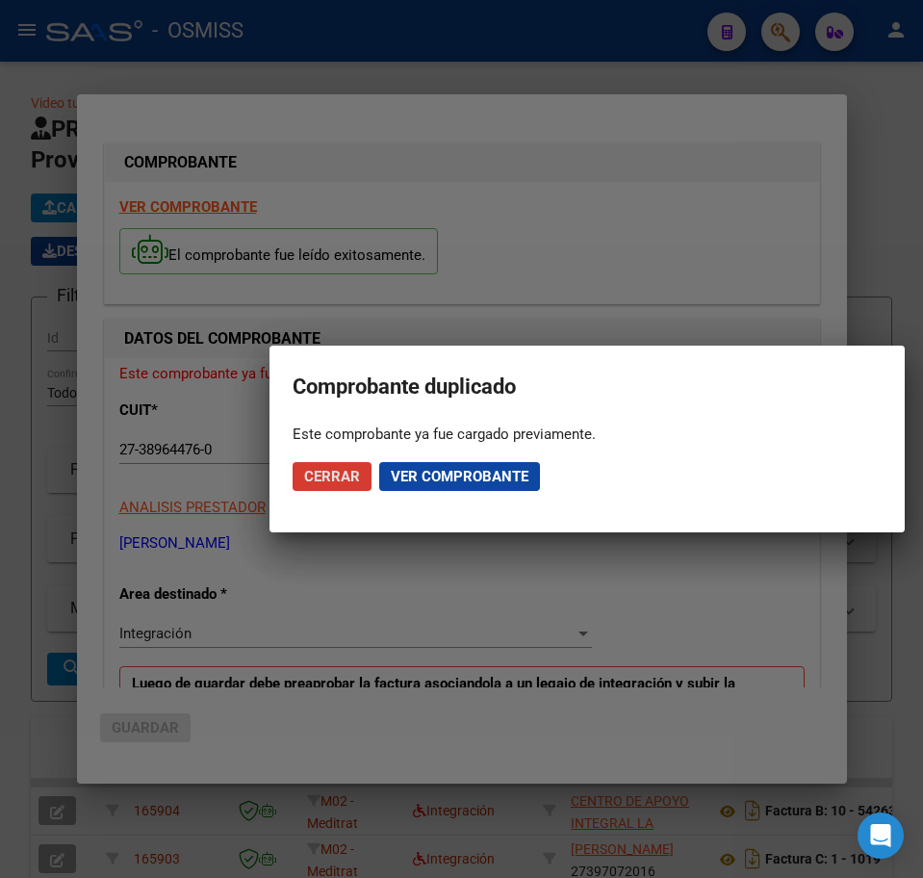
click at [310, 474] on span "Cerrar" at bounding box center [332, 476] width 56 height 17
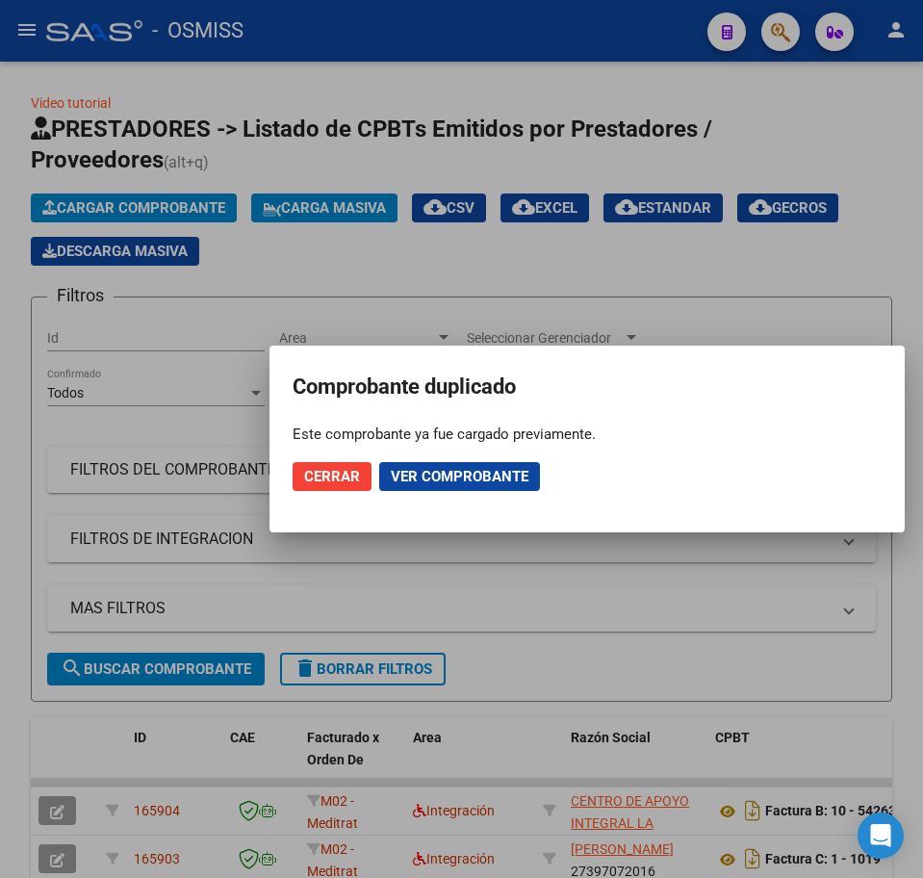
click at [459, 474] on span "Ver comprobante" at bounding box center [460, 476] width 138 height 17
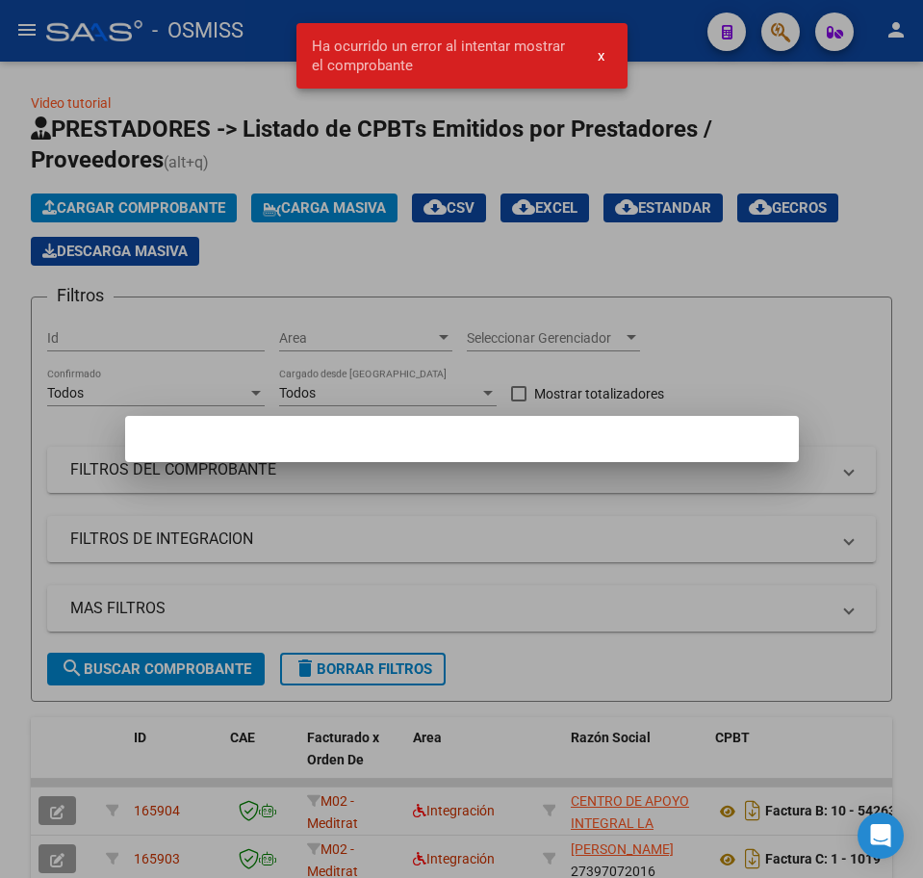
click at [598, 64] on span "x" at bounding box center [601, 55] width 7 height 17
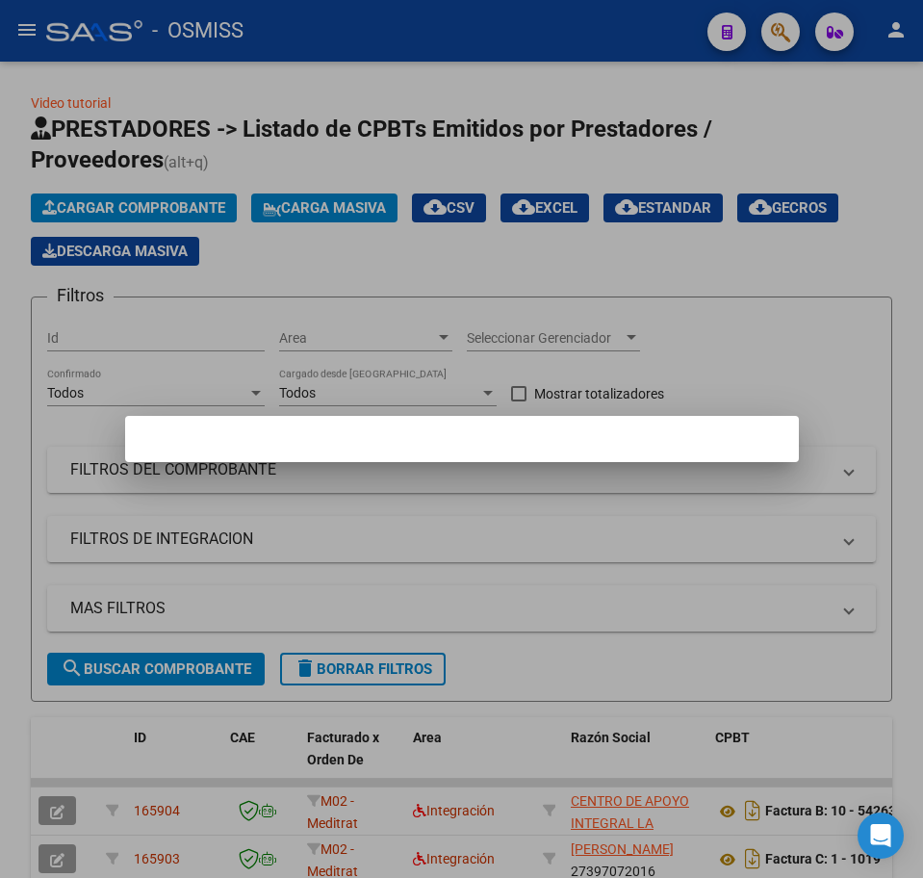
click at [139, 213] on div at bounding box center [461, 439] width 923 height 878
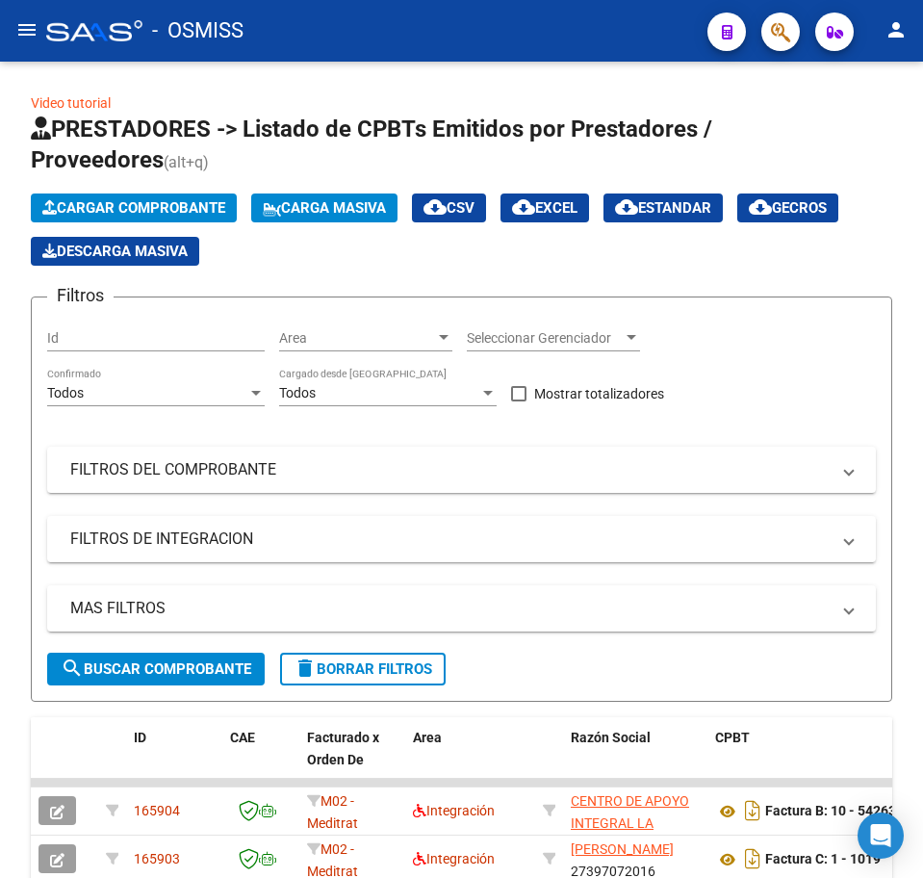
click at [139, 213] on span "Cargar Comprobante" at bounding box center [133, 207] width 183 height 17
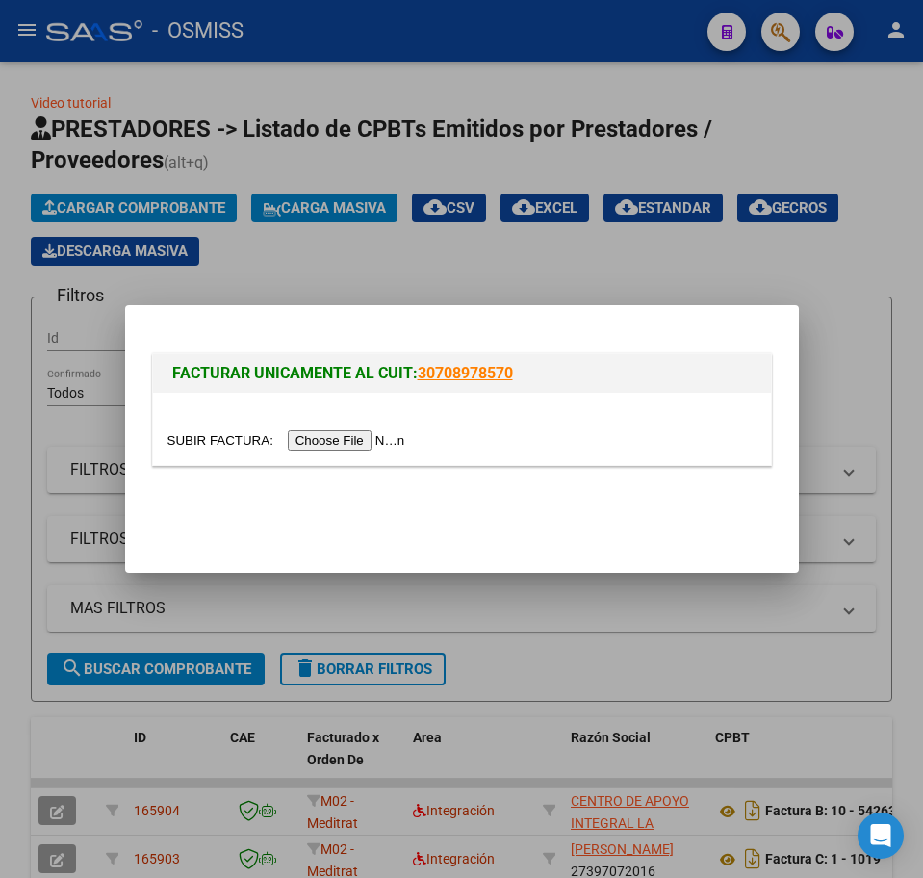
click at [320, 456] on div at bounding box center [462, 429] width 618 height 72
click at [317, 439] on input "file" at bounding box center [289, 440] width 244 height 20
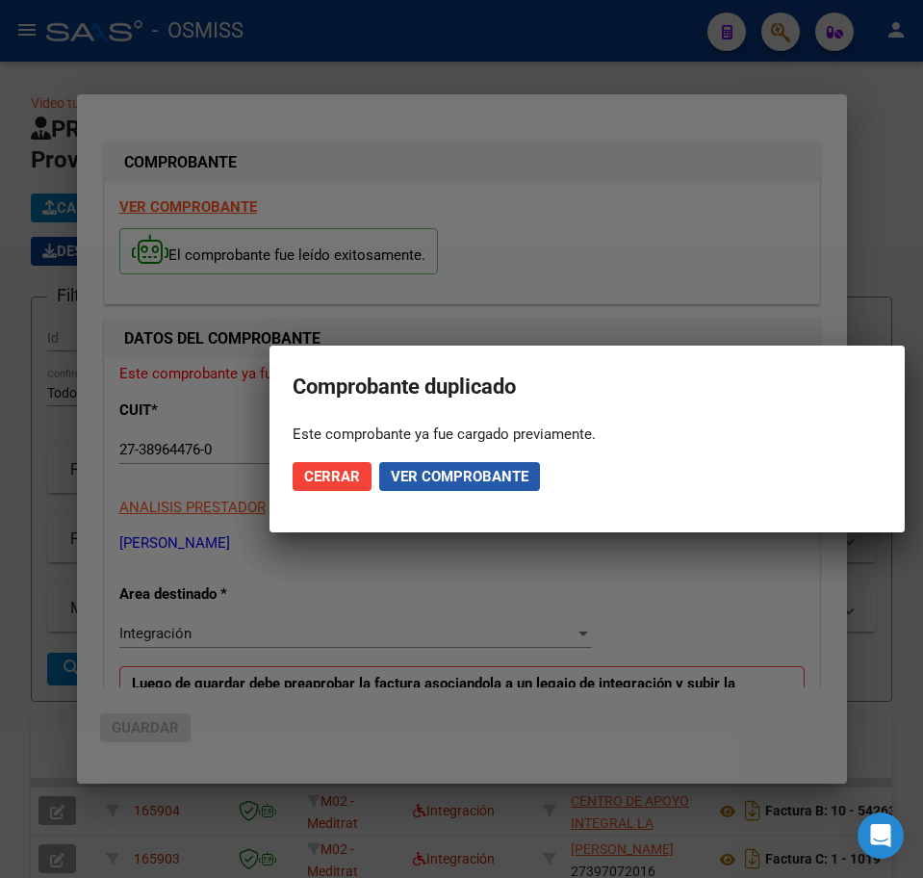
click at [415, 483] on span "Ver comprobante" at bounding box center [460, 476] width 138 height 17
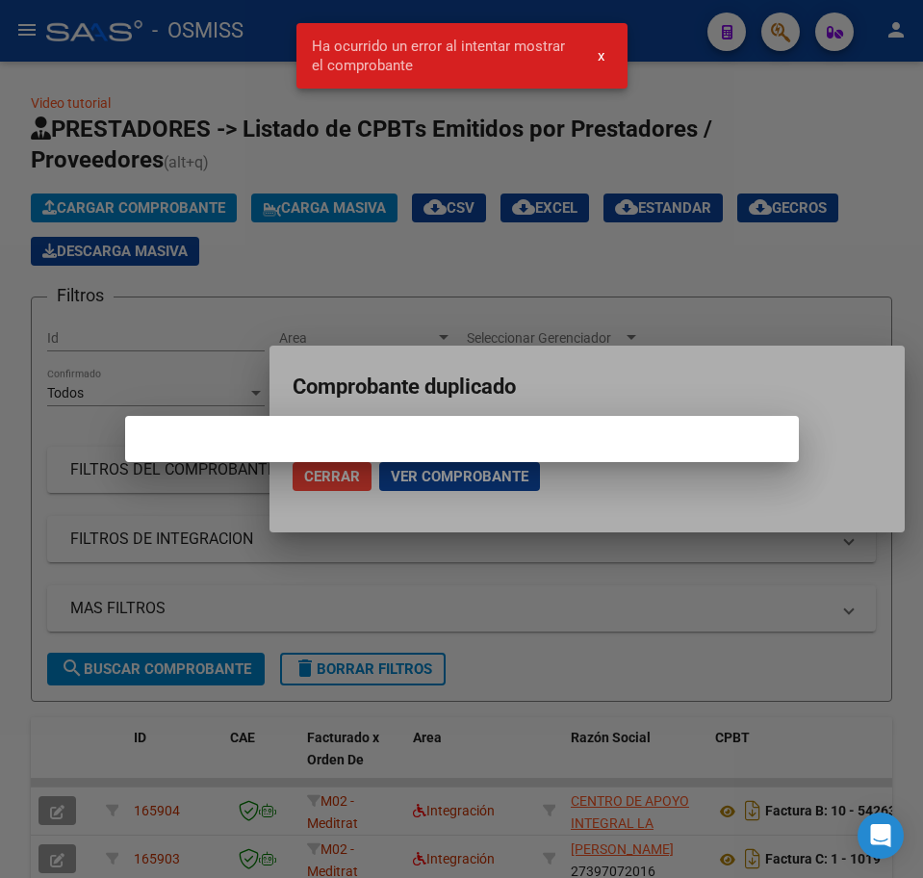
click at [602, 60] on span "x" at bounding box center [601, 55] width 7 height 17
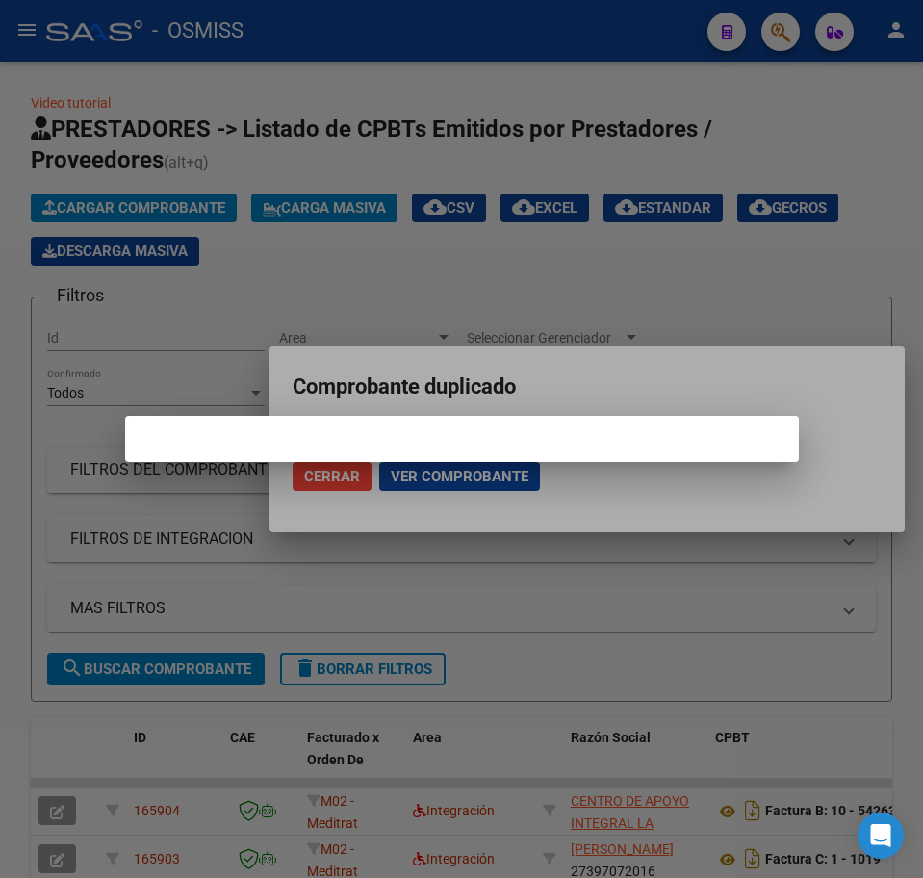
drag, startPoint x: 456, startPoint y: 483, endPoint x: 544, endPoint y: 486, distance: 87.6
click at [469, 486] on div at bounding box center [461, 439] width 923 height 878
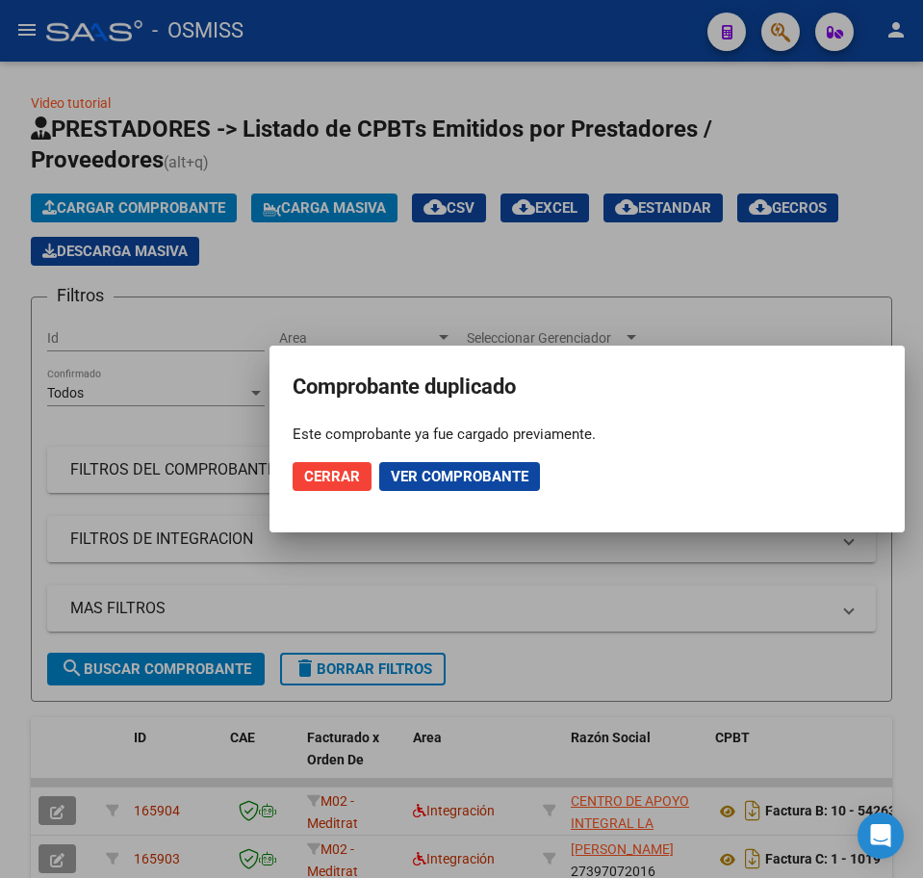
click at [304, 477] on span "Cerrar" at bounding box center [332, 476] width 56 height 17
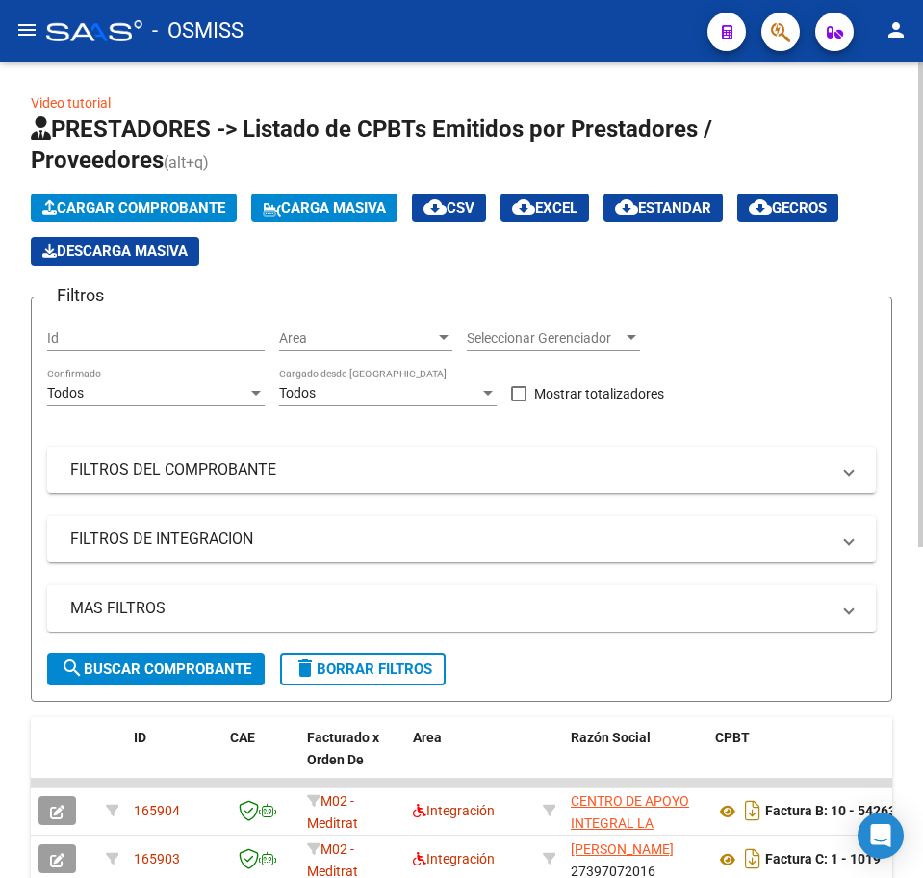
click at [100, 222] on div "Cargar Comprobante Carga Masiva cloud_download CSV cloud_download EXCEL cloud_d…" at bounding box center [461, 229] width 861 height 72
click at [100, 213] on span "Cargar Comprobante" at bounding box center [133, 207] width 183 height 17
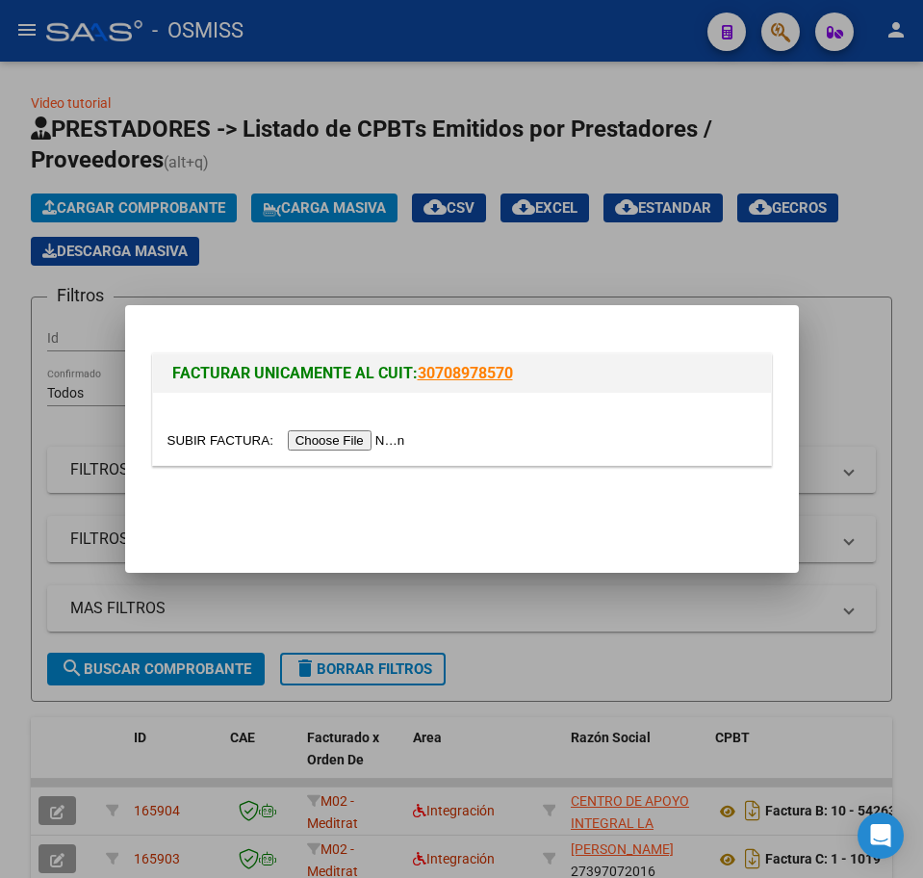
click at [405, 430] on input "file" at bounding box center [289, 440] width 244 height 20
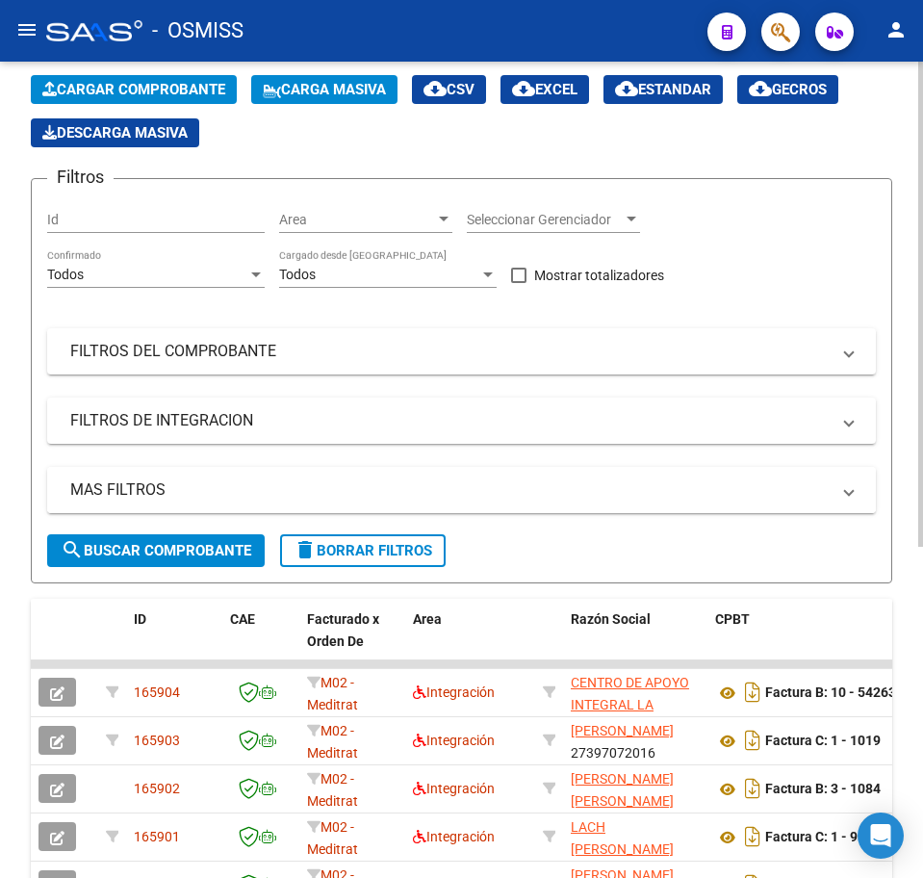
scroll to position [120, 0]
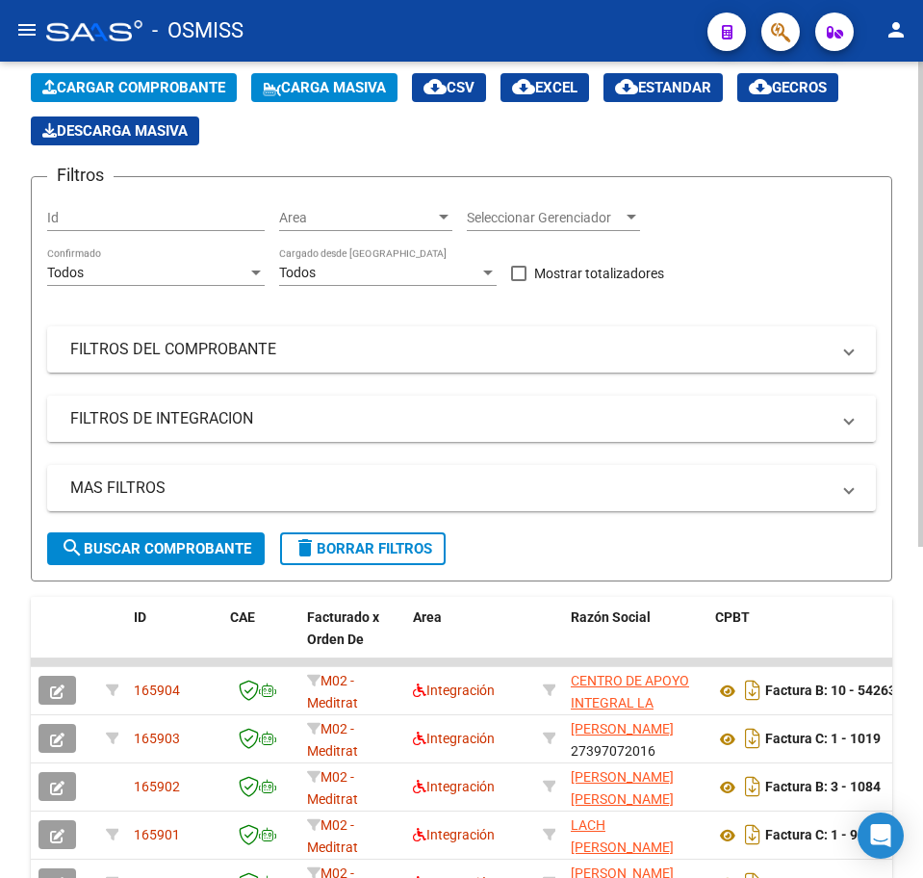
click at [235, 418] on mat-panel-title "FILTROS DE INTEGRACION" at bounding box center [449, 418] width 759 height 21
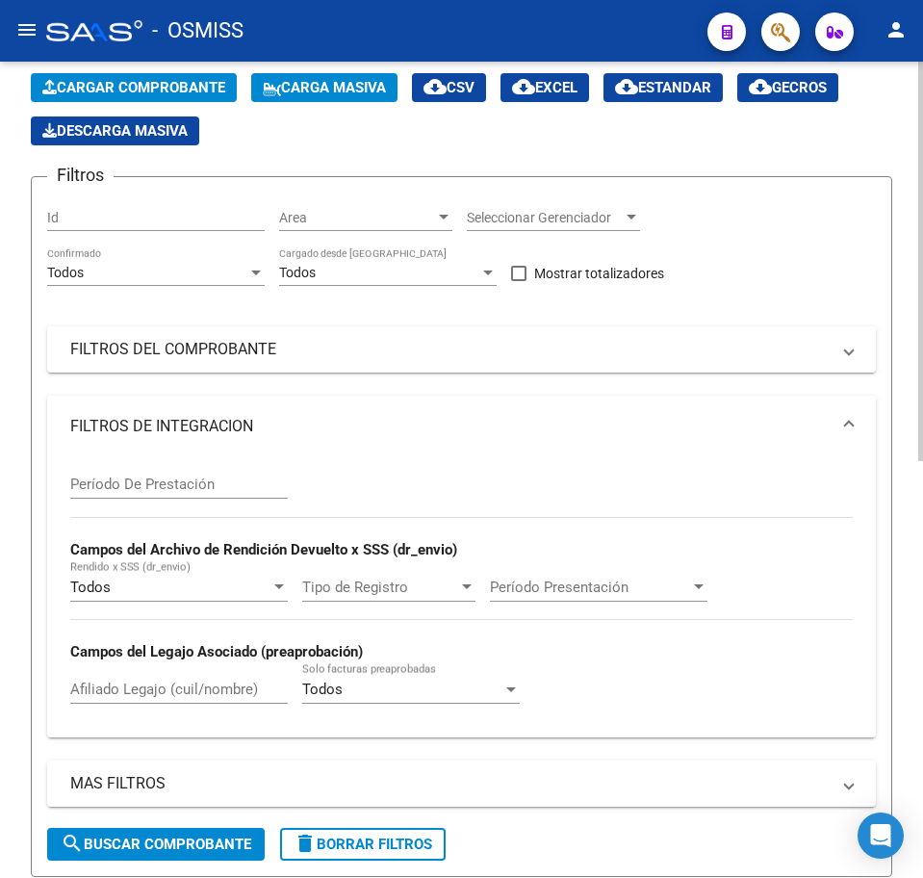
click at [141, 426] on mat-panel-title "FILTROS DE INTEGRACION" at bounding box center [449, 426] width 759 height 21
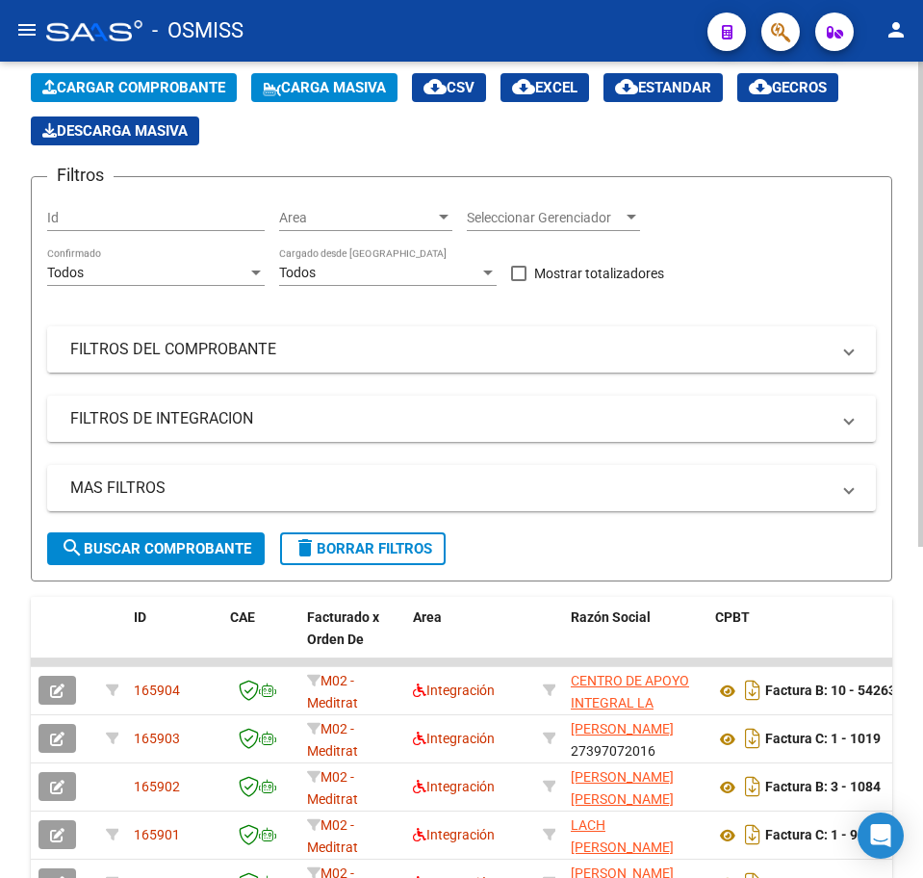
click at [144, 344] on mat-panel-title "FILTROS DEL COMPROBANTE" at bounding box center [449, 349] width 759 height 21
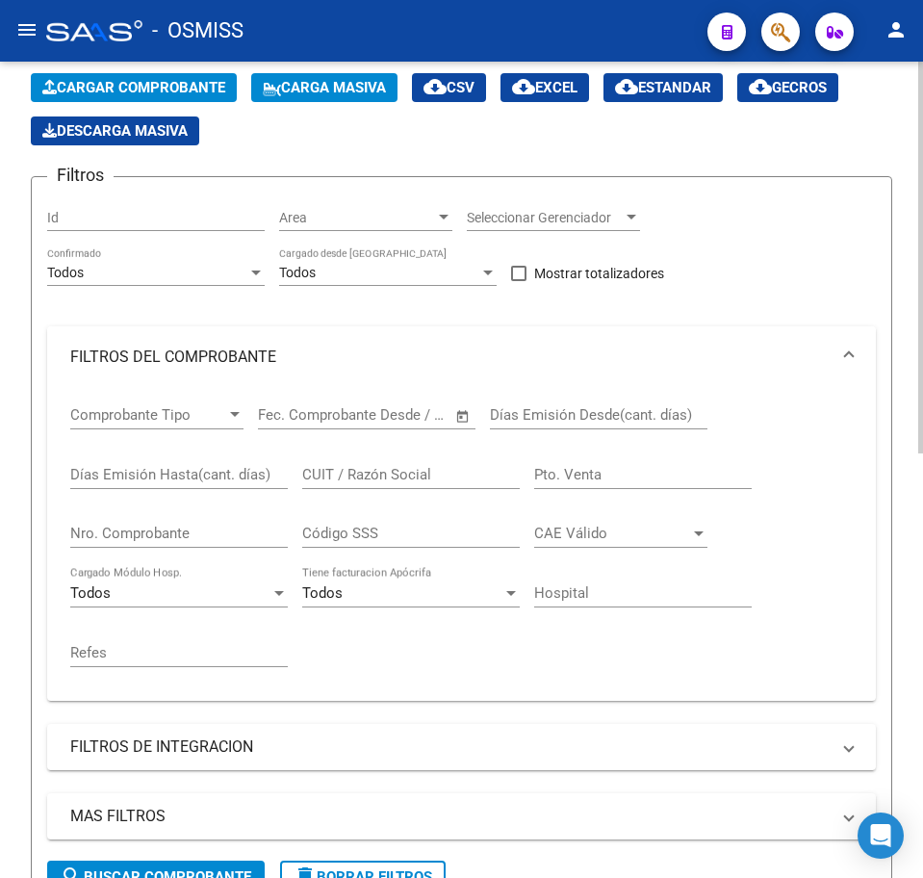
click at [163, 357] on mat-panel-title "FILTROS DEL COMPROBANTE" at bounding box center [449, 357] width 759 height 21
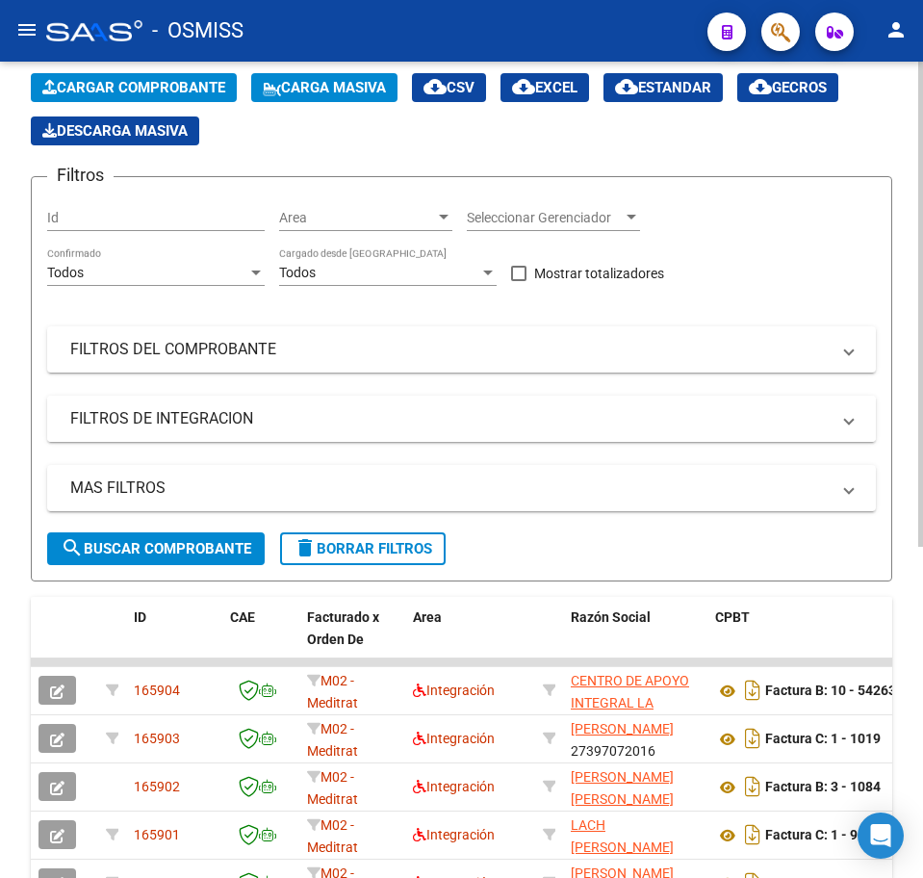
click at [116, 414] on mat-panel-title "FILTROS DE INTEGRACION" at bounding box center [449, 418] width 759 height 21
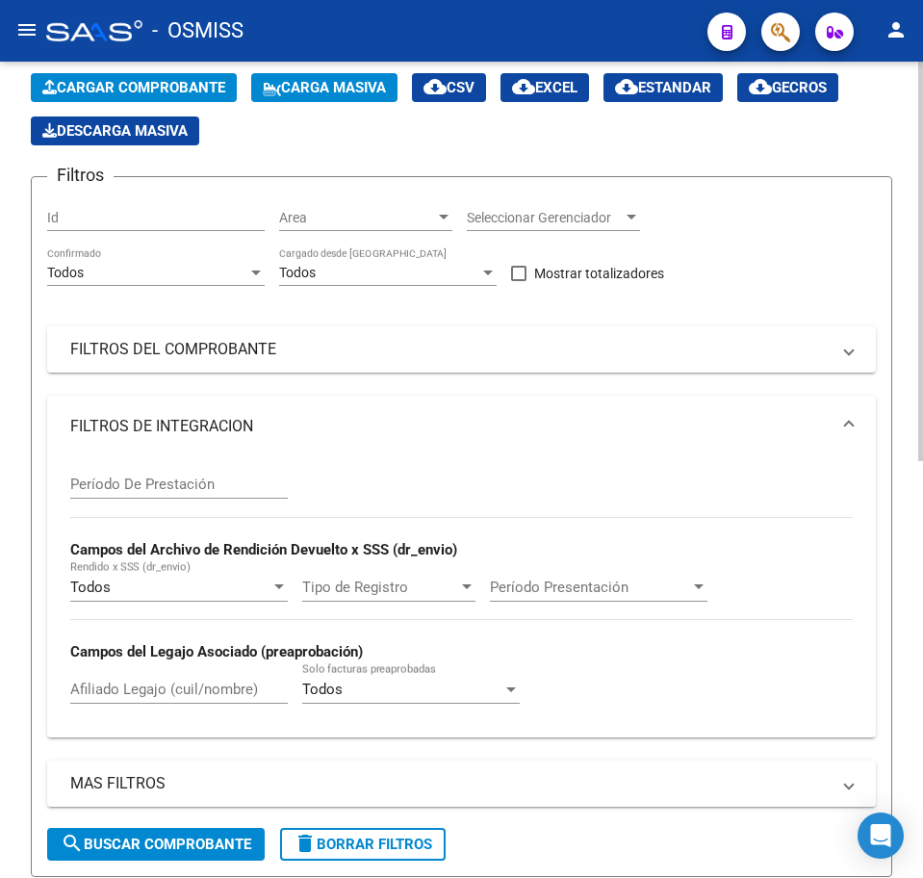
click at [86, 681] on input "Afiliado Legajo (cuil/nombre)" at bounding box center [179, 689] width 218 height 17
type input "VERA"
click at [253, 839] on button "search Buscar Comprobante" at bounding box center [156, 844] width 218 height 33
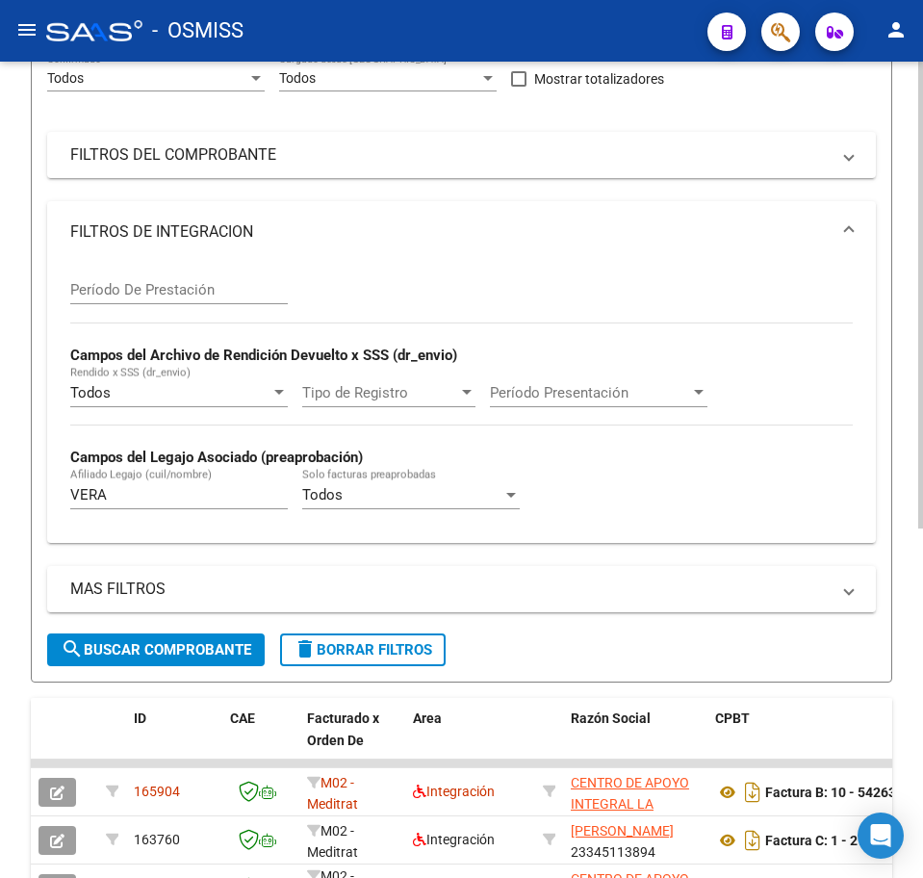
scroll to position [251, 0]
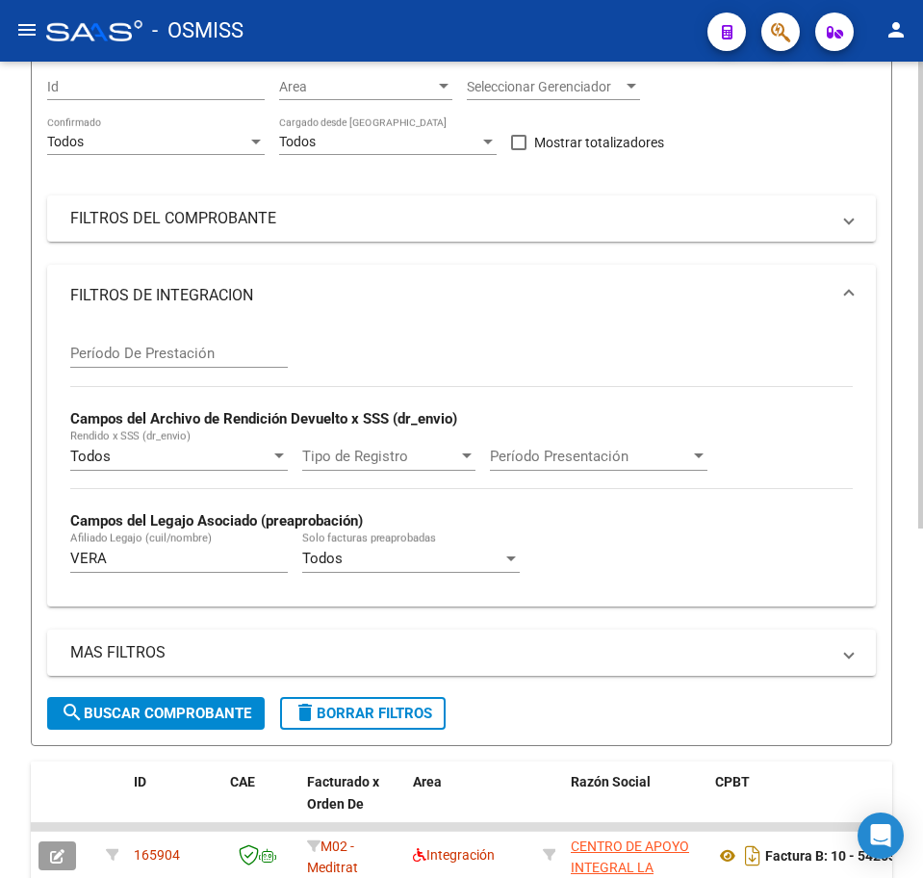
click at [344, 723] on button "delete Borrar Filtros" at bounding box center [363, 713] width 166 height 33
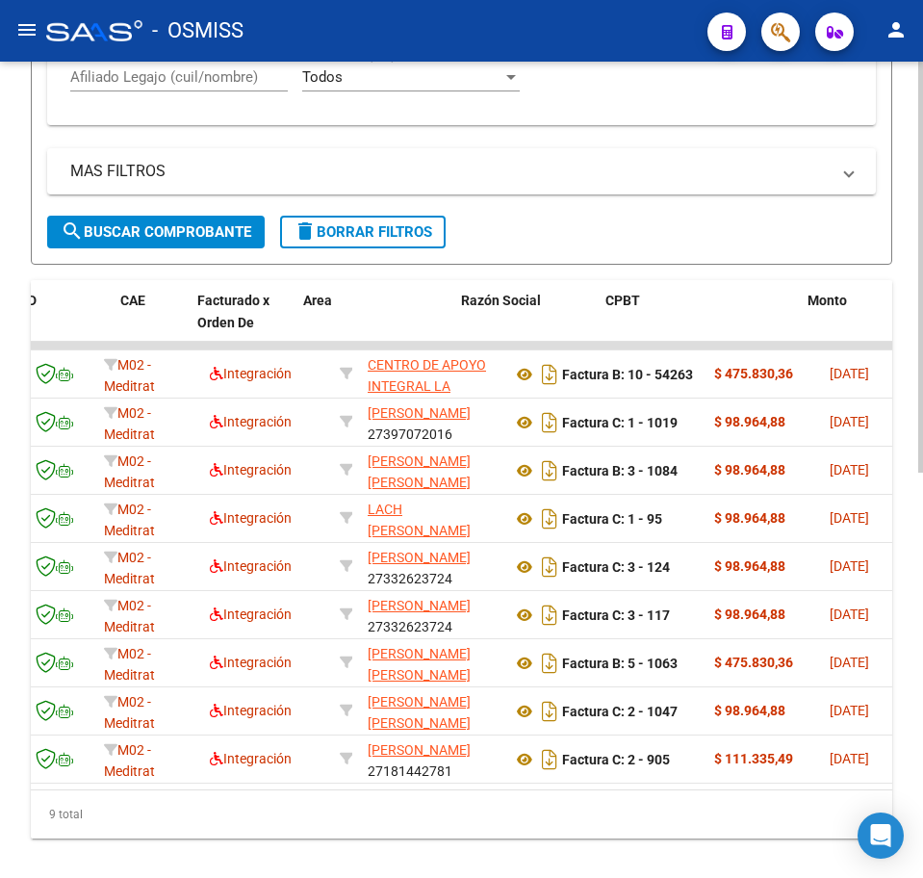
scroll to position [0, 0]
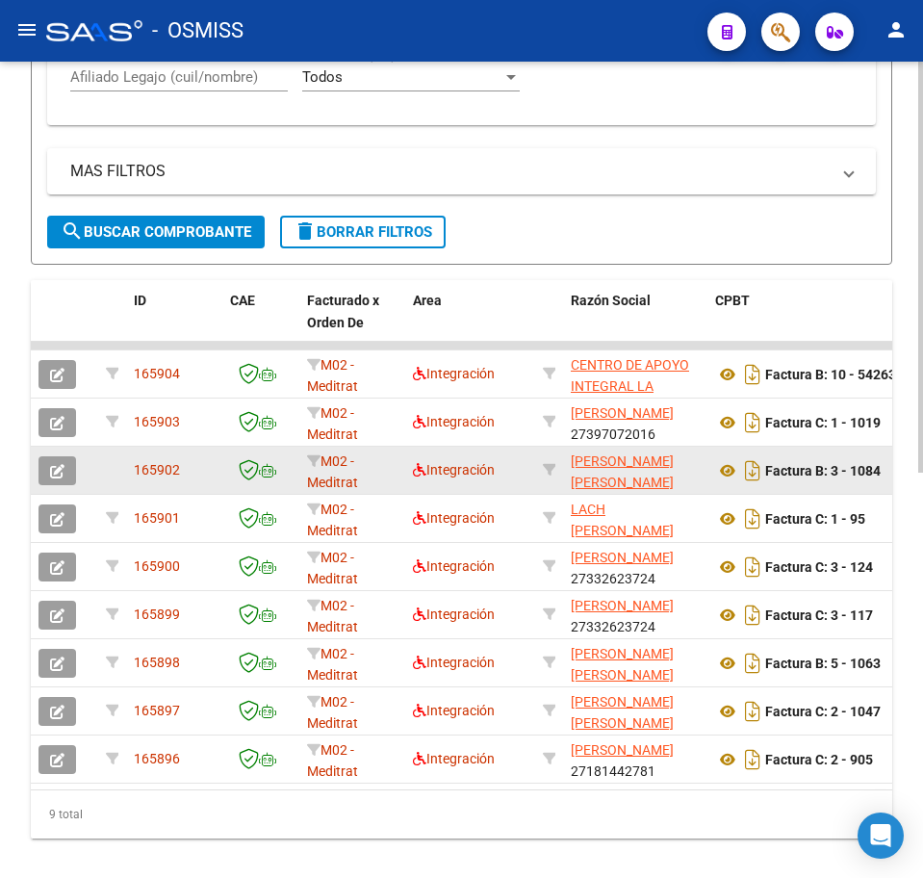
click at [58, 467] on icon "button" at bounding box center [57, 471] width 14 height 14
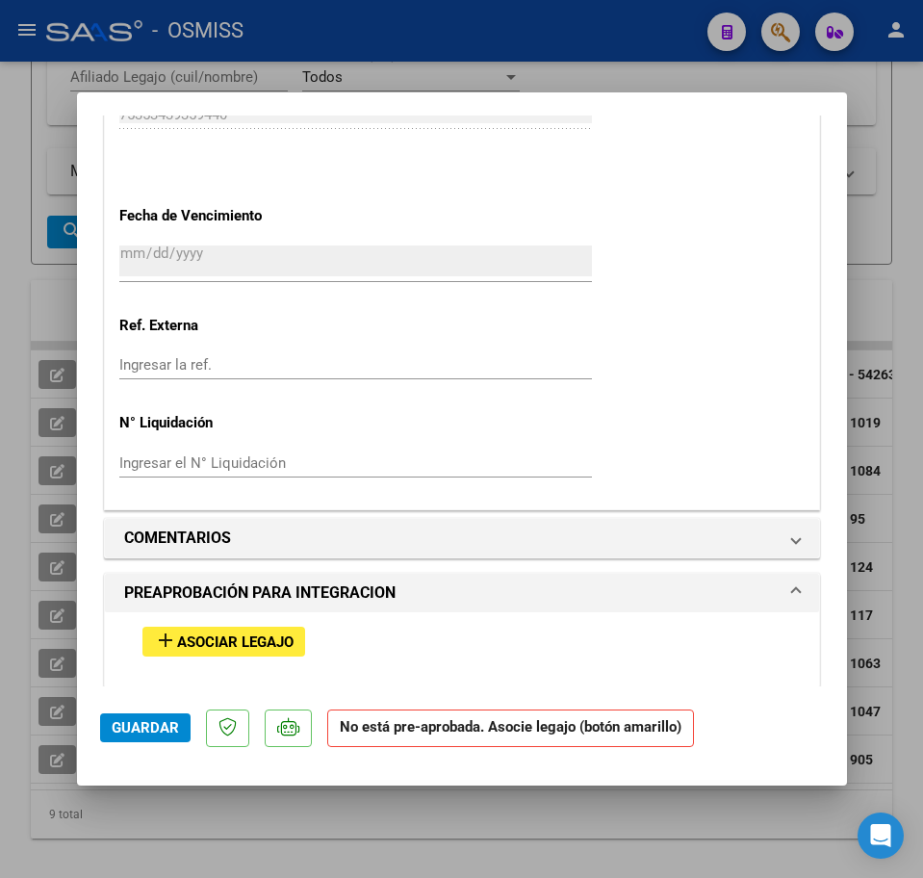
scroll to position [1323, 0]
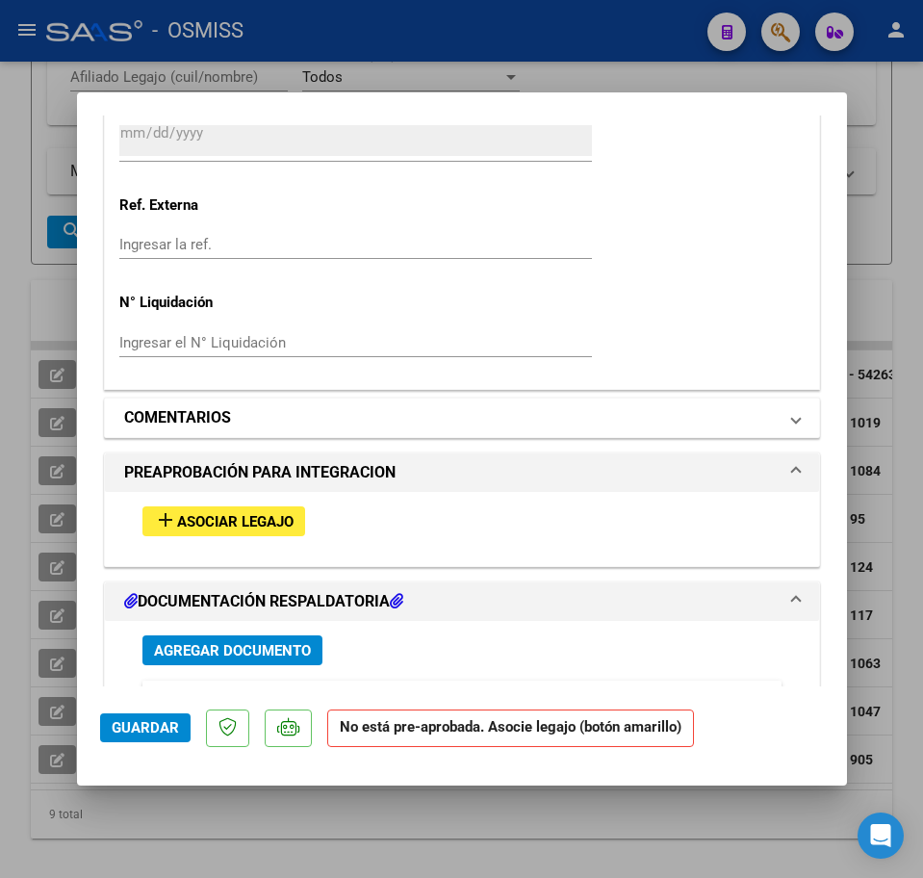
click at [397, 423] on mat-panel-title "COMENTARIOS" at bounding box center [450, 417] width 653 height 23
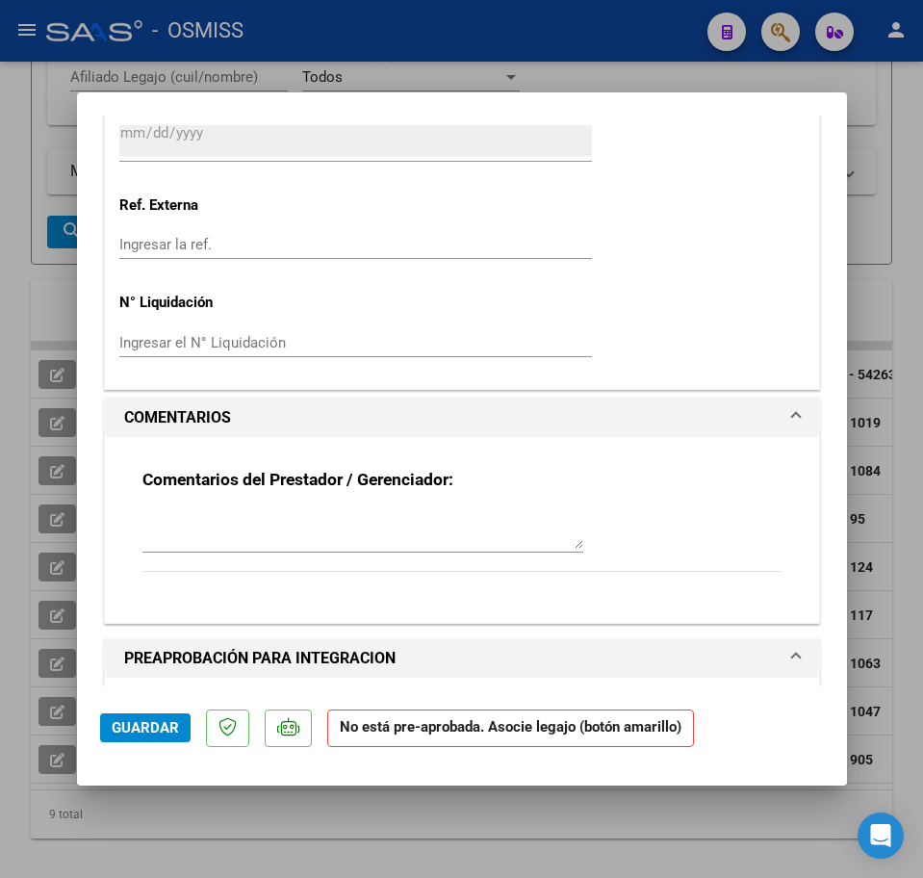
click at [172, 510] on textarea at bounding box center [362, 529] width 441 height 39
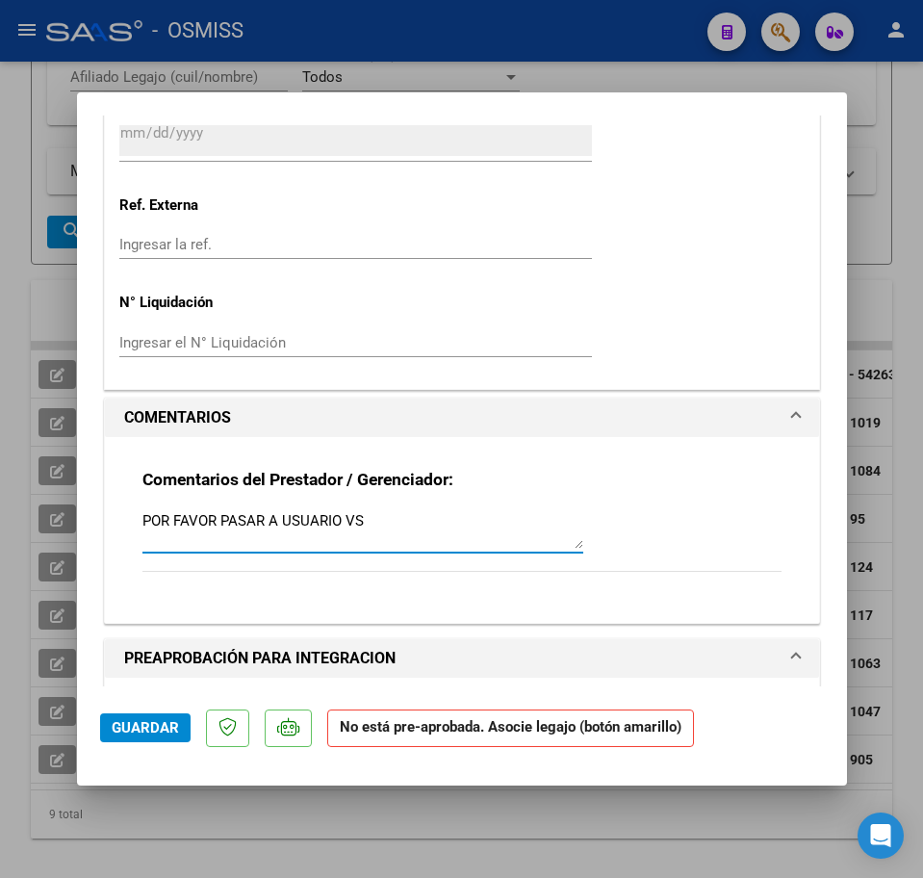
type textarea "POR FAVOR PASAR A USUARIO VS"
click at [135, 729] on span "Guardar" at bounding box center [145, 727] width 67 height 17
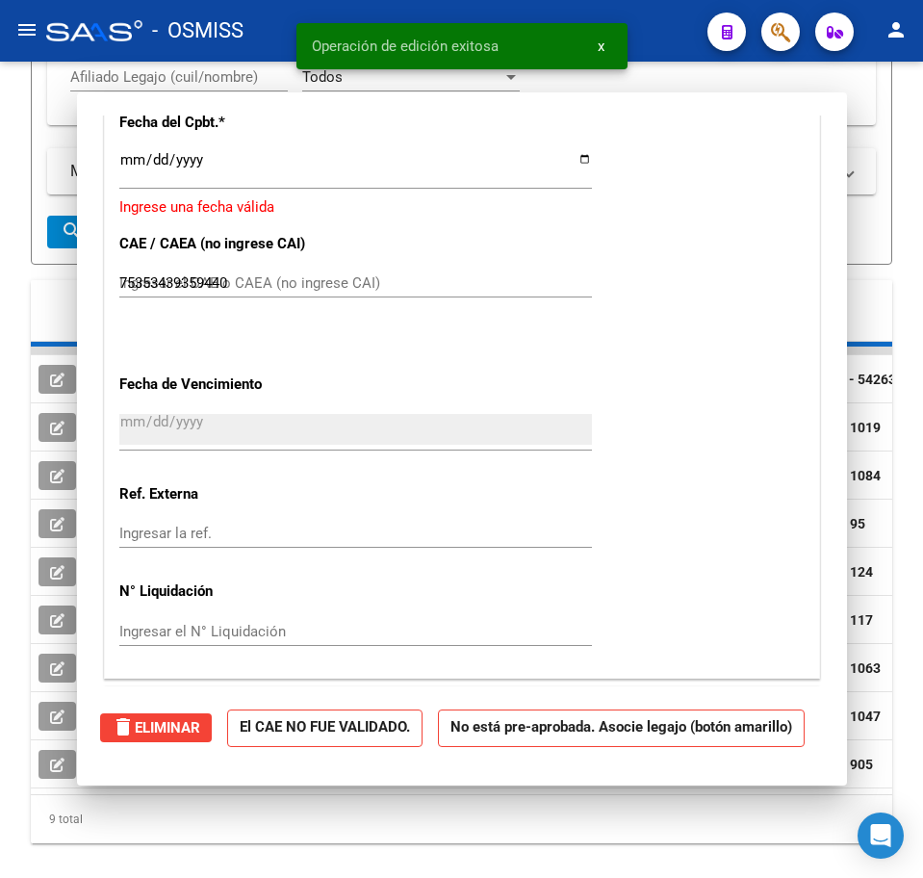
type input "$ 0,00"
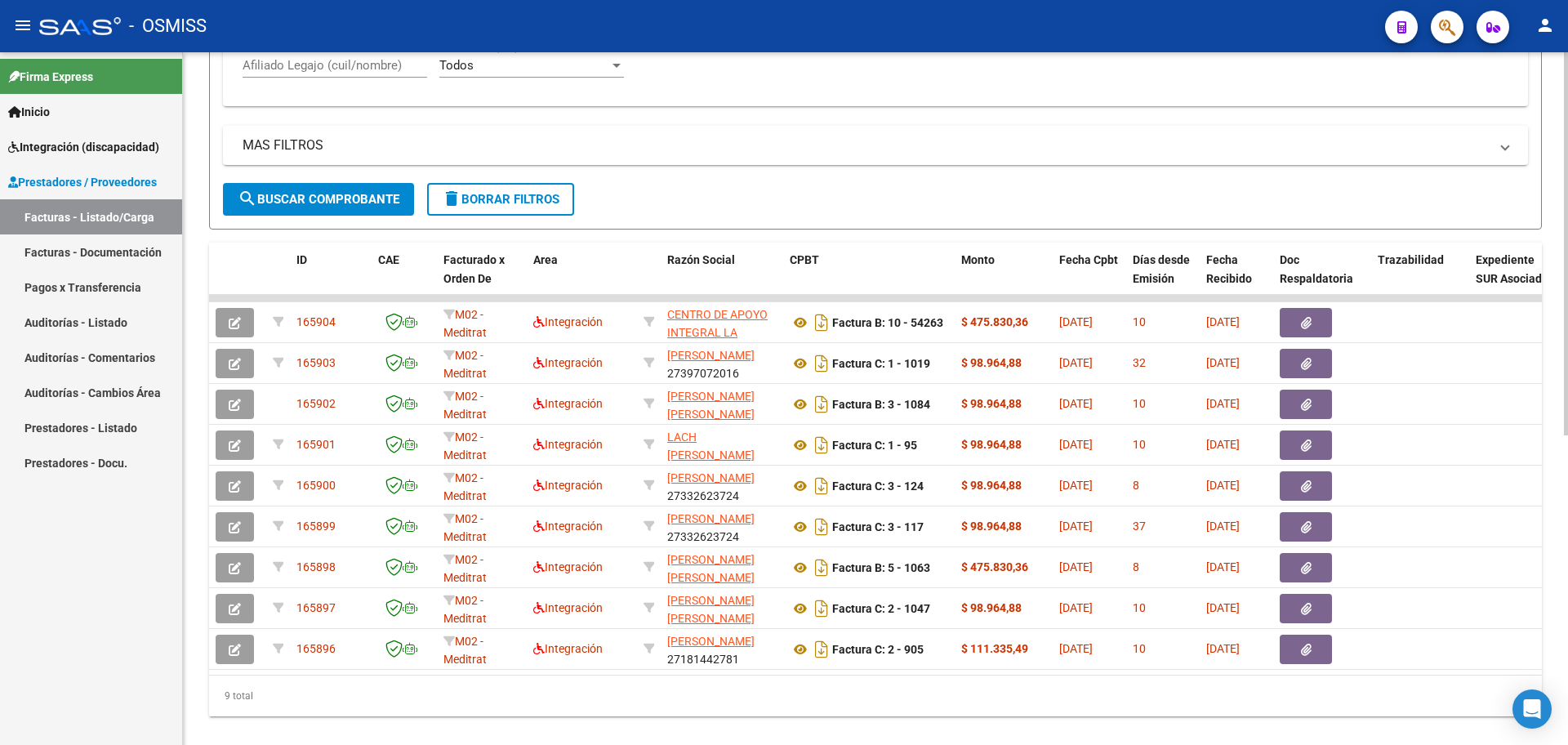
scroll to position [112, 0]
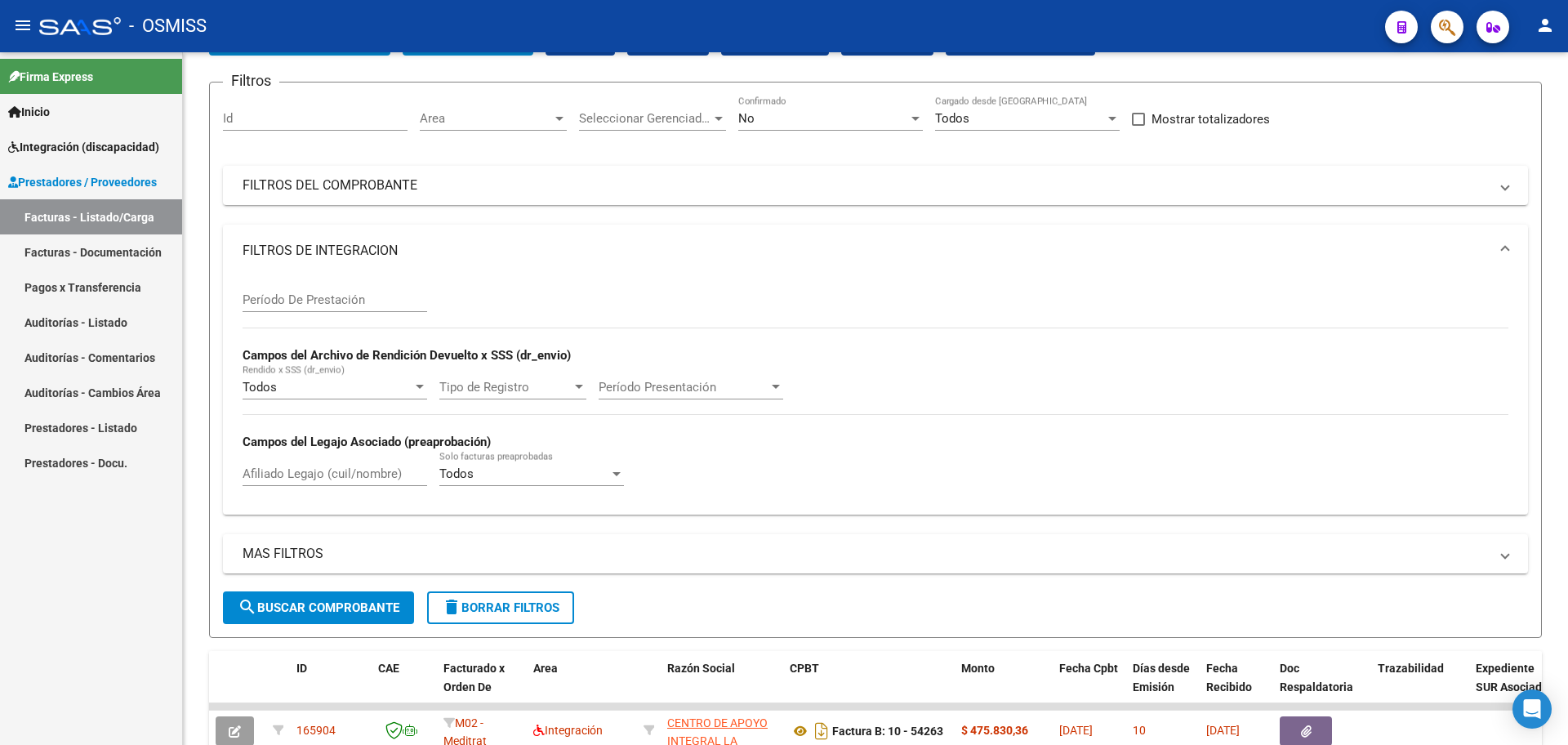
click at [1548, 28] on mat-icon "person" at bounding box center [1545, 25] width 20 height 20
click at [1513, 111] on button "exit_to_app Salir" at bounding box center [1511, 108] width 99 height 39
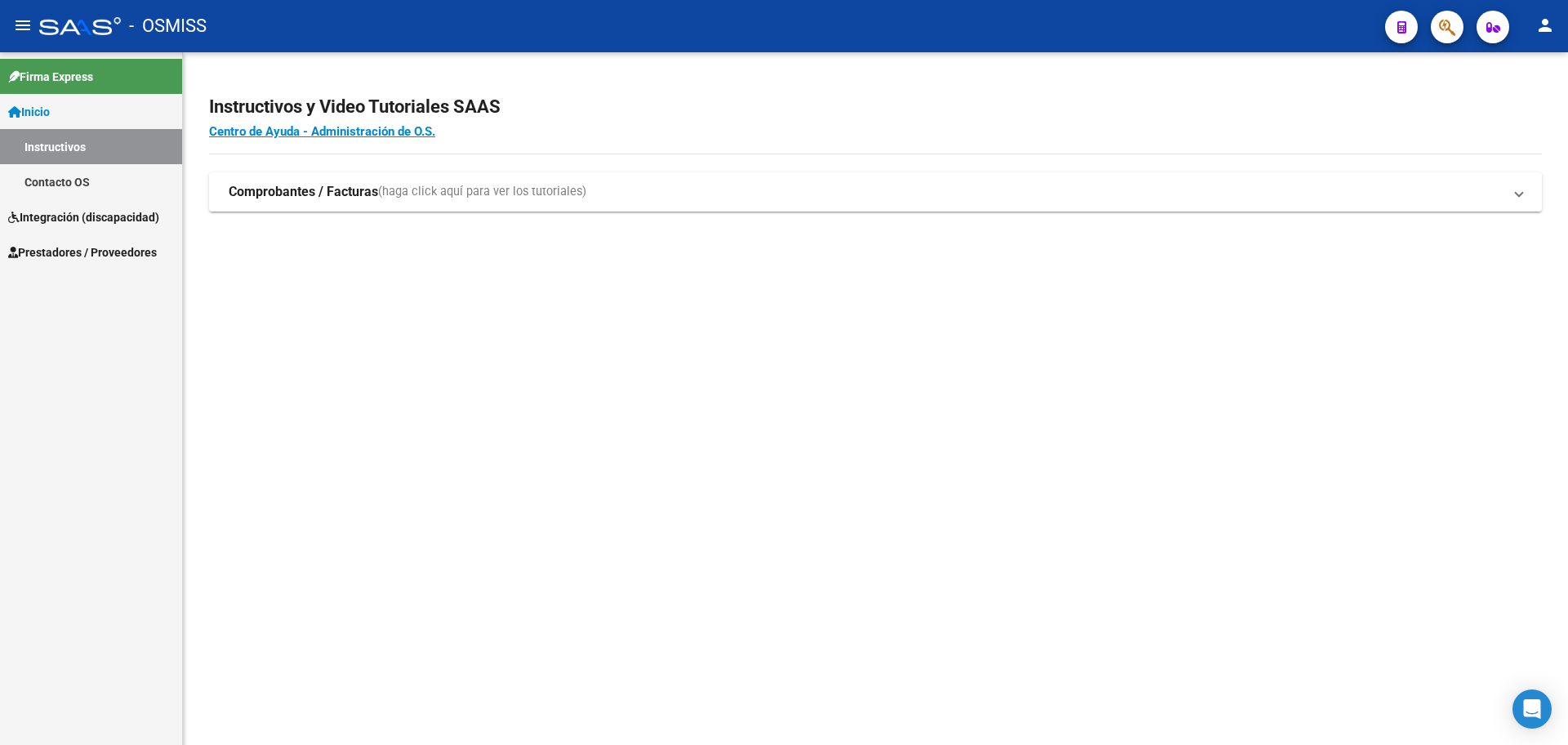
click at [67, 207] on link "Integración (discapacidad)" at bounding box center [91, 216] width 182 height 35
click at [61, 217] on span "Prestadores / Proveedores" at bounding box center [82, 216] width 148 height 18
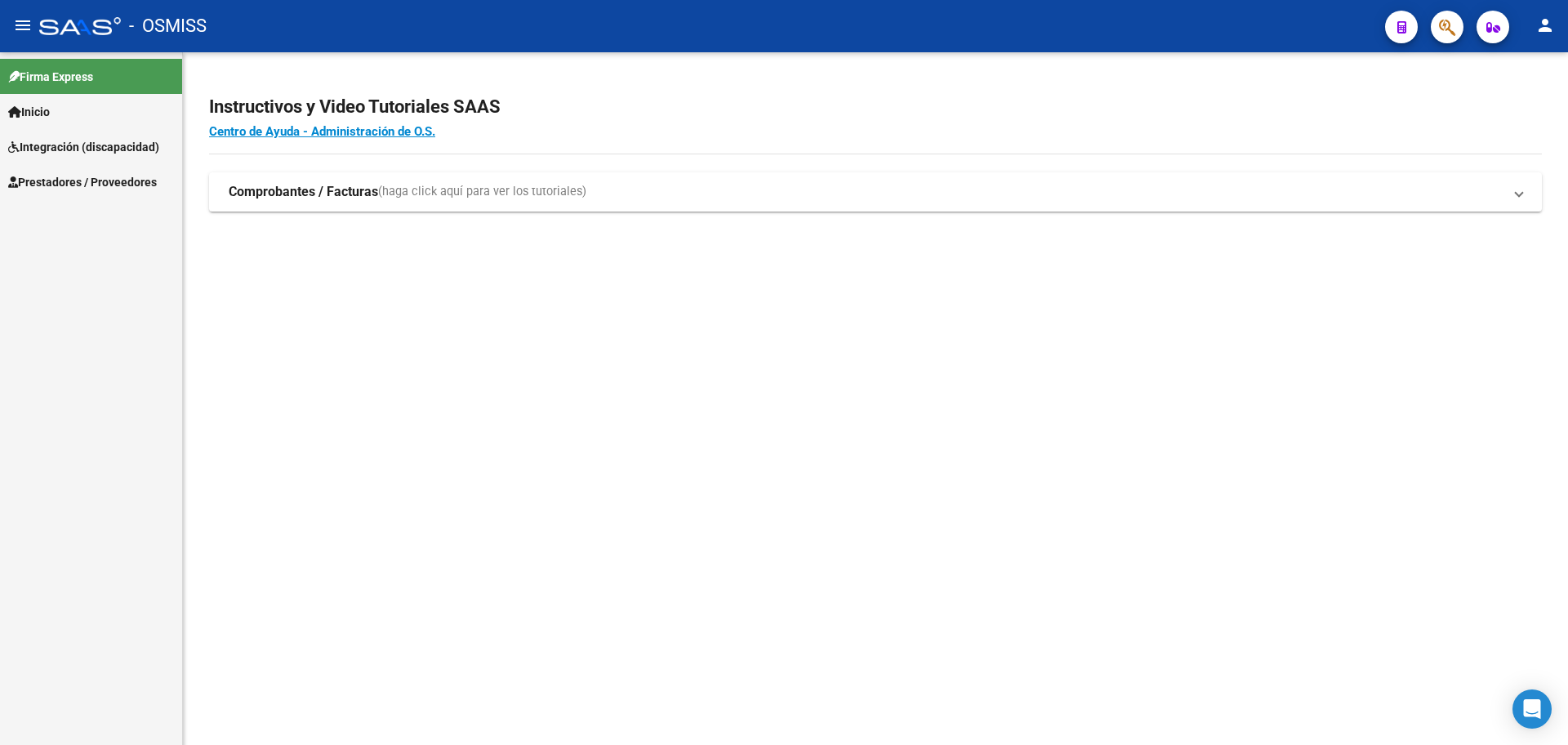
click at [74, 185] on span "Prestadores / Proveedores" at bounding box center [82, 182] width 148 height 18
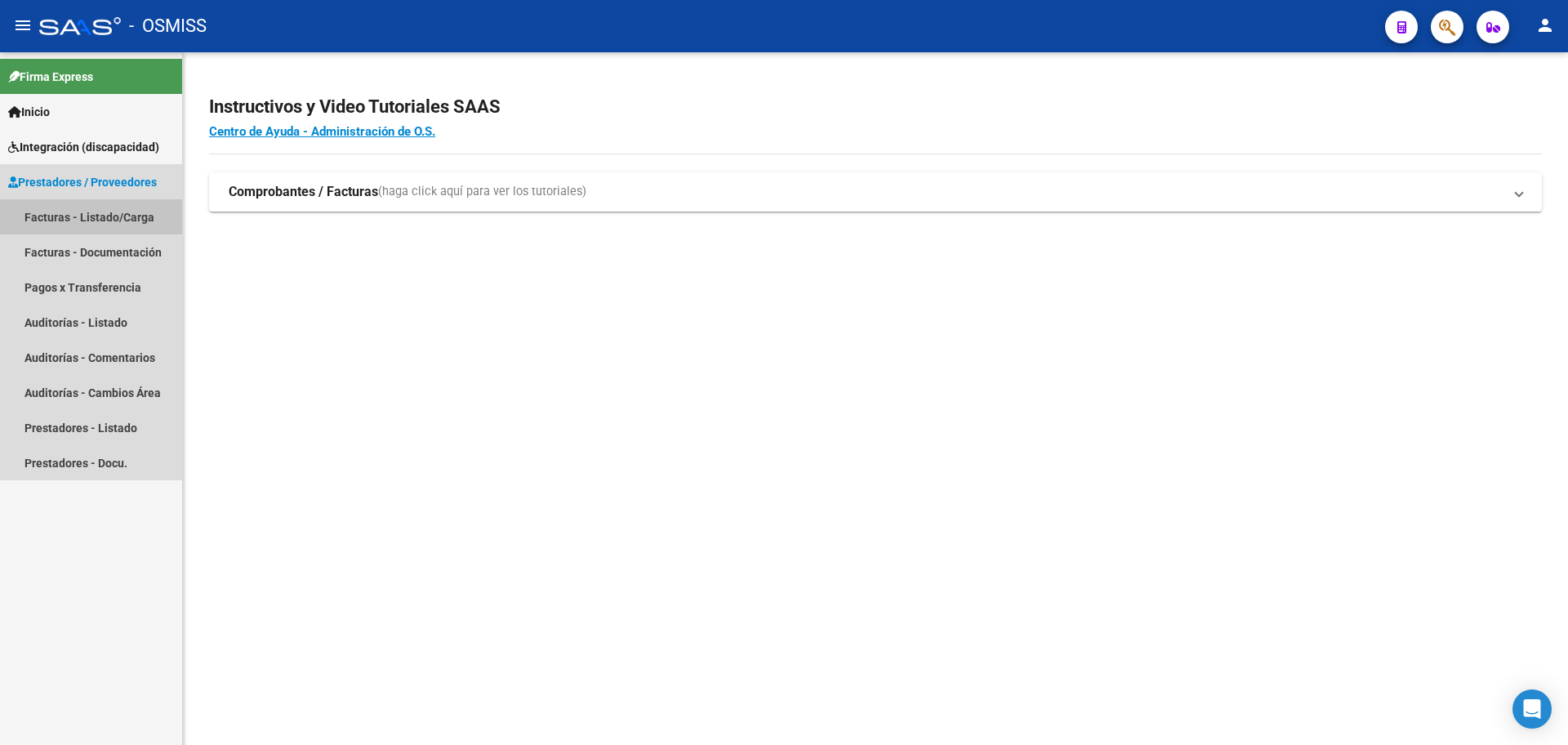
click at [51, 216] on link "Facturas - Listado/Carga" at bounding box center [91, 216] width 182 height 35
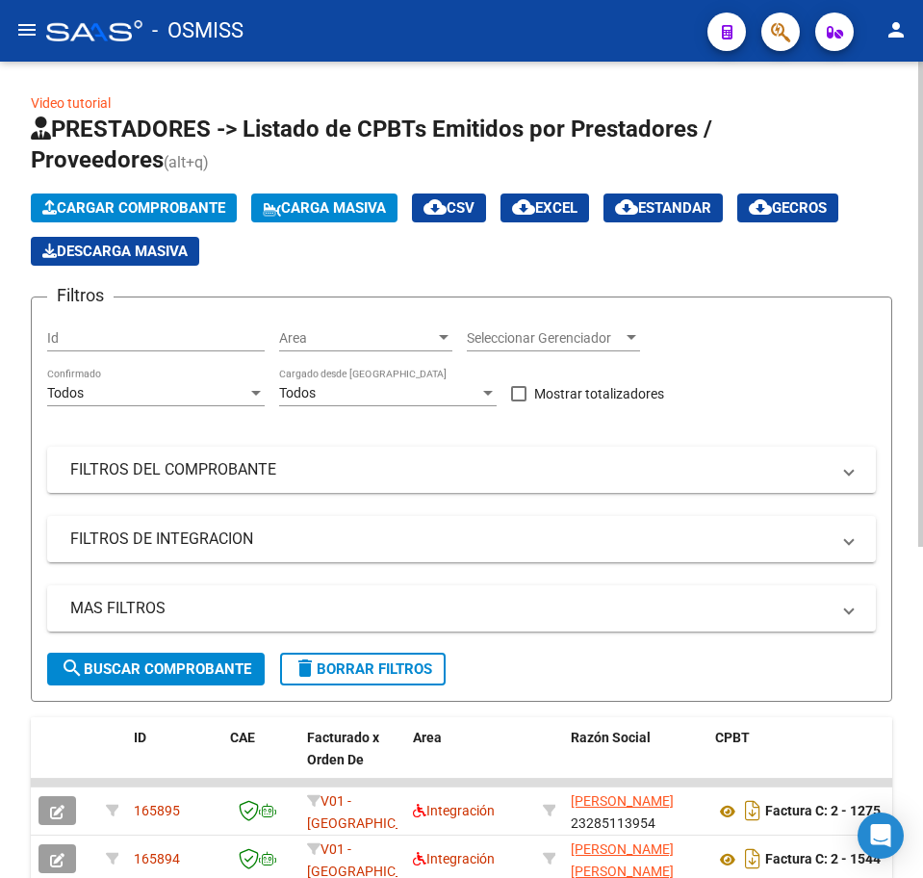
click at [119, 202] on span "Cargar Comprobante" at bounding box center [133, 207] width 183 height 17
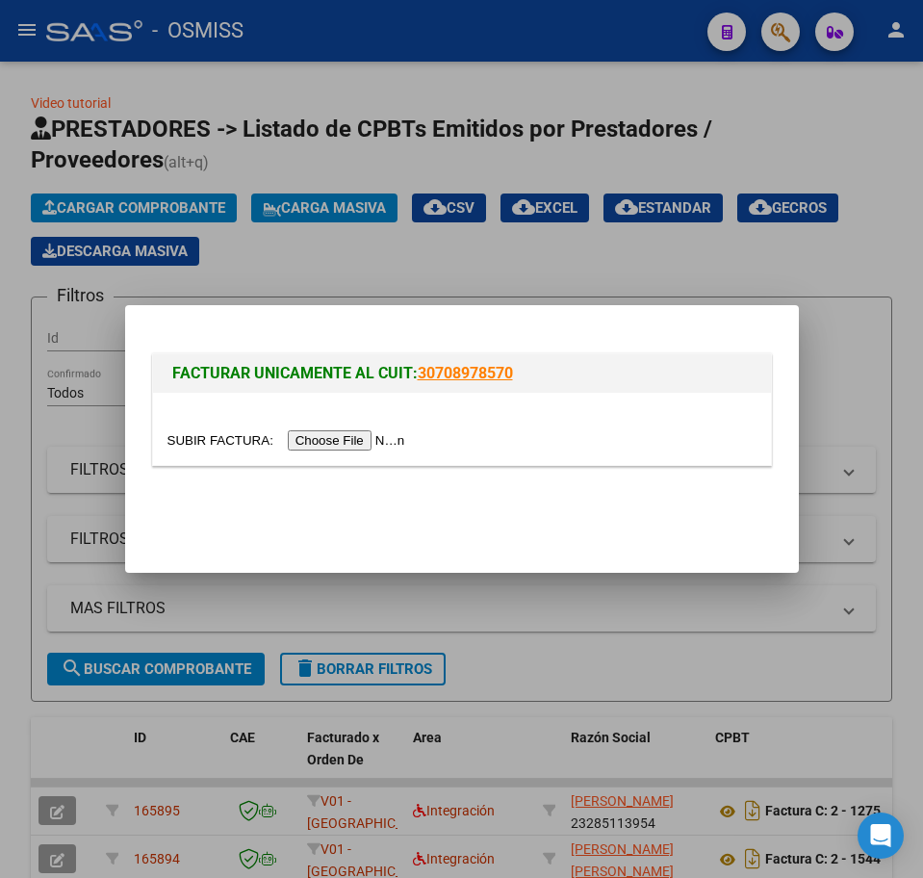
click at [331, 440] on input "file" at bounding box center [289, 440] width 244 height 20
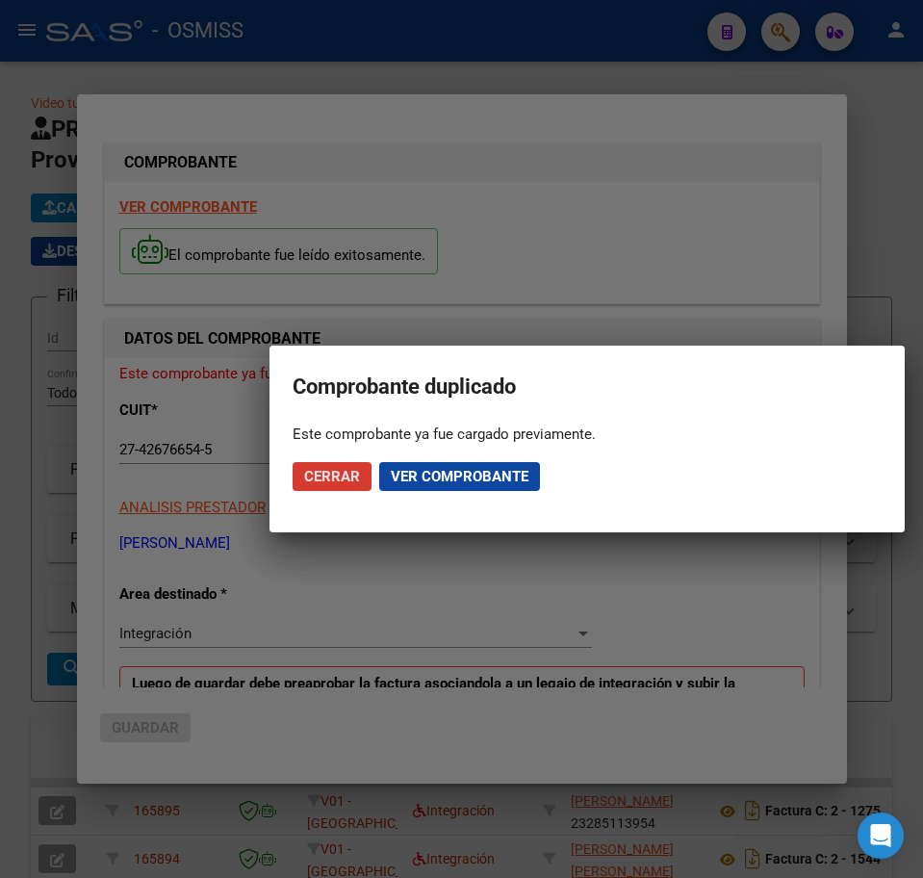
click at [349, 476] on span "Cerrar" at bounding box center [332, 476] width 56 height 17
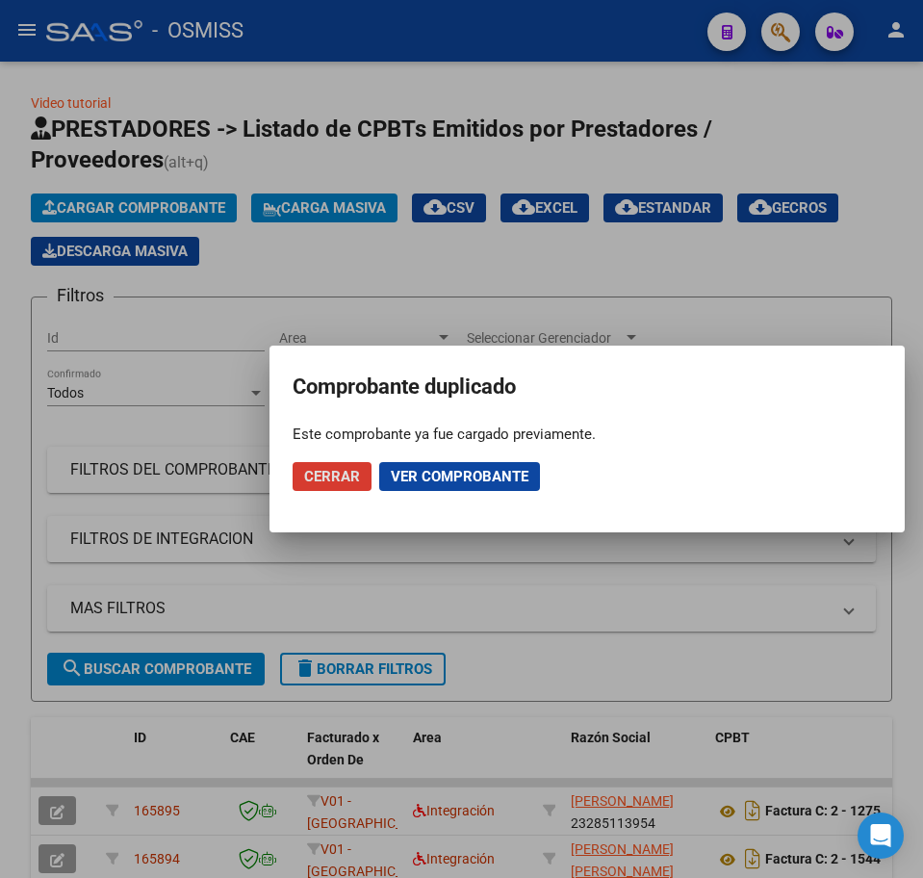
click at [126, 537] on div at bounding box center [461, 439] width 923 height 878
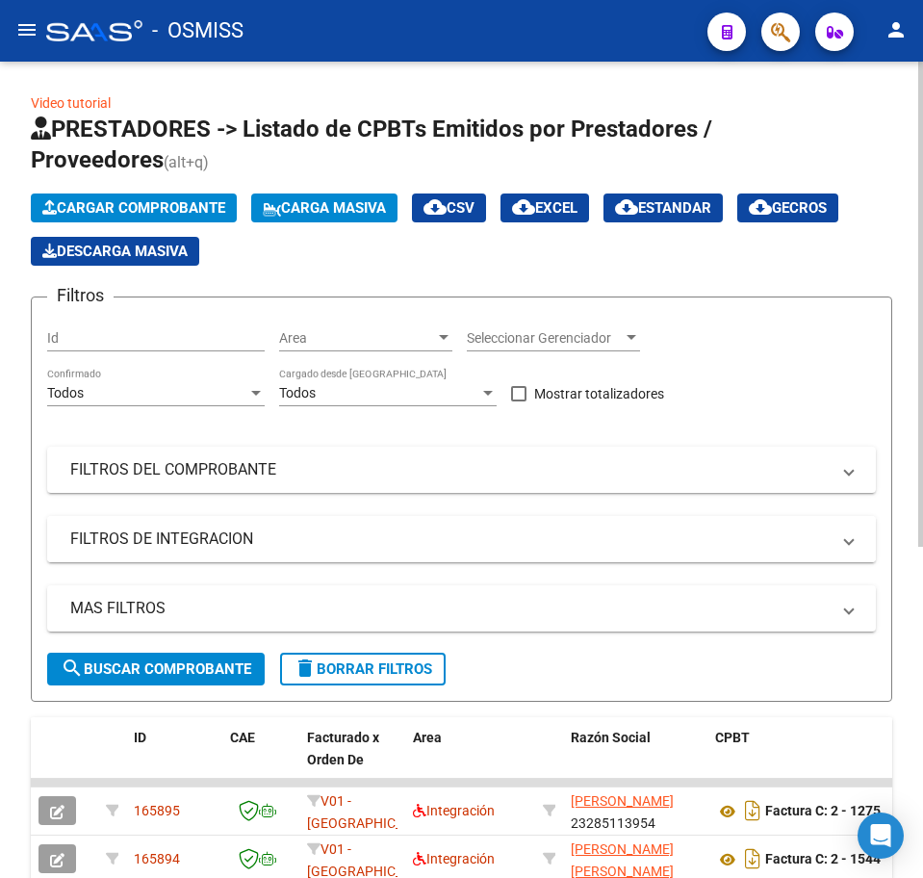
click at [130, 550] on mat-expansion-panel-header "FILTROS DE INTEGRACION" at bounding box center [461, 539] width 829 height 46
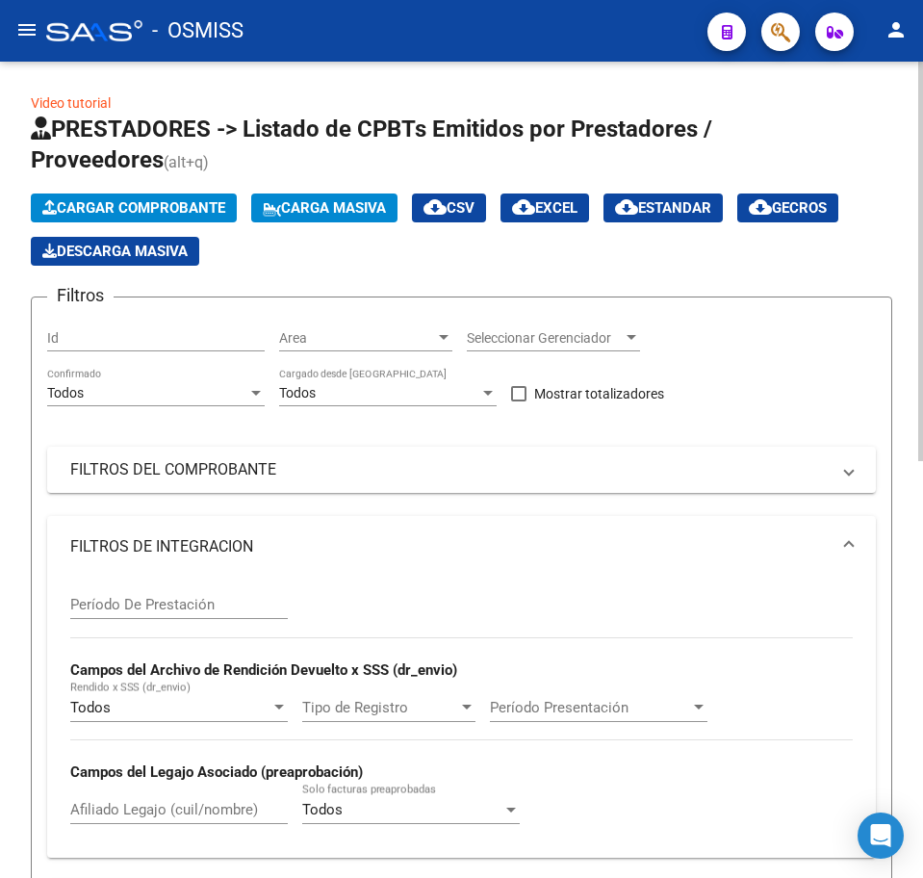
click at [113, 816] on input "Afiliado Legajo (cuil/nombre)" at bounding box center [179, 809] width 218 height 17
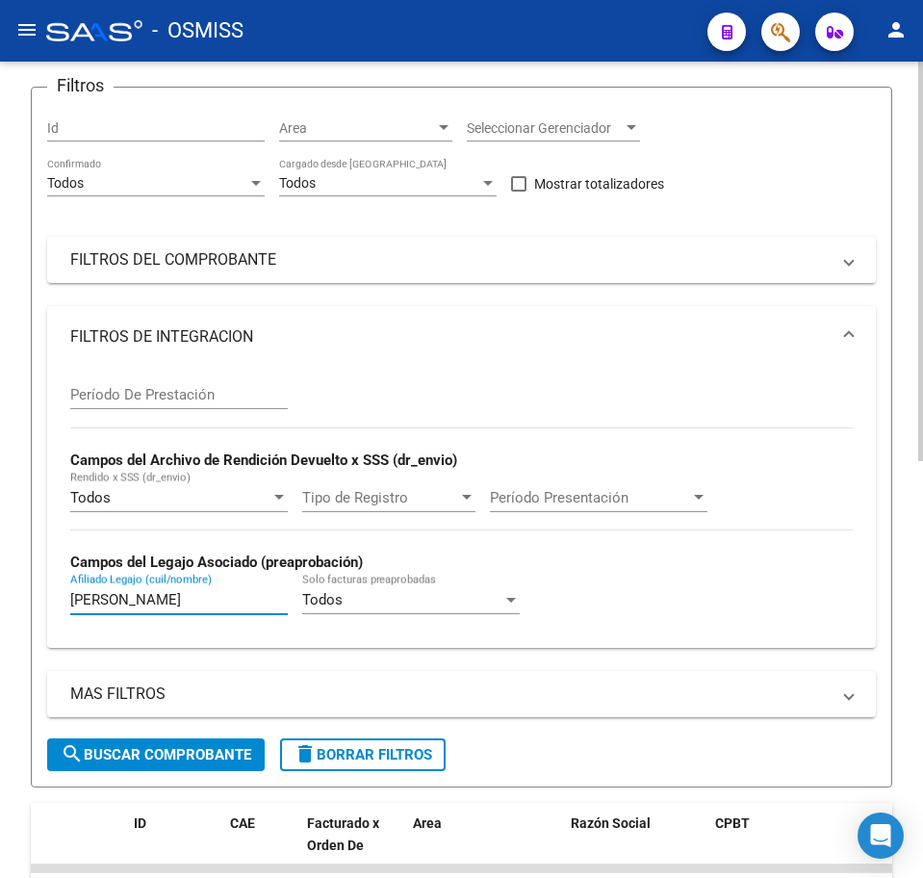
scroll to position [361, 0]
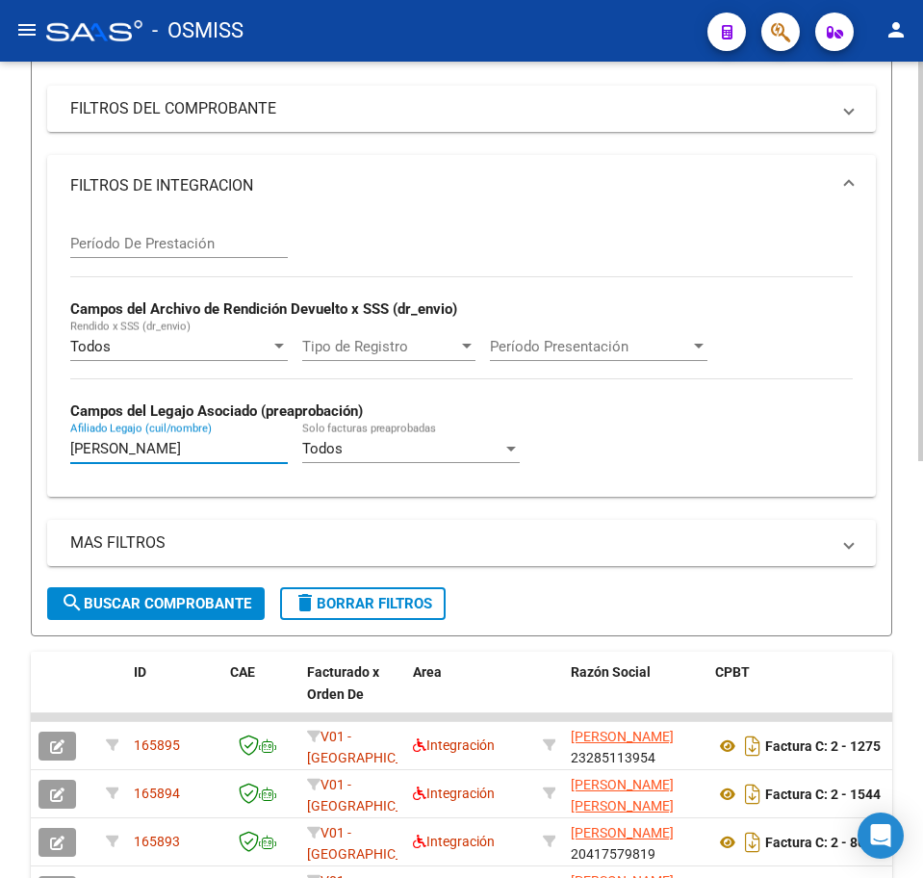
type input "moreno flores"
click at [208, 614] on button "search Buscar Comprobante" at bounding box center [156, 603] width 218 height 33
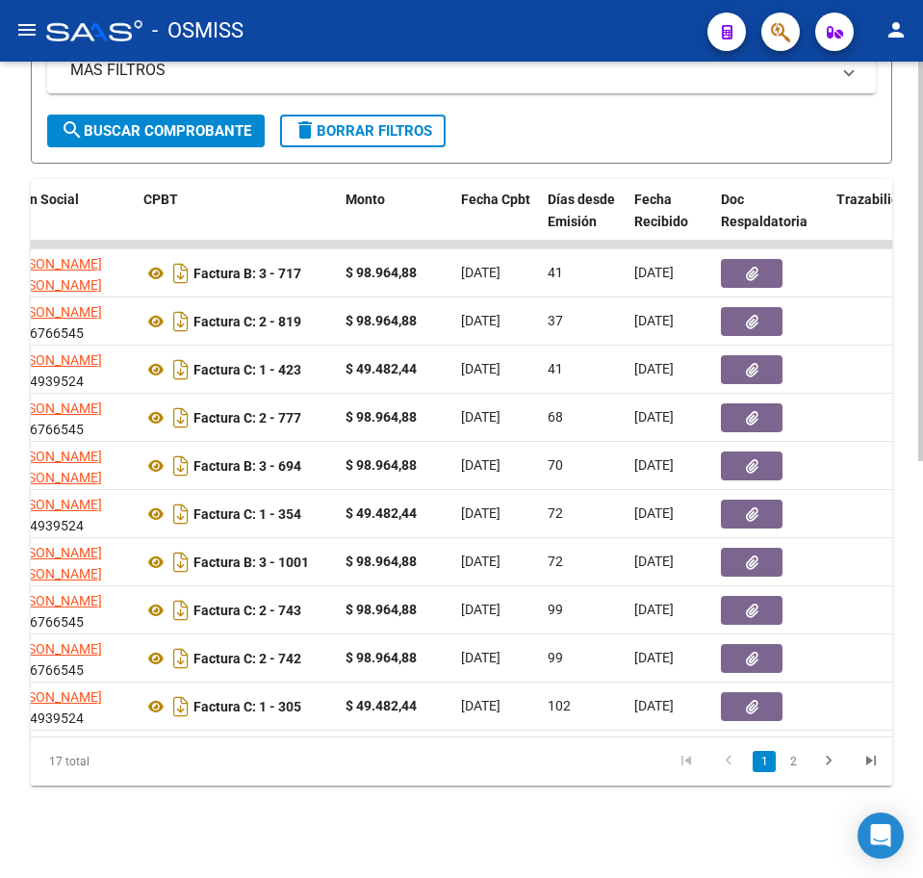
scroll to position [0, 567]
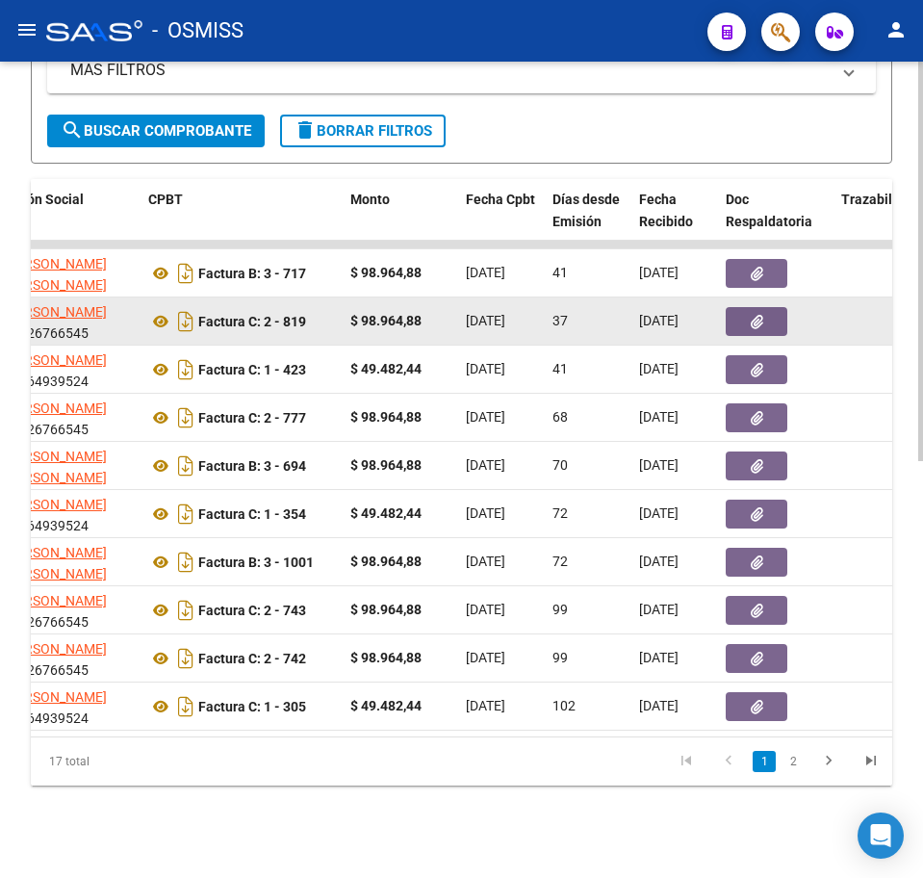
click at [347, 313] on datatable-body-cell "$ 98.964,88" at bounding box center [401, 320] width 116 height 47
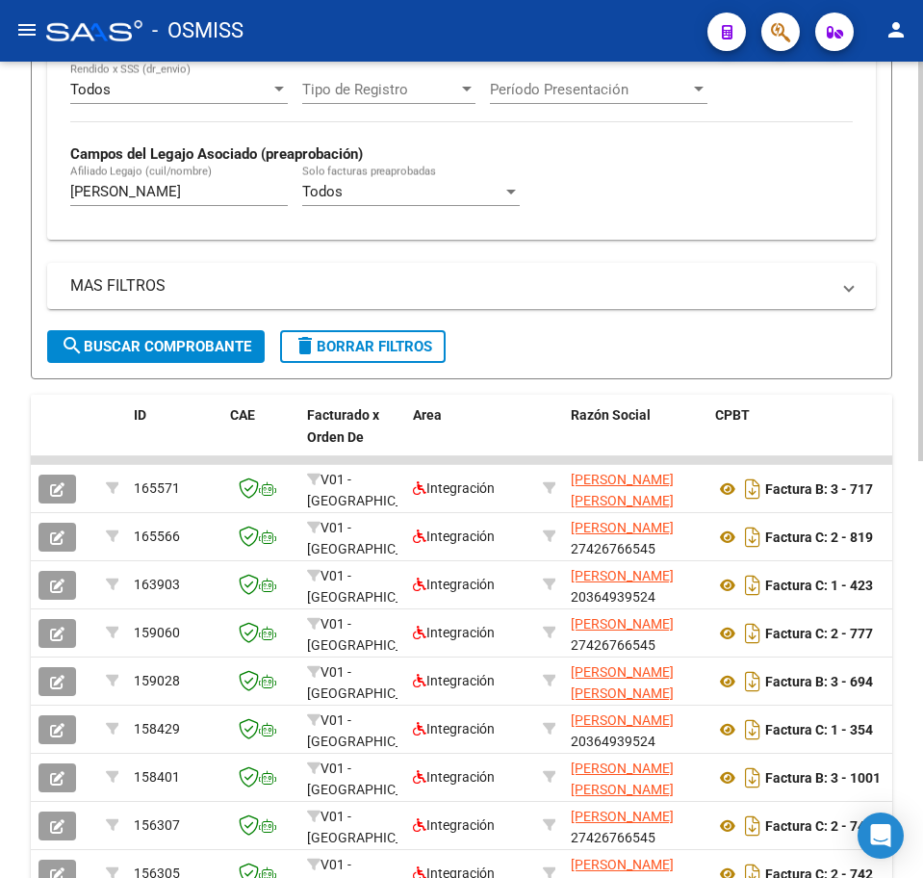
scroll to position [0, 0]
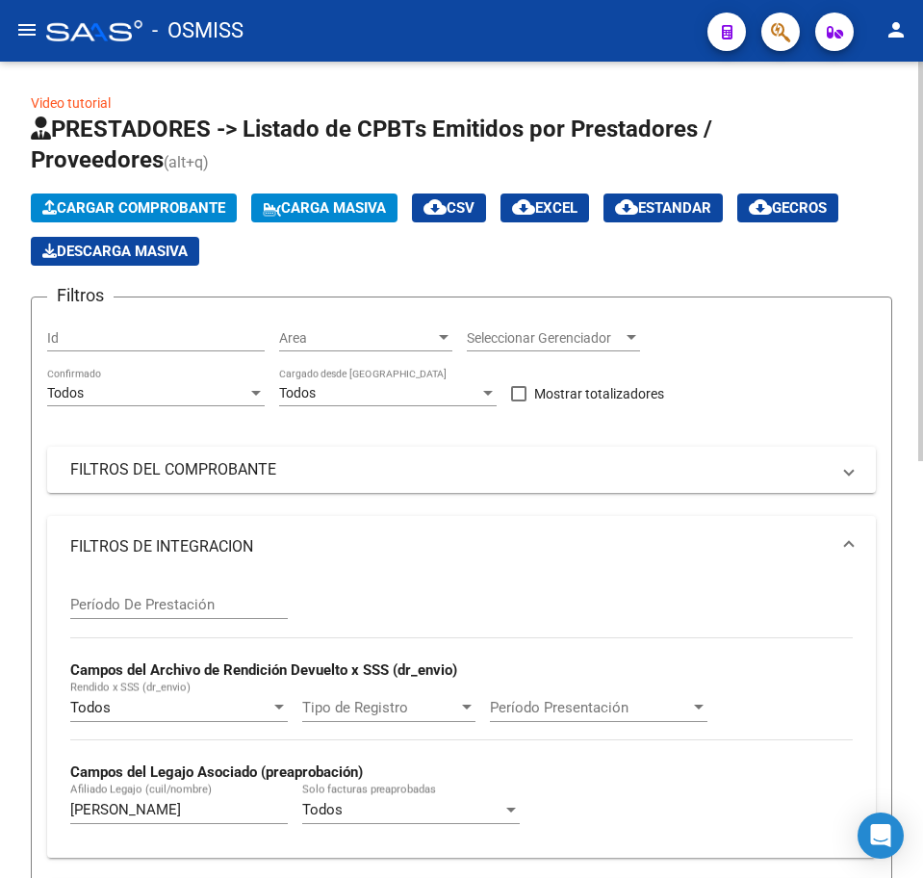
click at [168, 216] on button "Cargar Comprobante" at bounding box center [134, 207] width 206 height 29
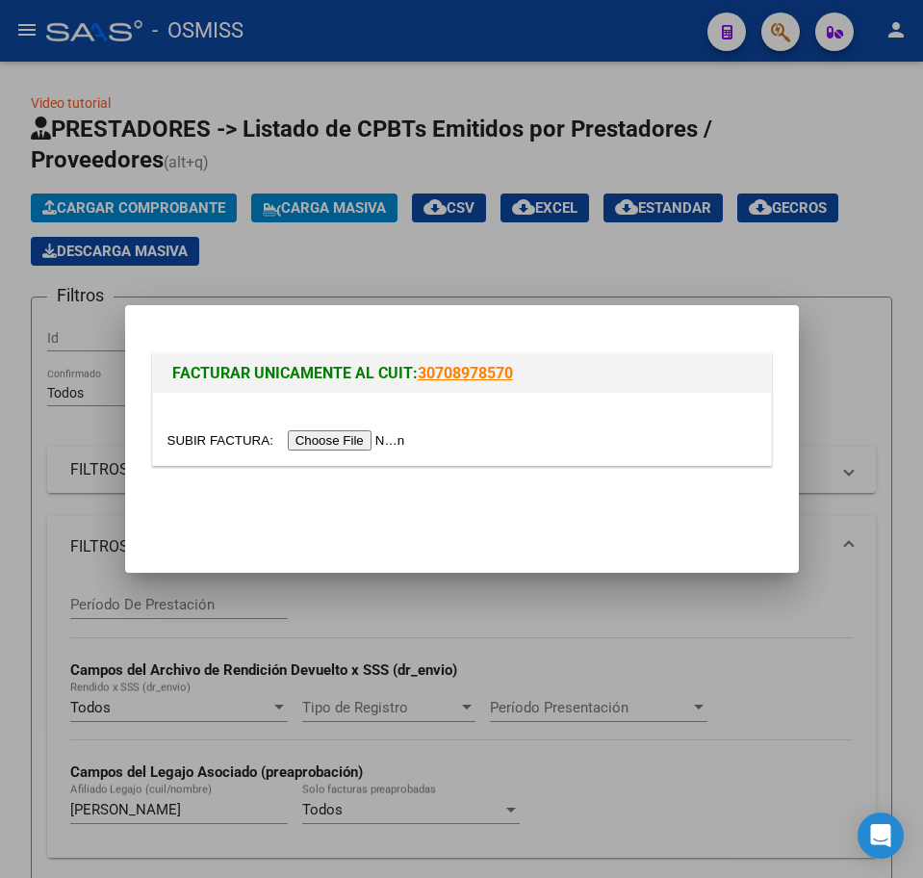
click at [325, 440] on input "file" at bounding box center [289, 440] width 244 height 20
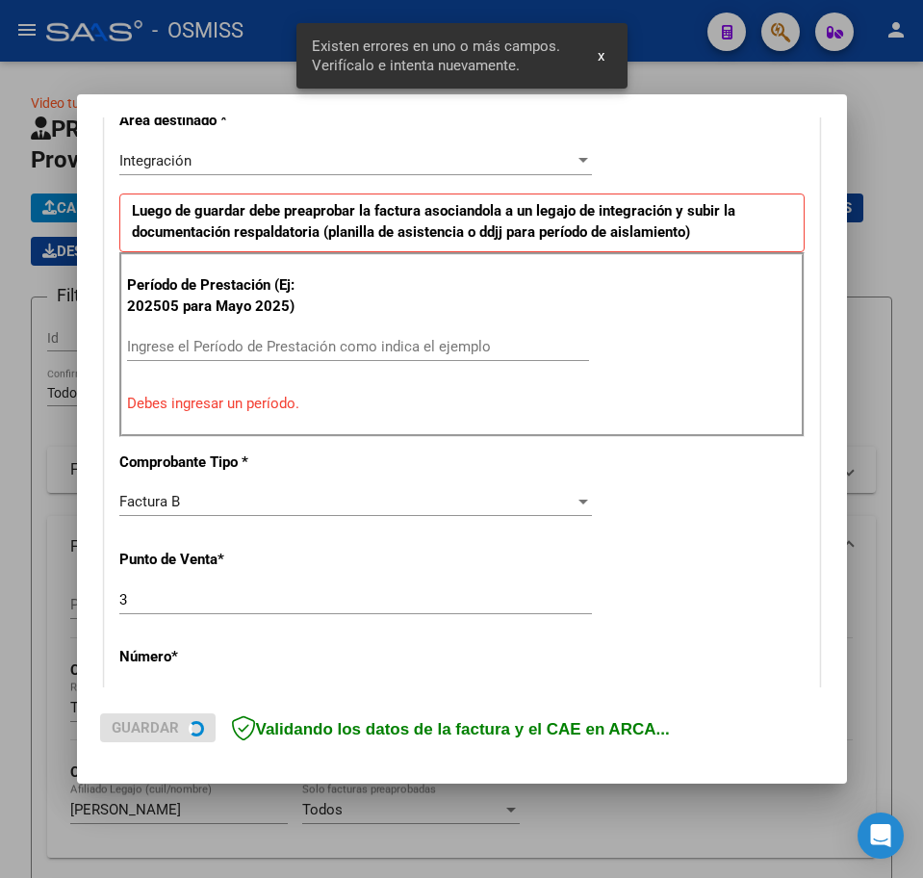
scroll to position [504, 0]
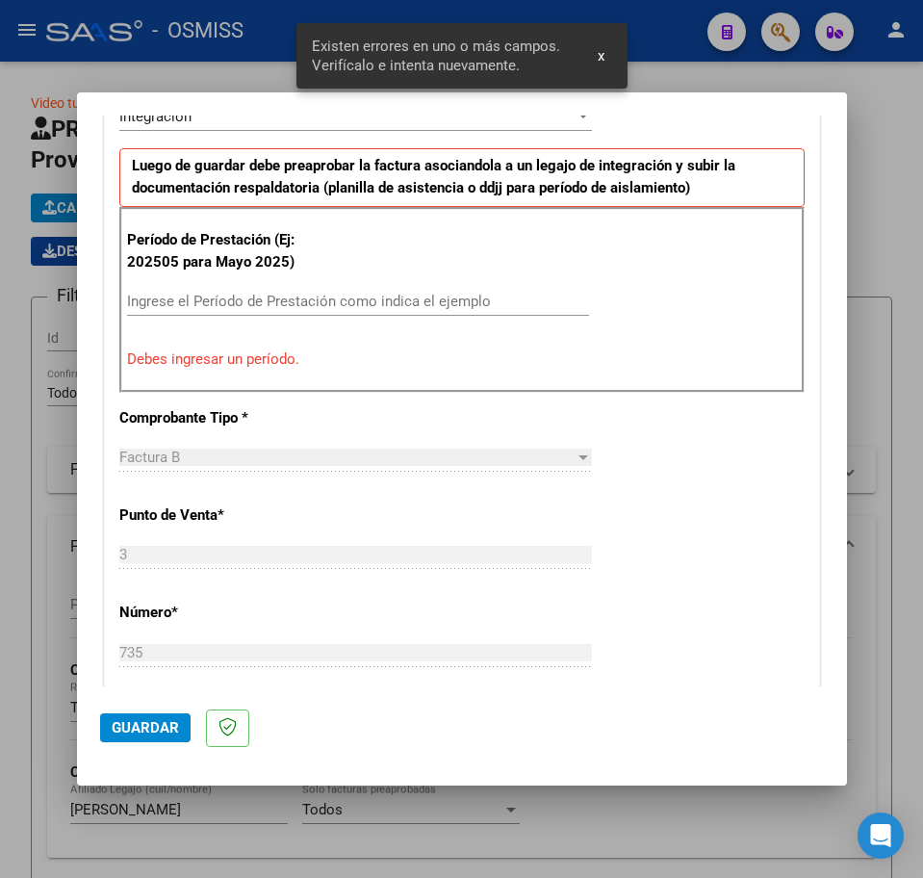
click at [208, 297] on input "Ingrese el Período de Prestación como indica el ejemplo" at bounding box center [358, 301] width 462 height 17
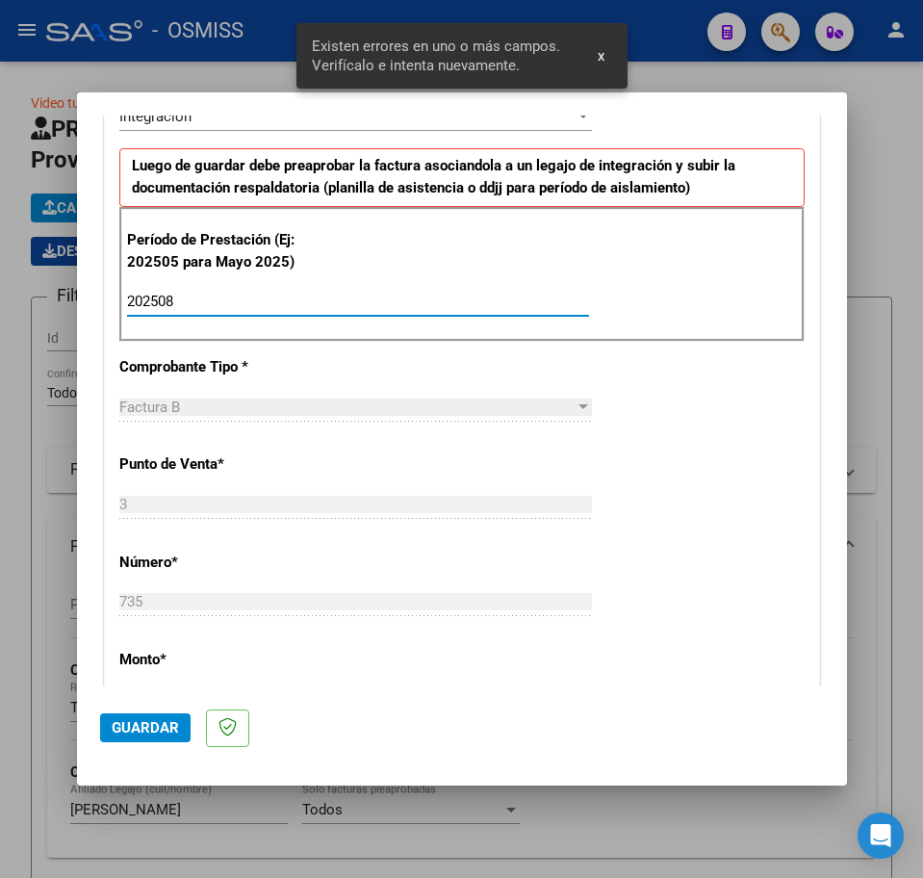
type input "202508"
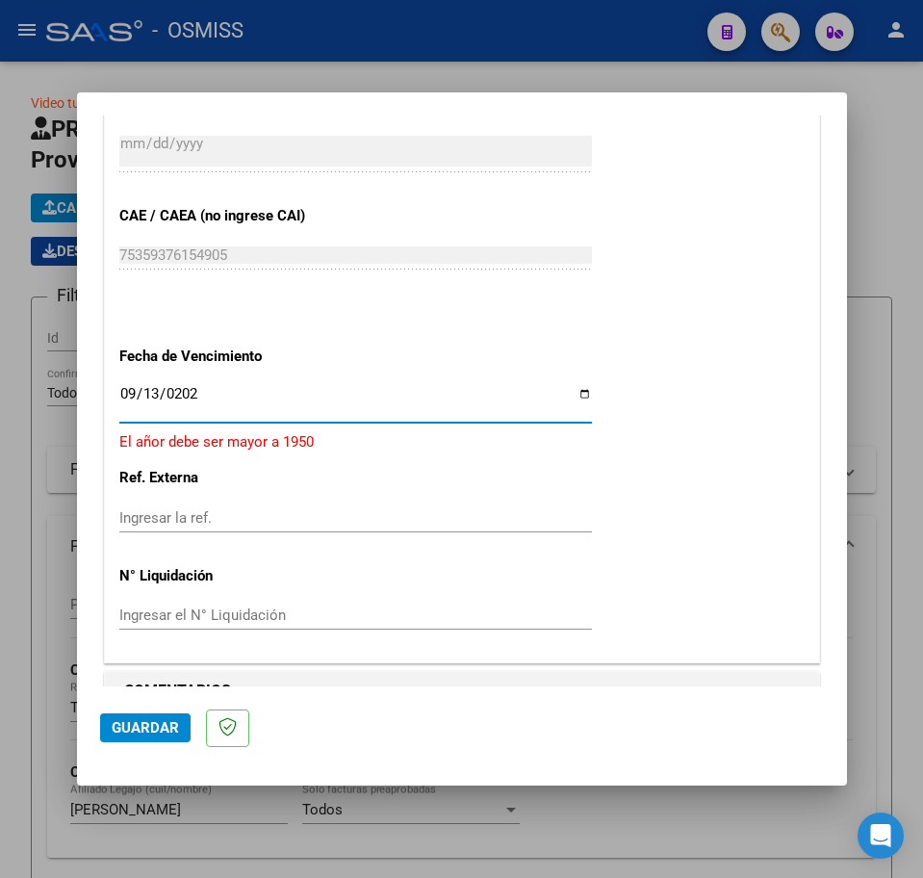
type input "[DATE]"
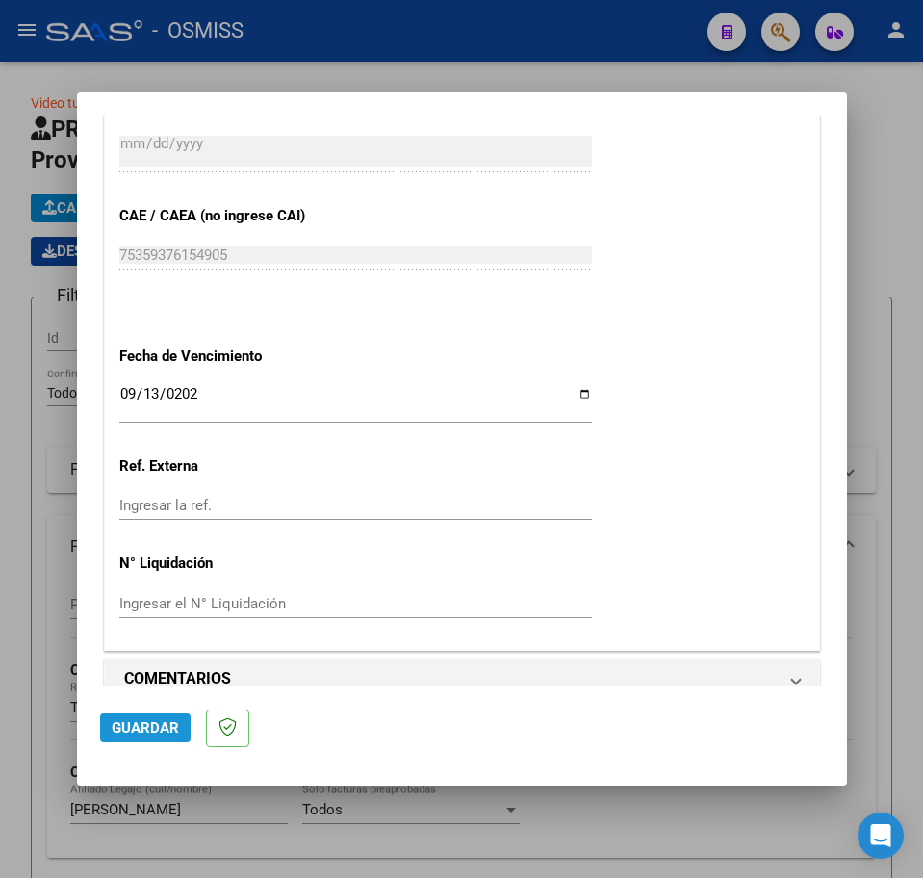
click at [147, 736] on span "Guardar" at bounding box center [145, 727] width 67 height 17
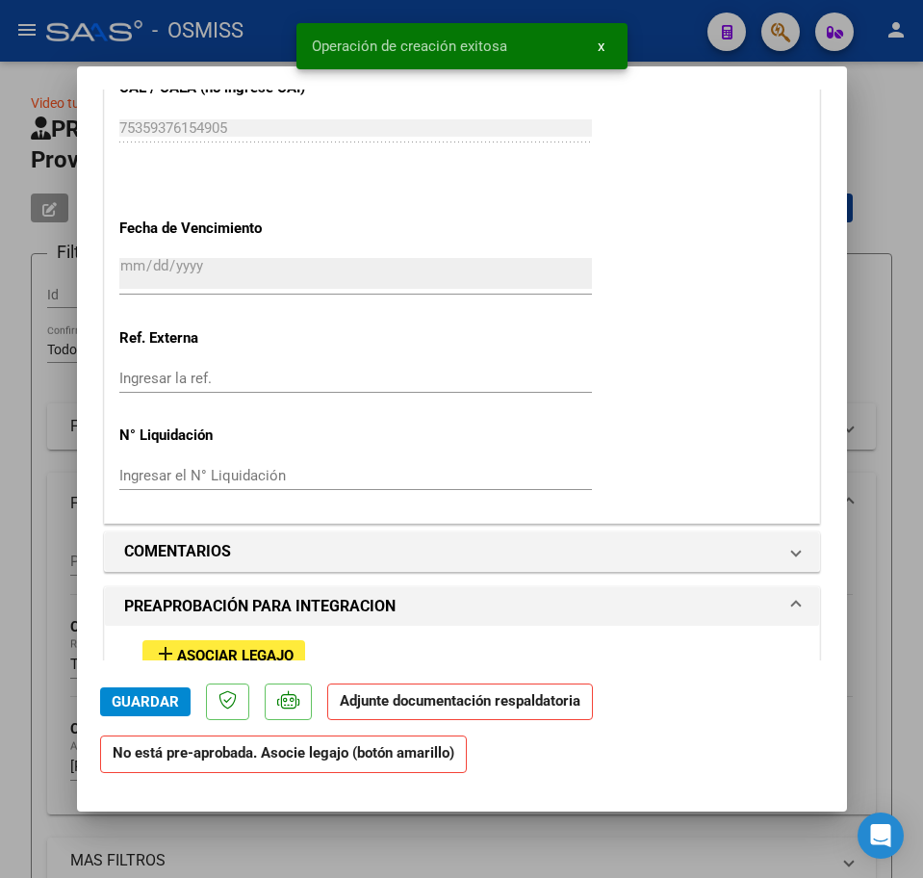
scroll to position [1323, 0]
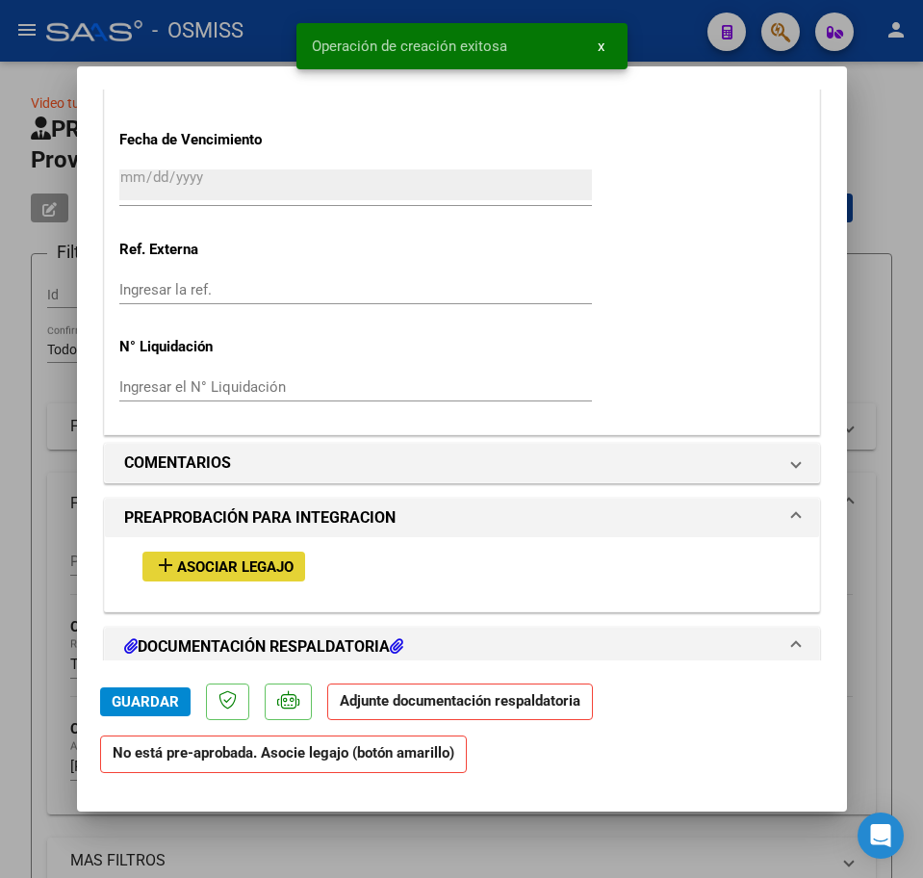
click at [264, 561] on span "Asociar Legajo" at bounding box center [235, 566] width 116 height 17
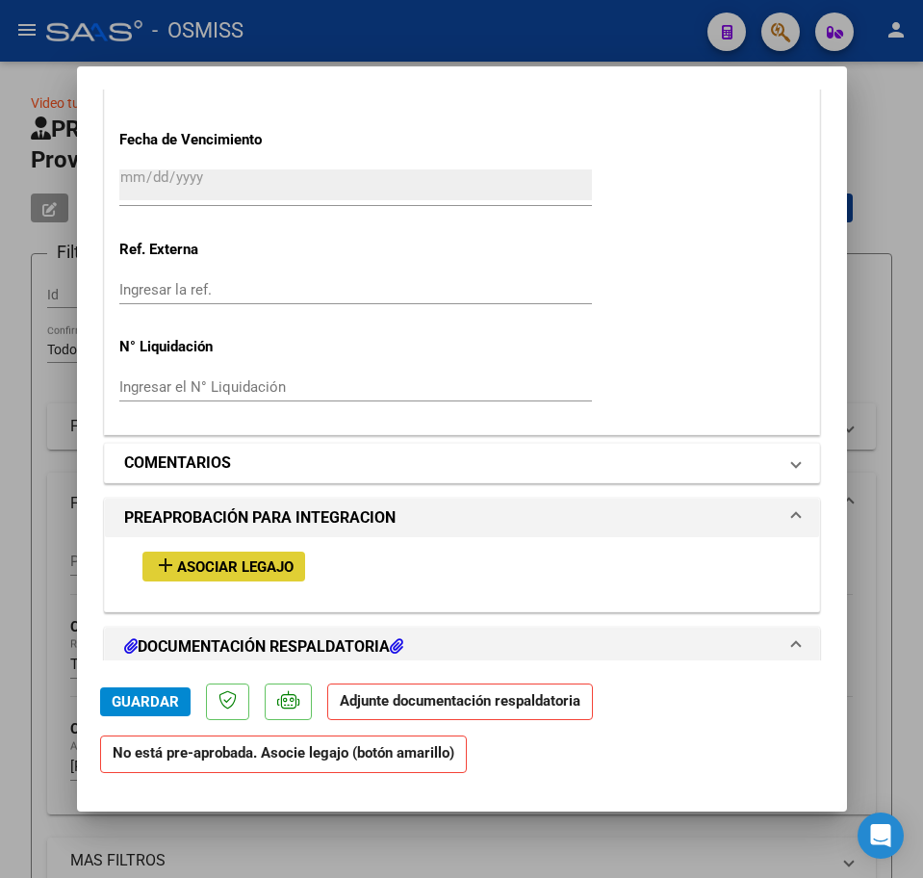
click at [237, 475] on mat-expansion-panel-header "COMENTARIOS" at bounding box center [462, 463] width 714 height 39
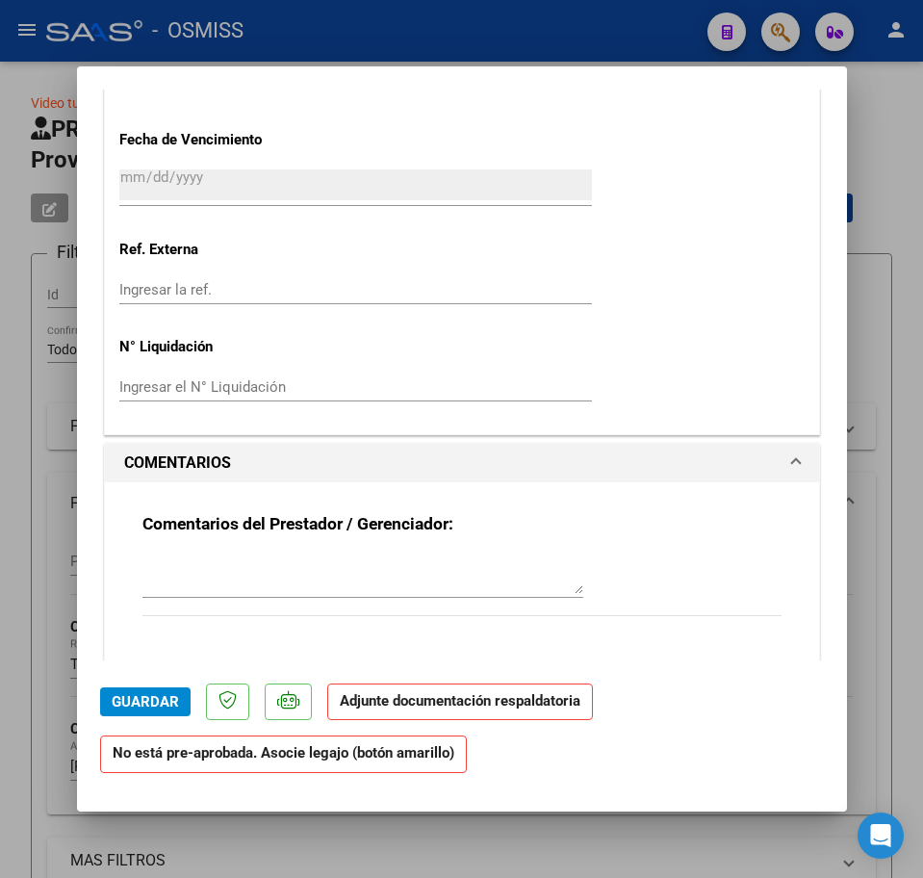
click at [150, 582] on textarea at bounding box center [362, 574] width 441 height 39
type textarea "M"
click at [164, 572] on textarea at bounding box center [362, 574] width 441 height 39
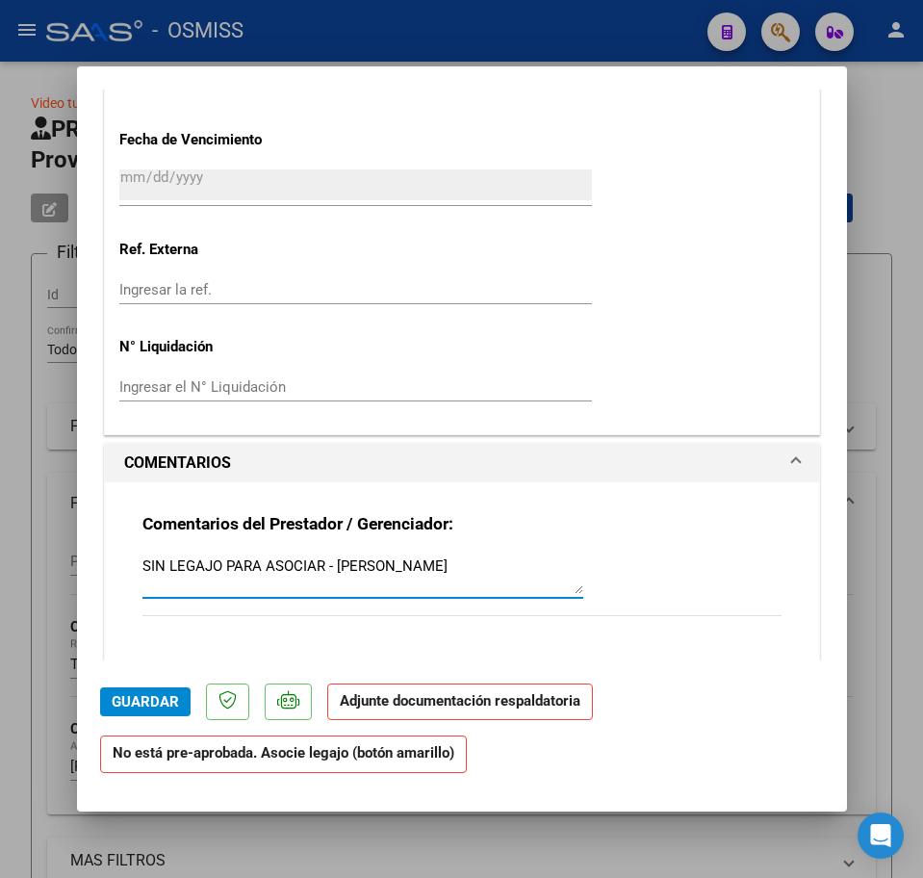
type textarea "SIN LEGAJO PARA ASOCIAR - MORENO FLORES MARTINA"
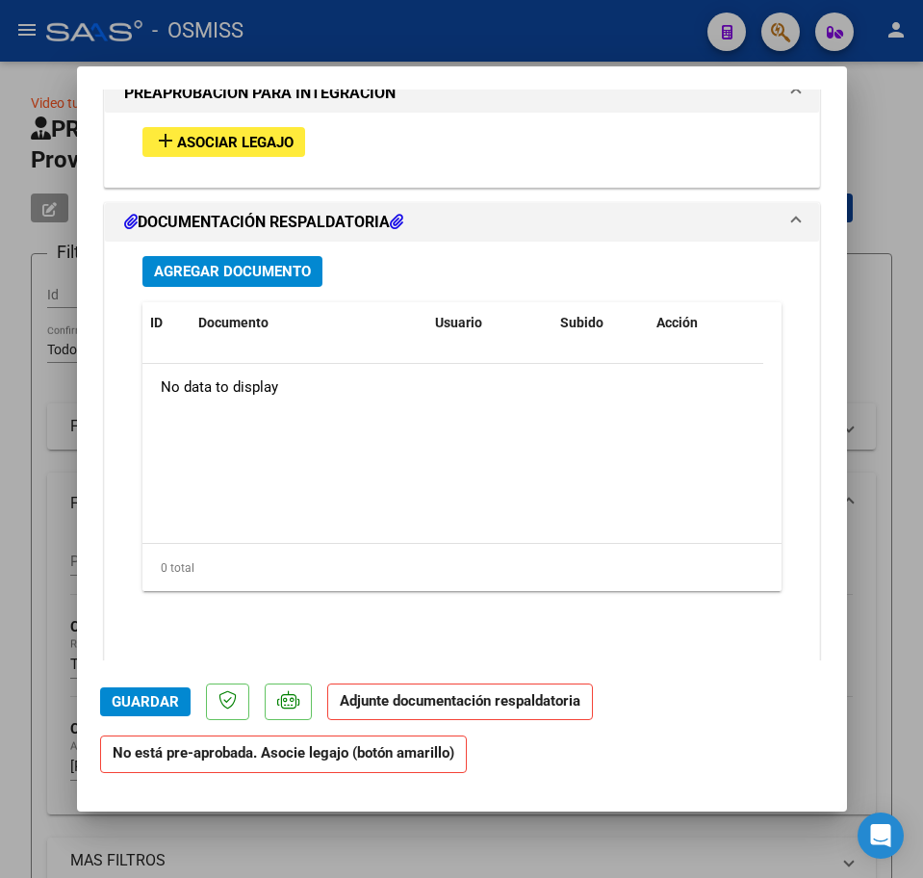
scroll to position [1954, 0]
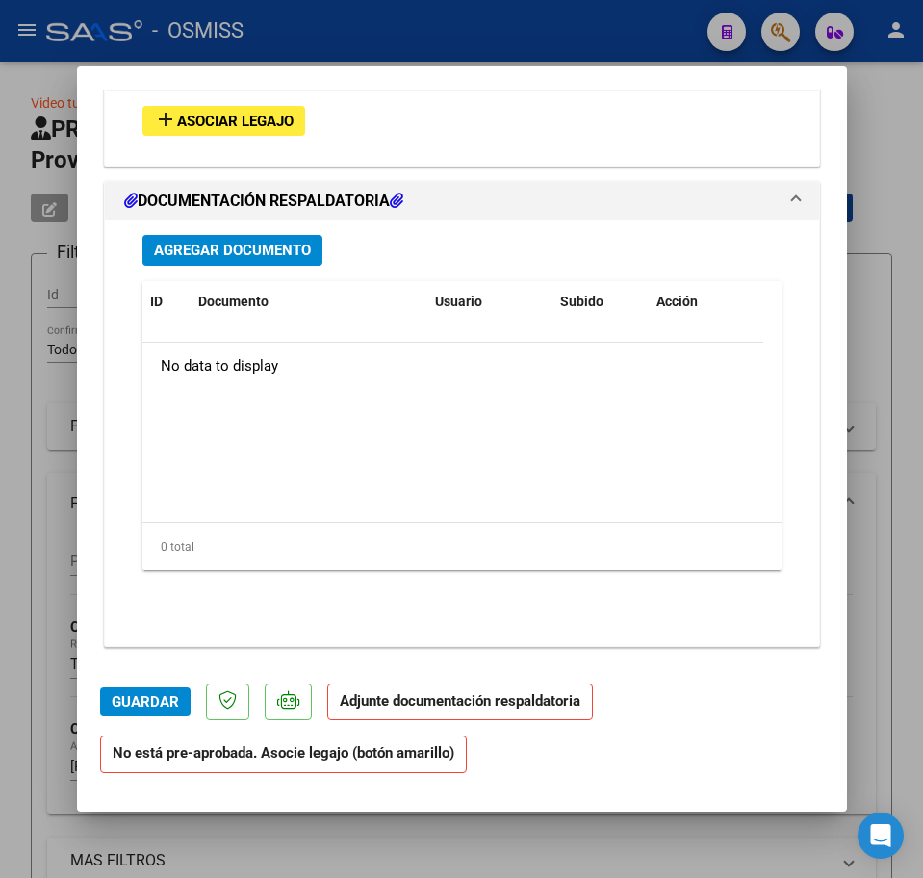
click at [269, 257] on span "Agregar Documento" at bounding box center [232, 251] width 157 height 17
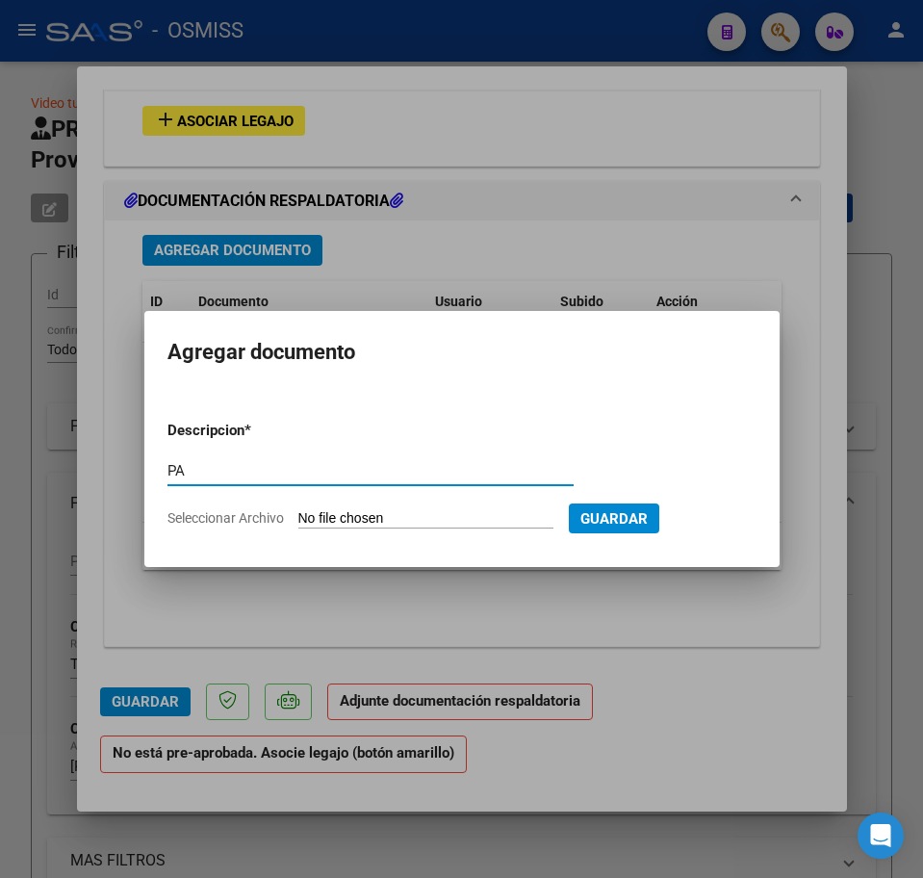
type input "PA"
click at [371, 526] on input "Seleccionar Archivo" at bounding box center [425, 519] width 255 height 18
type input "C:\fakepath\PL.pdf"
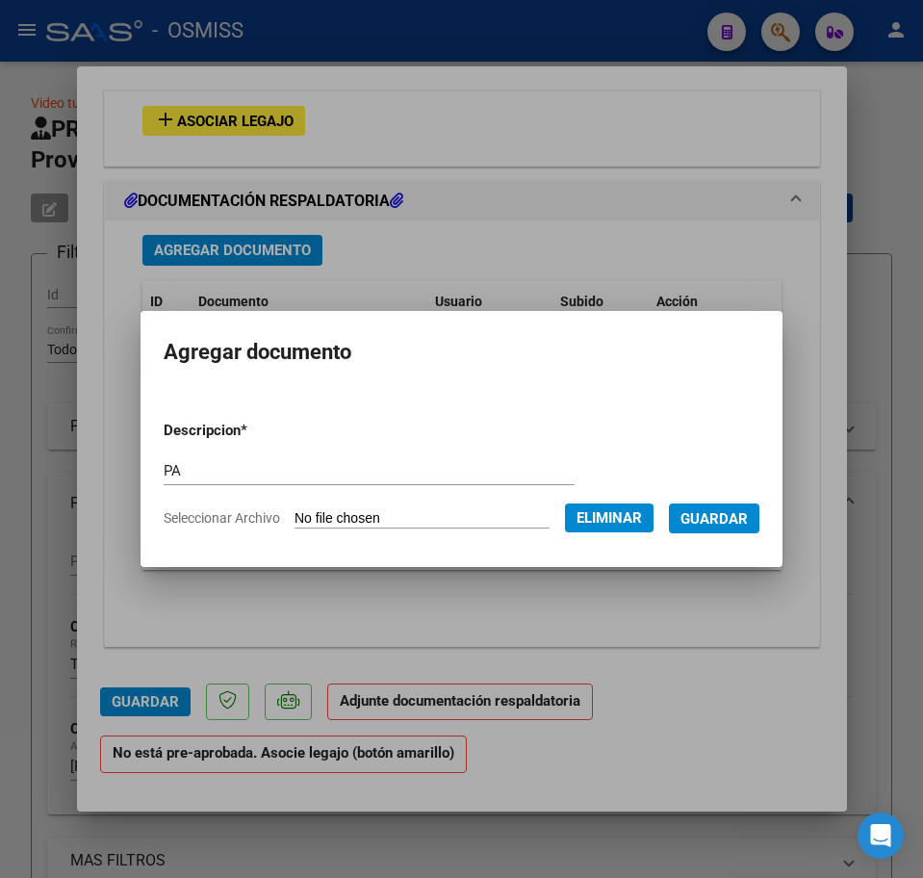
click at [707, 531] on button "Guardar" at bounding box center [714, 518] width 90 height 30
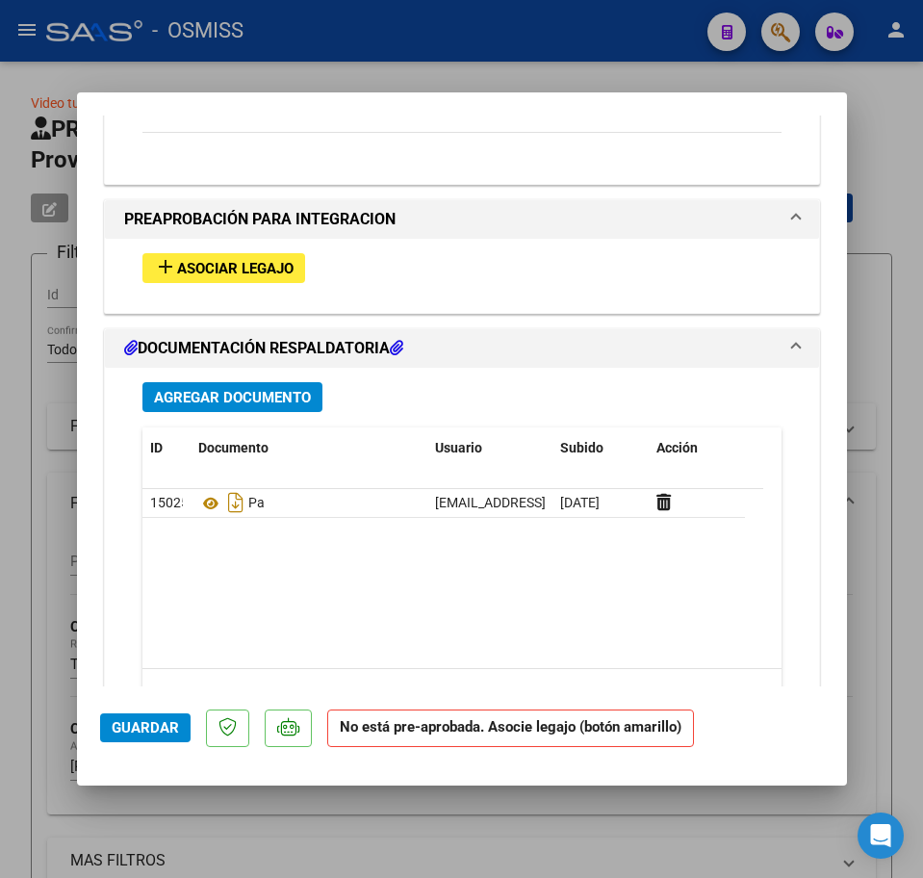
scroll to position [1713, 0]
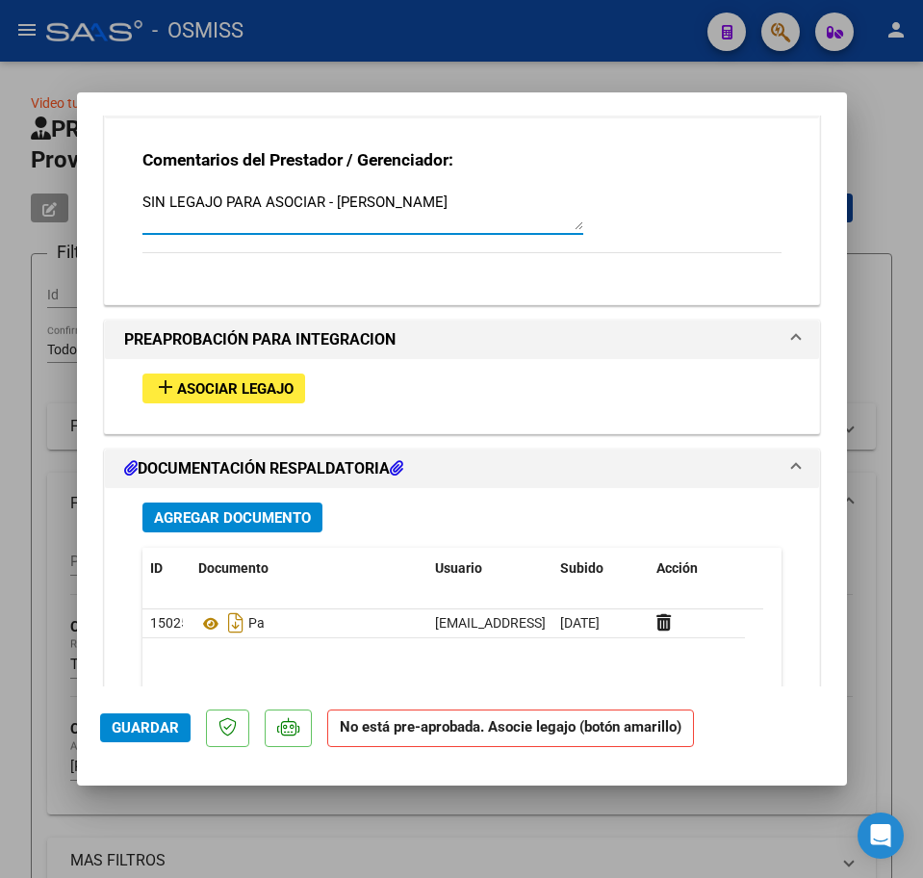
click at [541, 206] on textarea "SIN LEGAJO PARA ASOCIAR - MORENO FLORES MARTINA" at bounding box center [362, 211] width 441 height 39
type textarea "SIN LEGAJO PARA ASOCIAR - MORENO FLORES MARTINA CARGADO A SAAS 27/8"
click at [131, 719] on span "Guardar" at bounding box center [145, 727] width 67 height 17
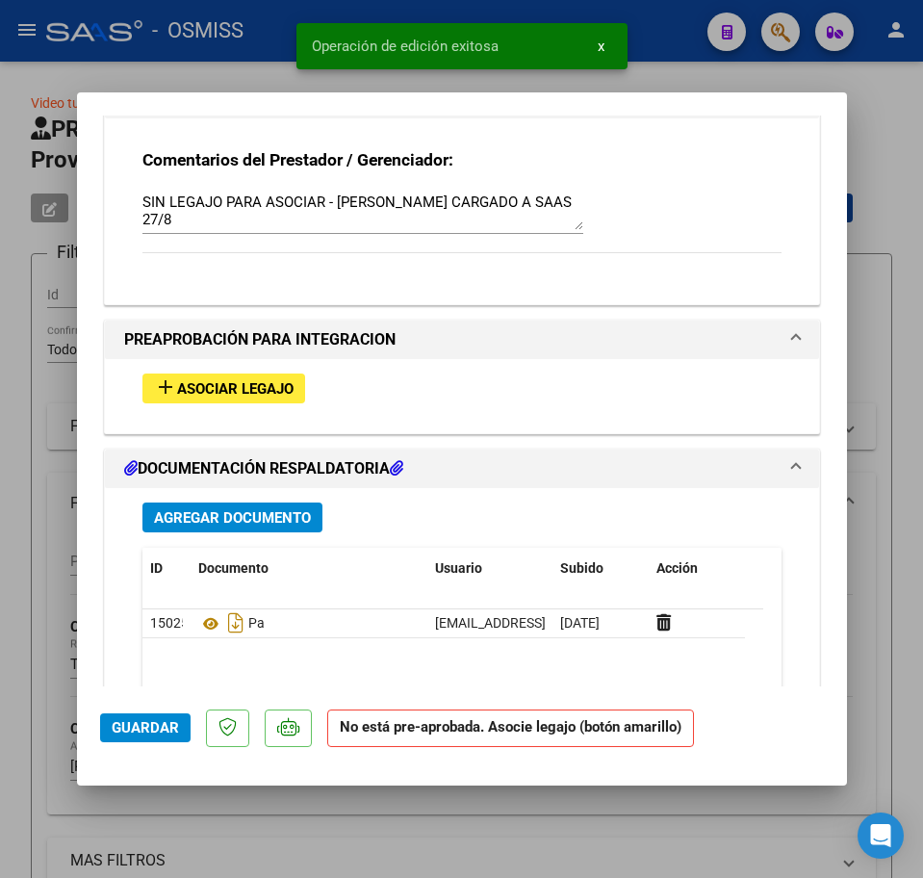
click at [13, 658] on div at bounding box center [461, 439] width 923 height 878
type input "$ 0,00"
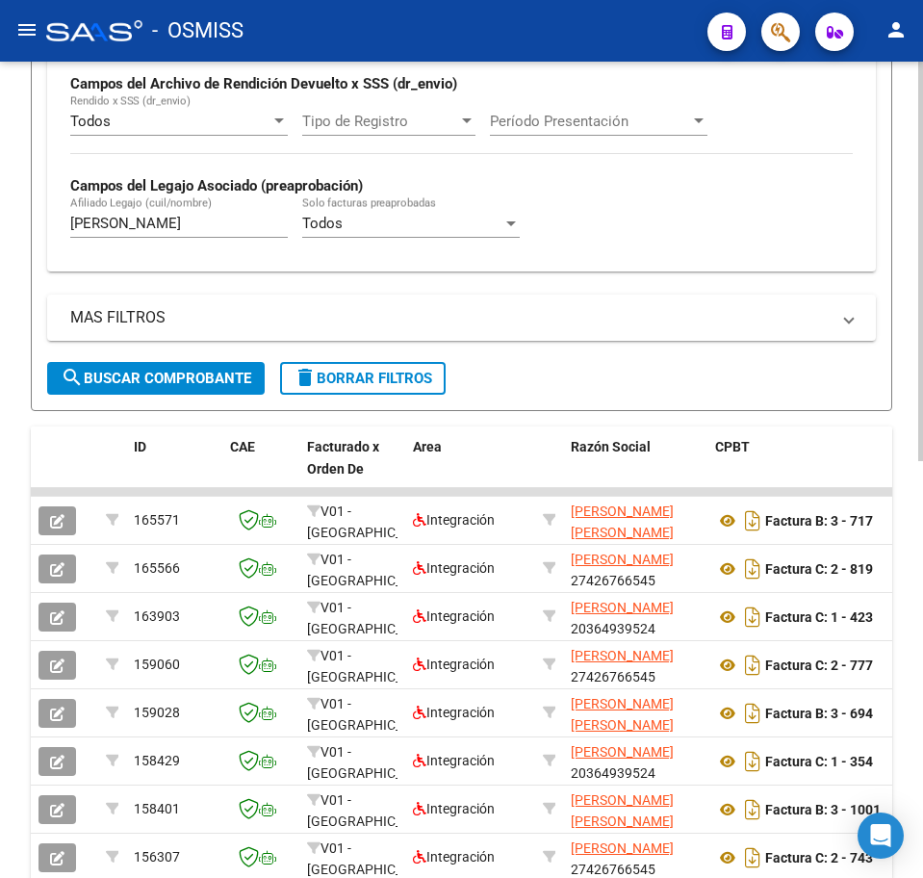
scroll to position [602, 0]
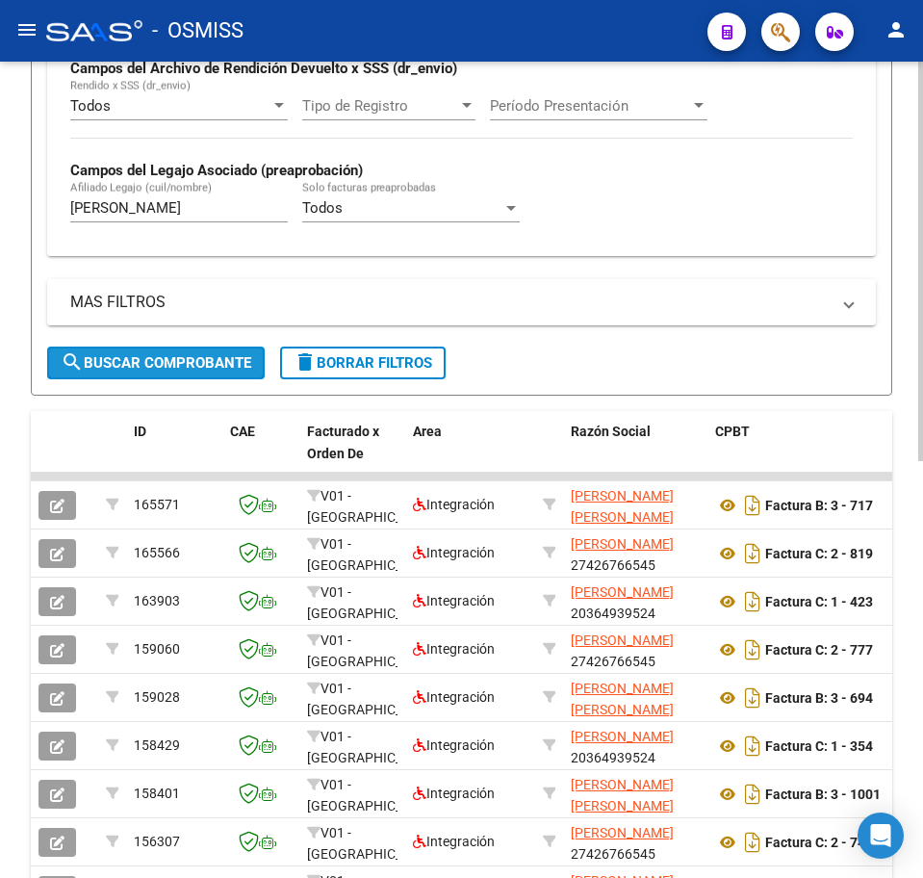
click at [204, 362] on span "search Buscar Comprobante" at bounding box center [156, 362] width 191 height 17
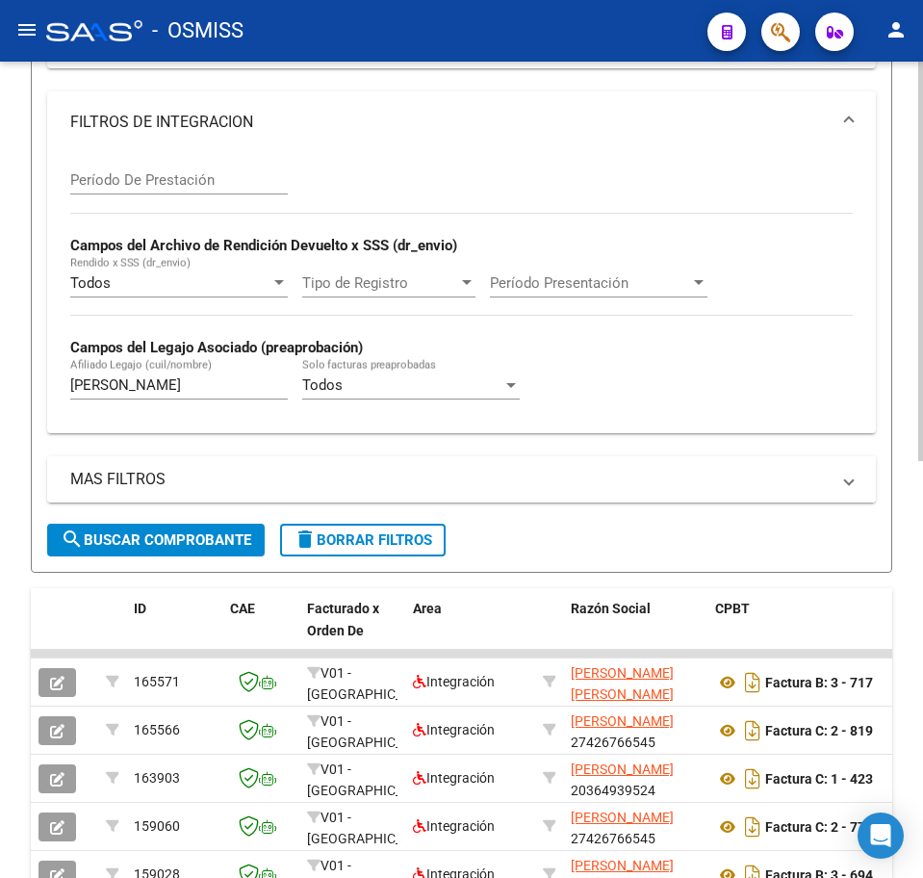
scroll to position [120, 0]
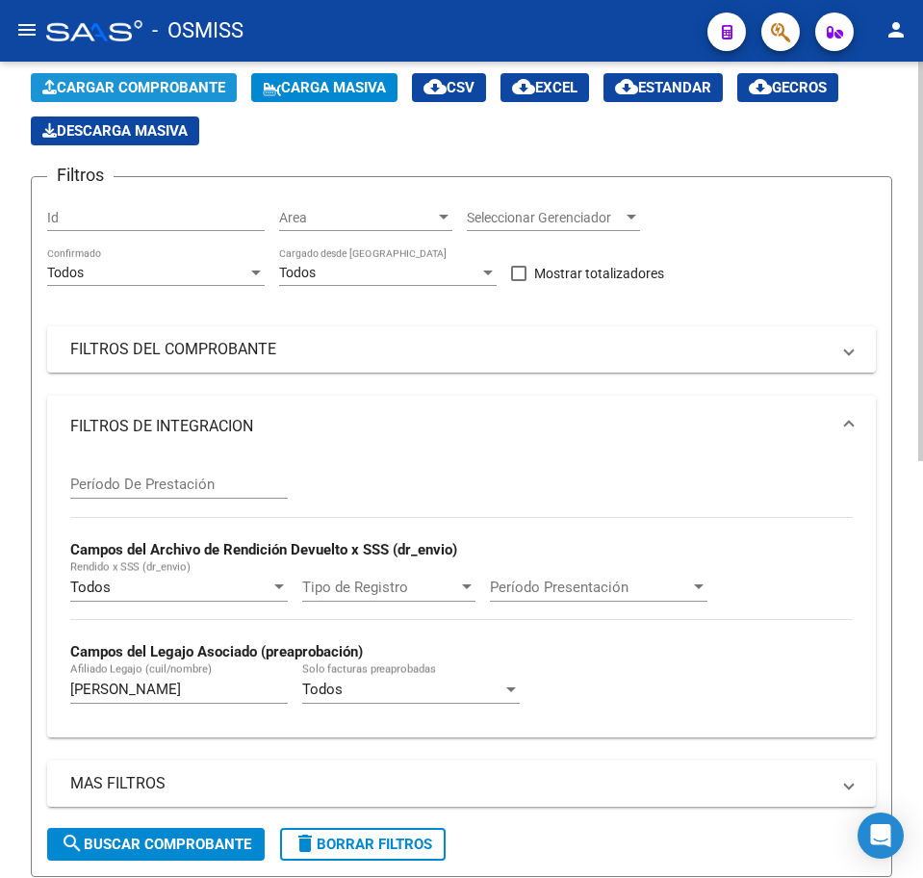
click at [94, 84] on span "Cargar Comprobante" at bounding box center [133, 87] width 183 height 17
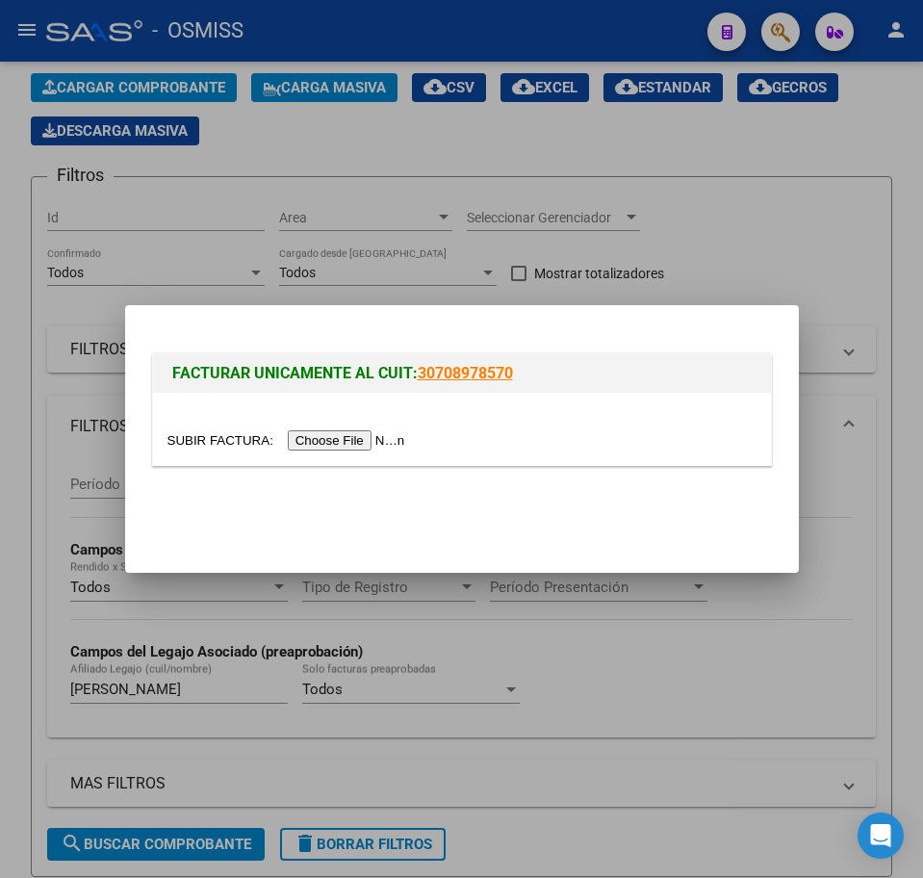
click at [333, 443] on input "file" at bounding box center [289, 440] width 244 height 20
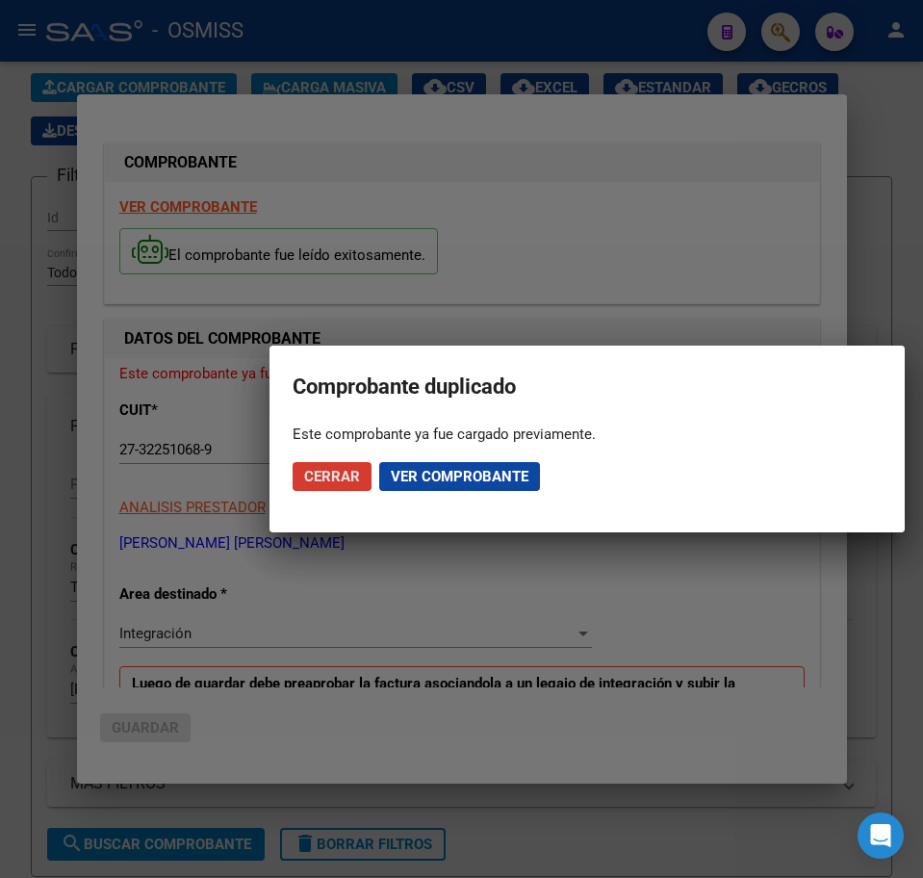
click at [367, 468] on button "Cerrar" at bounding box center [332, 476] width 79 height 29
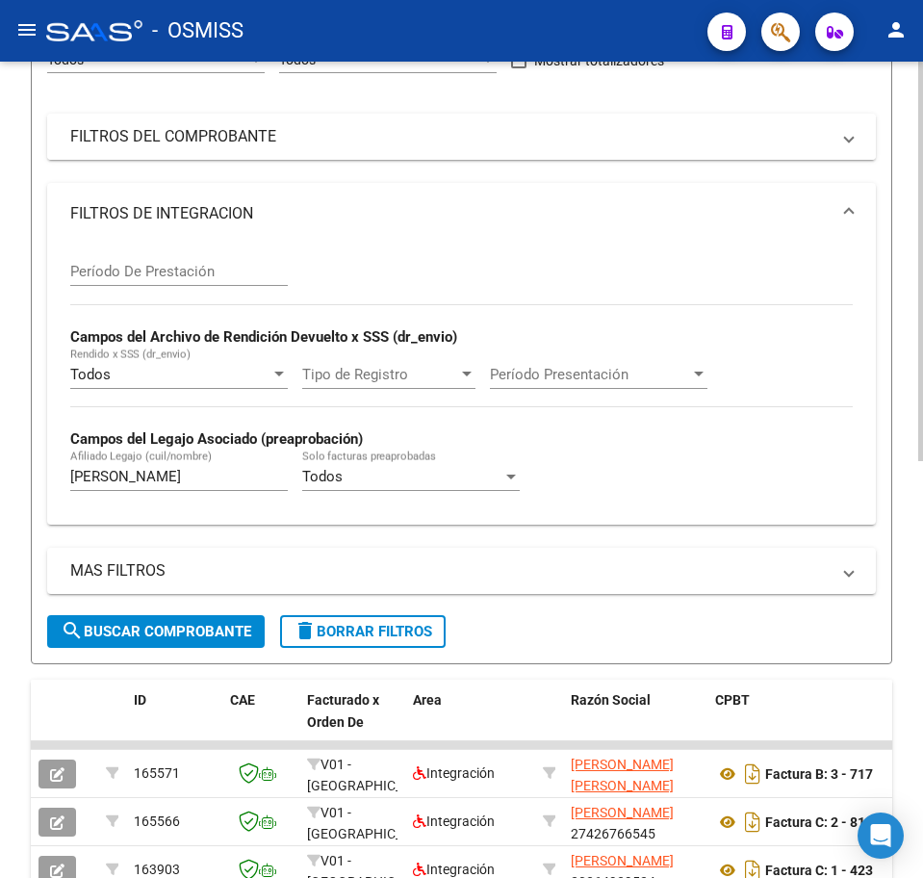
scroll to position [602, 0]
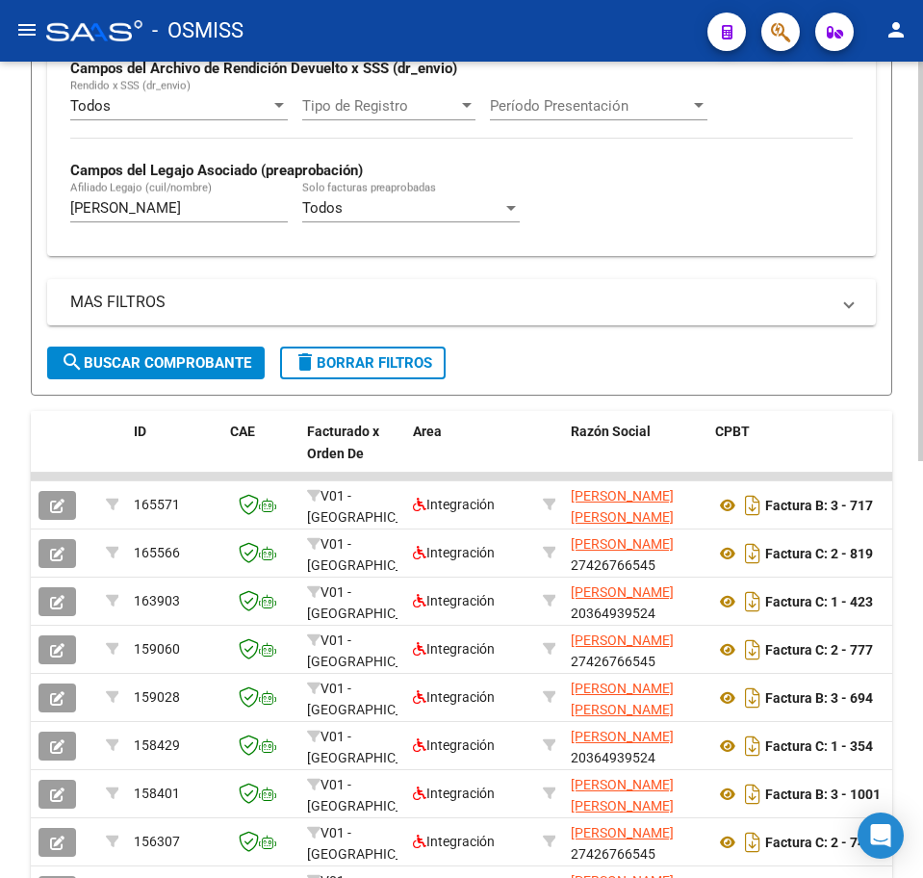
click at [328, 364] on span "delete Borrar Filtros" at bounding box center [363, 362] width 139 height 17
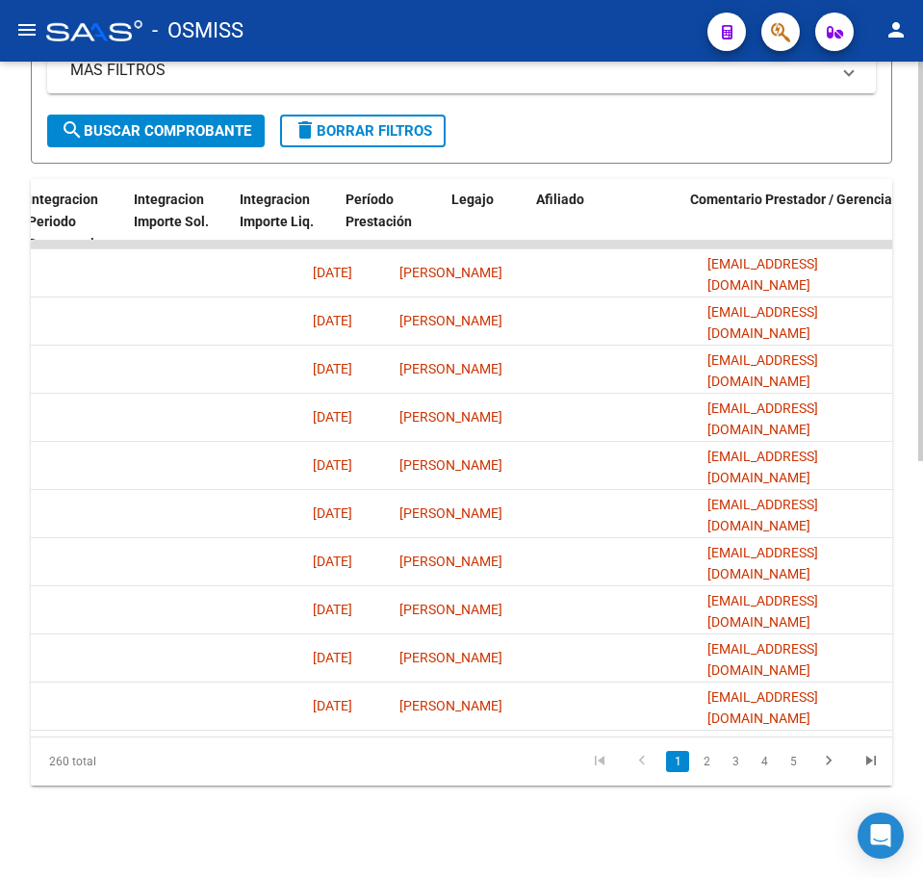
scroll to position [0, 0]
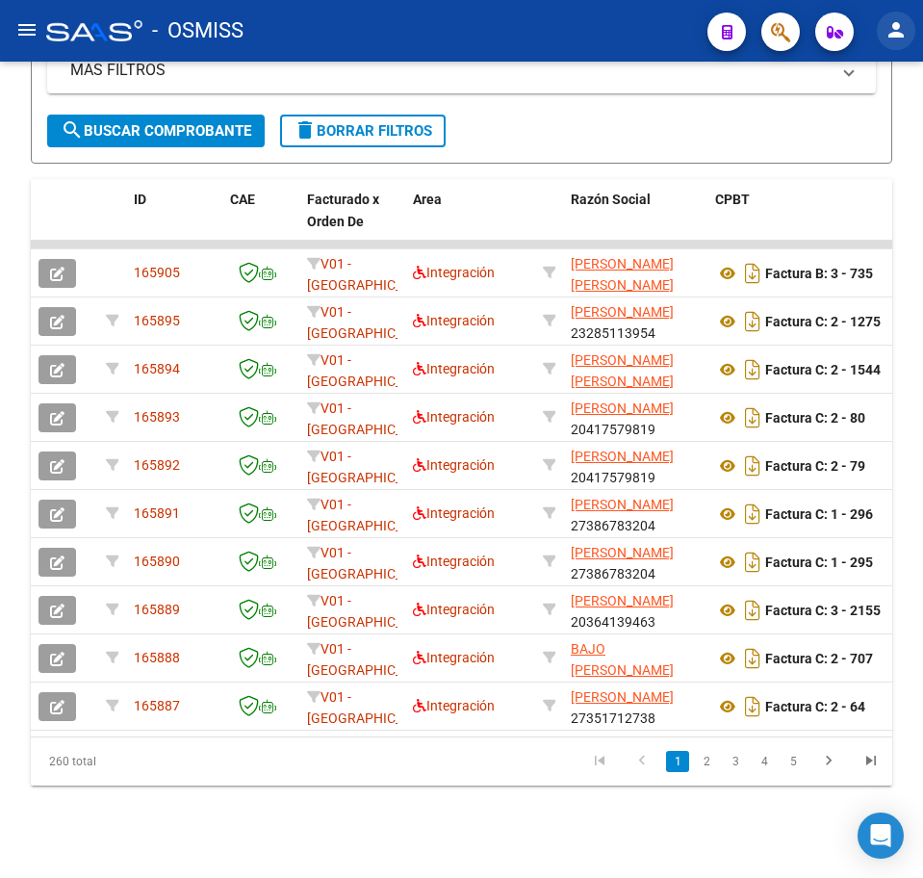
click at [889, 39] on mat-icon "person" at bounding box center [896, 29] width 23 height 23
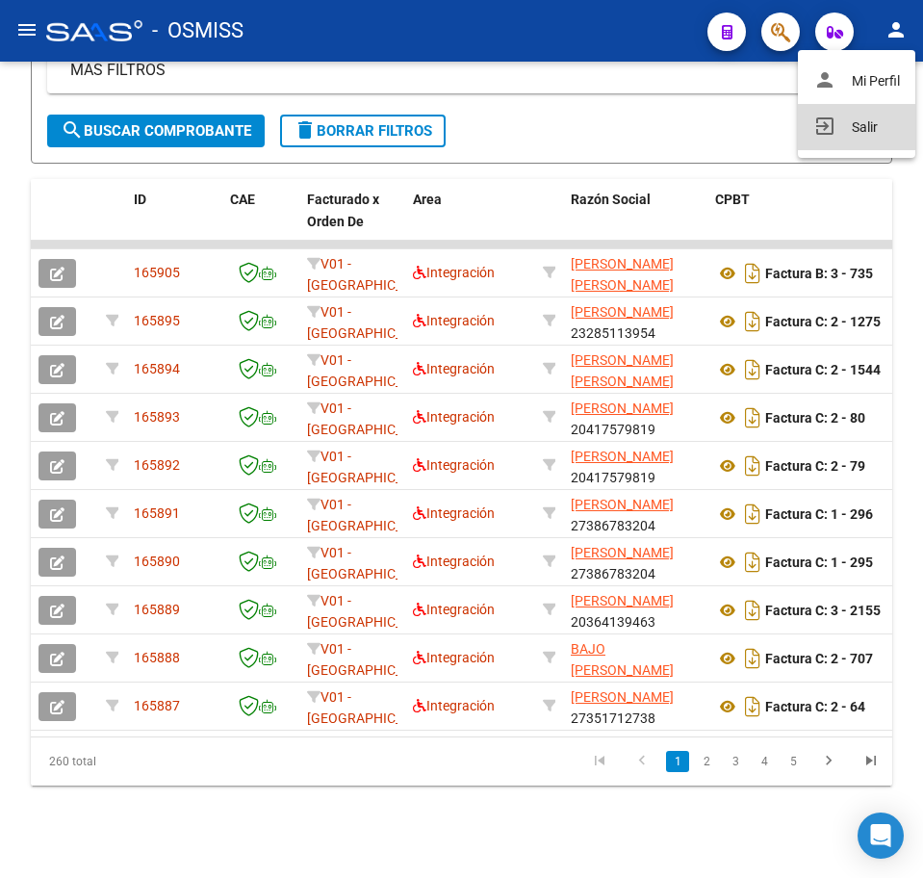
click at [862, 129] on button "exit_to_app Salir" at bounding box center [856, 127] width 117 height 46
